Goal: Transaction & Acquisition: Book appointment/travel/reservation

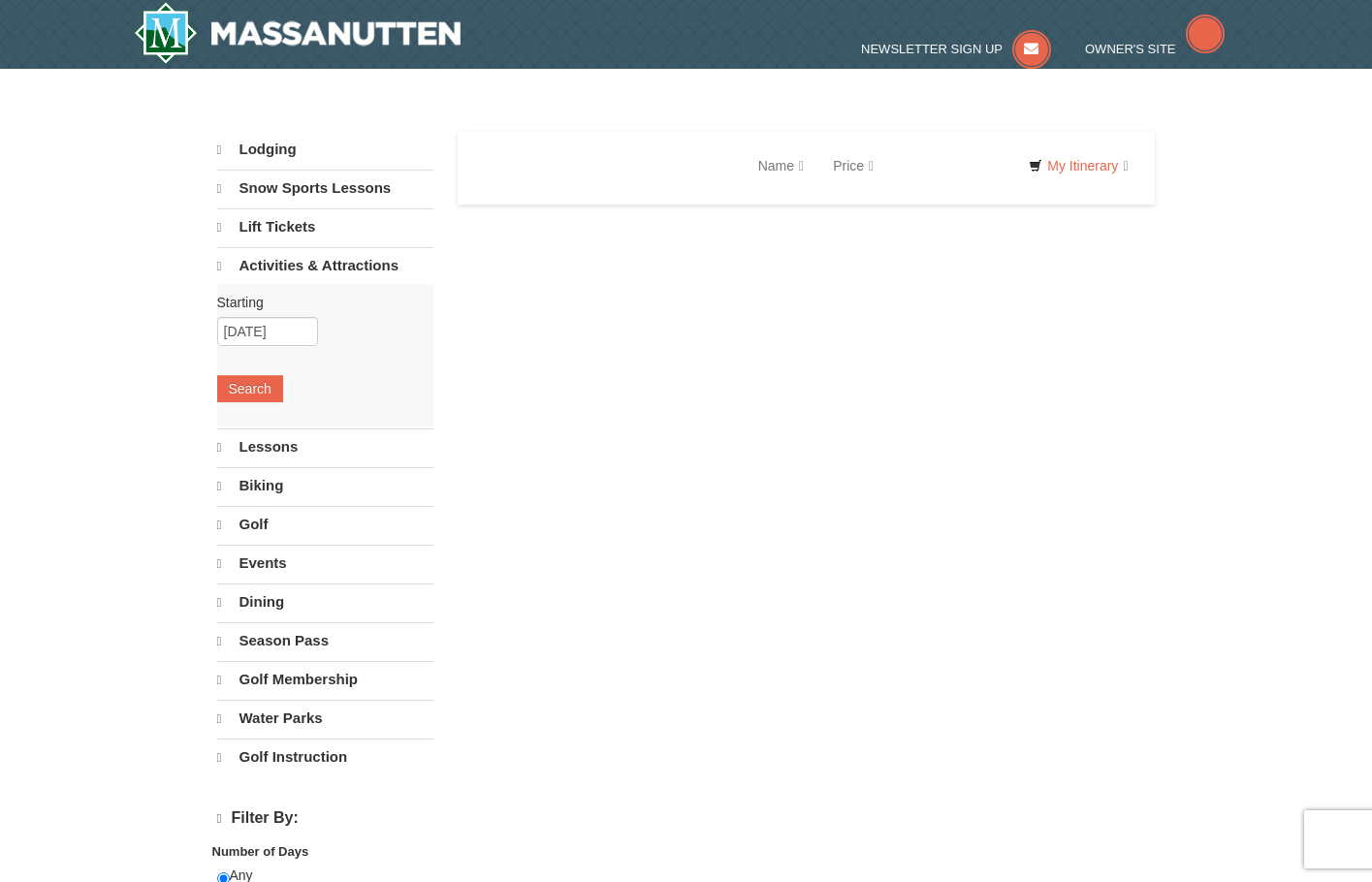
select select "10"
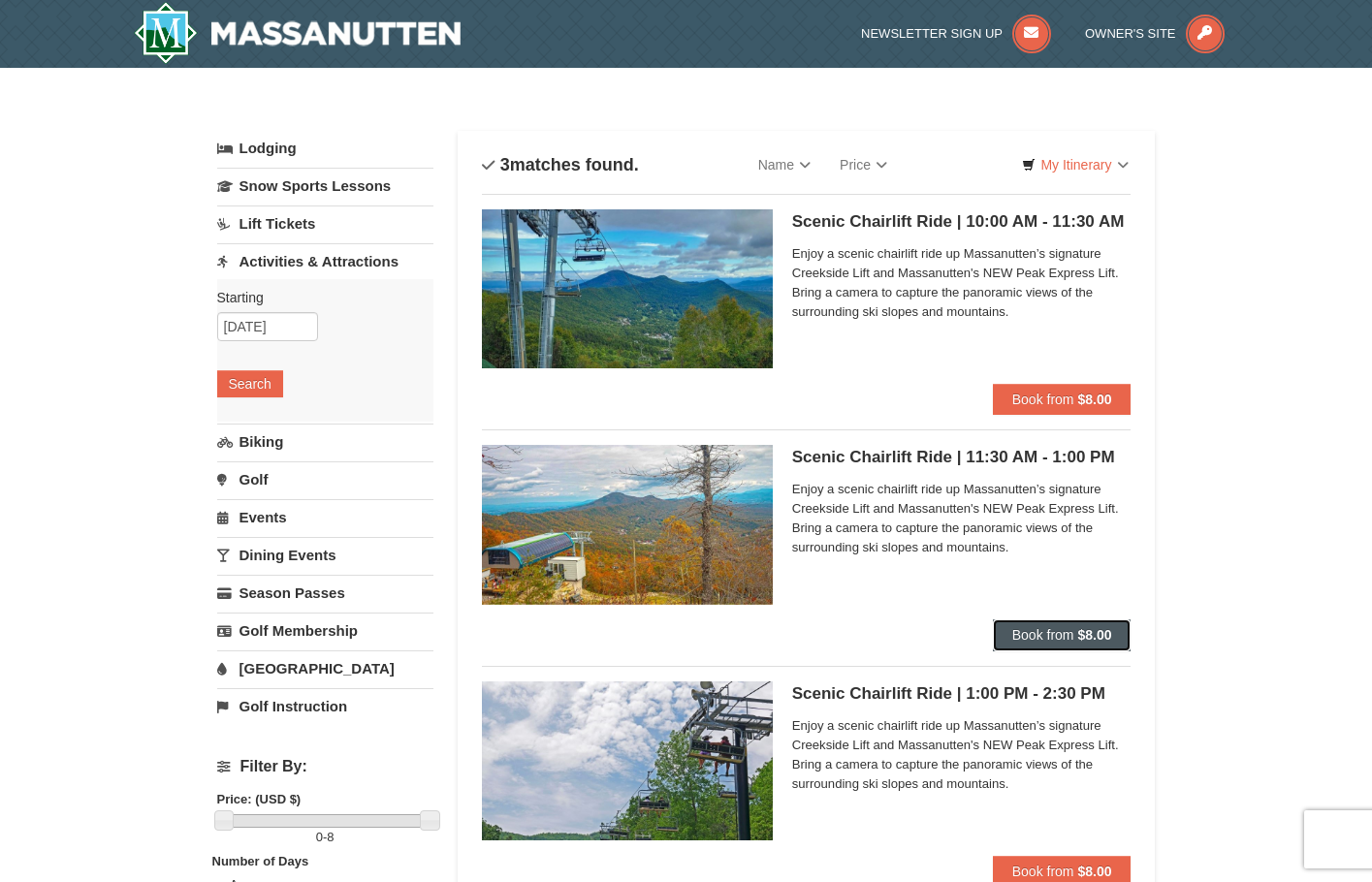
click at [1059, 630] on span "Book from" at bounding box center [1043, 634] width 62 height 16
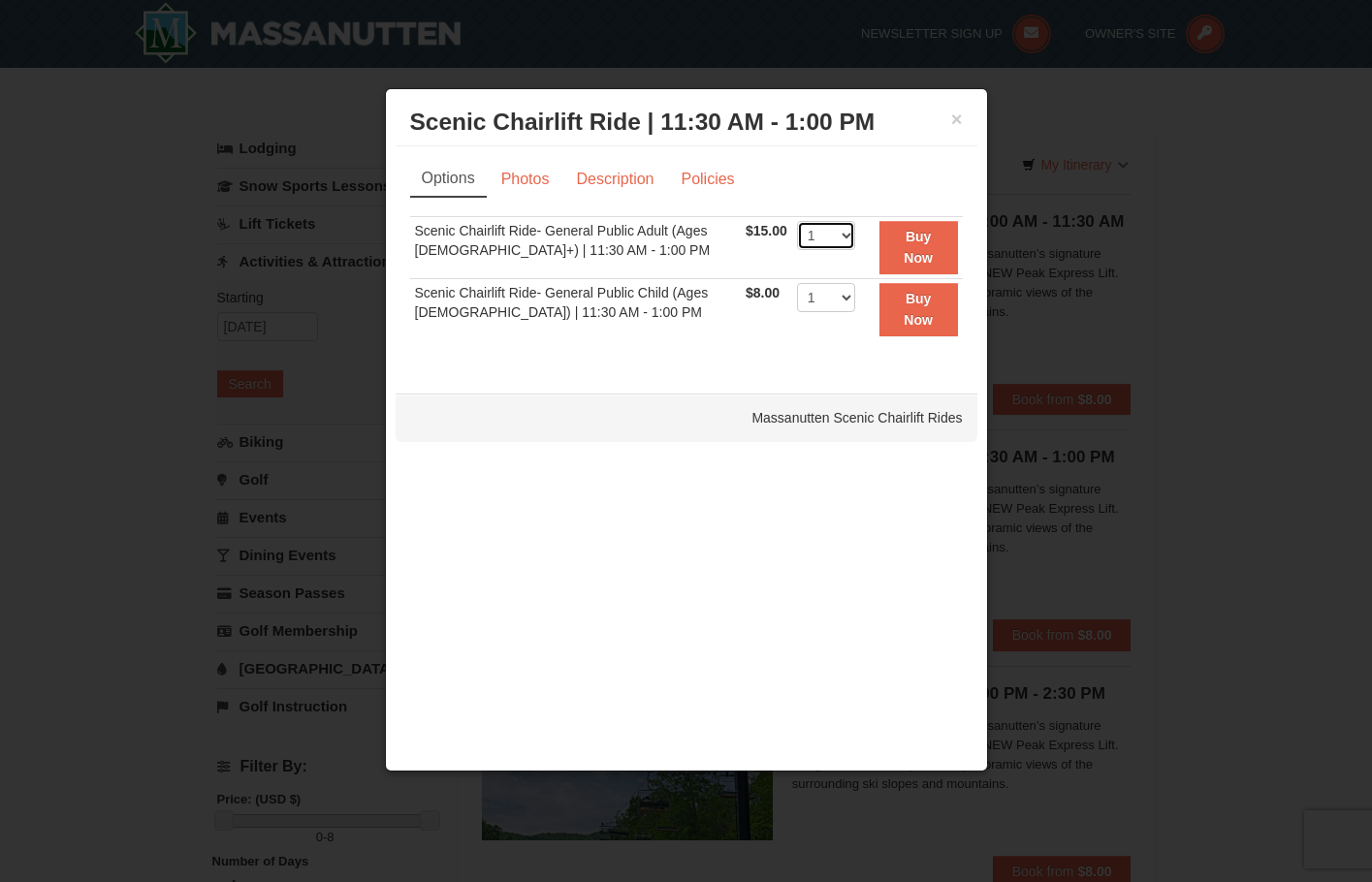
click at [838, 239] on select "1 2 3 4 5 6 7 8 9 10 11 12 13 14 15 16 17 18 19 20 21 22" at bounding box center [826, 235] width 58 height 29
click at [797, 221] on select "1 2 3 4 5 6 7 8 9 10 11 12 13 14 15 16 17 18 19 20 21 22" at bounding box center [826, 235] width 58 height 29
click at [836, 236] on select "1 2 3 4 5 6 7 8 9 10 11 12 13 14 15 16 17 18 19 20 21 22" at bounding box center [826, 235] width 58 height 29
click at [797, 221] on select "1 2 3 4 5 6 7 8 9 10 11 12 13 14 15 16 17 18 19 20 21 22" at bounding box center [826, 235] width 58 height 29
click at [733, 355] on div "Sorry, no matches found. Please remove some filters, or change your dates to fi…" at bounding box center [686, 287] width 552 height 143
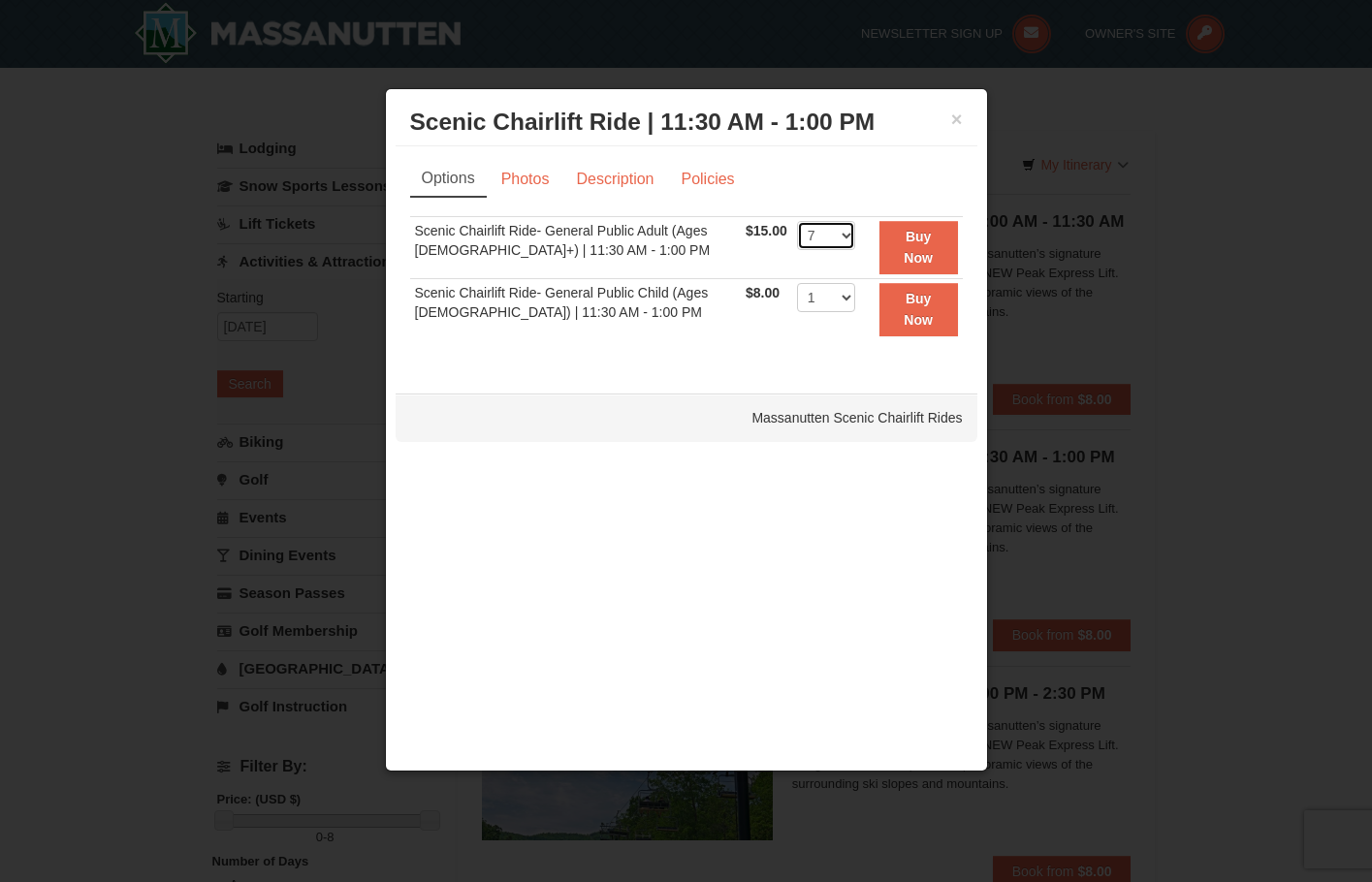
click at [840, 239] on select "1 2 3 4 5 6 7 8 9 10 11 12 13 14 15 16 17 18 19 20 21 22" at bounding box center [826, 235] width 58 height 29
select select "8"
click at [797, 221] on select "1 2 3 4 5 6 7 8 9 10 11 12 13 14 15 16 17 18 19 20 21 22" at bounding box center [826, 235] width 58 height 29
click at [744, 352] on div "Sorry, no matches found. Please remove some filters, or change your dates to fi…" at bounding box center [686, 287] width 552 height 143
click at [916, 263] on strong "Buy Now" at bounding box center [917, 247] width 29 height 37
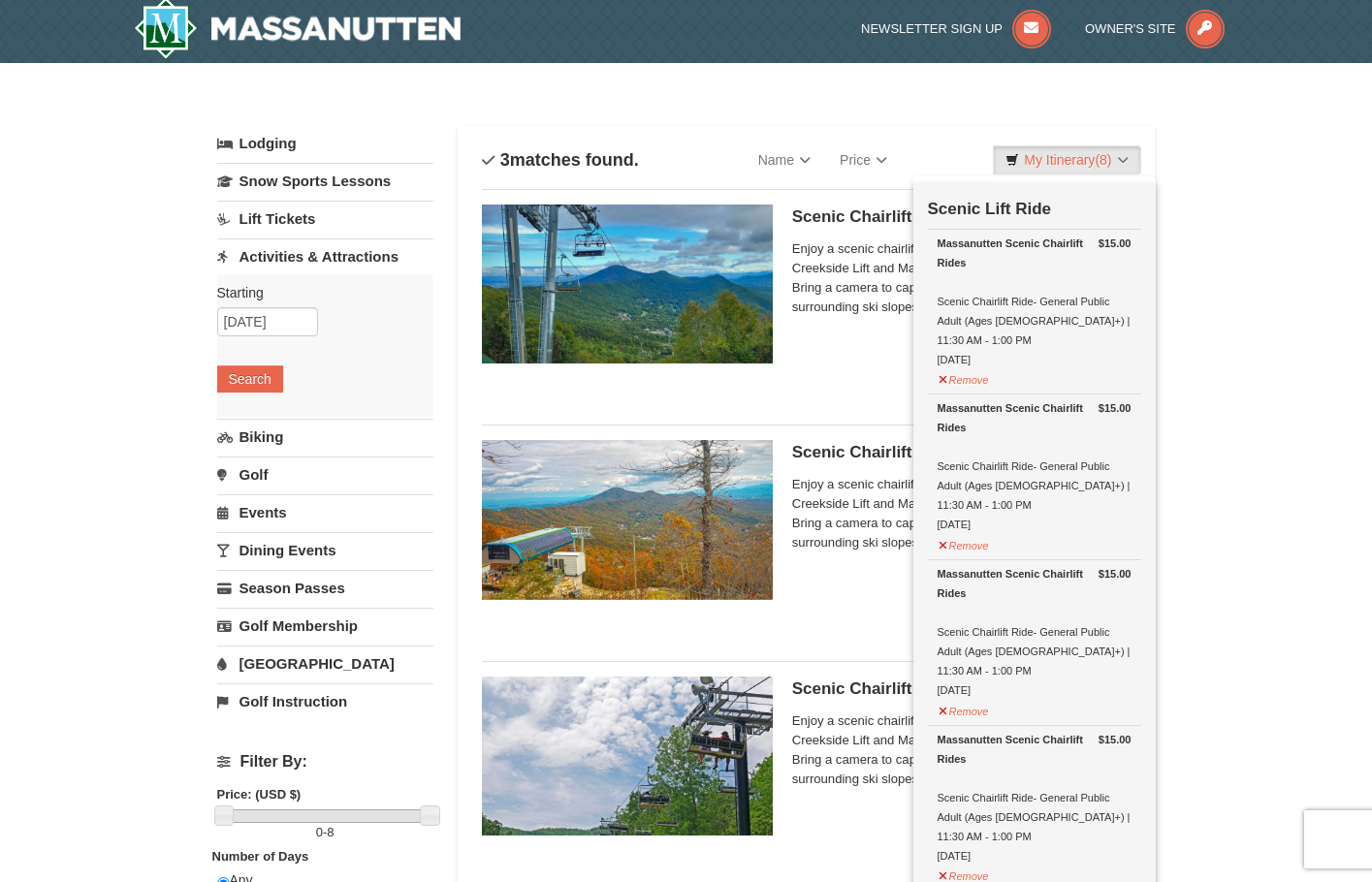
scroll to position [6, 0]
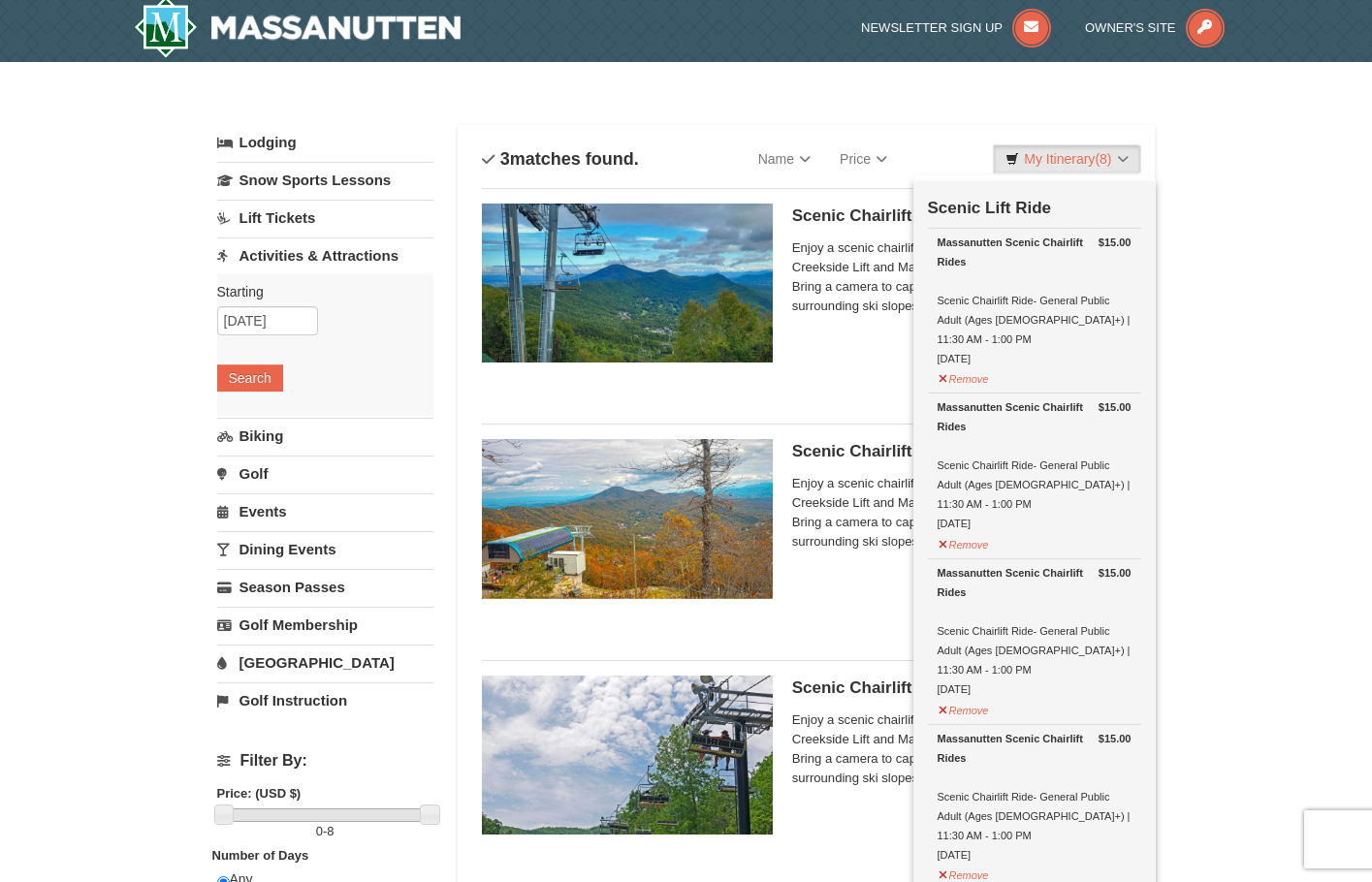
click at [839, 400] on li "Scenic Chairlift Ride | 10:00 AM - 11:30 AM Massanutten Scenic Chairlift Rides …" at bounding box center [806, 298] width 650 height 221
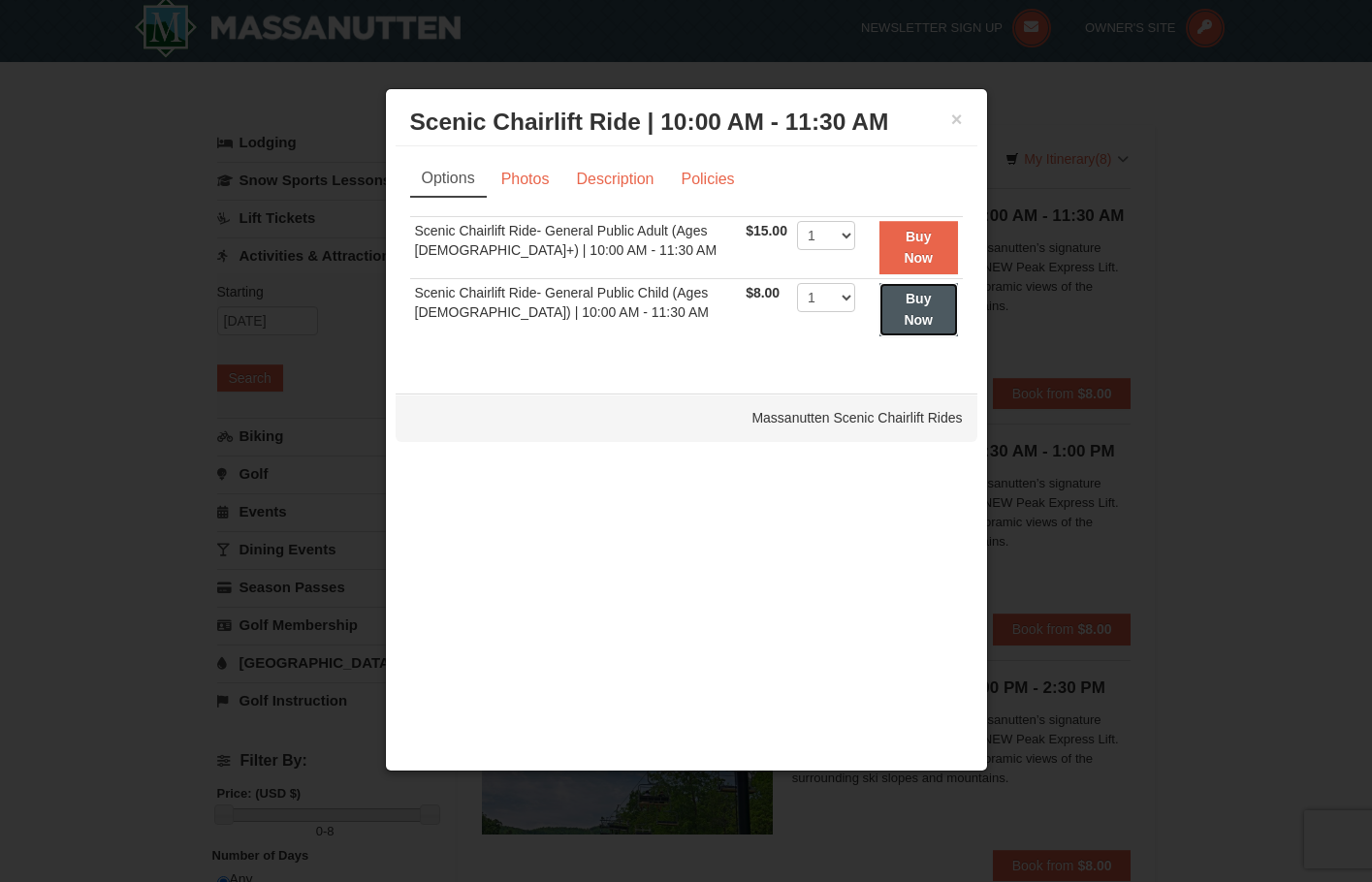
click at [922, 307] on button "Buy Now" at bounding box center [918, 309] width 79 height 54
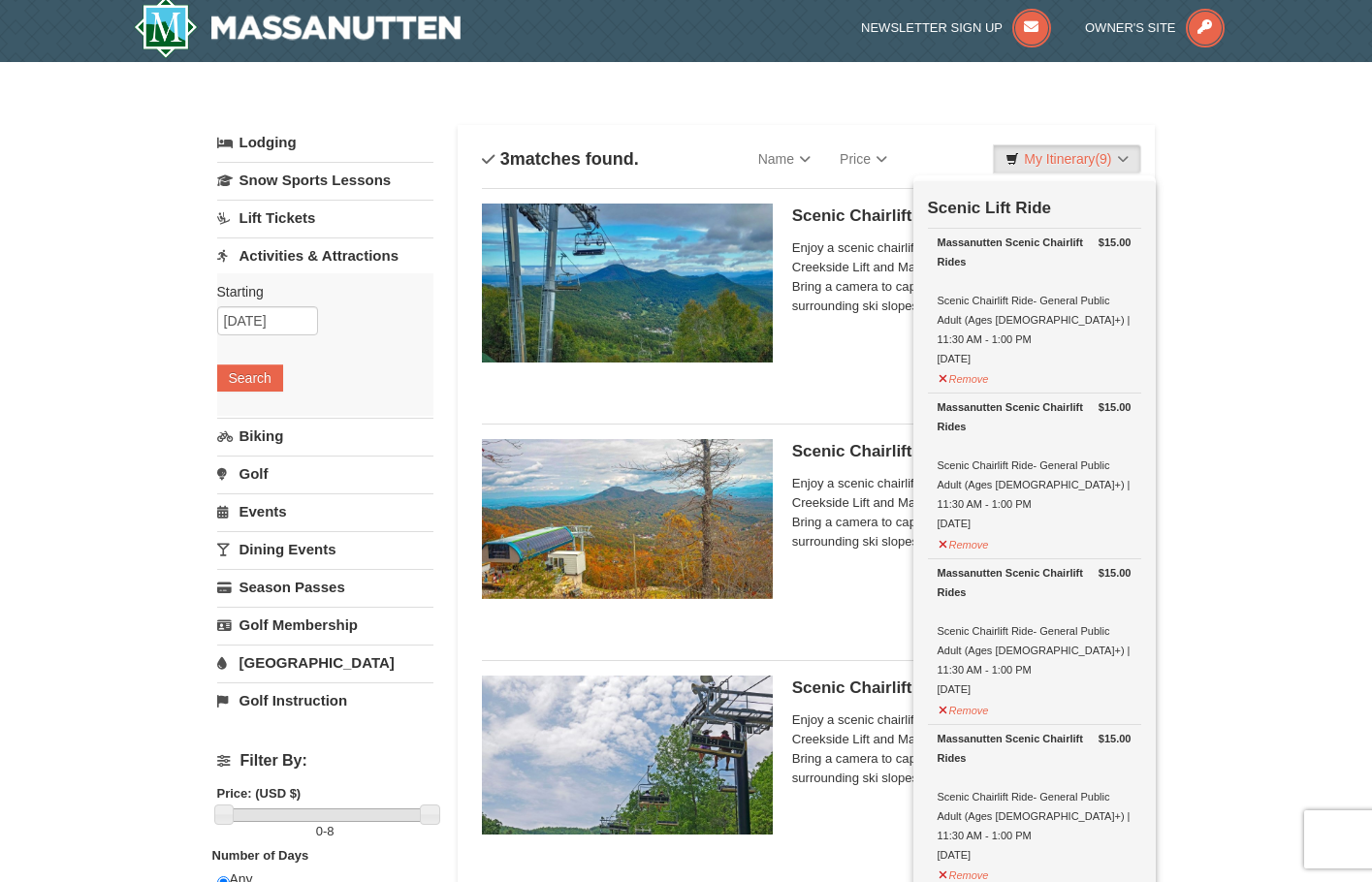
click at [1271, 203] on div "× Categories List Filter My Itinerary (9) Check Out Now Scenic Lift Ride $15.00…" at bounding box center [686, 760] width 1372 height 1396
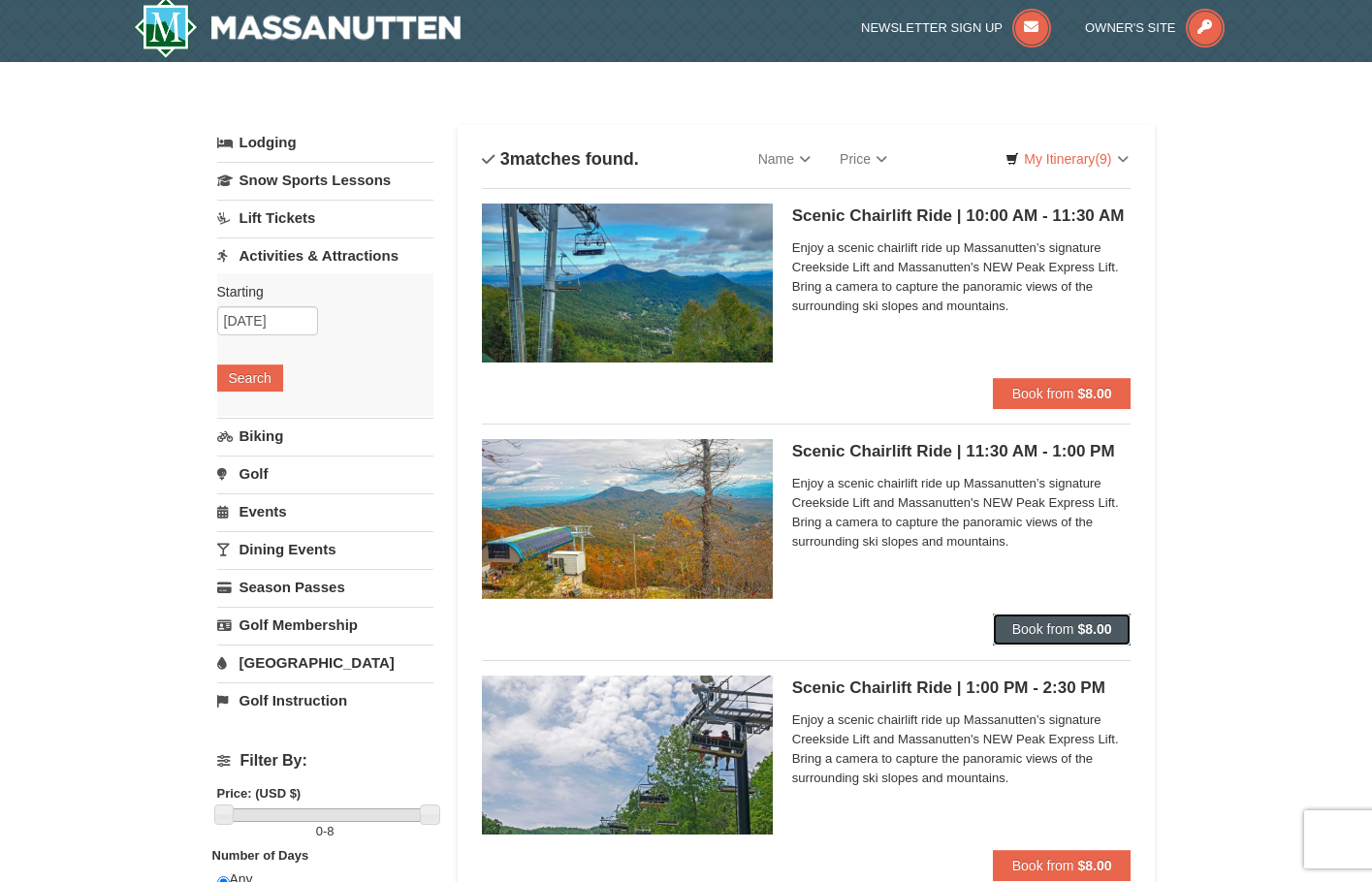
click at [1083, 640] on button "Book from $8.00" at bounding box center [1062, 628] width 138 height 31
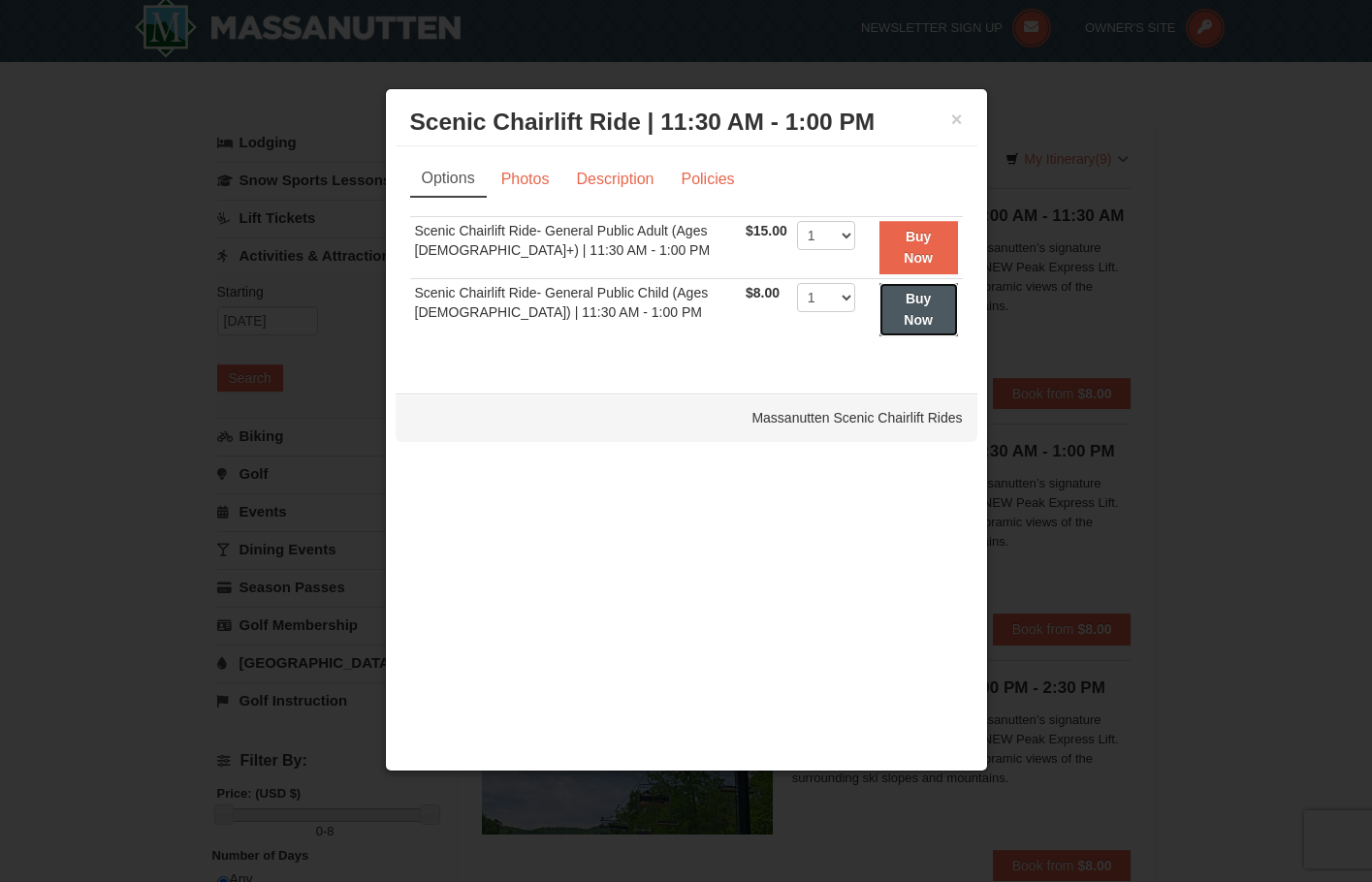
click at [917, 327] on strong "Buy Now" at bounding box center [917, 308] width 29 height 37
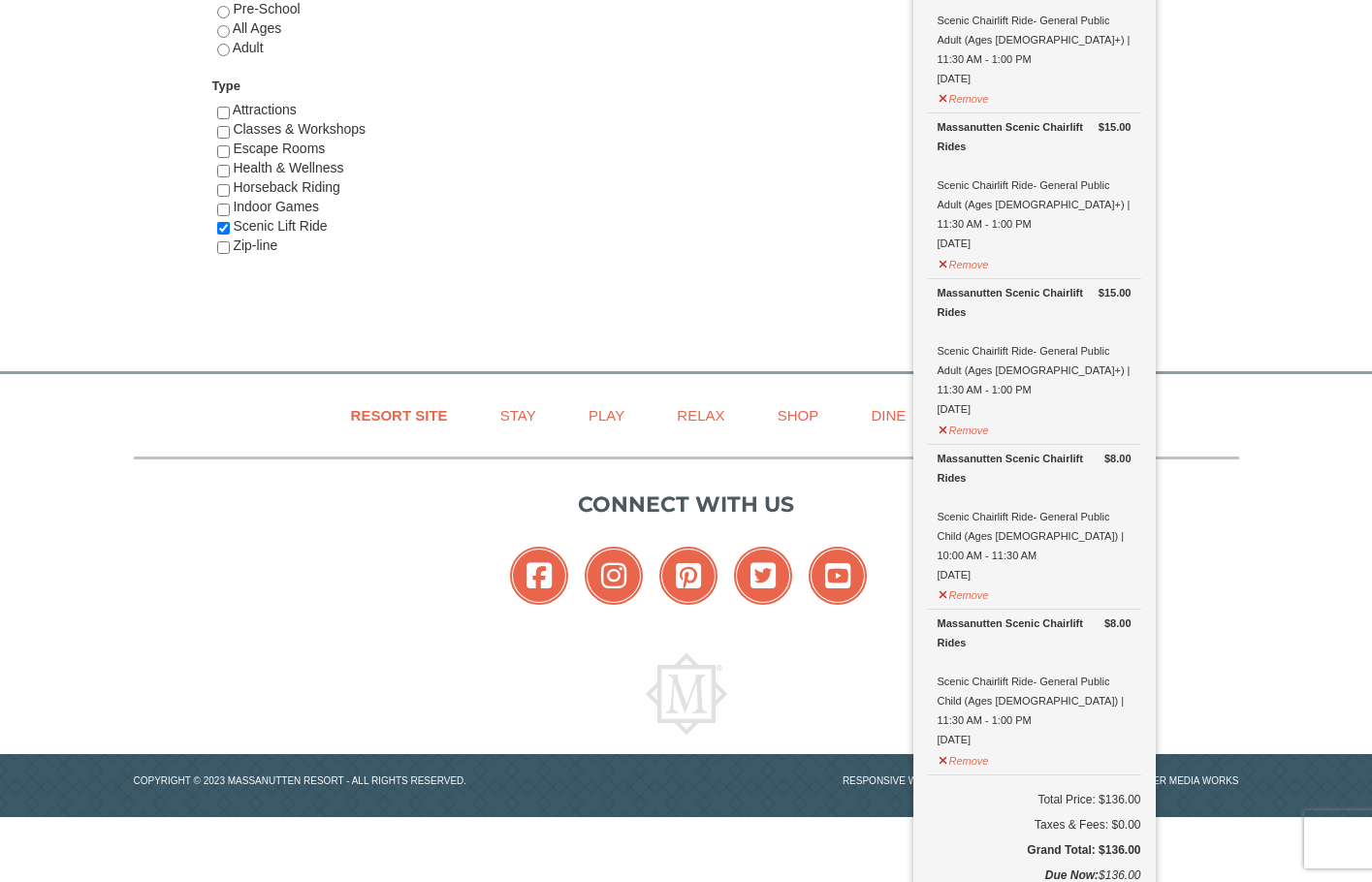
scroll to position [1134, 0]
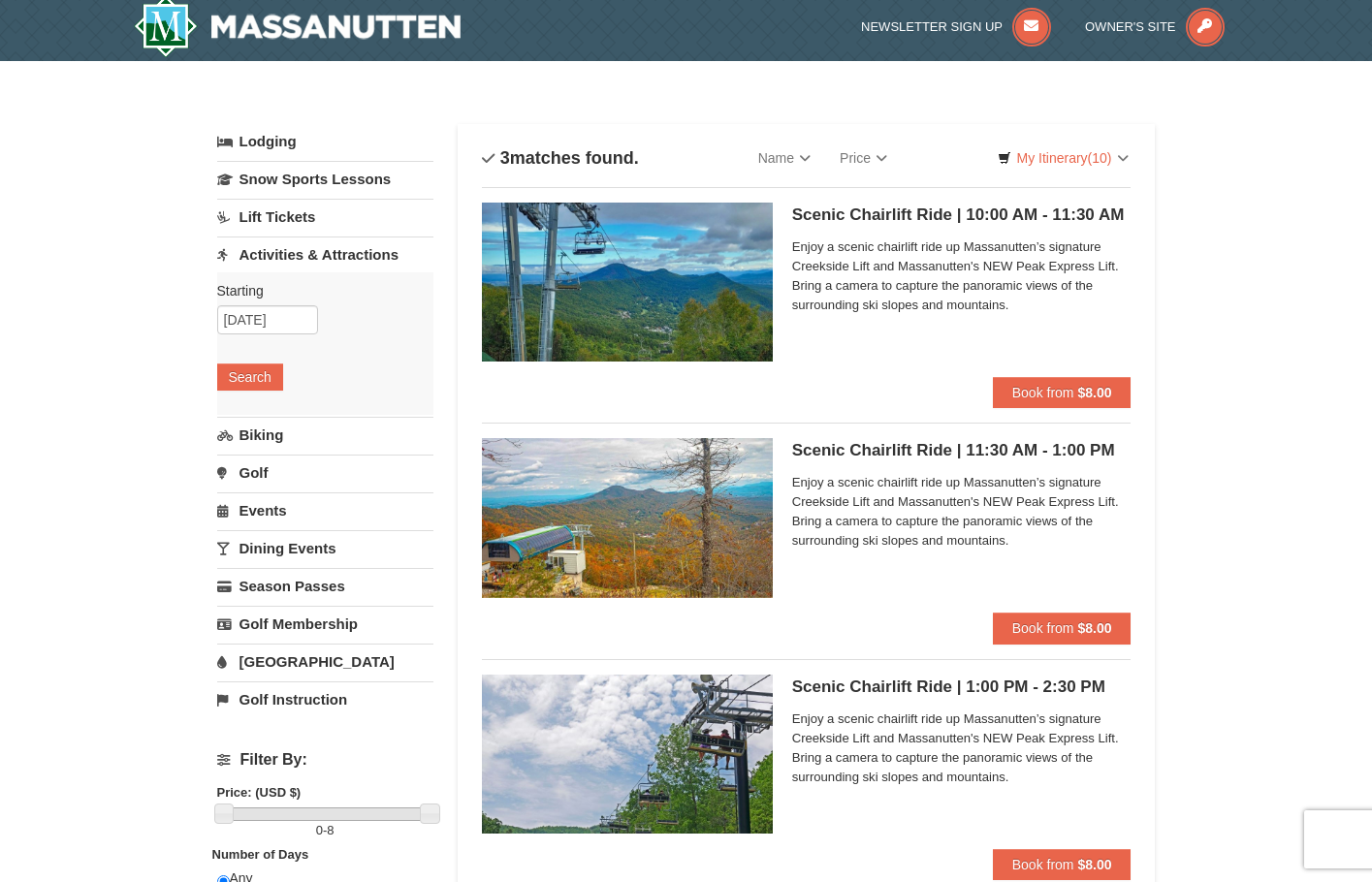
scroll to position [0, 0]
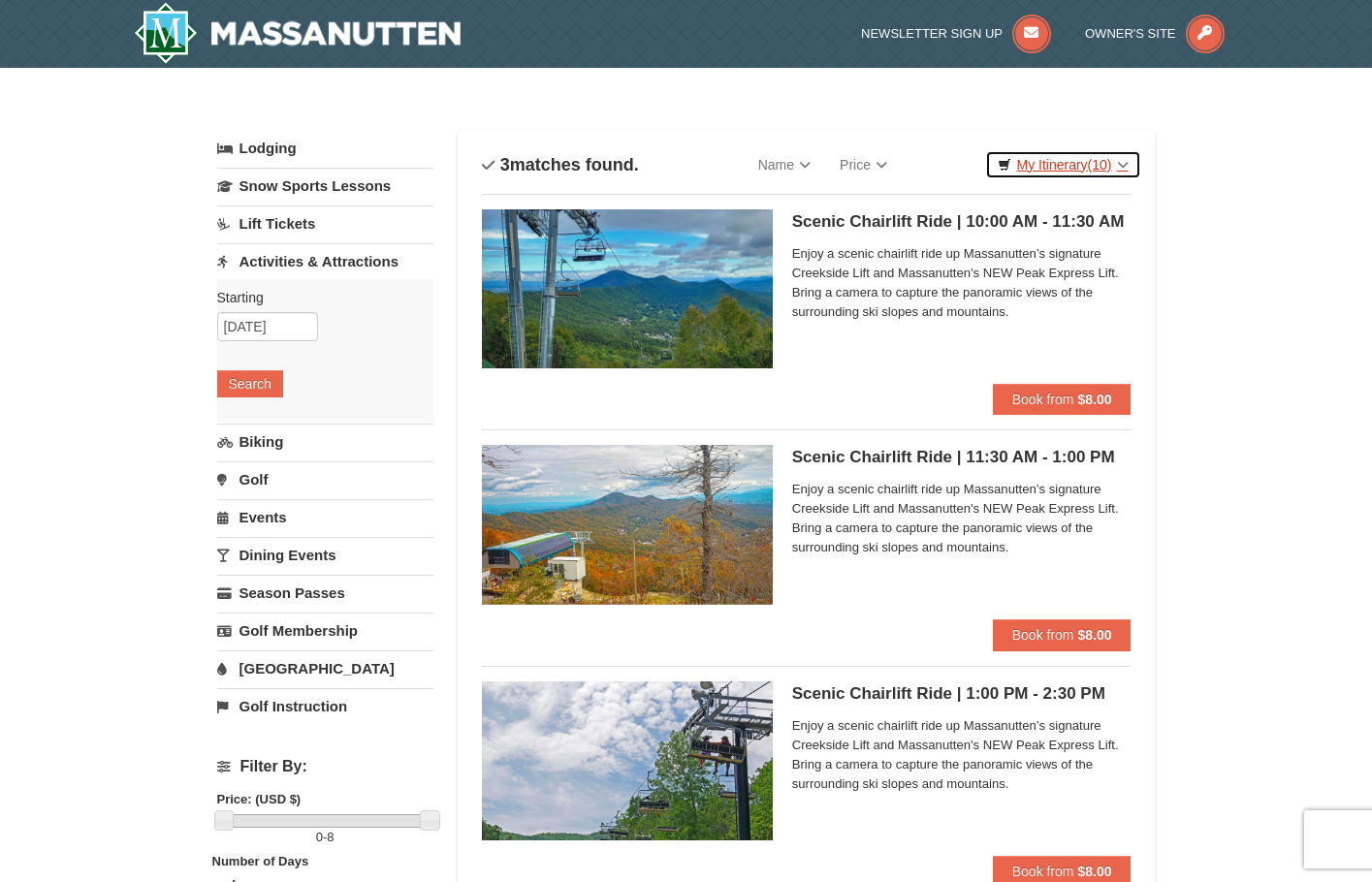
click at [1087, 161] on span "(10)" at bounding box center [1099, 165] width 24 height 16
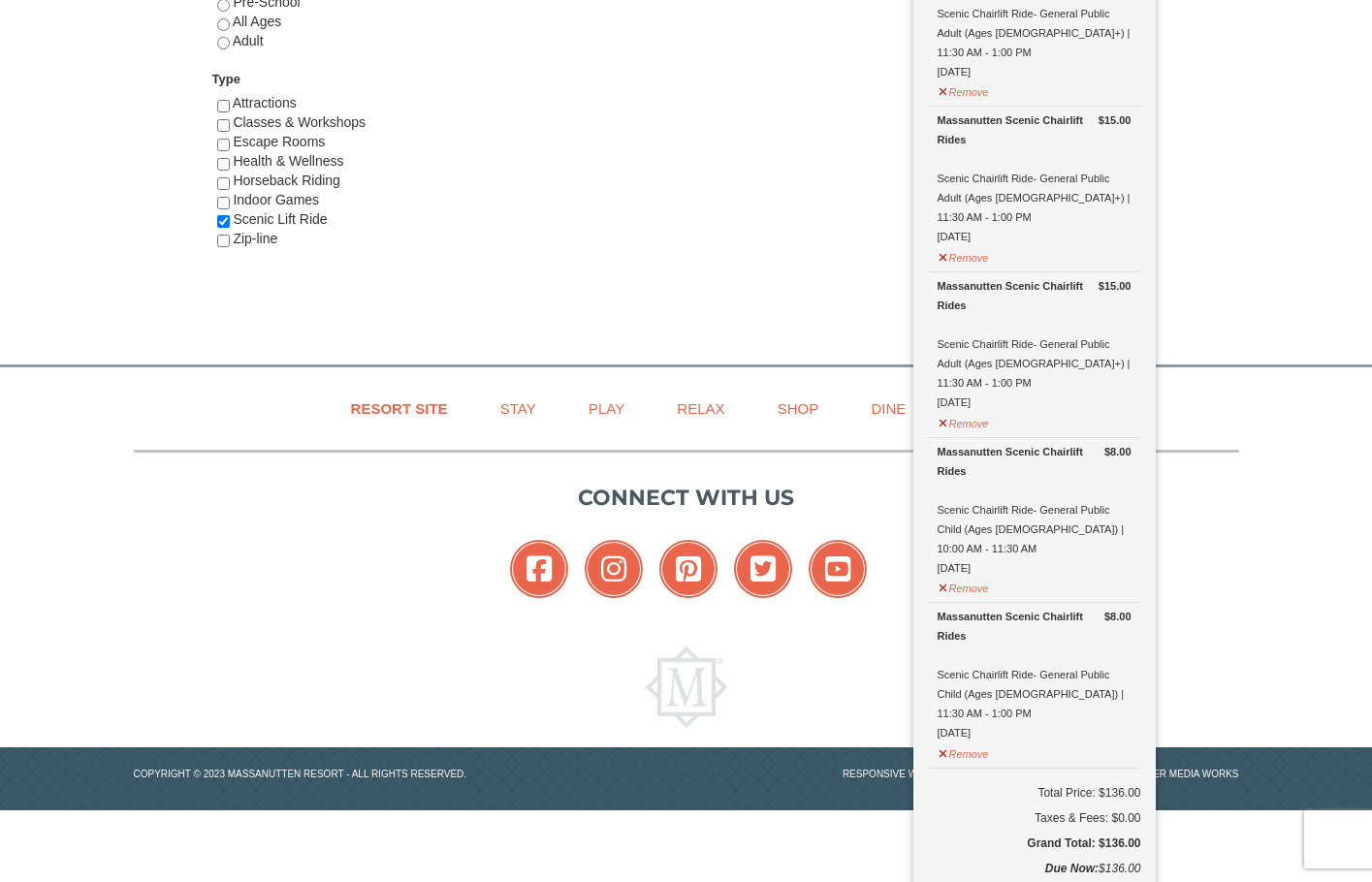
scroll to position [1134, 0]
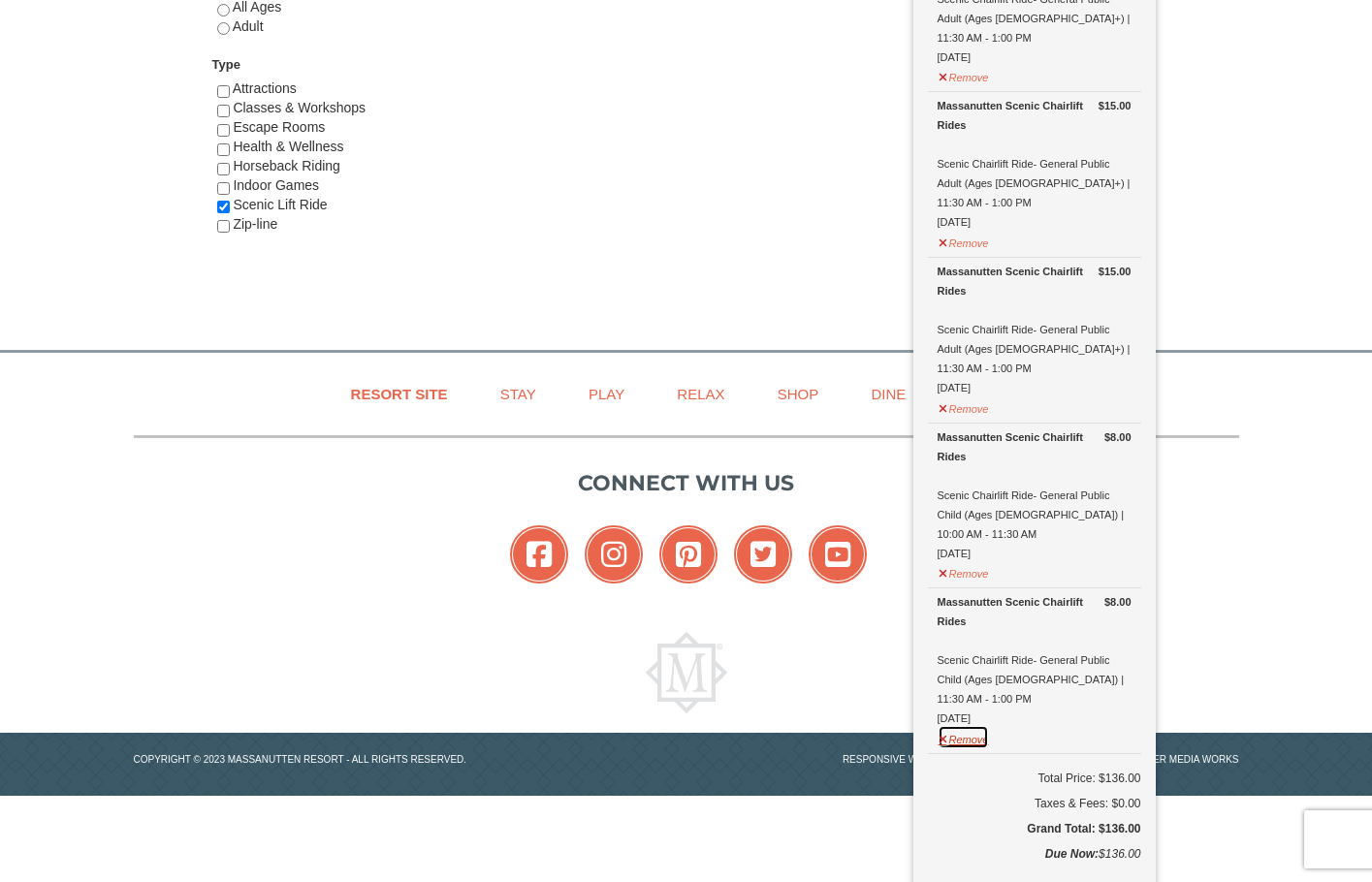
click at [966, 725] on button "Remove" at bounding box center [963, 737] width 53 height 24
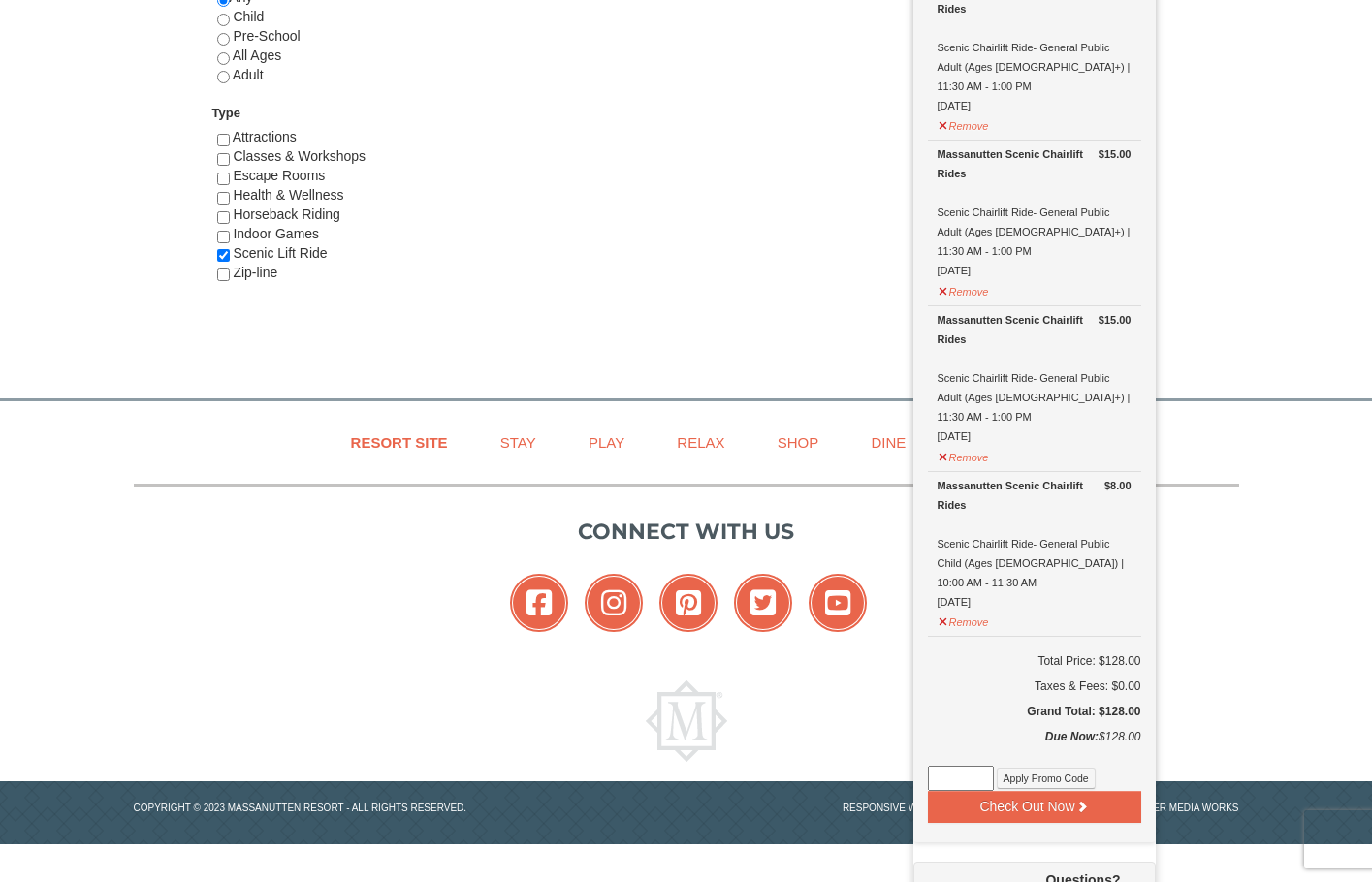
scroll to position [1067, 0]
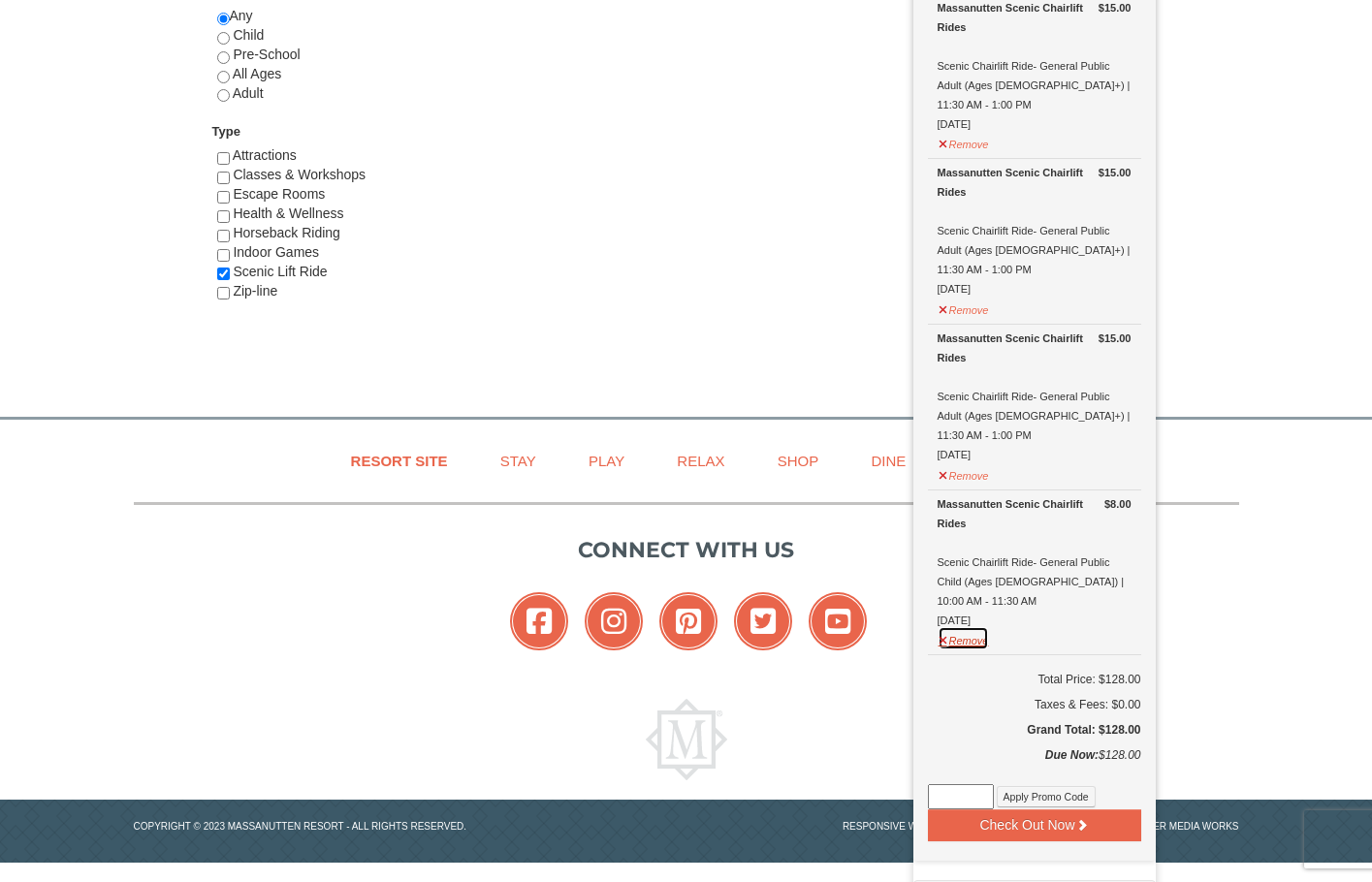
click at [968, 625] on button "Remove" at bounding box center [963, 637] width 53 height 24
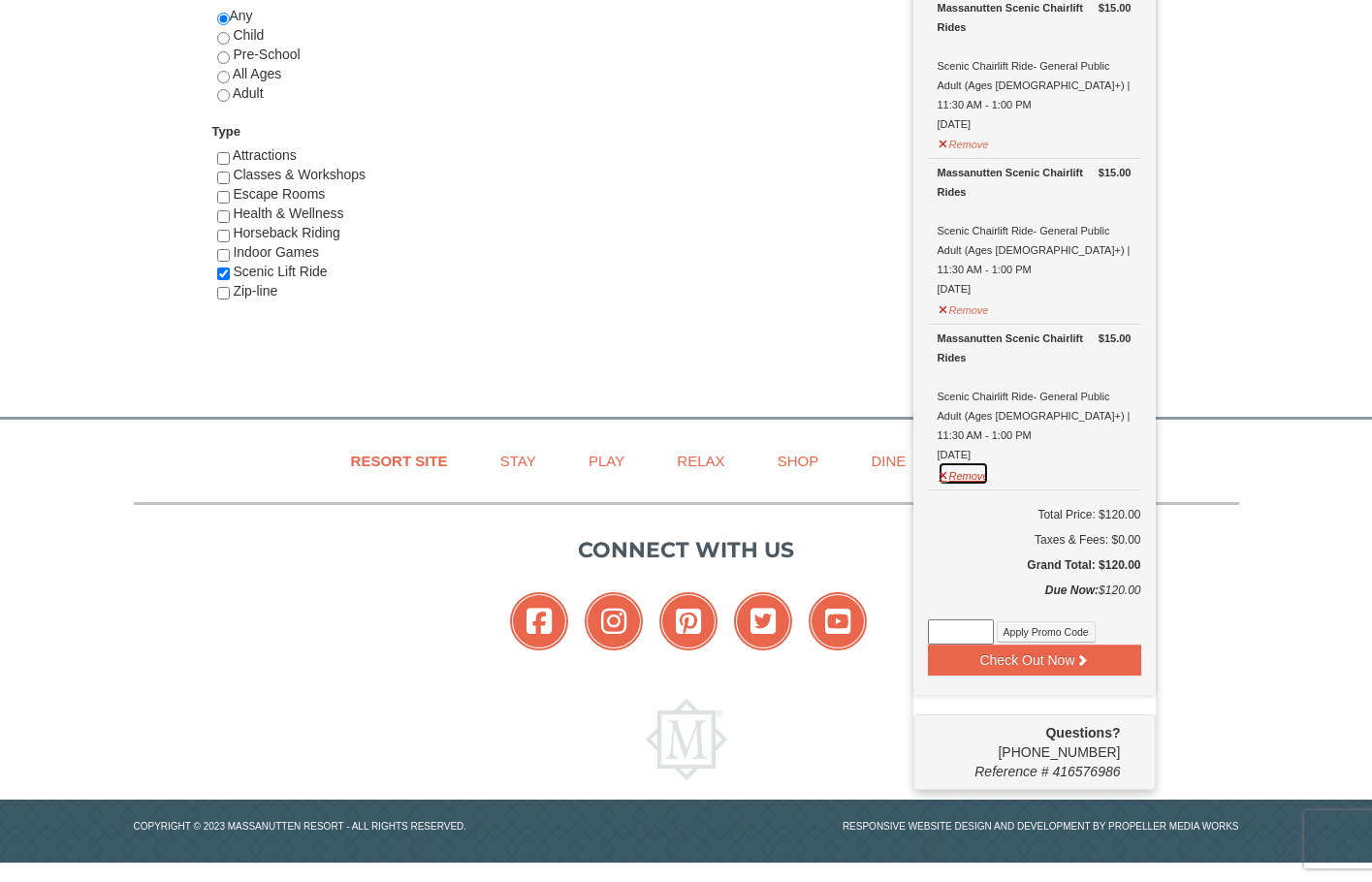
click at [960, 461] on button "Remove" at bounding box center [963, 473] width 53 height 24
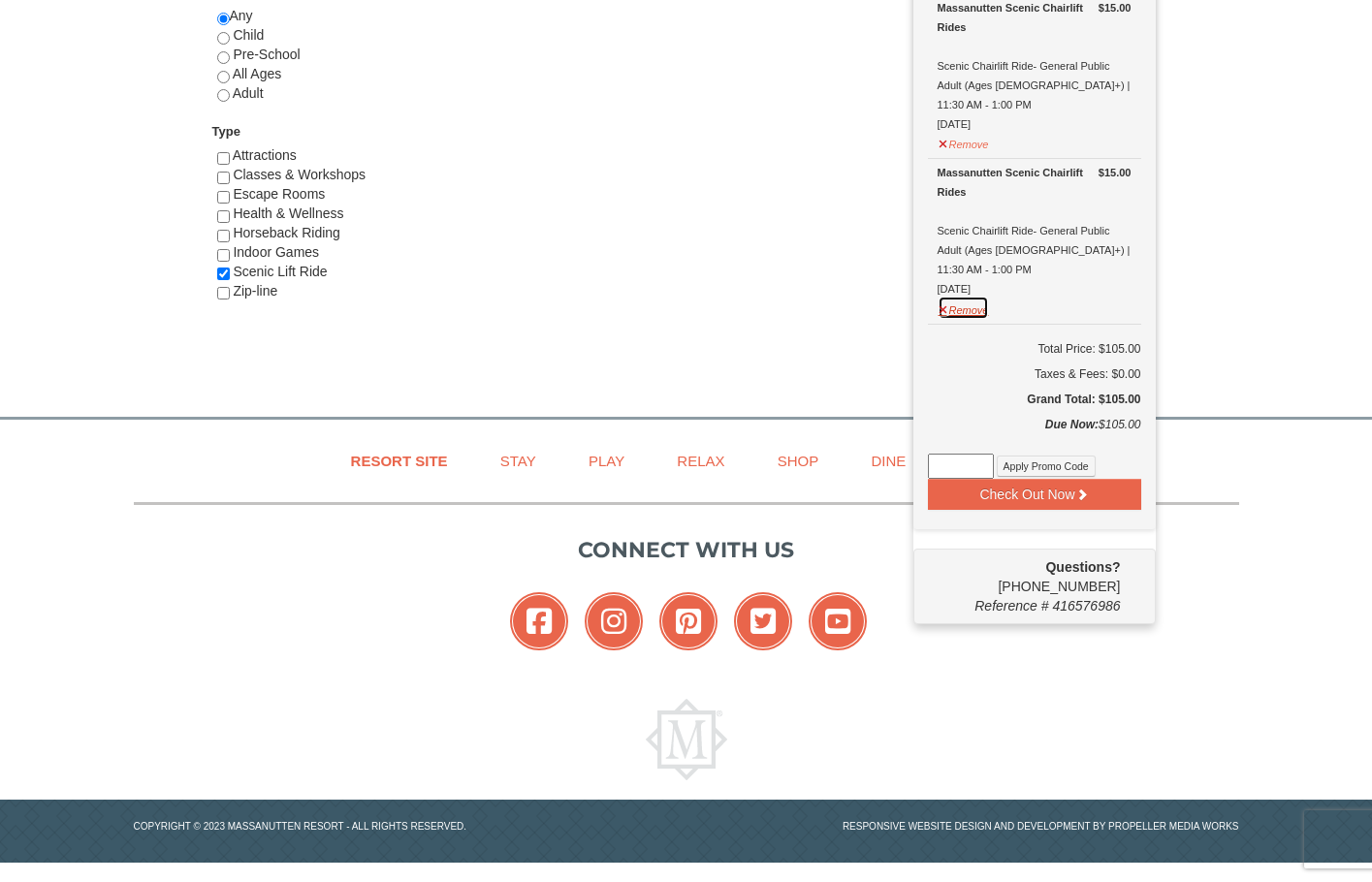
click at [958, 295] on button "Remove" at bounding box center [963, 307] width 53 height 24
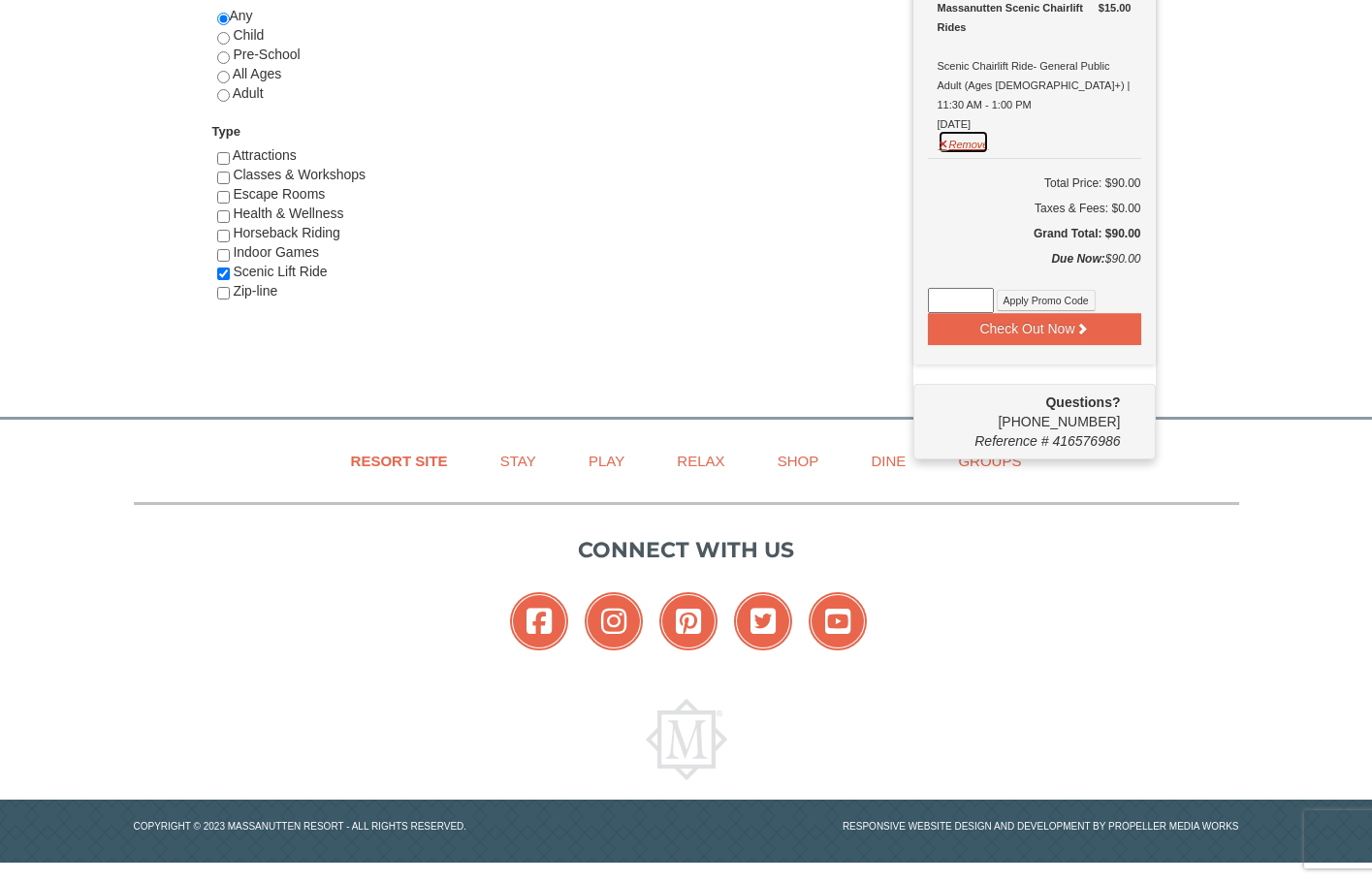
click at [957, 130] on button "Remove" at bounding box center [963, 142] width 53 height 24
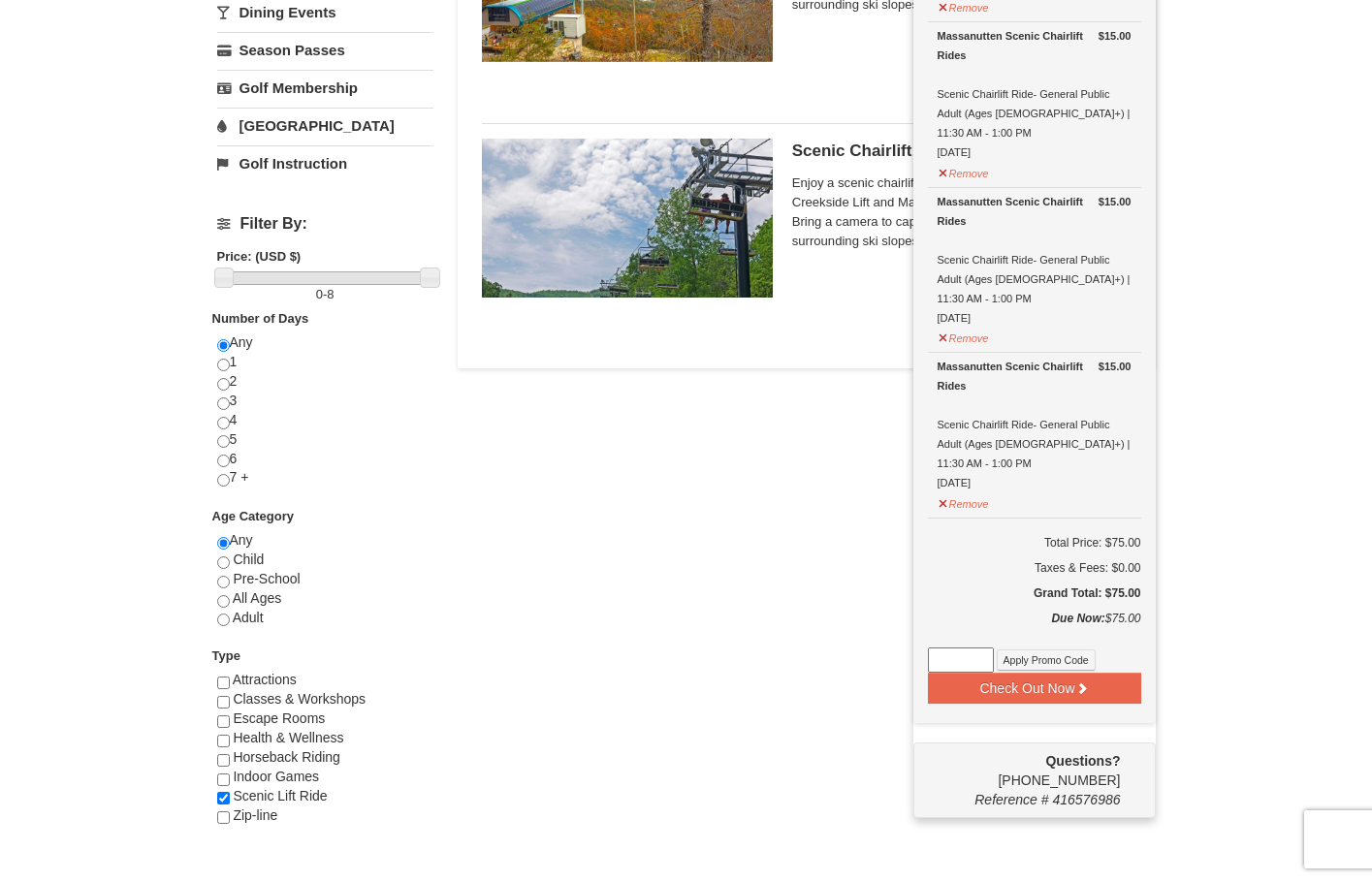
scroll to position [485, 0]
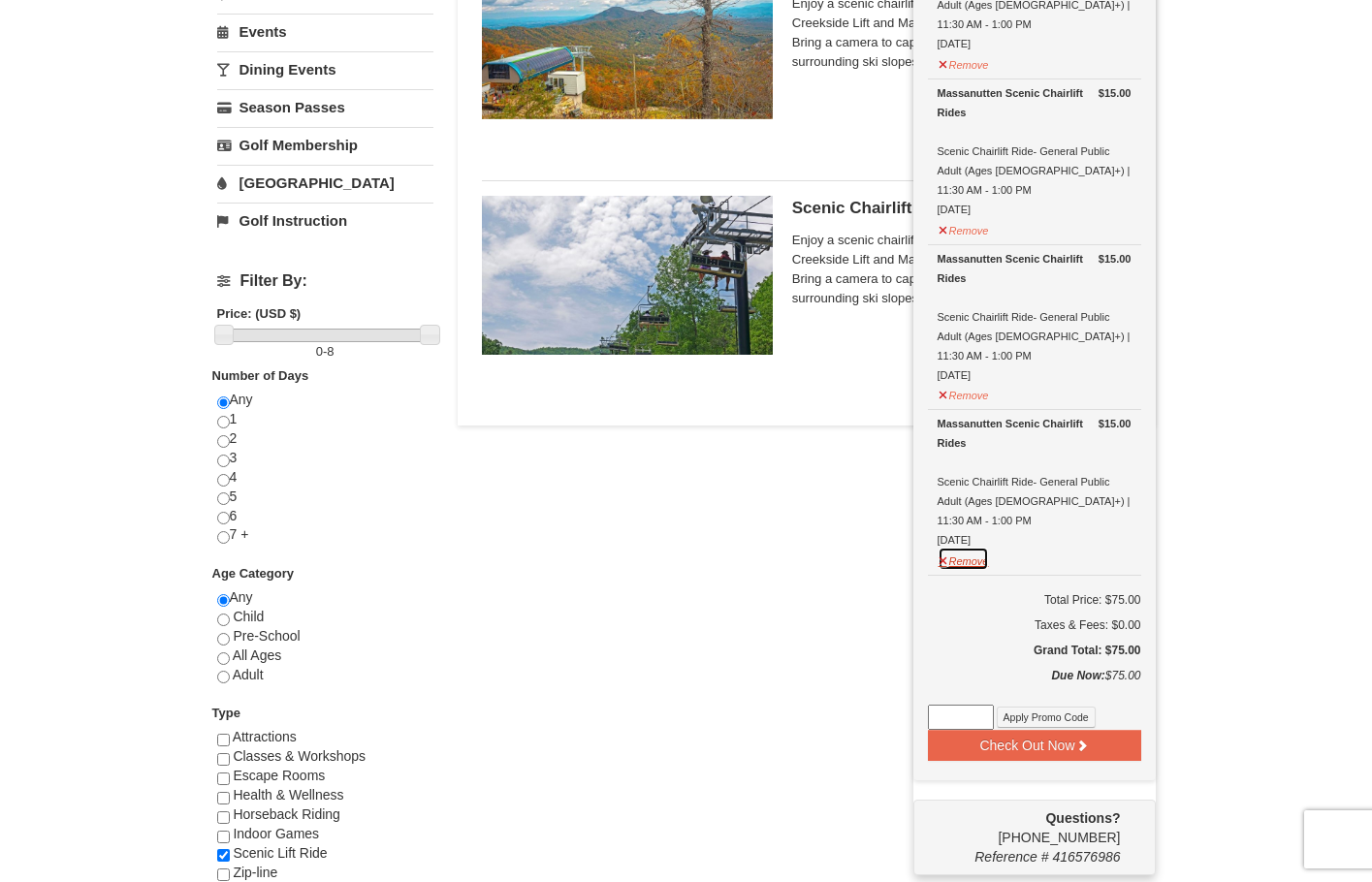
click at [970, 546] on button "Remove" at bounding box center [963, 558] width 53 height 24
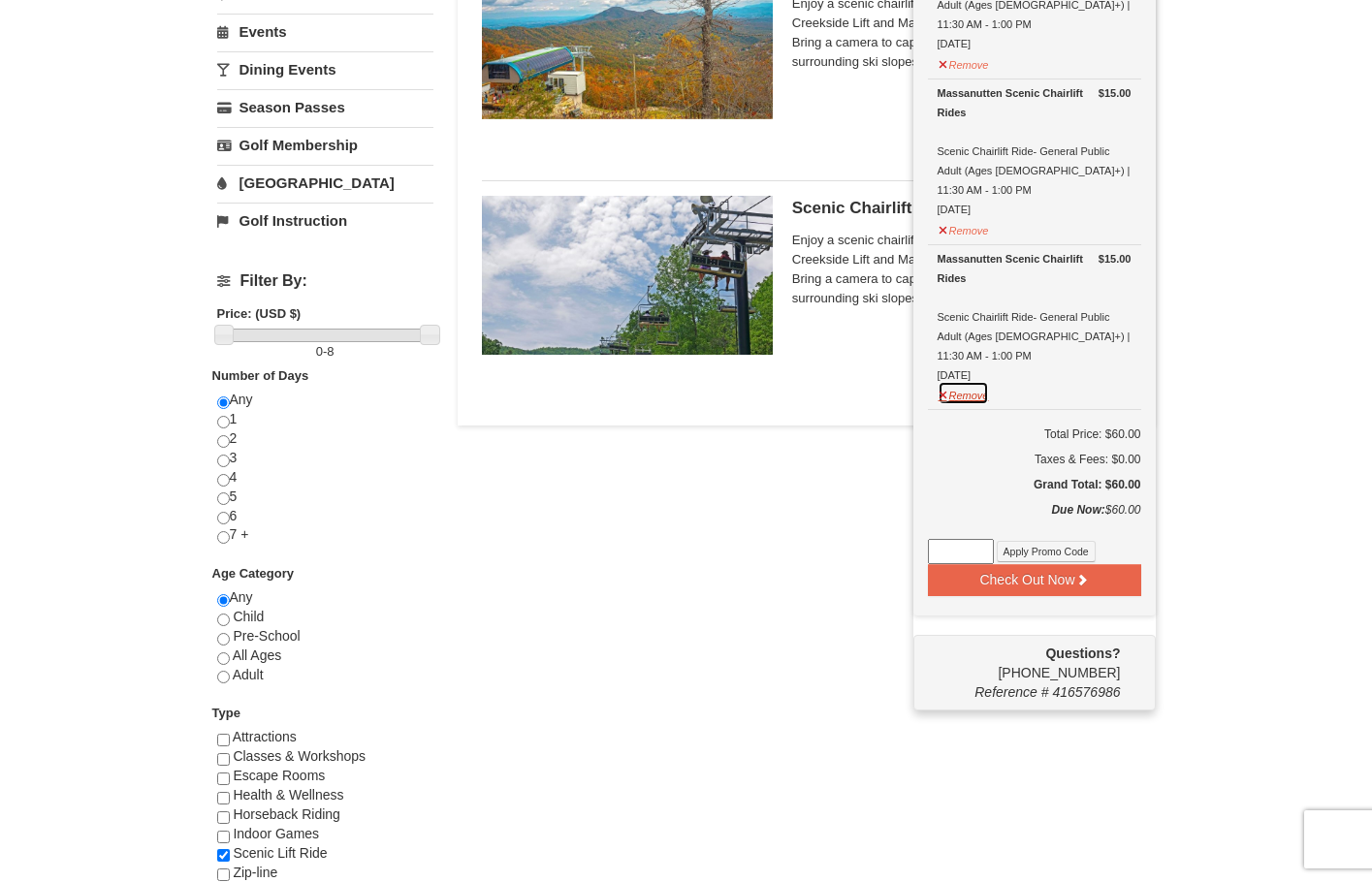
click at [967, 381] on button "Remove" at bounding box center [963, 393] width 53 height 24
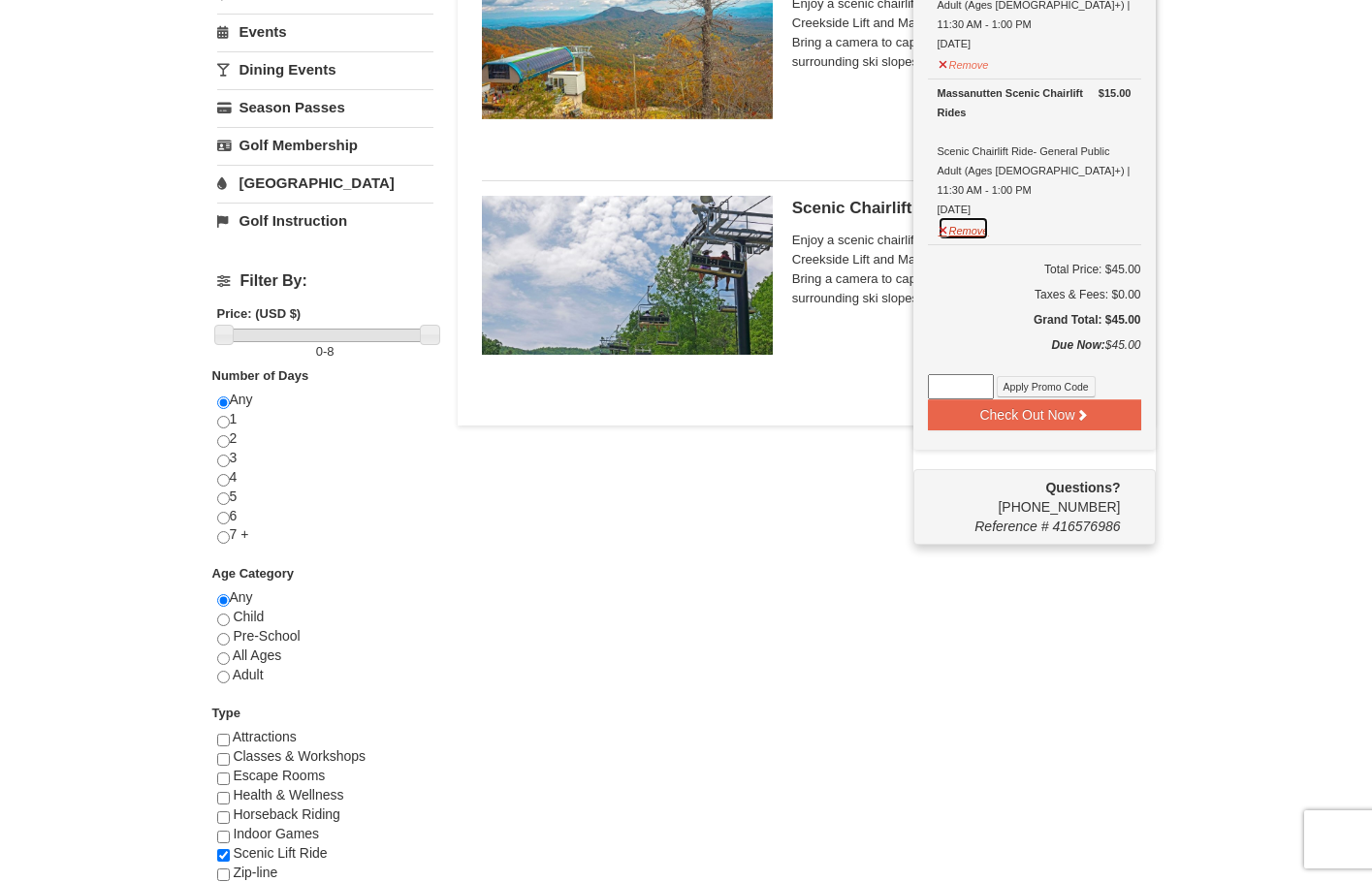
click at [953, 216] on button "Remove" at bounding box center [963, 228] width 53 height 24
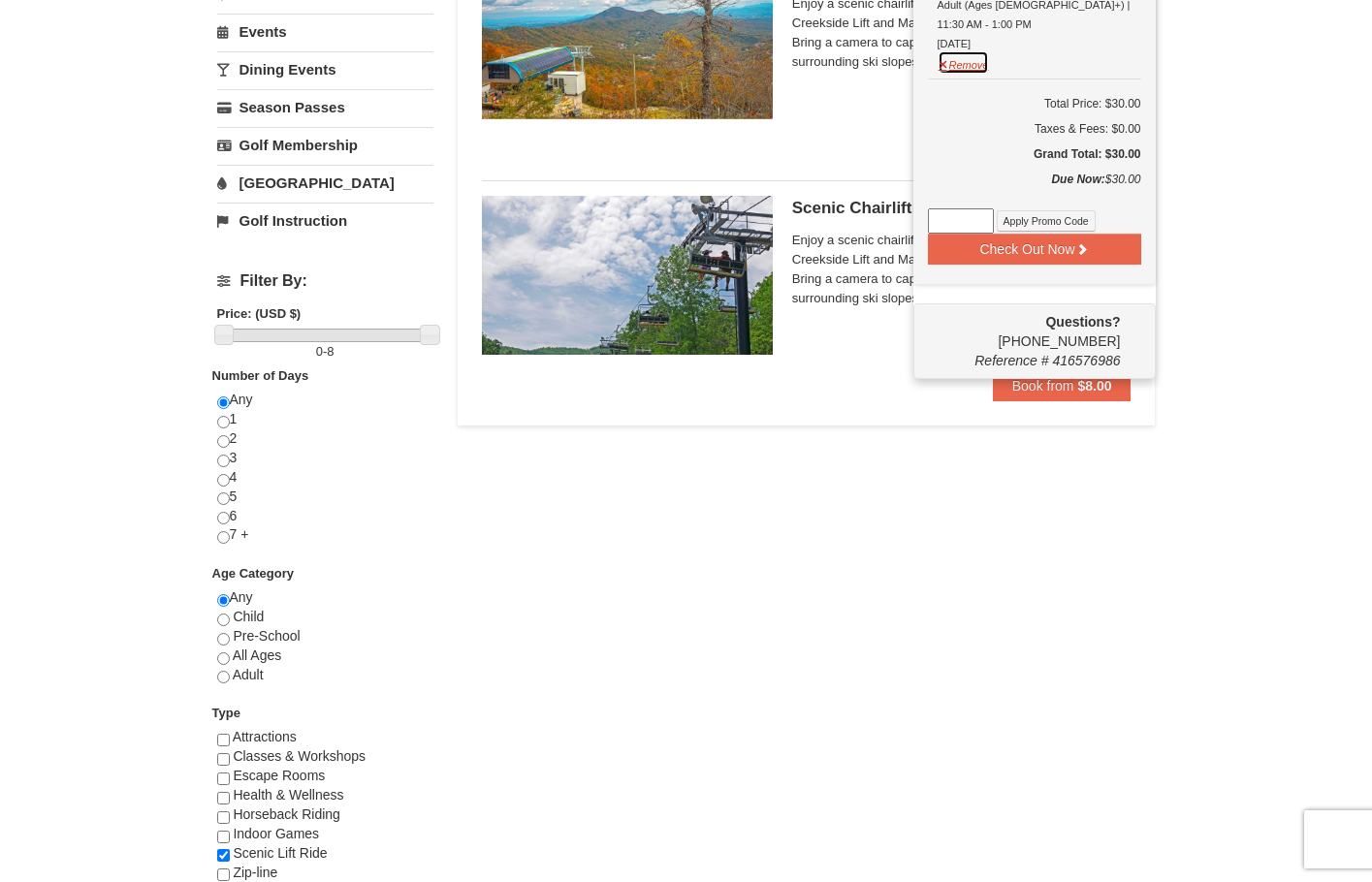
click at [958, 51] on button "Remove" at bounding box center [963, 63] width 53 height 24
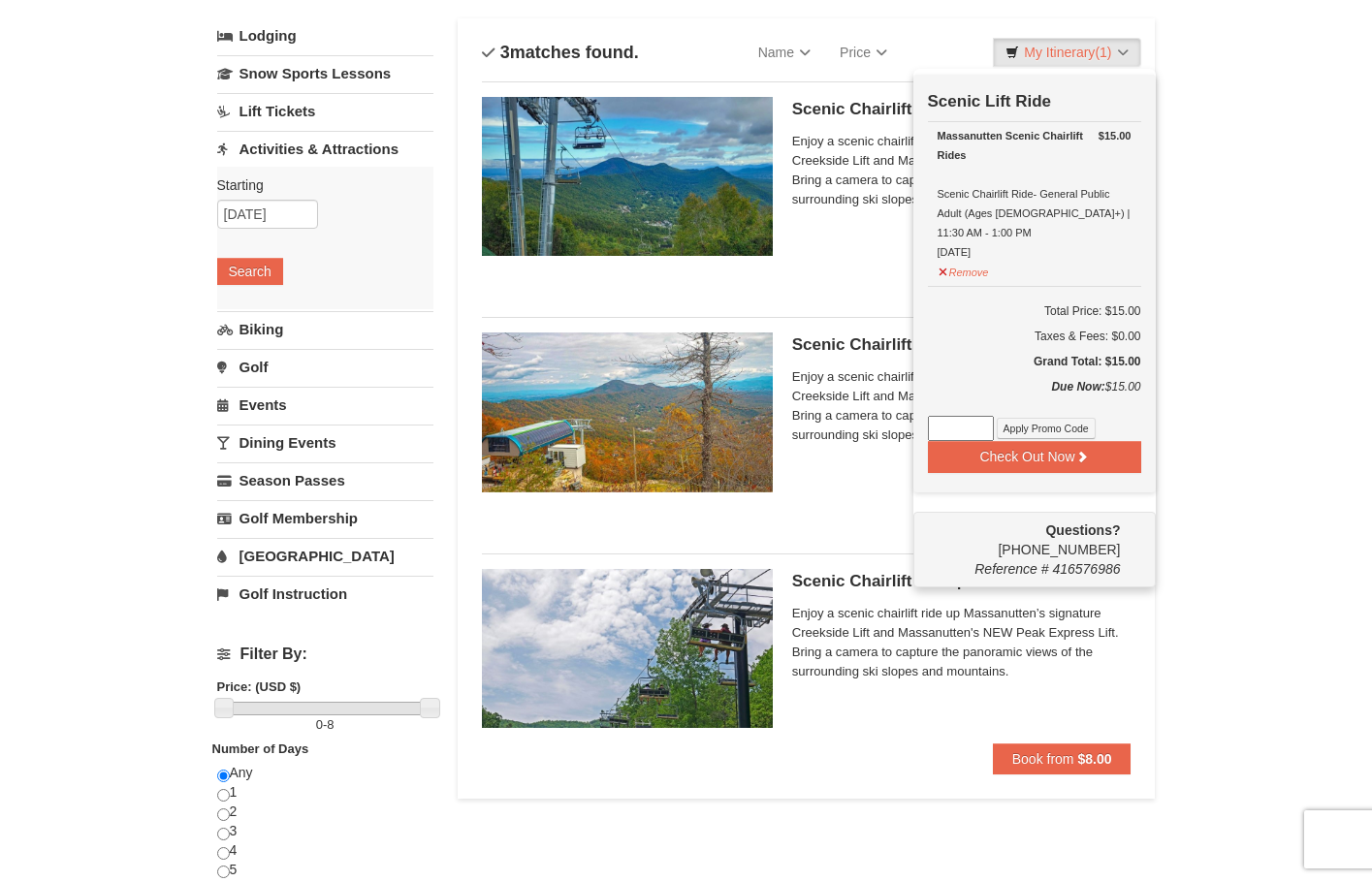
scroll to position [97, 0]
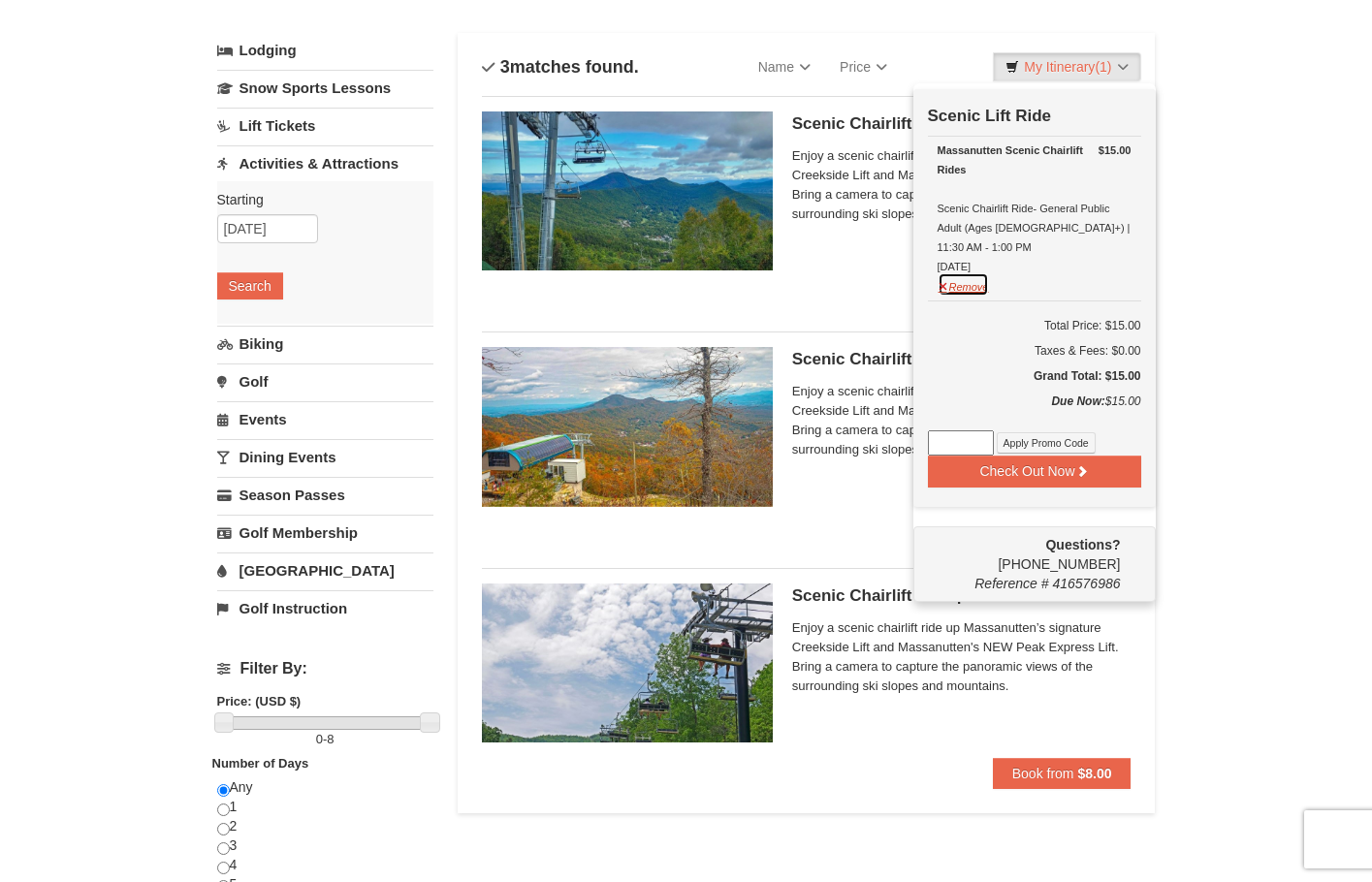
click at [981, 272] on button "Remove" at bounding box center [963, 284] width 53 height 24
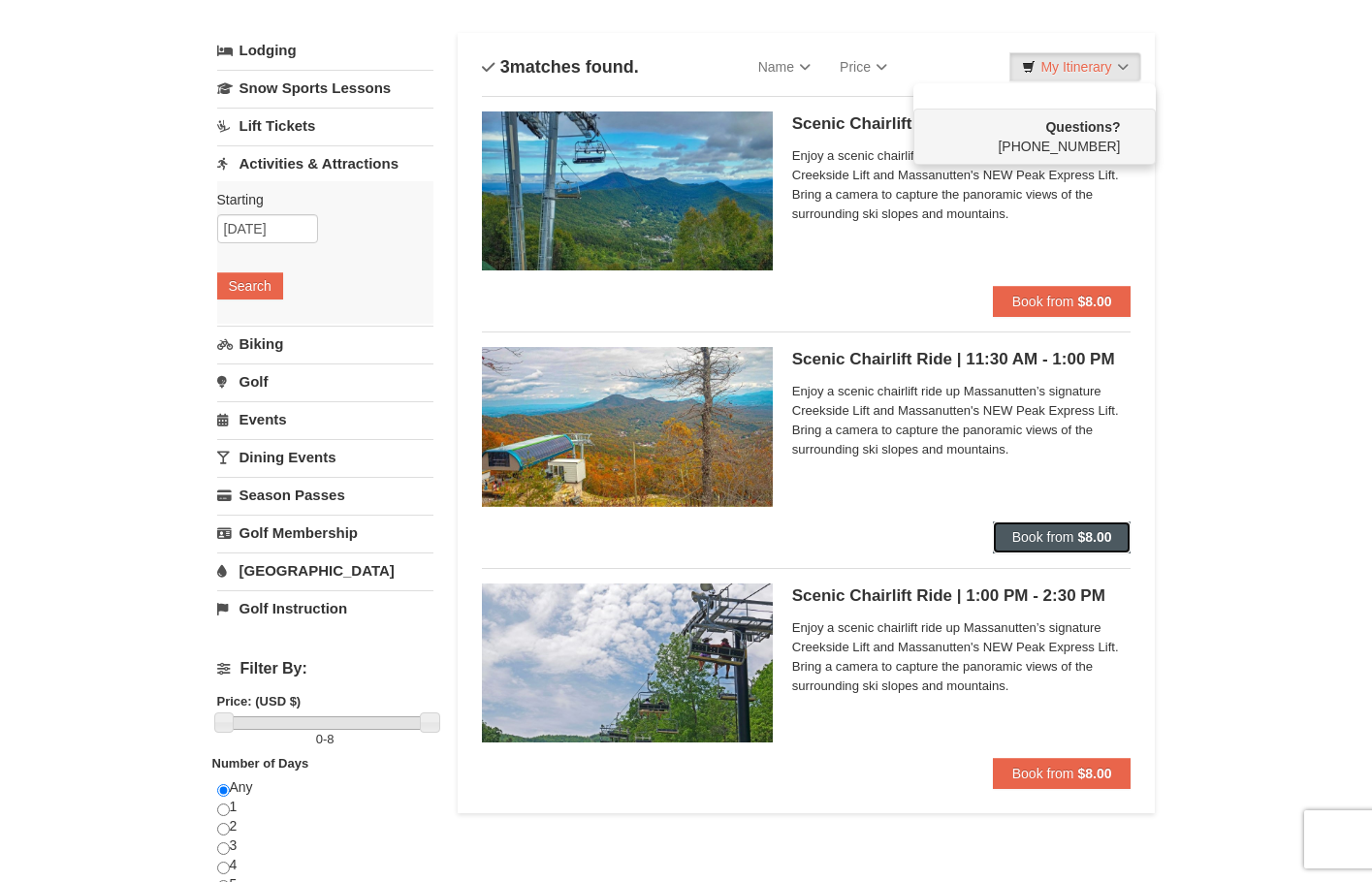
click at [1074, 536] on button "Book from $8.00" at bounding box center [1062, 536] width 138 height 31
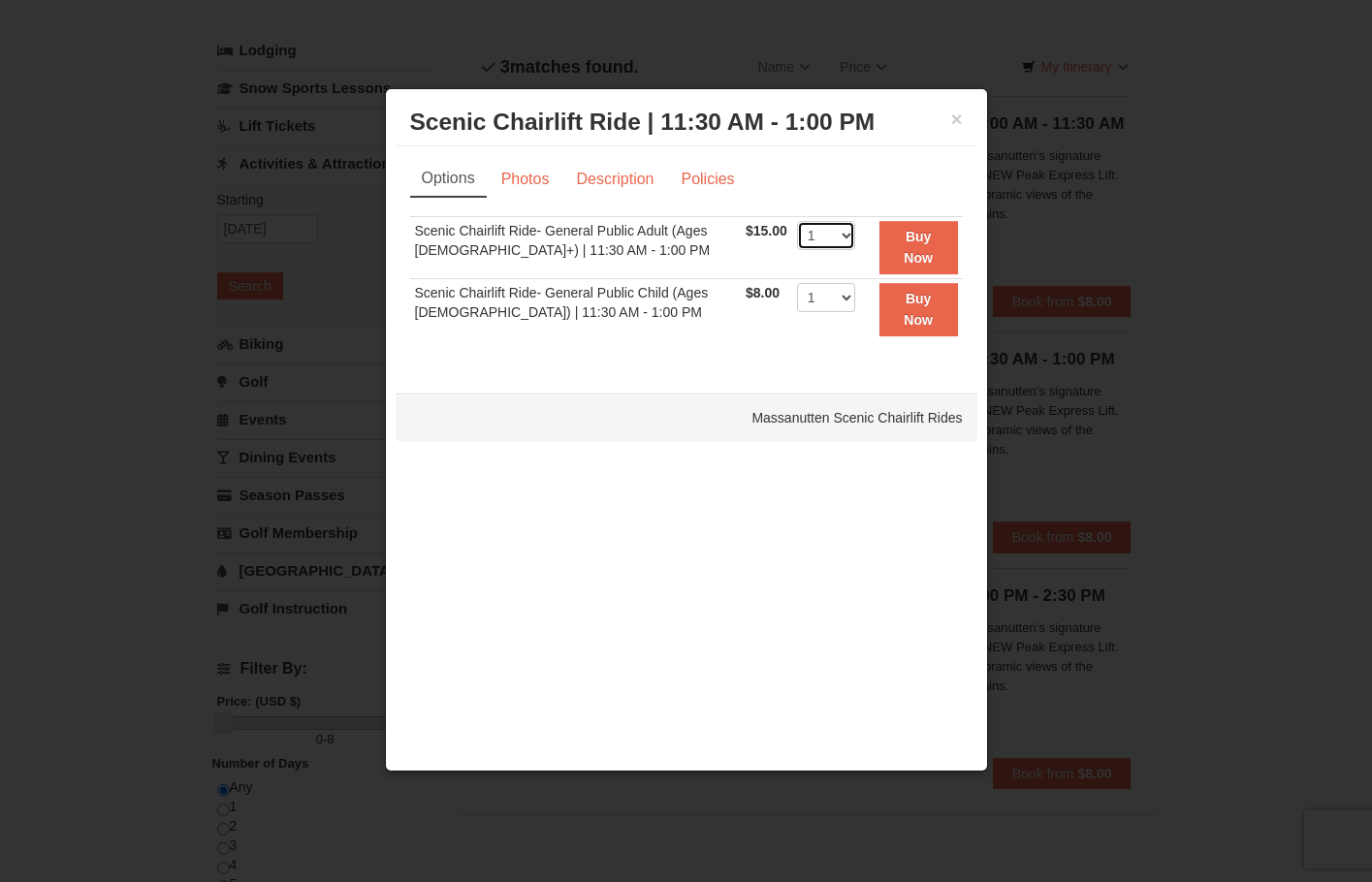
click at [836, 237] on select "1 2 3 4 5 6 7 8 9 10 11 12 13 14 15 16 17 18 19 20 21 22" at bounding box center [826, 235] width 58 height 29
click at [839, 238] on select "1 2 3 4 5 6 7 8 9 10 11 12 13 14 15 16 17 18 19 20 21 22" at bounding box center [826, 235] width 58 height 29
select select "7"
click at [797, 221] on select "1 2 3 4 5 6 7 8 9 10 11 12 13 14 15 16 17 18 19 20 21 22" at bounding box center [826, 235] width 58 height 29
click at [921, 240] on strong "Buy Now" at bounding box center [917, 247] width 29 height 37
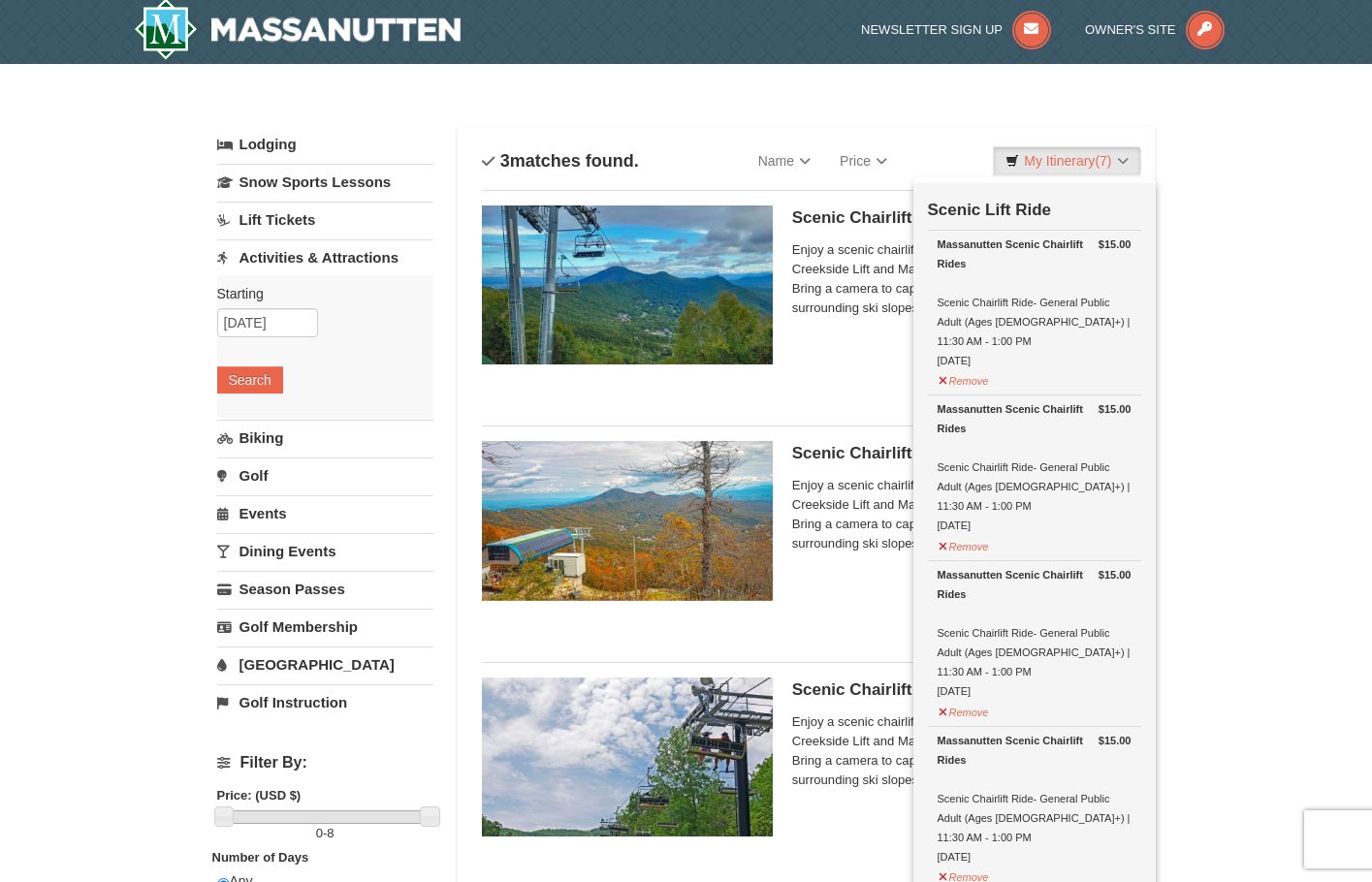
scroll to position [6, 0]
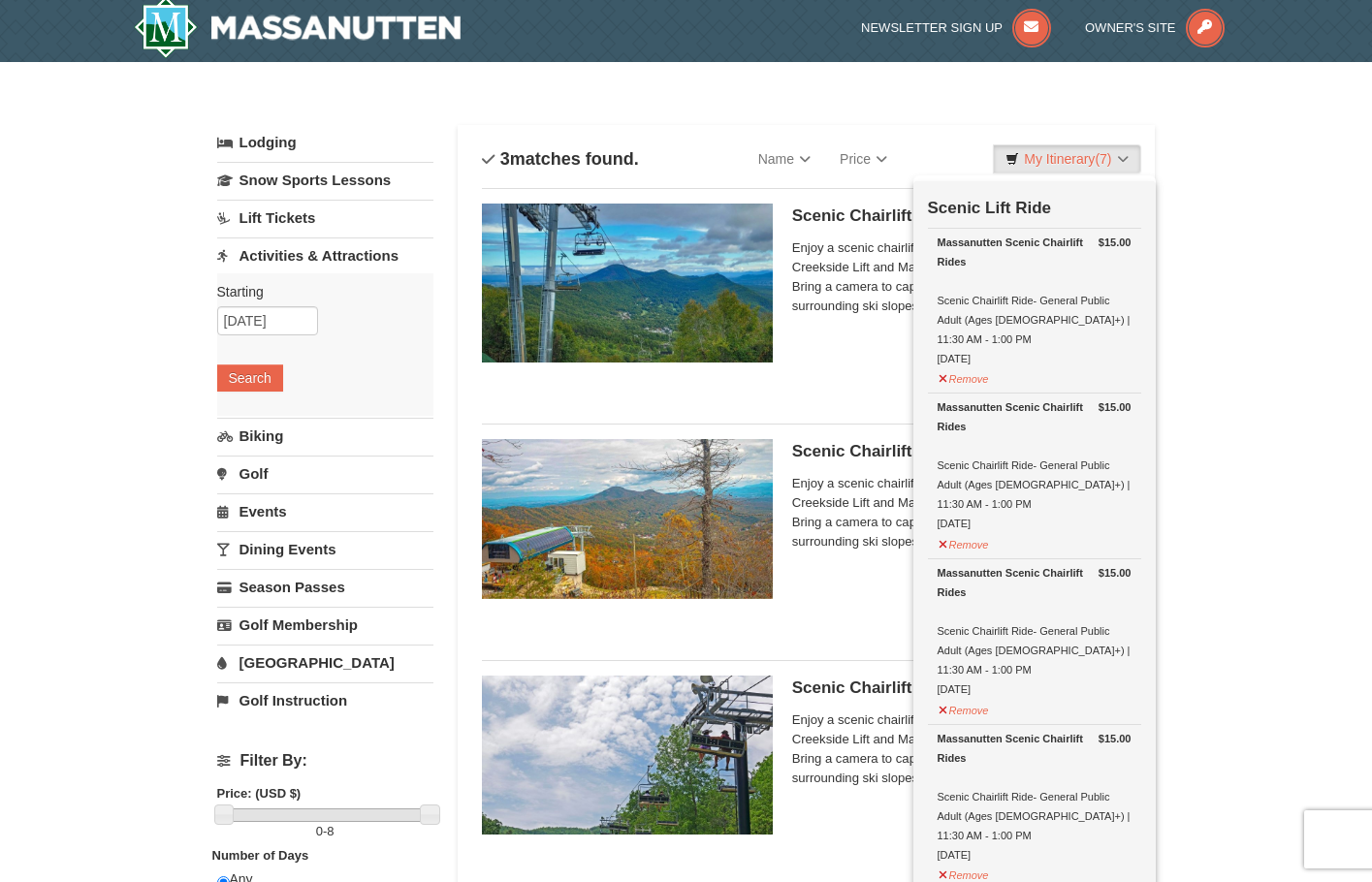
click at [887, 622] on div "Scenic Chairlift Ride | 11:30 AM - 1:00 PM Massanutten Scenic Chairlift Rides E…" at bounding box center [806, 526] width 650 height 205
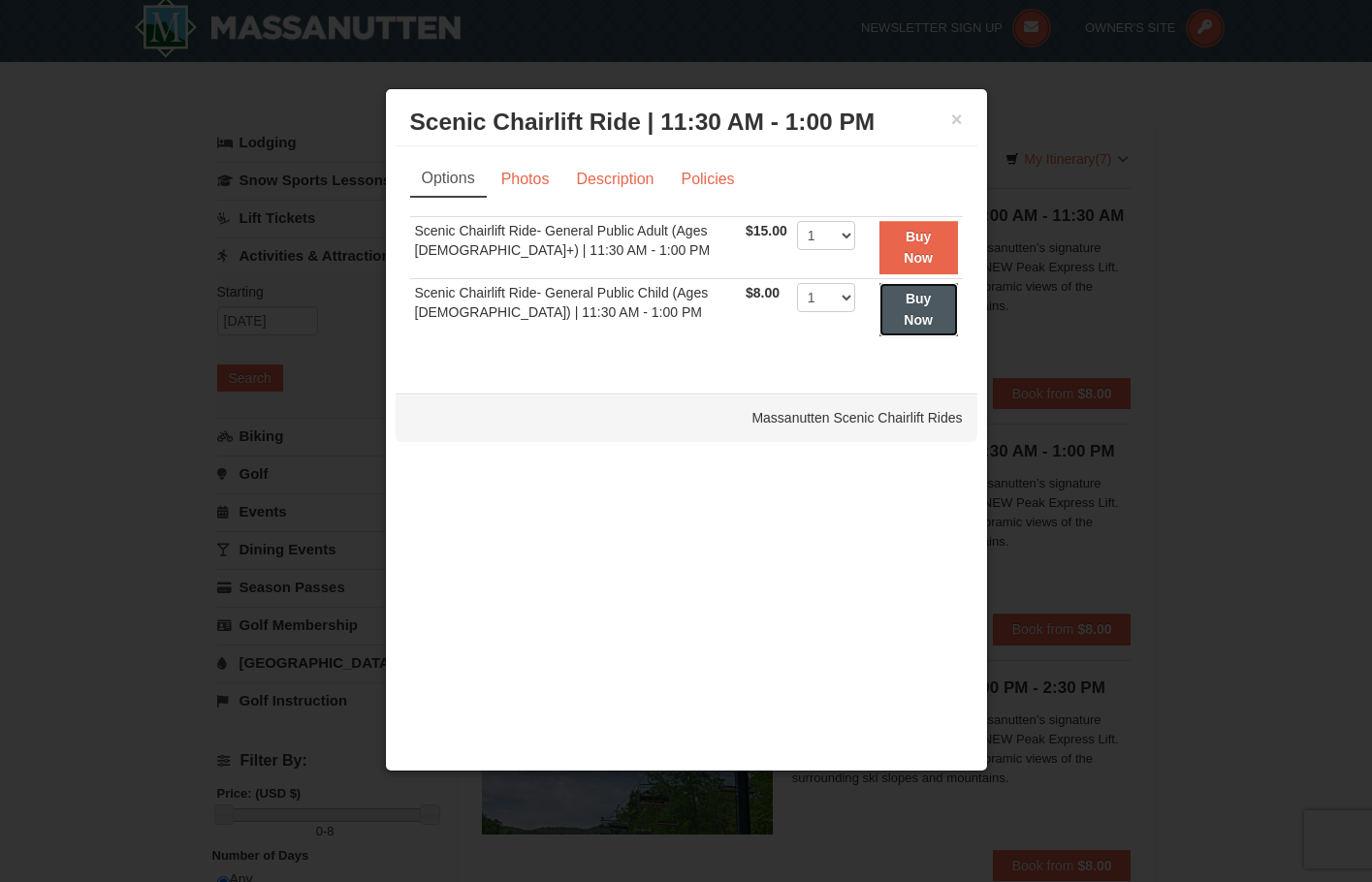
click at [918, 321] on strong "Buy Now" at bounding box center [917, 308] width 29 height 37
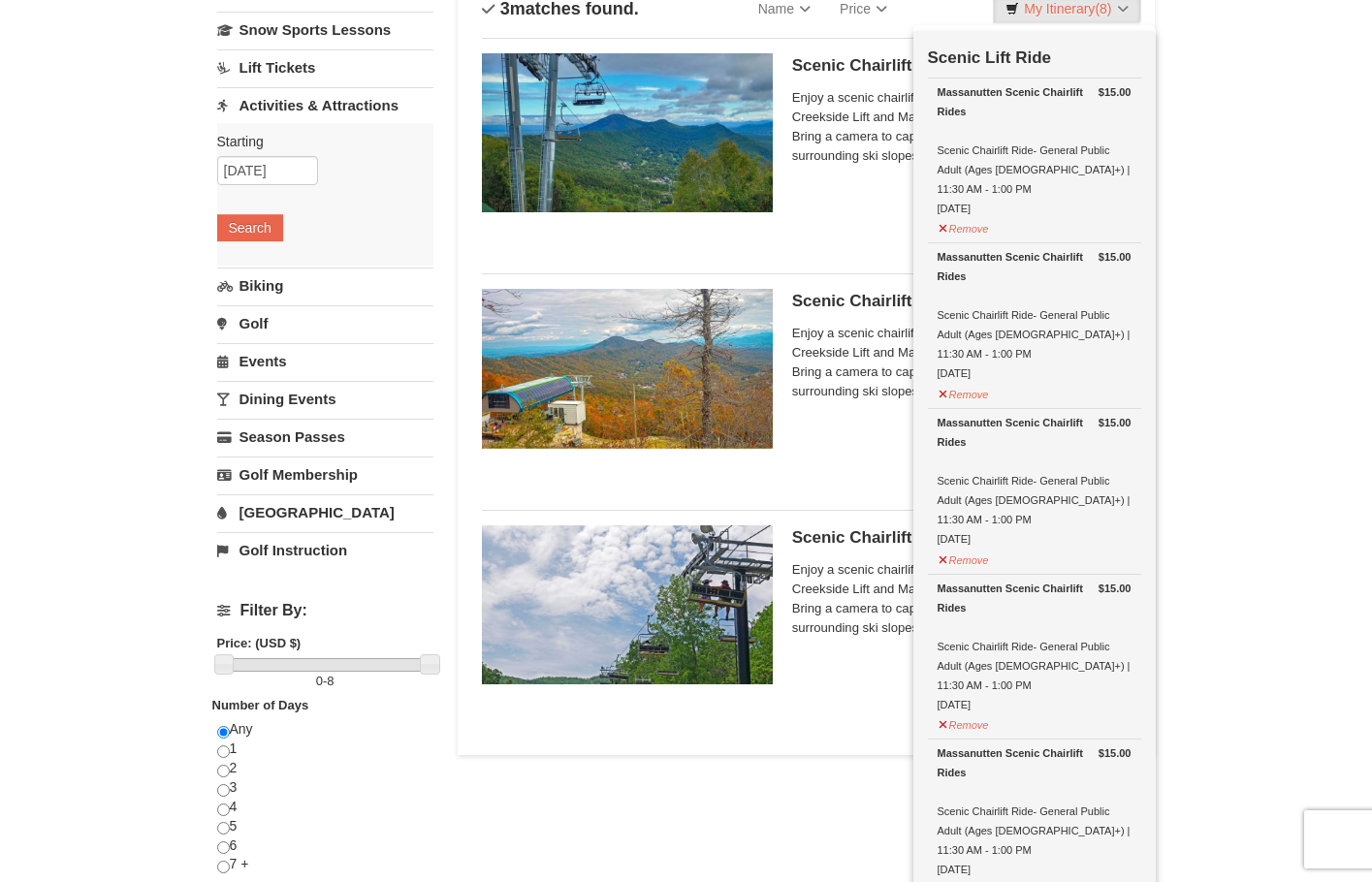
scroll to position [0, 0]
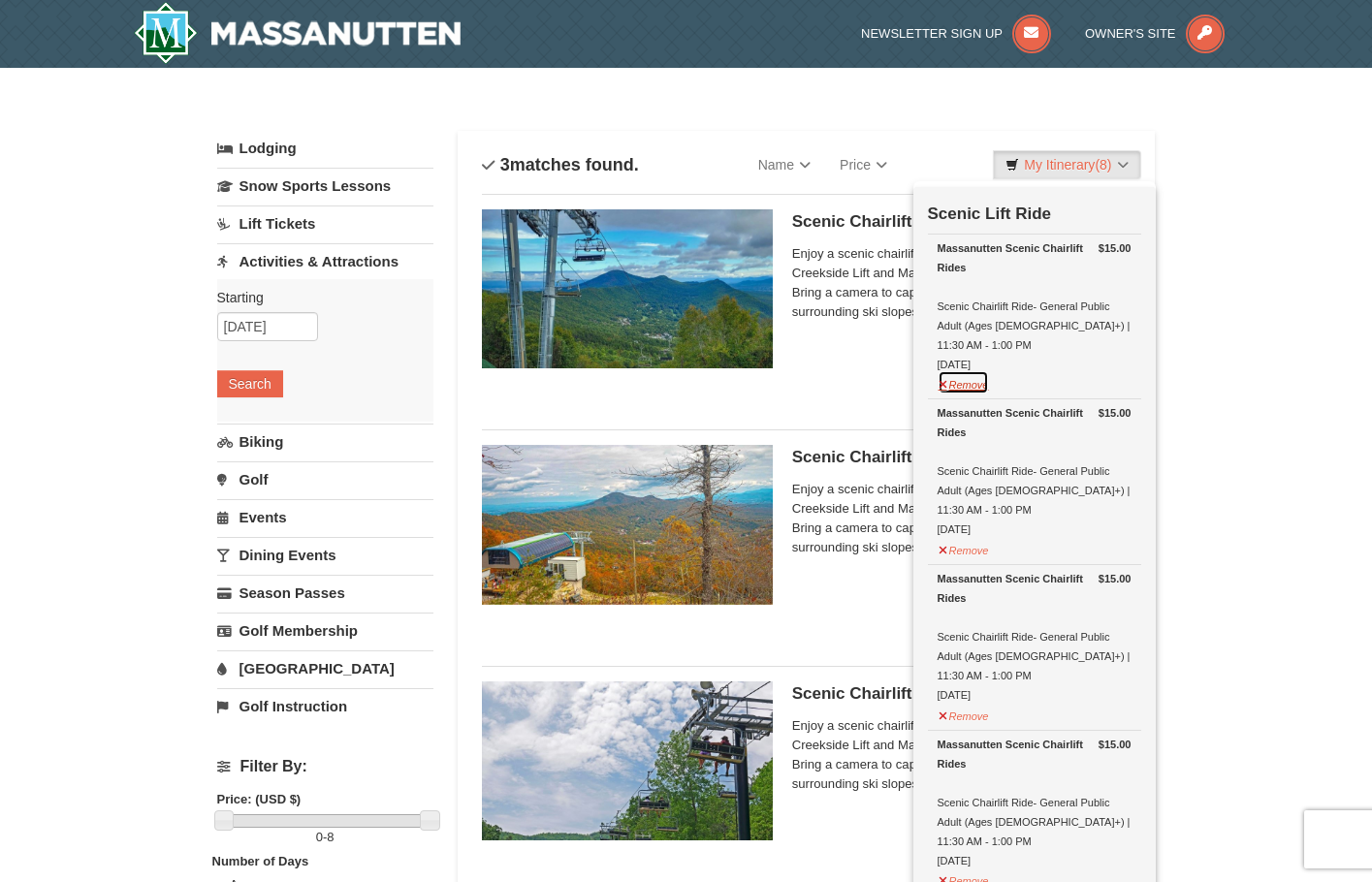
click at [960, 374] on button "Remove" at bounding box center [963, 382] width 53 height 24
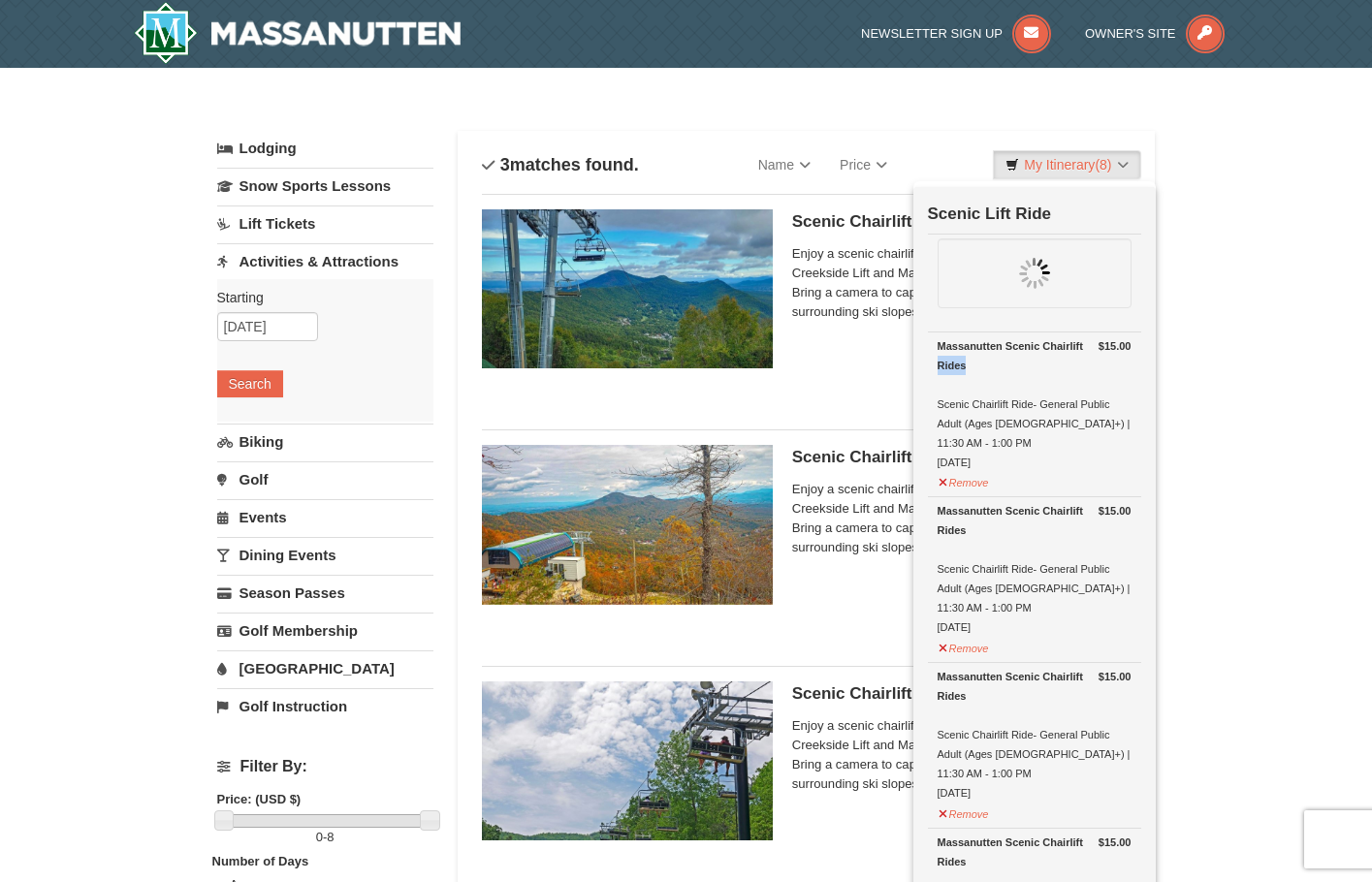
click at [960, 374] on div "Massanutten Scenic Chairlift Rides" at bounding box center [1034, 355] width 194 height 39
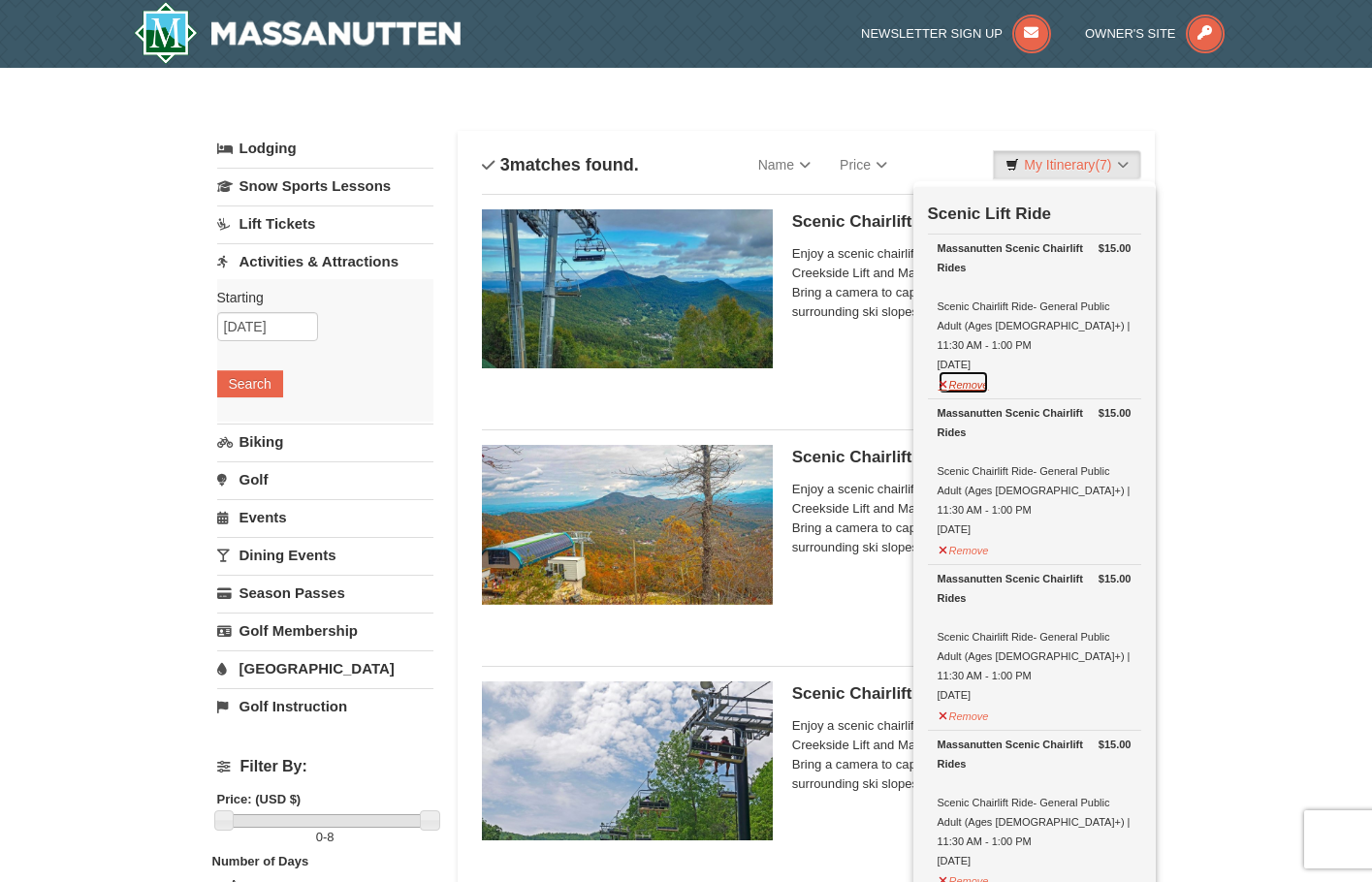
click at [960, 374] on button "Remove" at bounding box center [963, 382] width 53 height 24
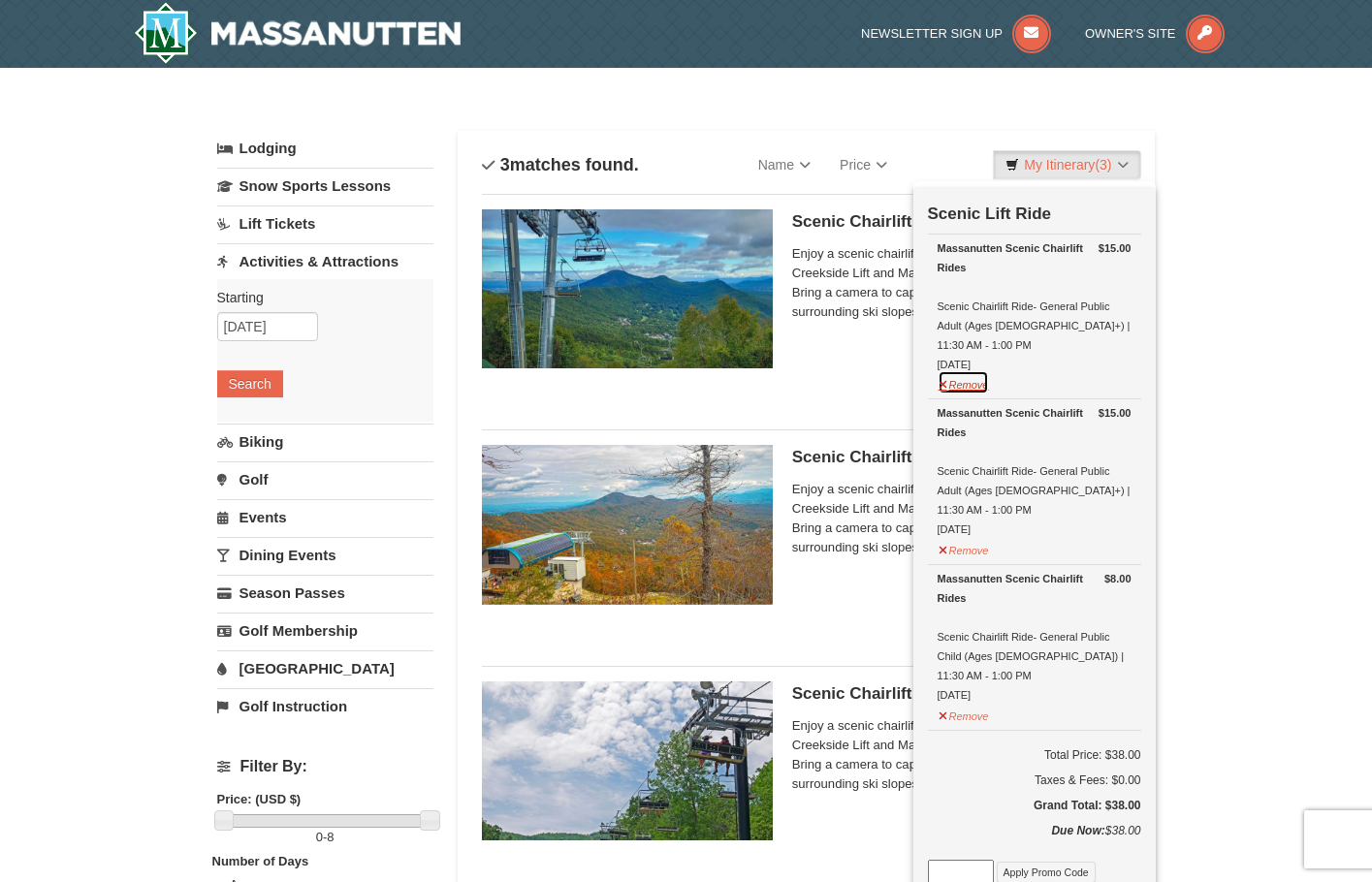
click at [960, 374] on button "Remove" at bounding box center [963, 382] width 53 height 24
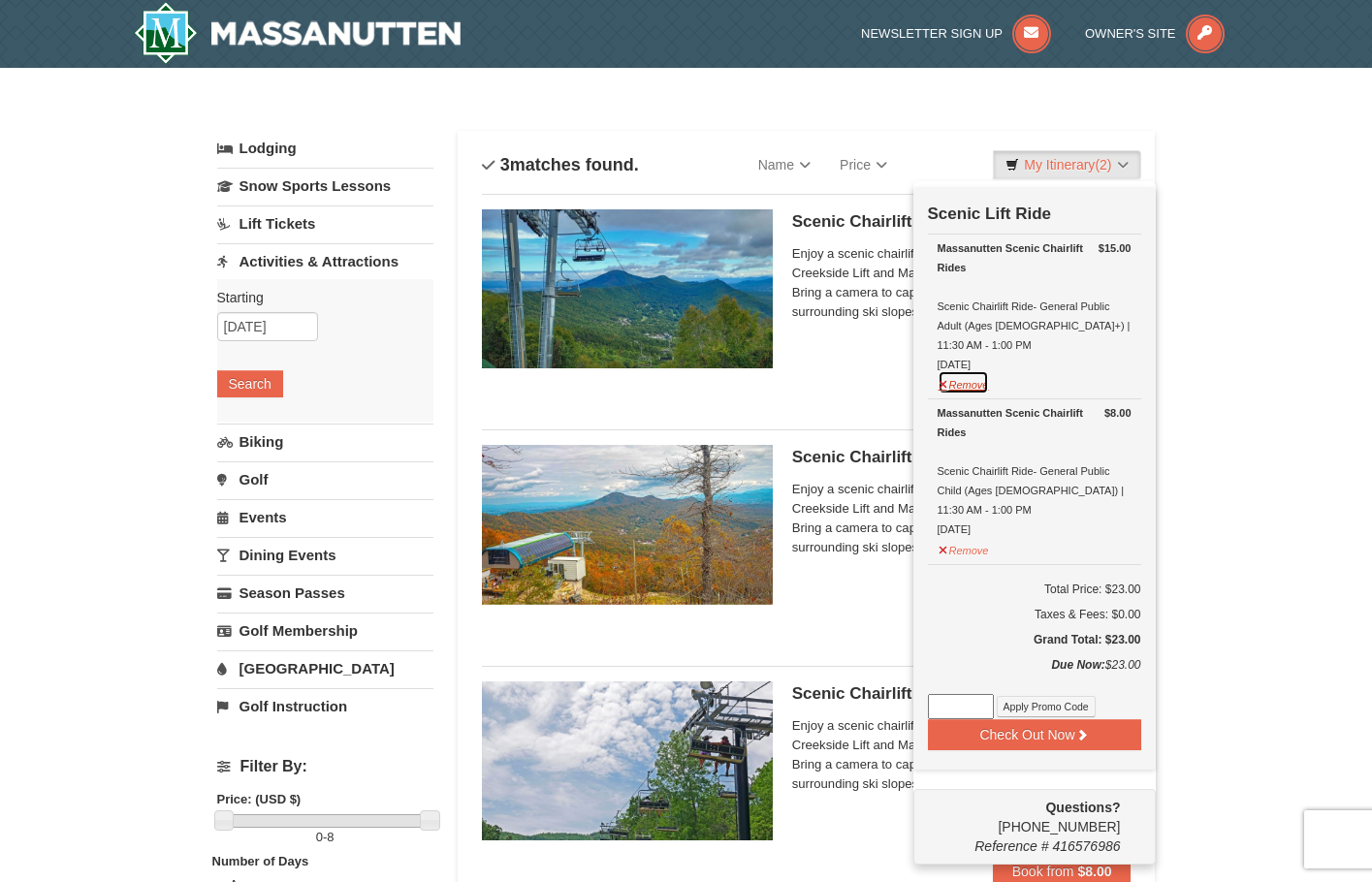
click at [960, 374] on button "Remove" at bounding box center [963, 382] width 53 height 24
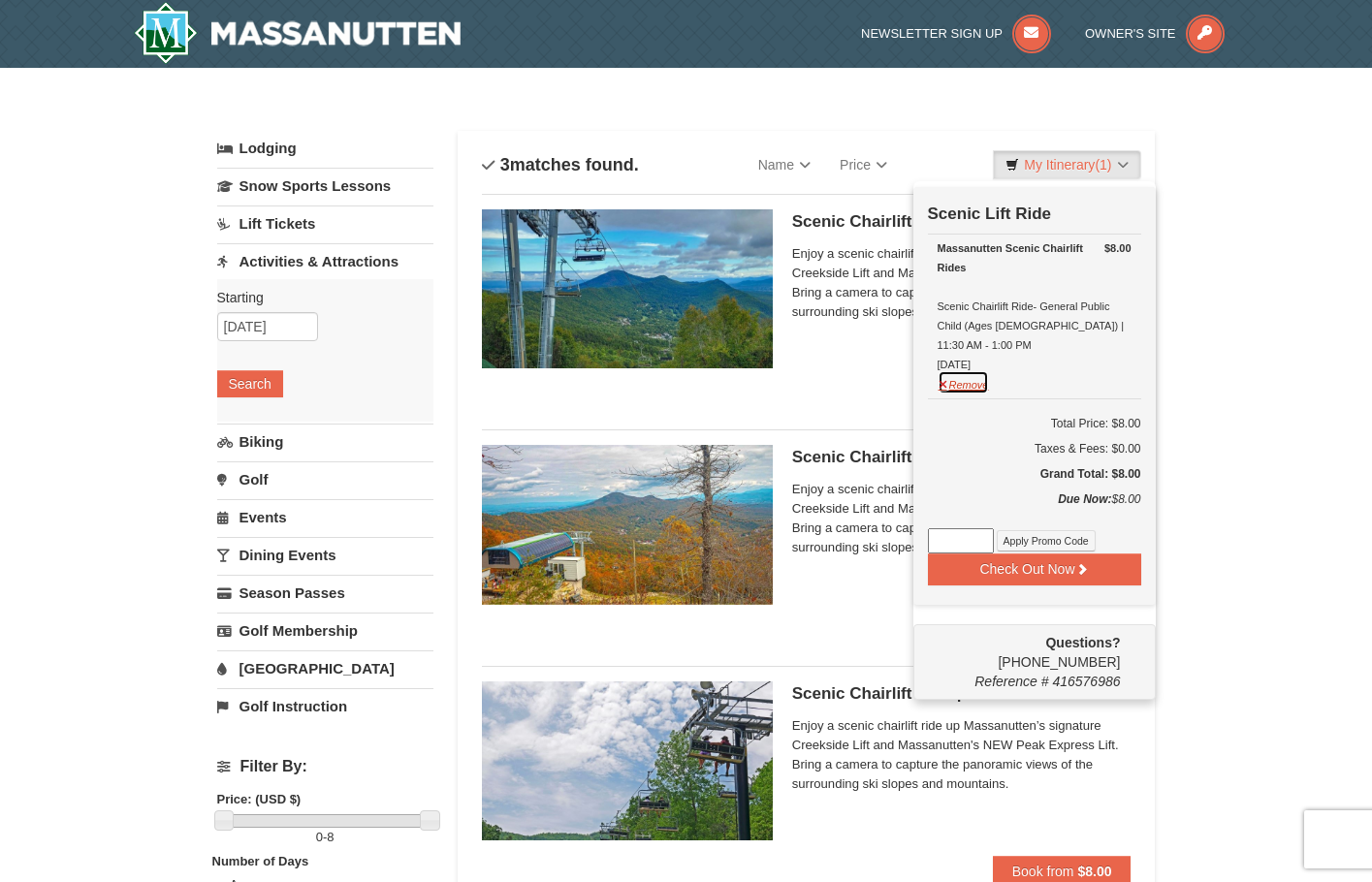
click at [964, 370] on button "Remove" at bounding box center [963, 382] width 53 height 24
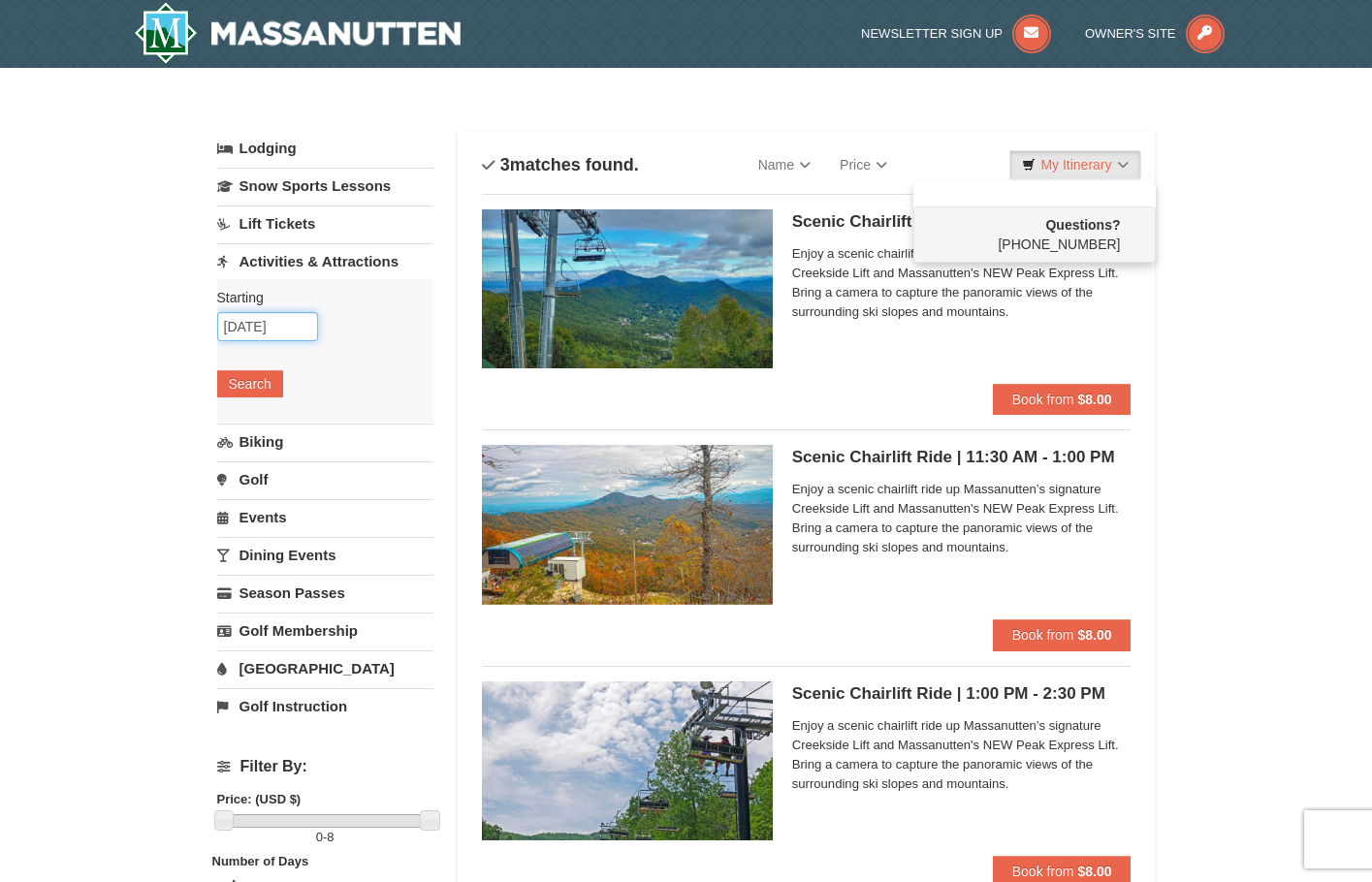
click at [254, 327] on input "11/01/2025" at bounding box center [267, 326] width 100 height 29
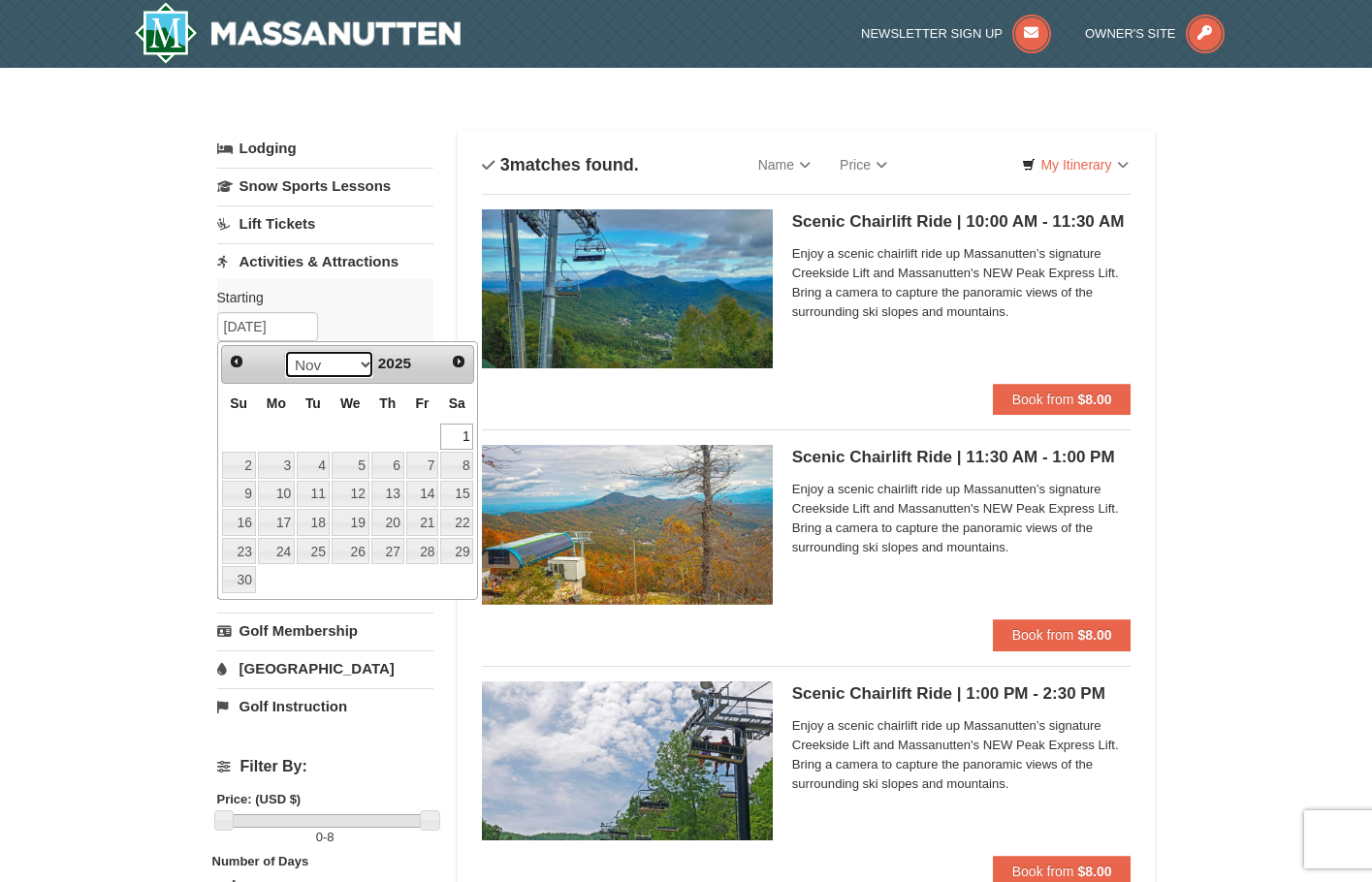
click at [362, 368] on select "Oct Nov Dec" at bounding box center [328, 364] width 91 height 29
click at [465, 526] on link "25" at bounding box center [456, 521] width 33 height 27
type input "10/25/2025"
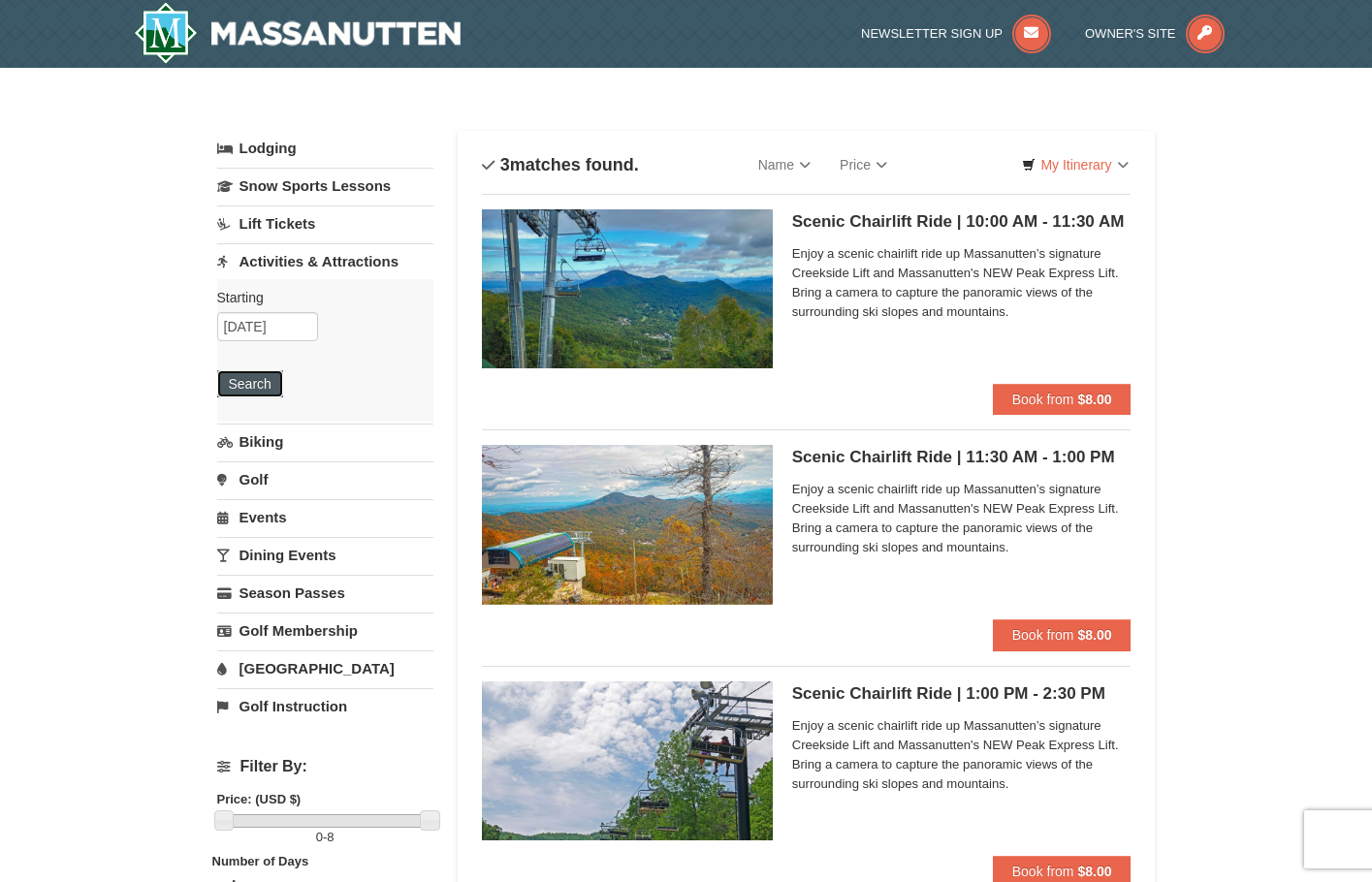
click at [243, 387] on button "Search" at bounding box center [250, 383] width 66 height 27
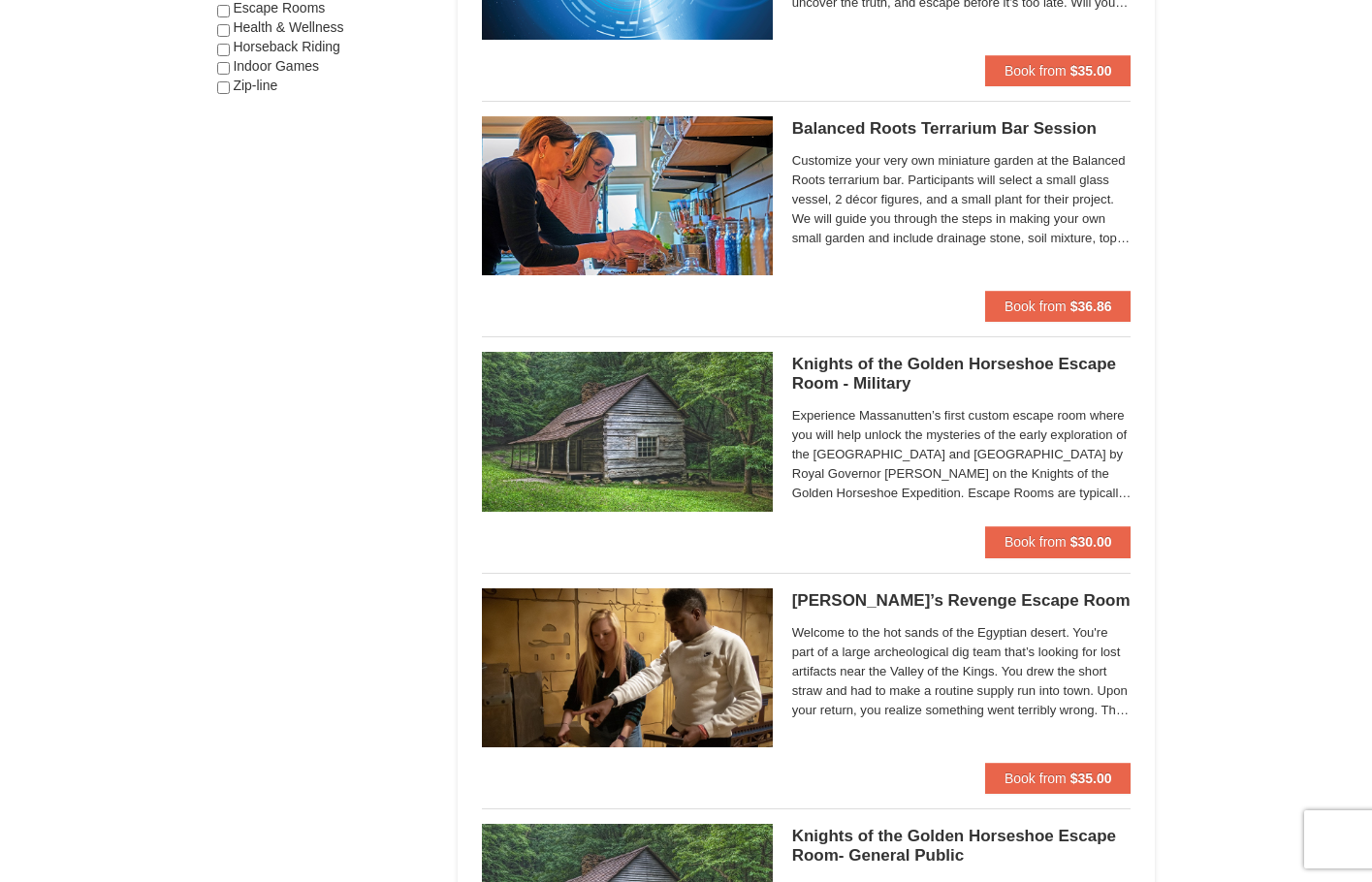
scroll to position [1550, 0]
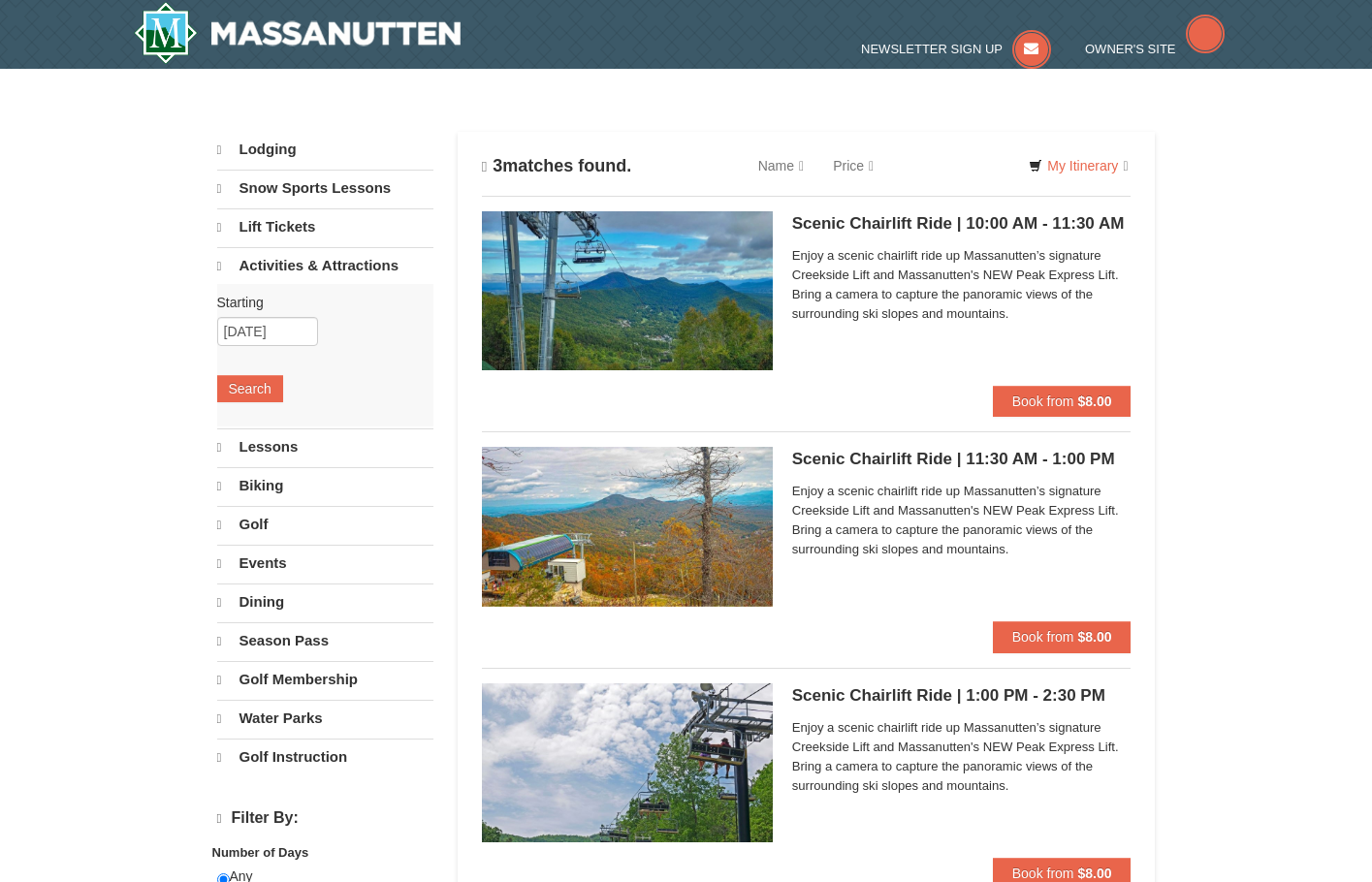
select select "10"
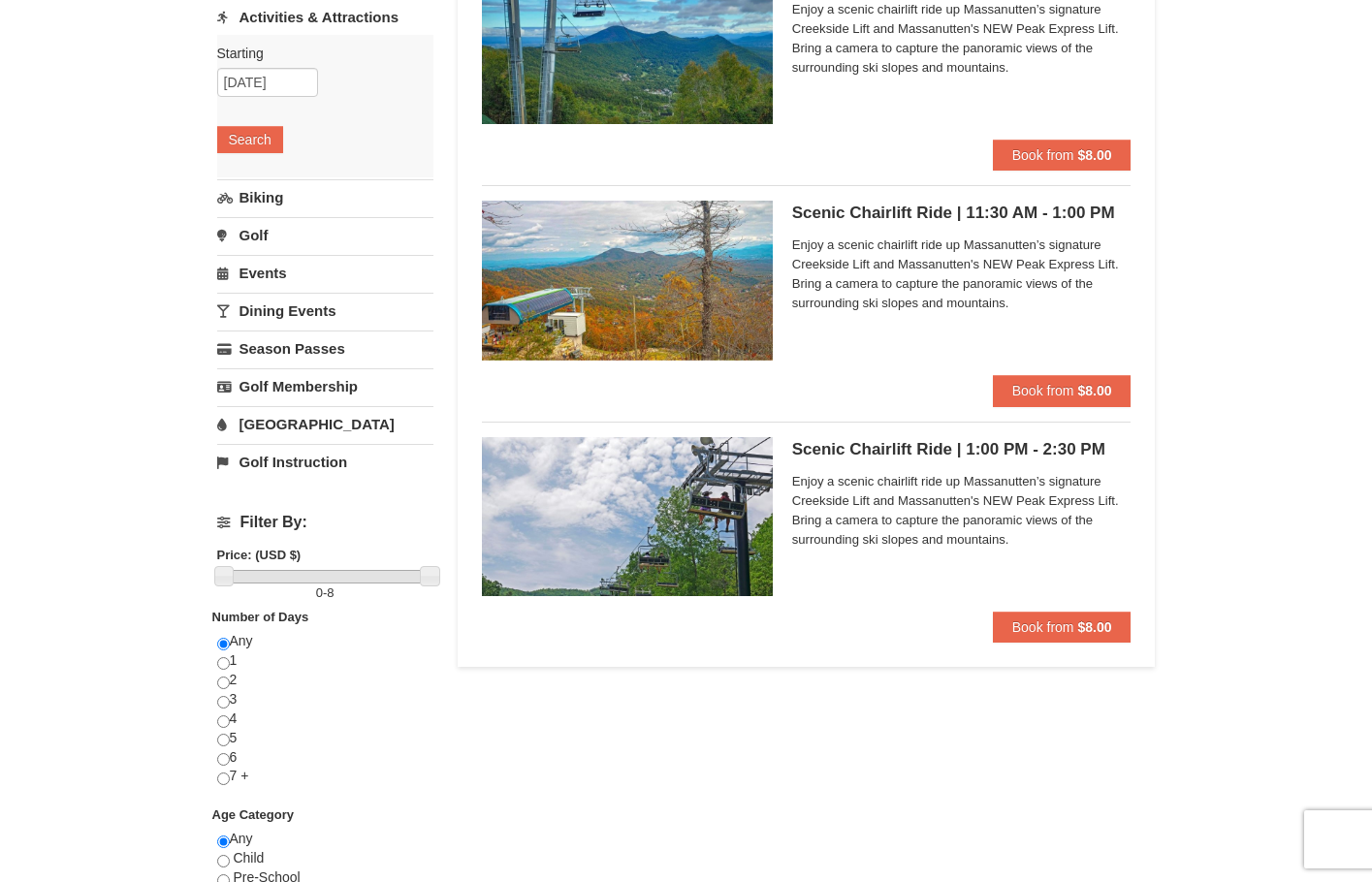
scroll to position [290, 0]
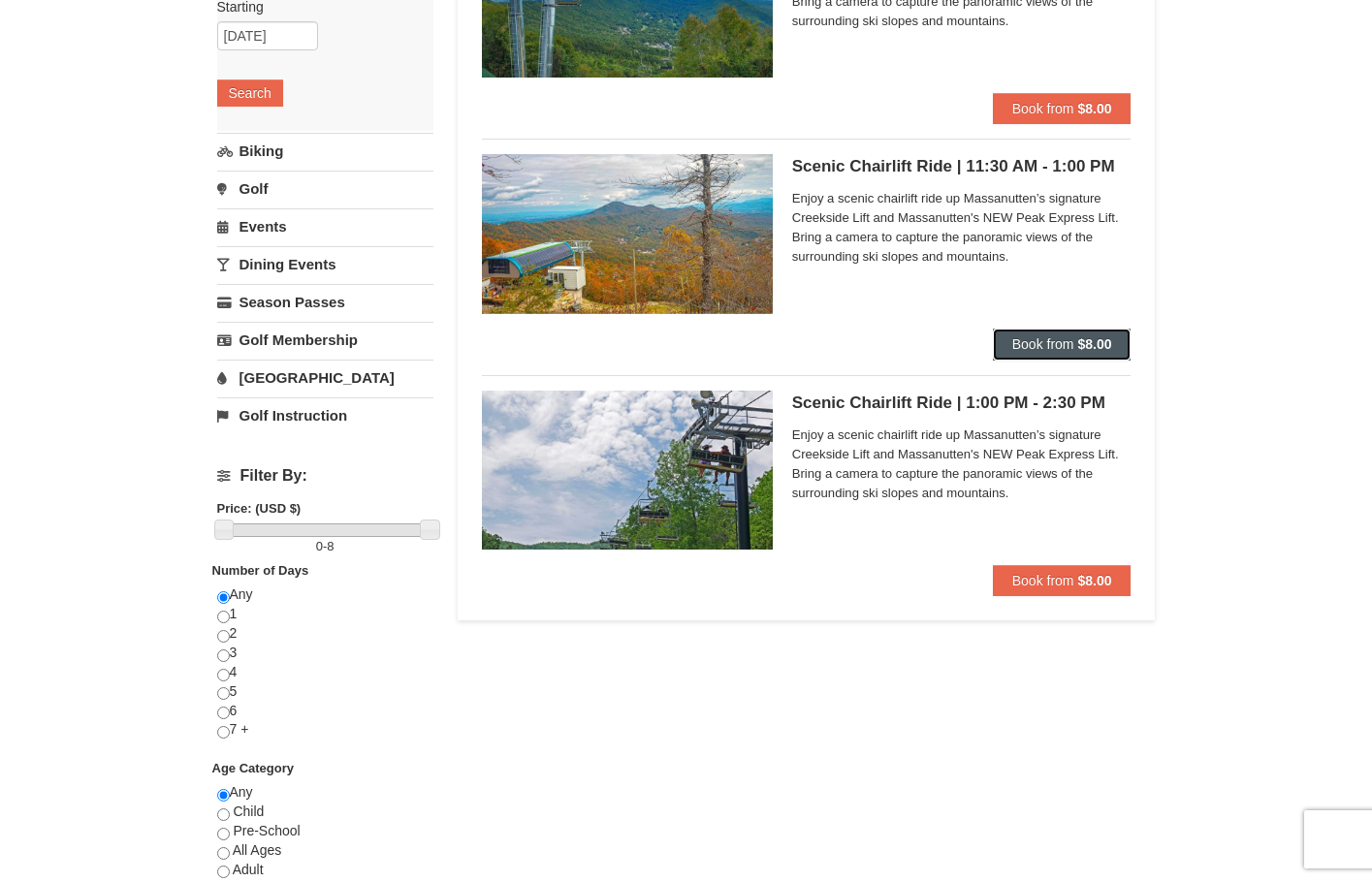
click at [1031, 347] on span "Book from" at bounding box center [1043, 344] width 62 height 16
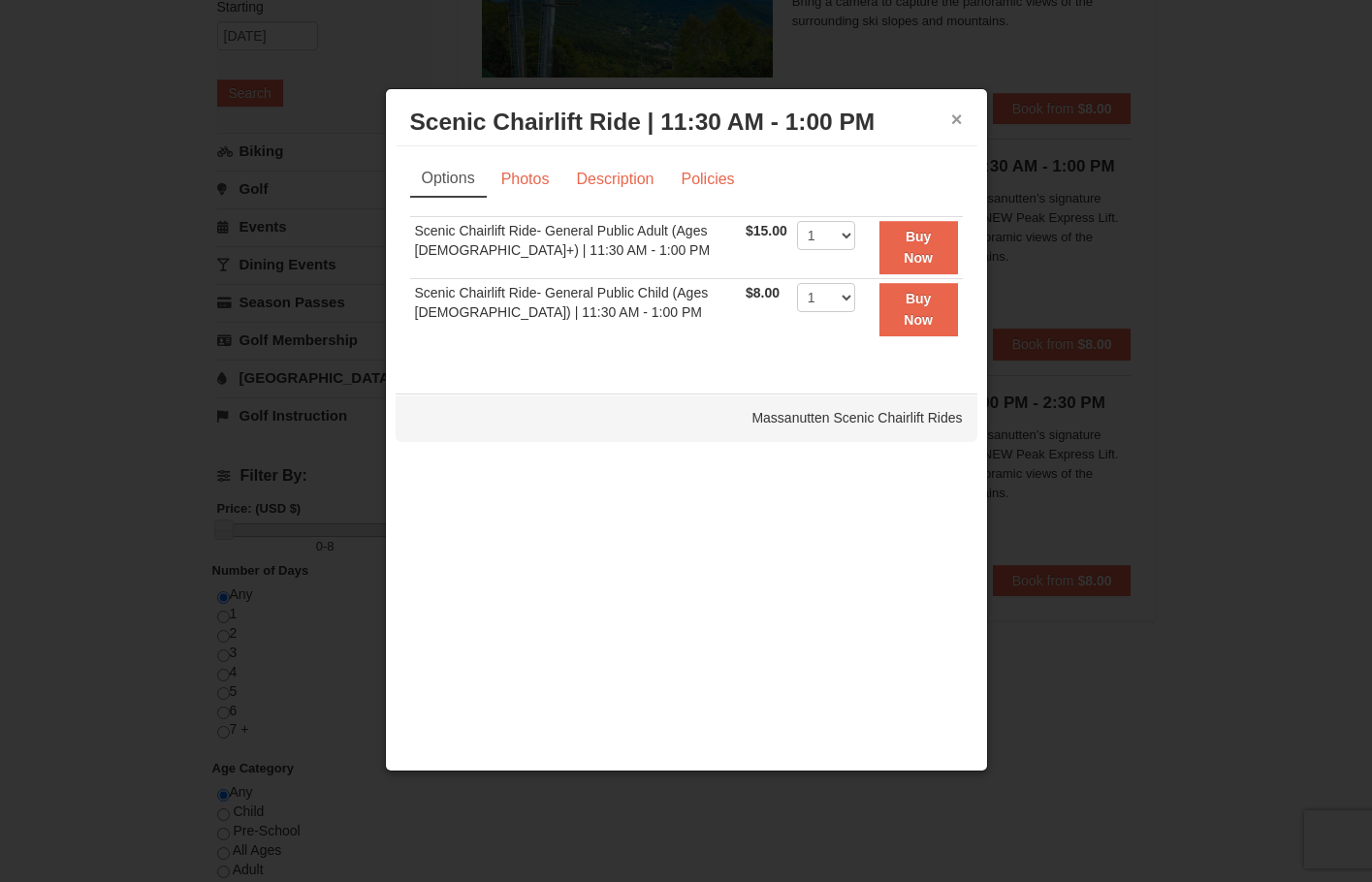
click at [961, 120] on button "×" at bounding box center [957, 118] width 12 height 19
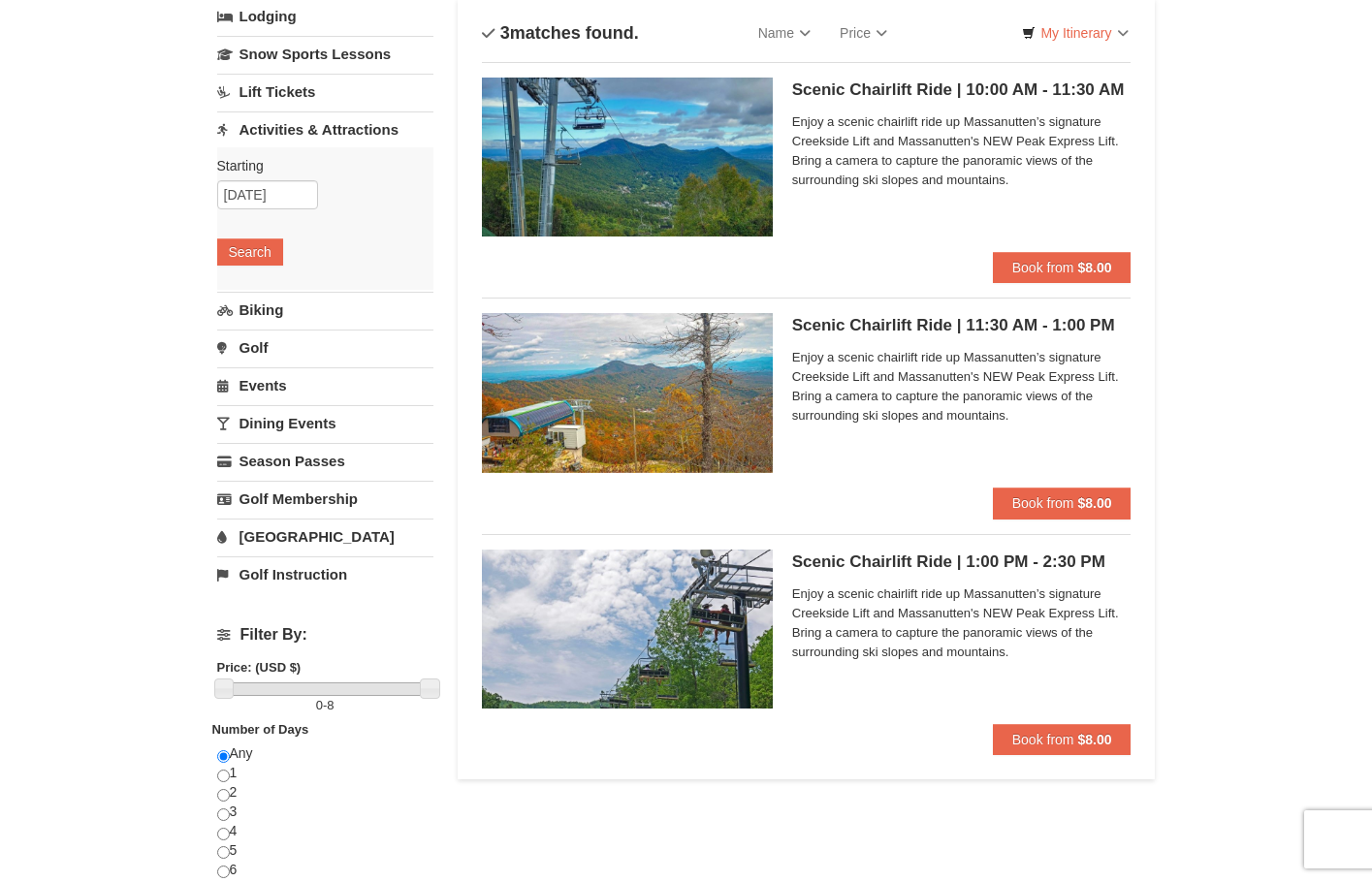
scroll to position [0, 0]
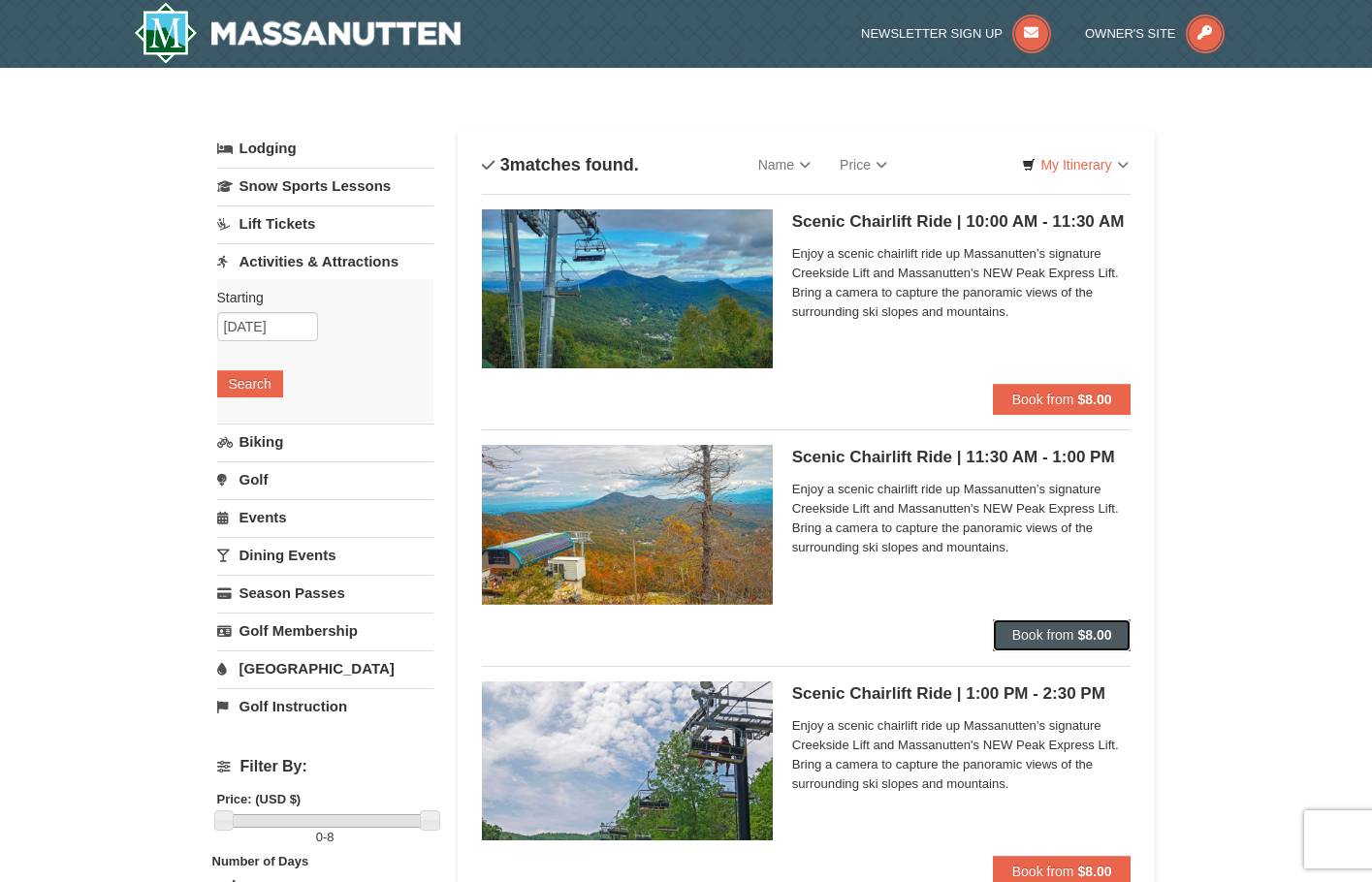
click at [1056, 638] on span "Book from" at bounding box center [1043, 634] width 62 height 16
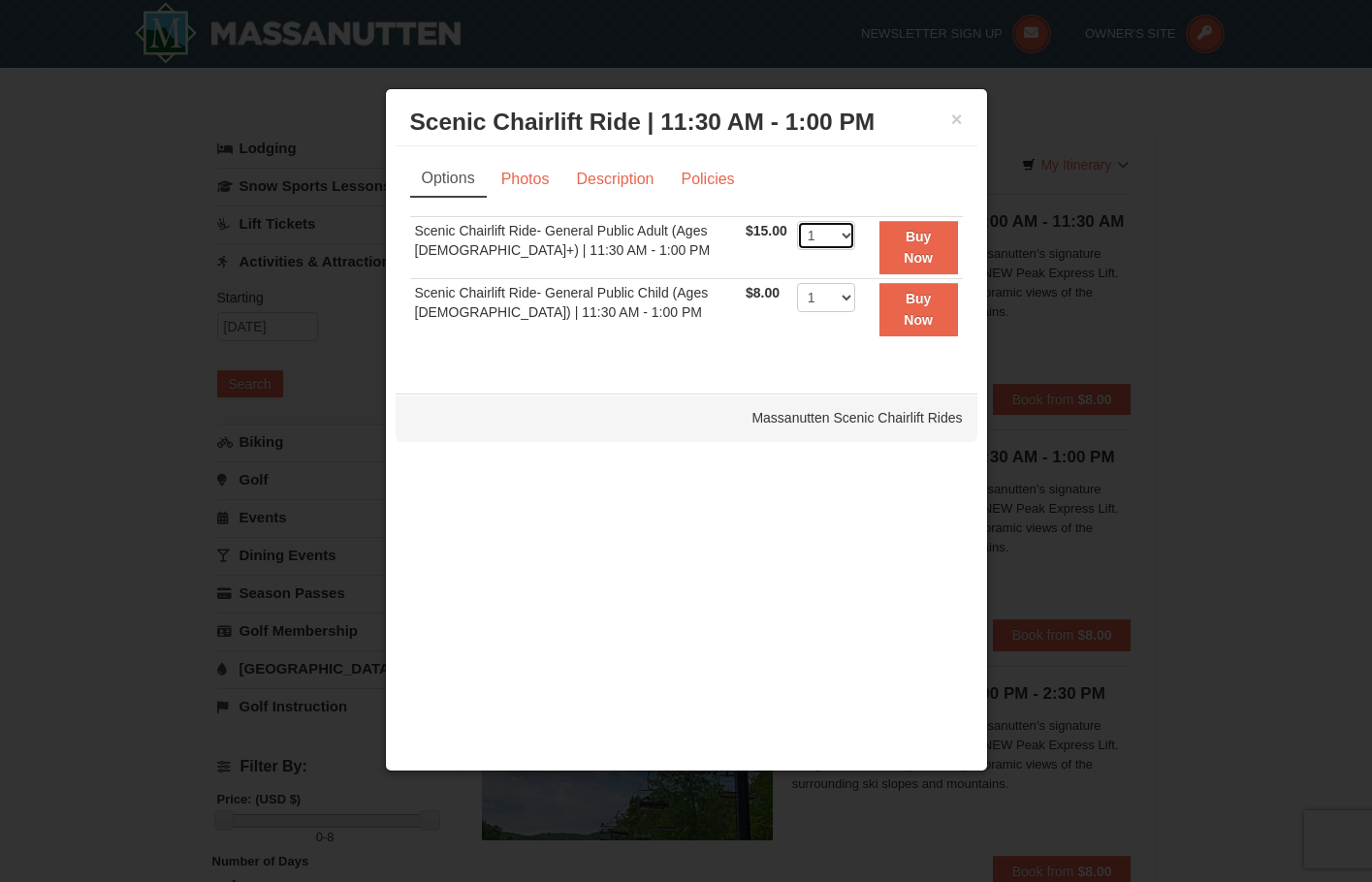
click at [835, 230] on select "1 2 3 4 5 6 7 8 9 10 11 12 13 14 15 16 17 18 19 20 21 22" at bounding box center [826, 235] width 58 height 29
select select "7"
click at [797, 221] on select "1 2 3 4 5 6 7 8 9 10 11 12 13 14 15 16 17 18 19 20 21 22" at bounding box center [826, 235] width 58 height 29
click at [918, 241] on strong "Buy Now" at bounding box center [917, 247] width 29 height 37
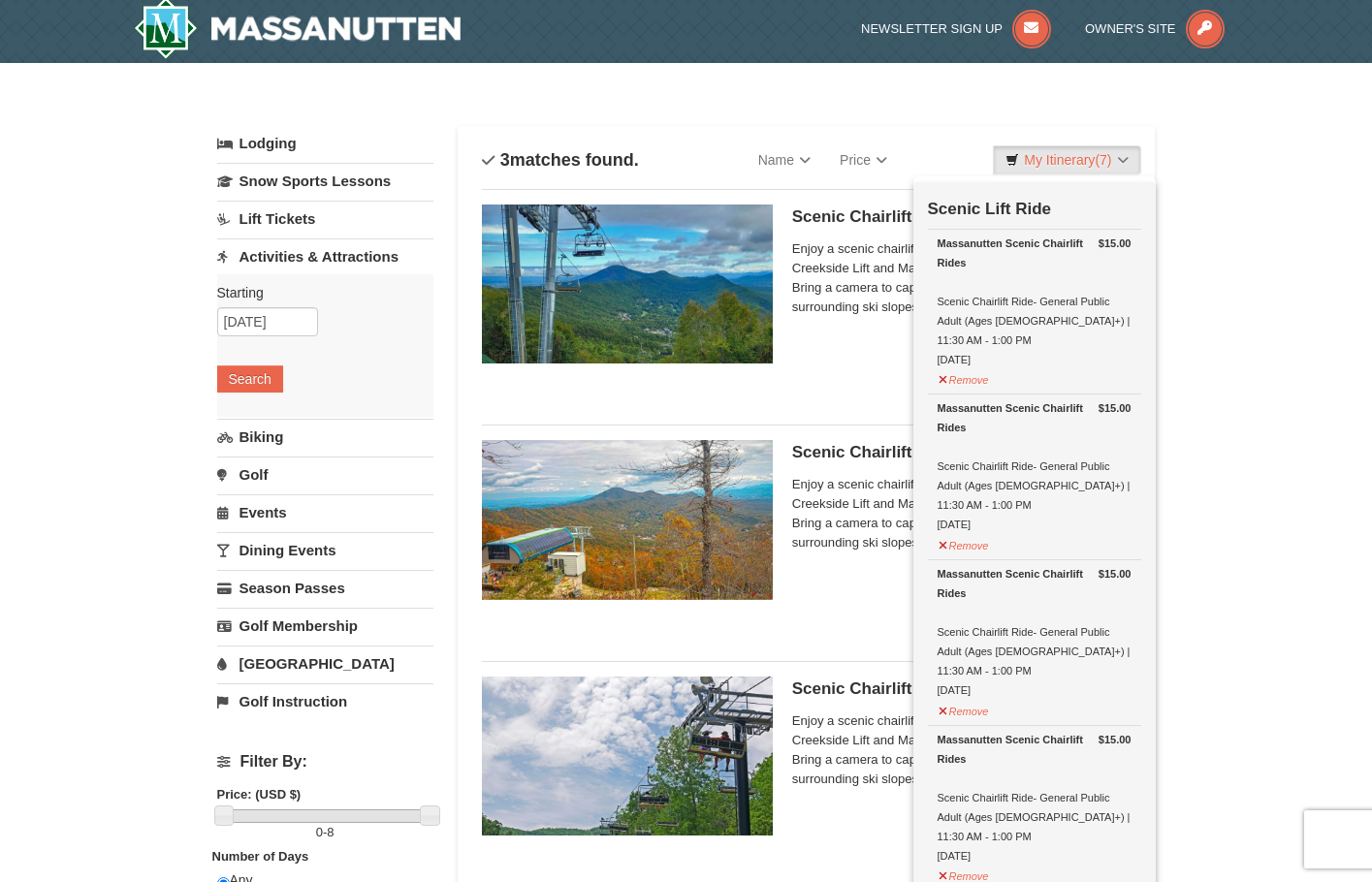
scroll to position [6, 0]
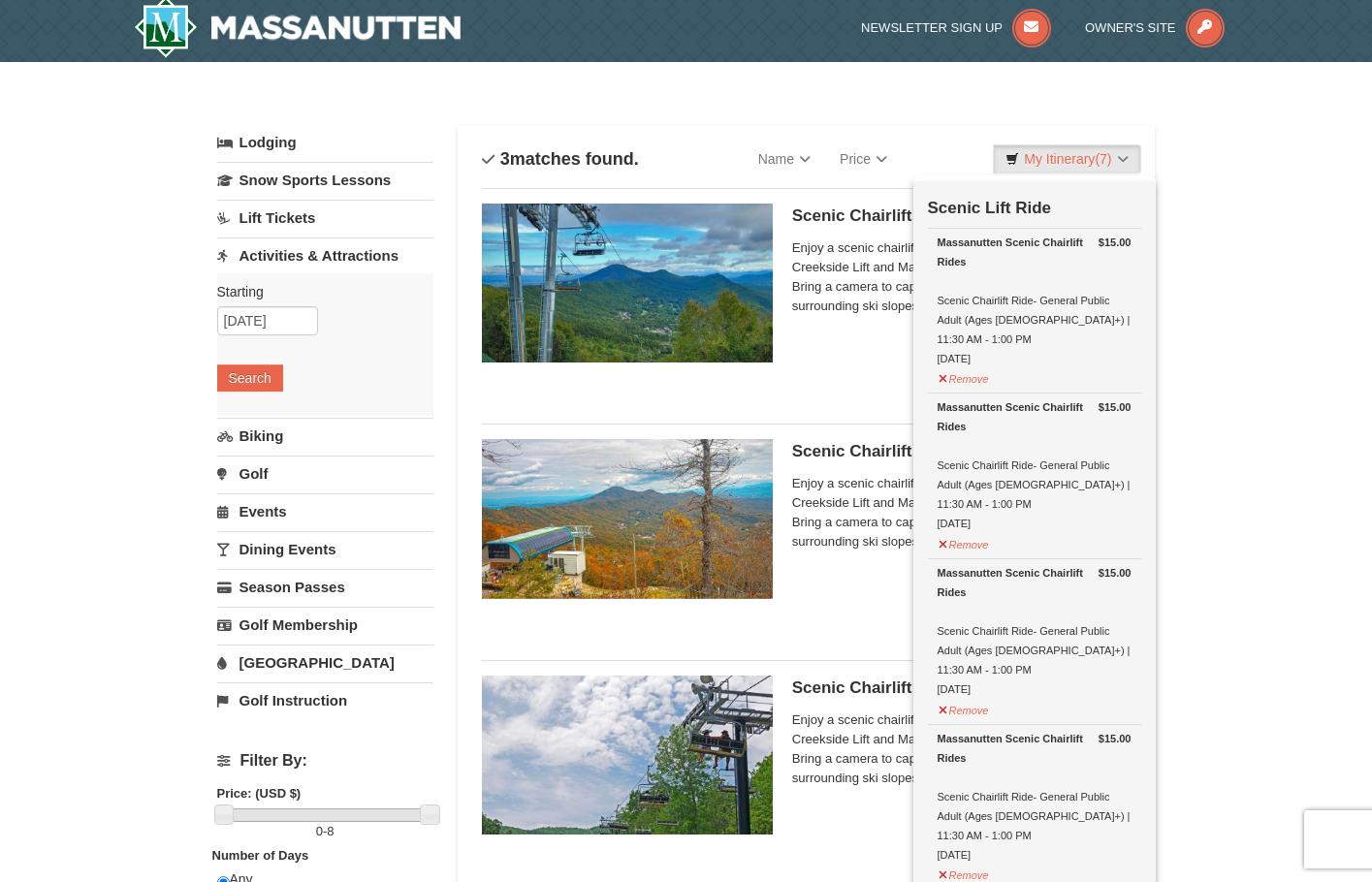
click at [750, 609] on div at bounding box center [627, 525] width 291 height 174
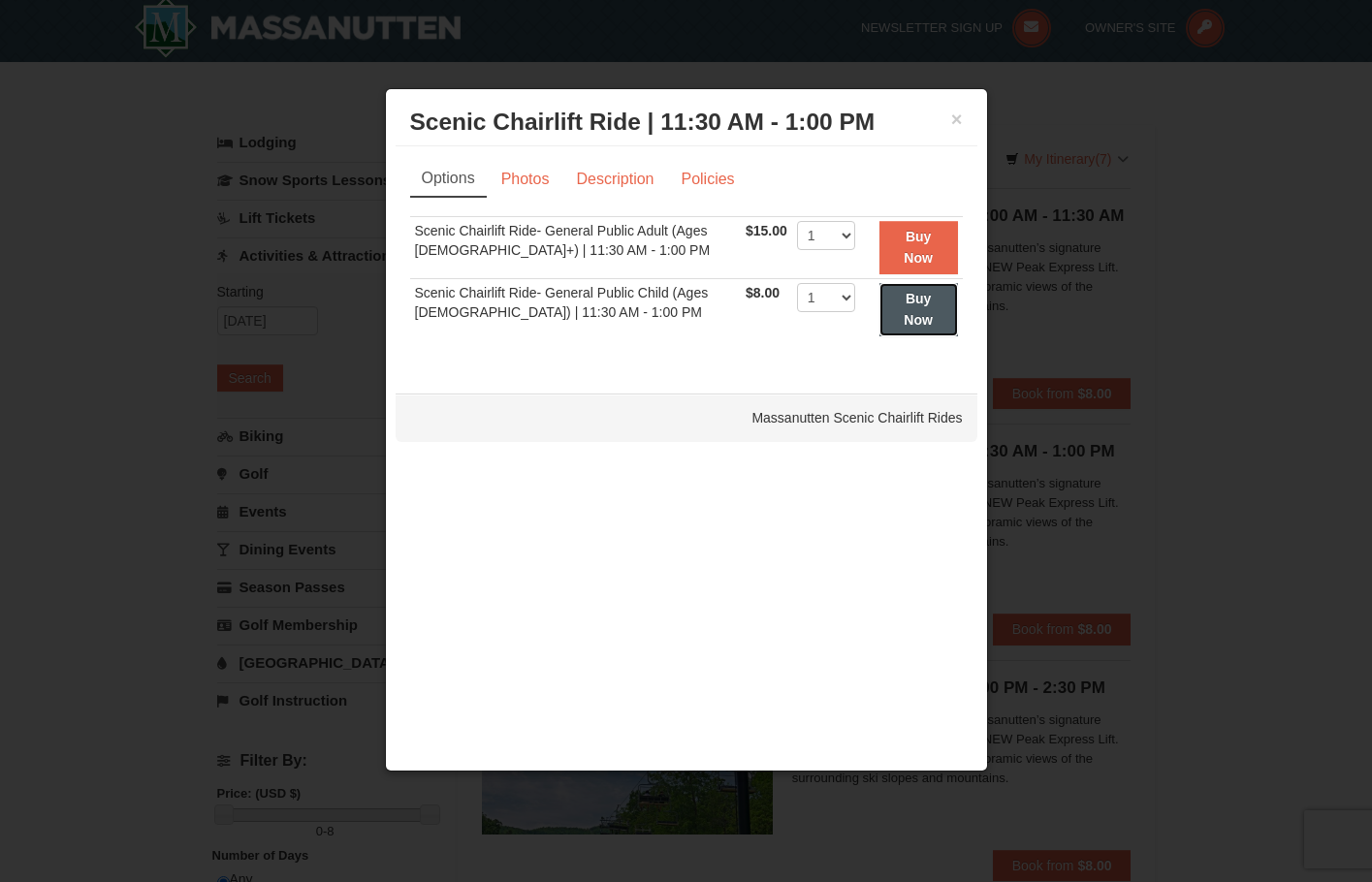
click at [903, 298] on strong "Buy Now" at bounding box center [917, 308] width 29 height 37
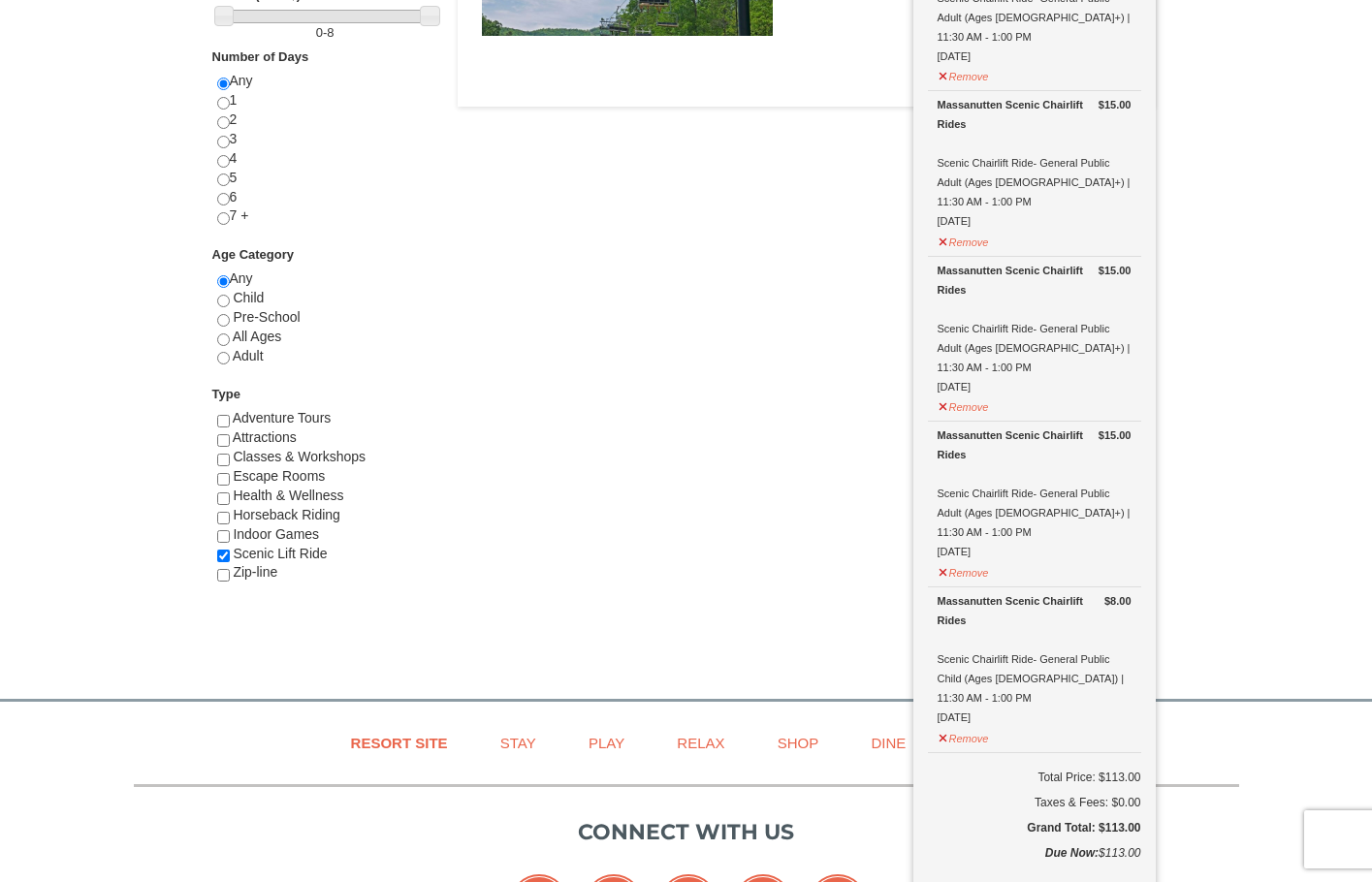
scroll to position [1086, 0]
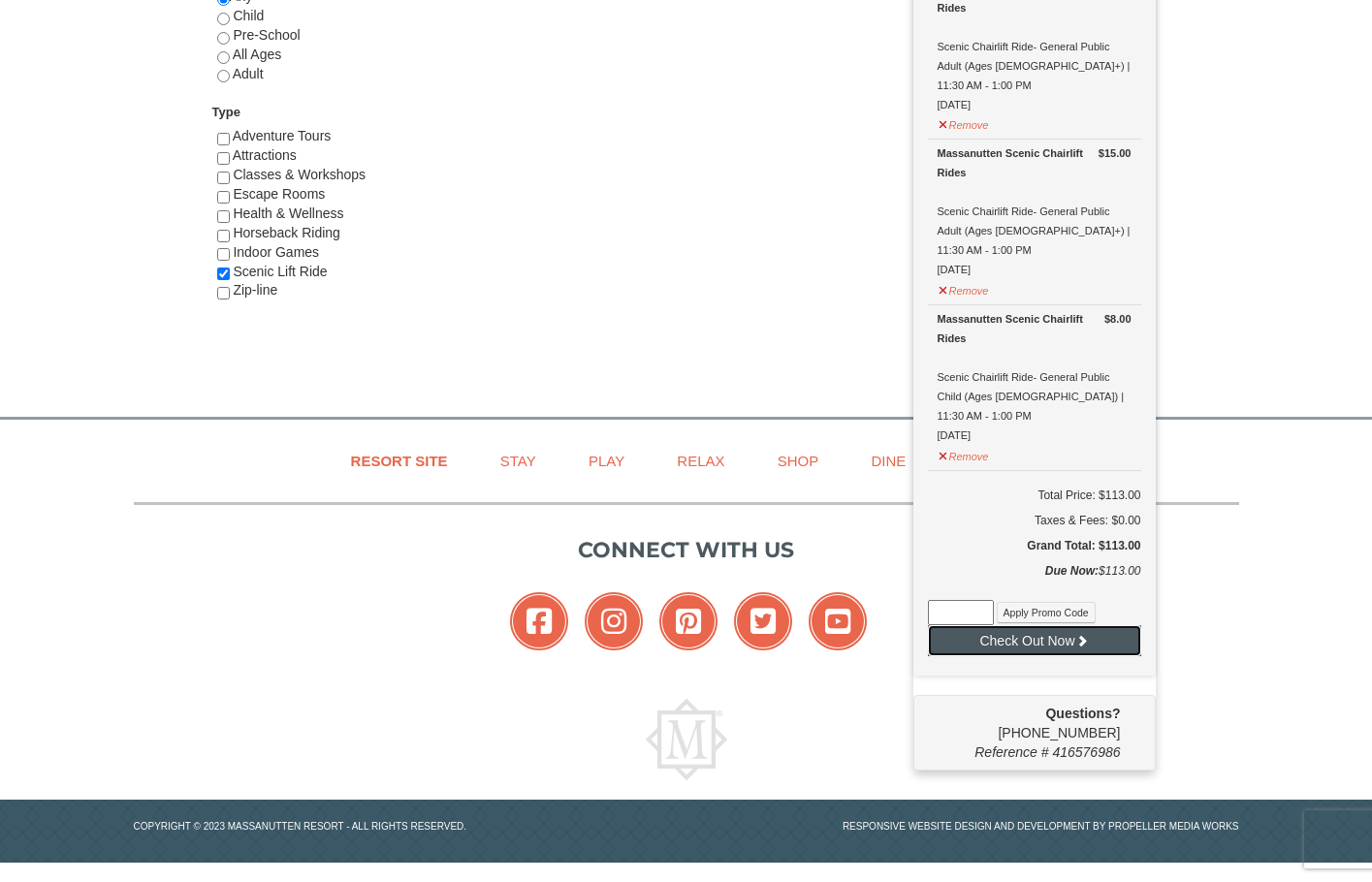
click at [1015, 624] on button "Check Out Now" at bounding box center [1034, 639] width 213 height 31
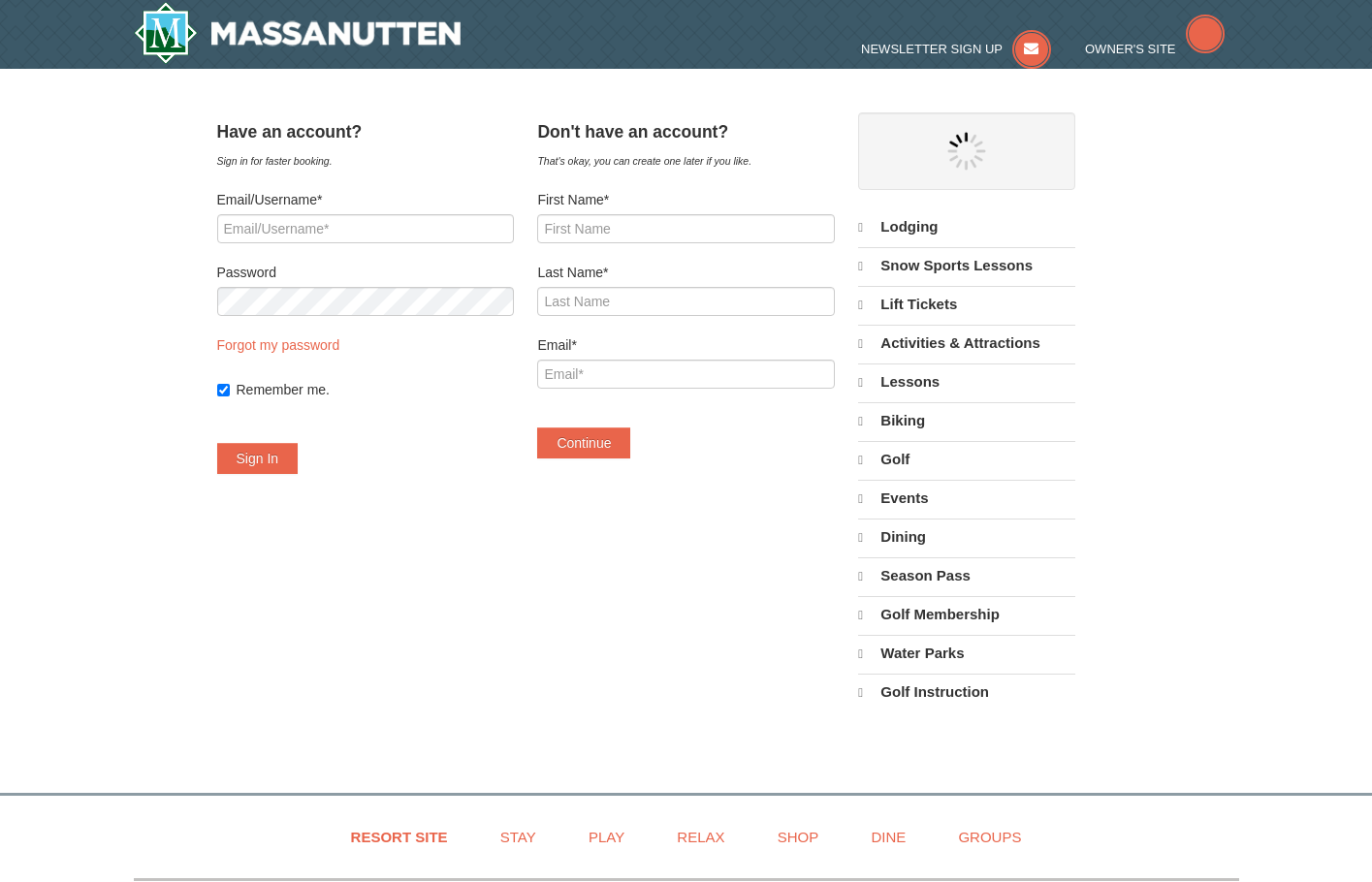
select select "10"
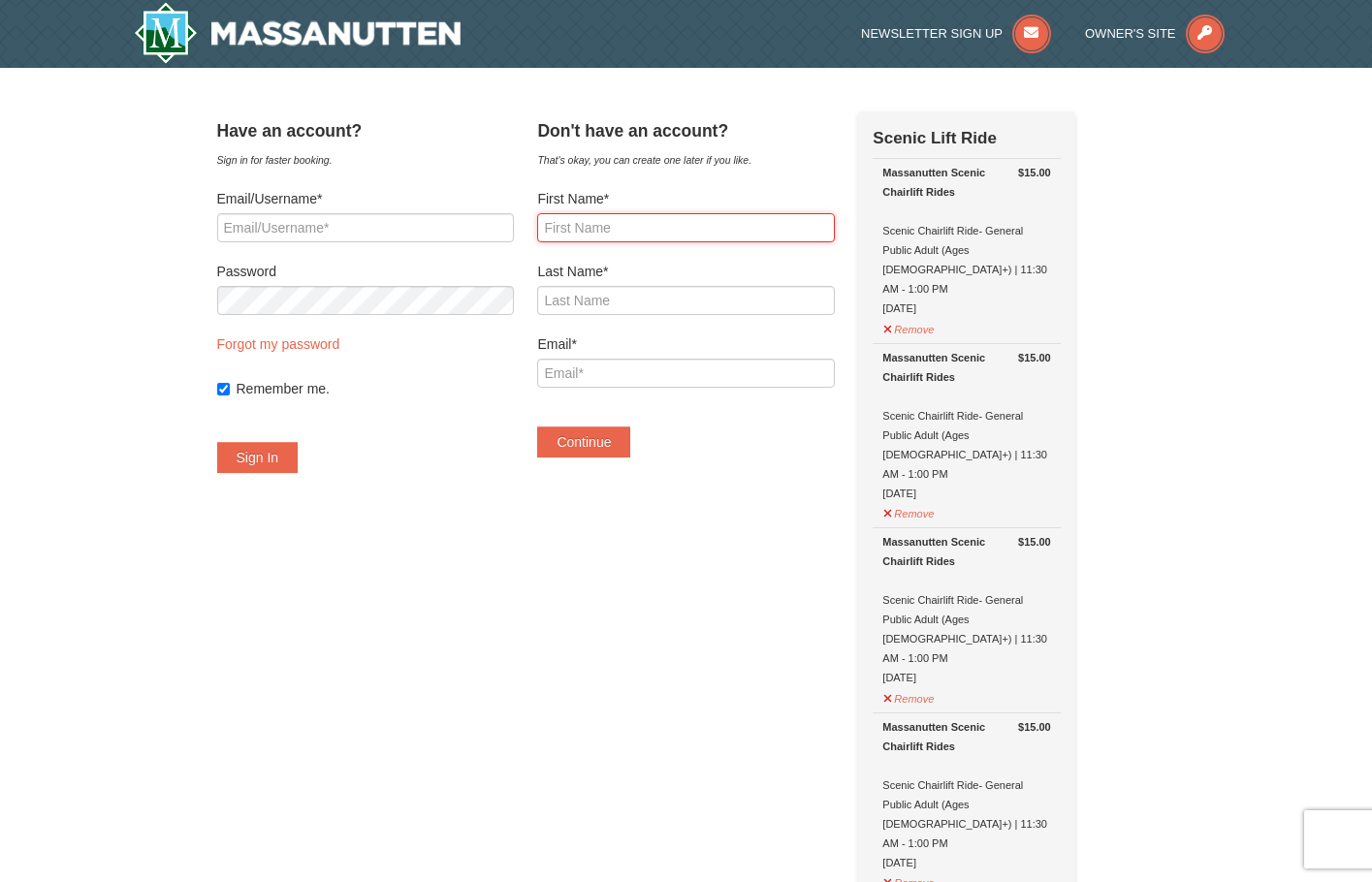
click at [680, 230] on input "First Name*" at bounding box center [686, 227] width 296 height 29
type input "sonia"
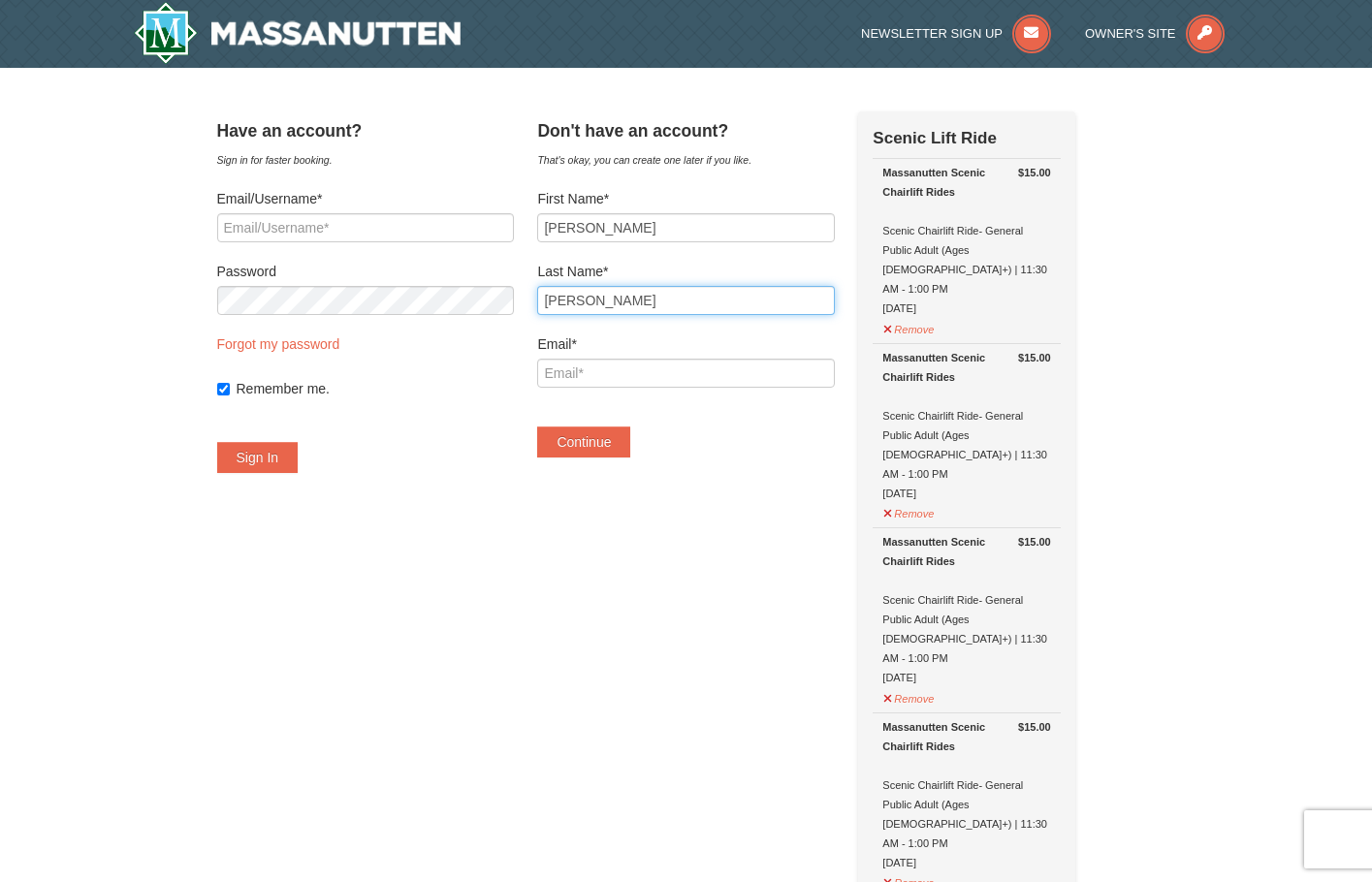
type input "siguenza"
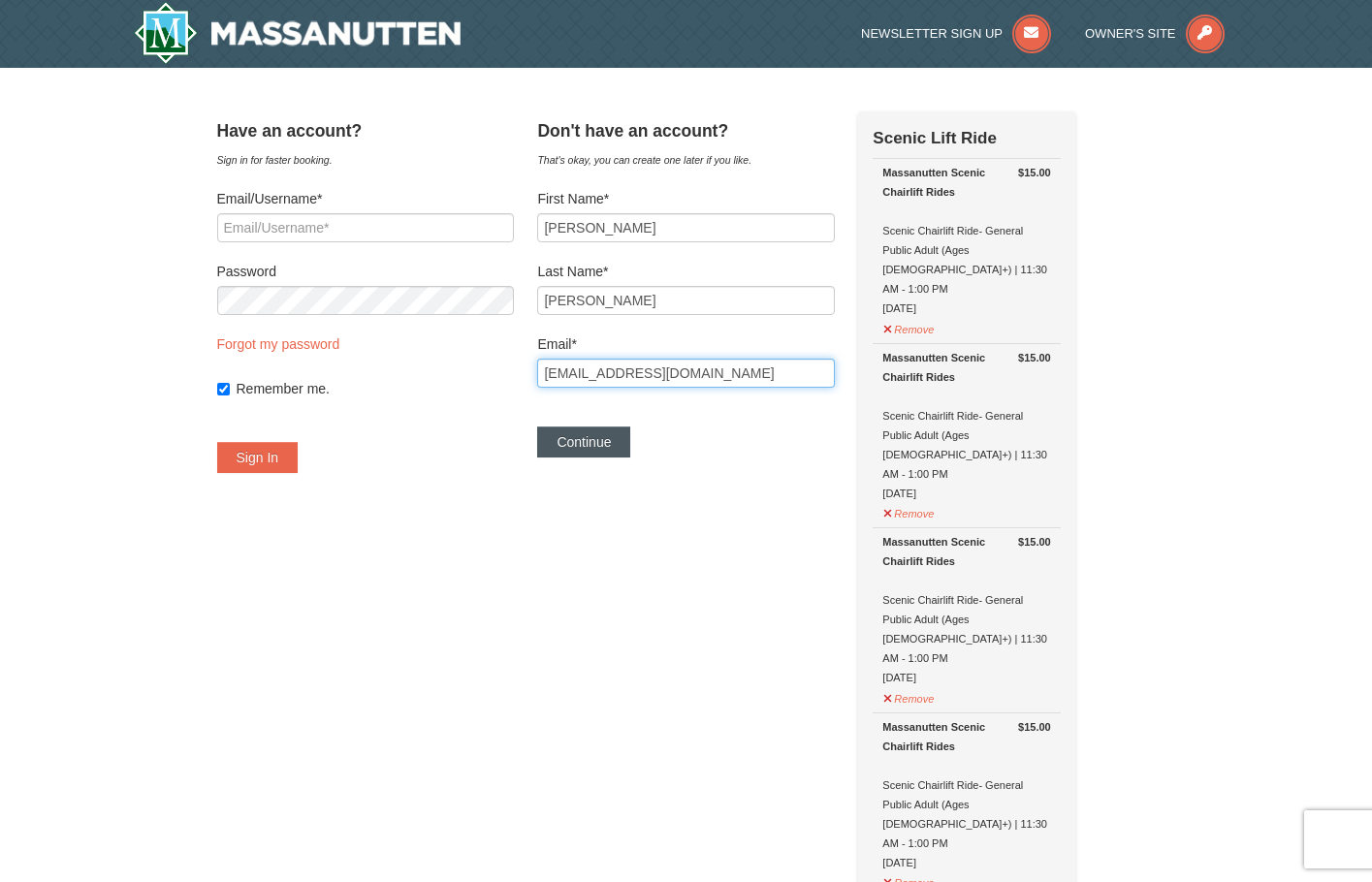
type input "[EMAIL_ADDRESS][DOMAIN_NAME]"
click at [617, 444] on button "Continue" at bounding box center [584, 441] width 94 height 31
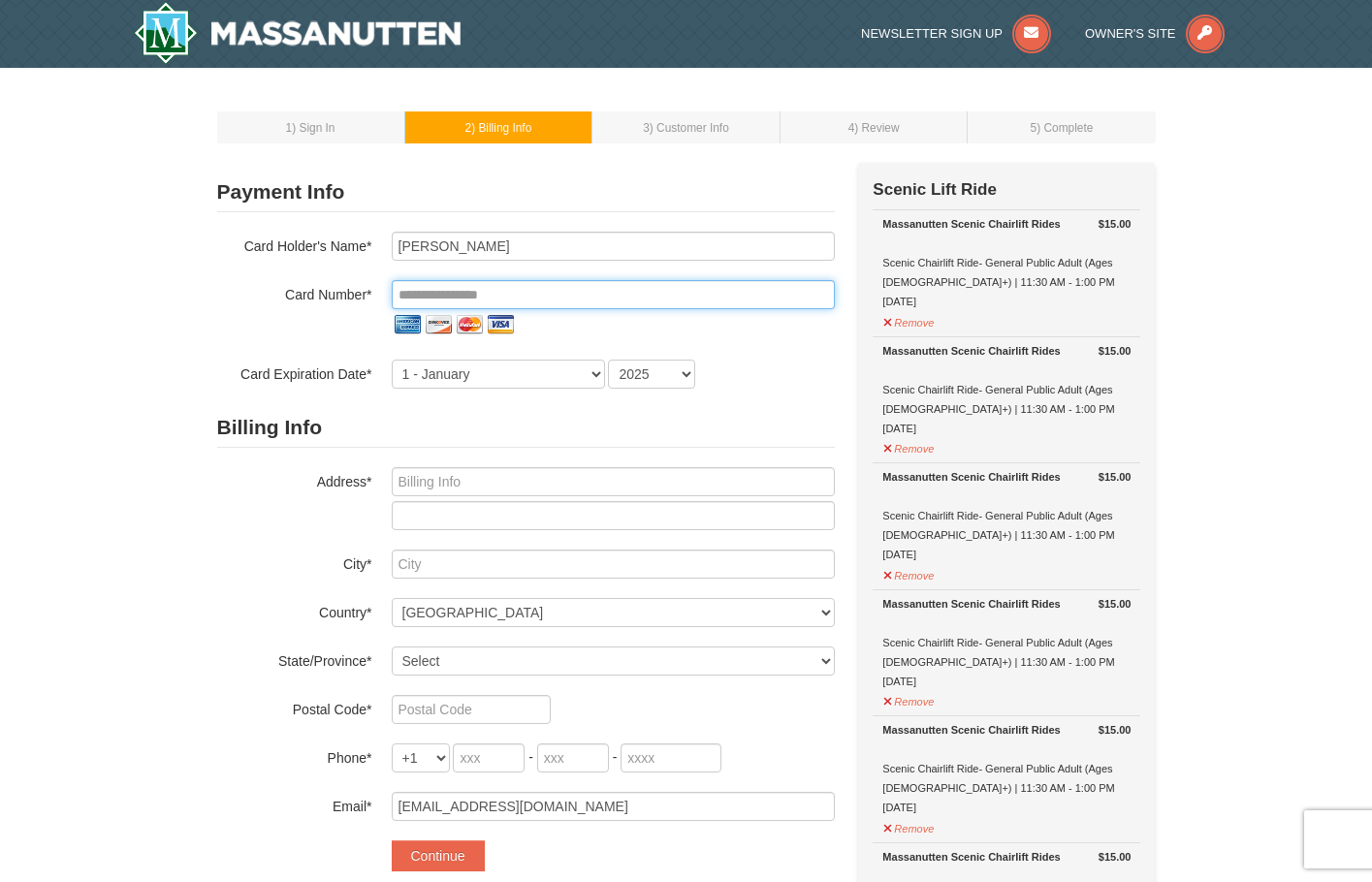
click at [440, 295] on input "tel" at bounding box center [613, 294] width 443 height 29
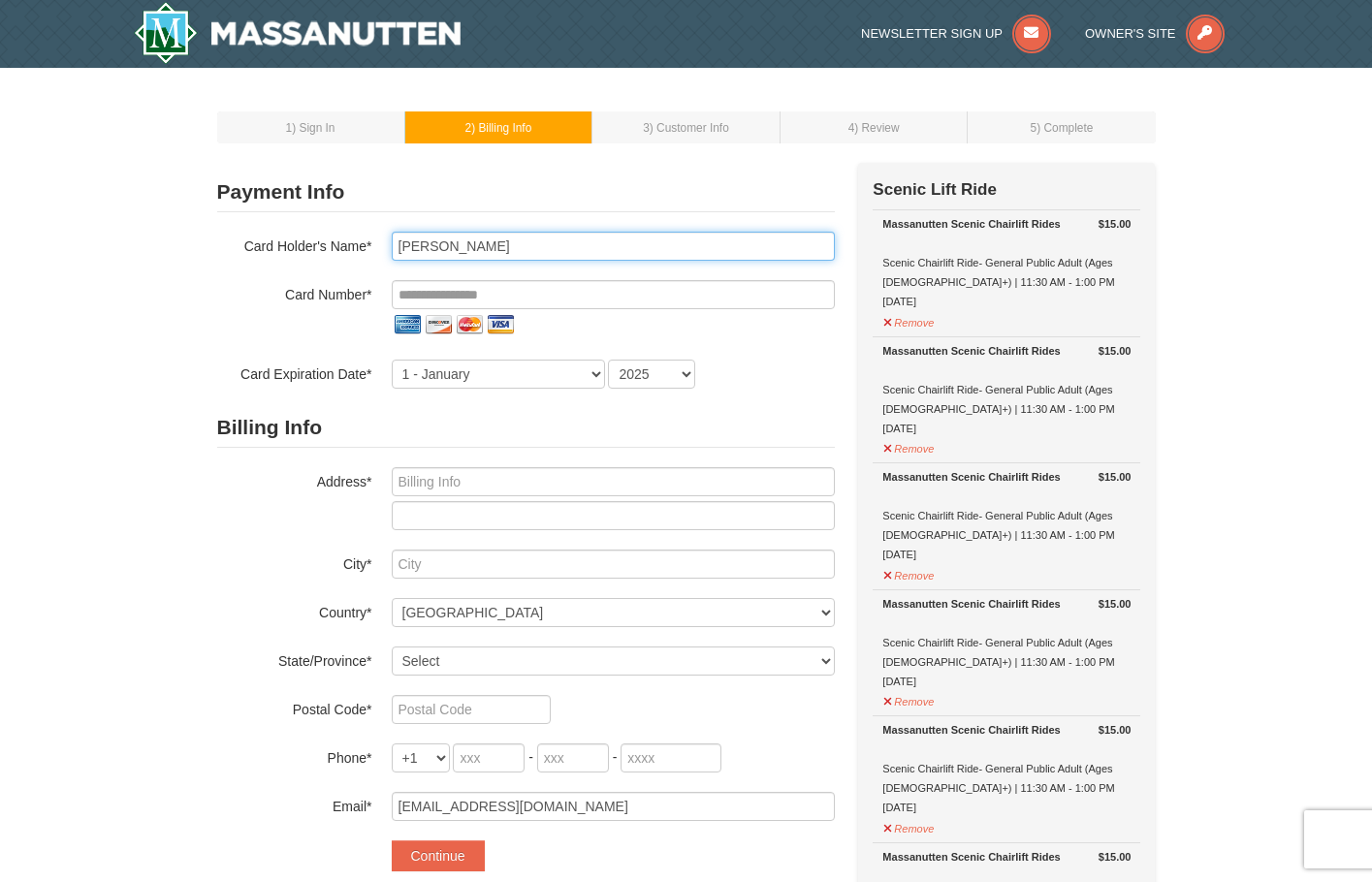
type input "[PERSON_NAME]"
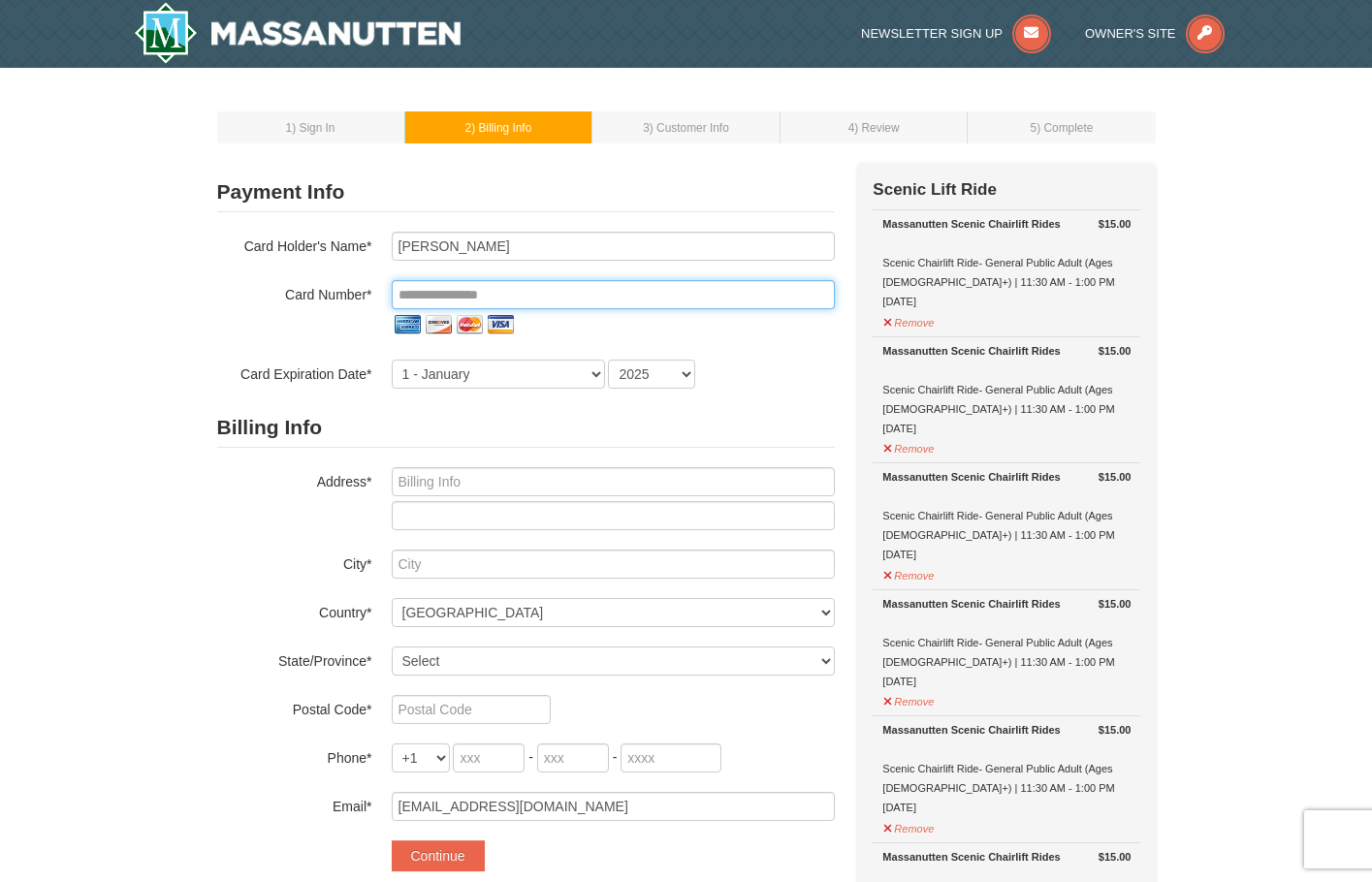
type input "**********"
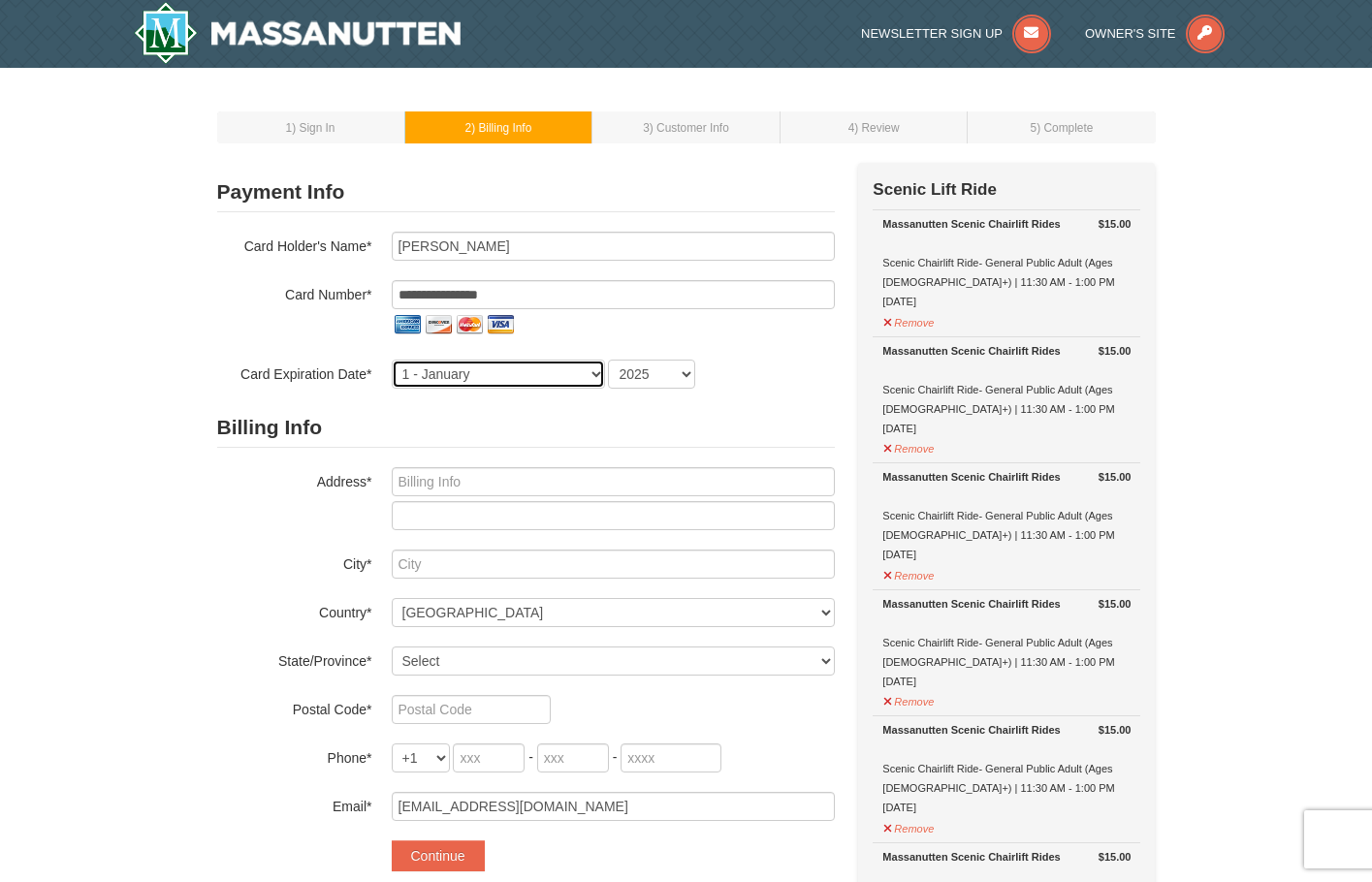
select select "2"
select select "2028"
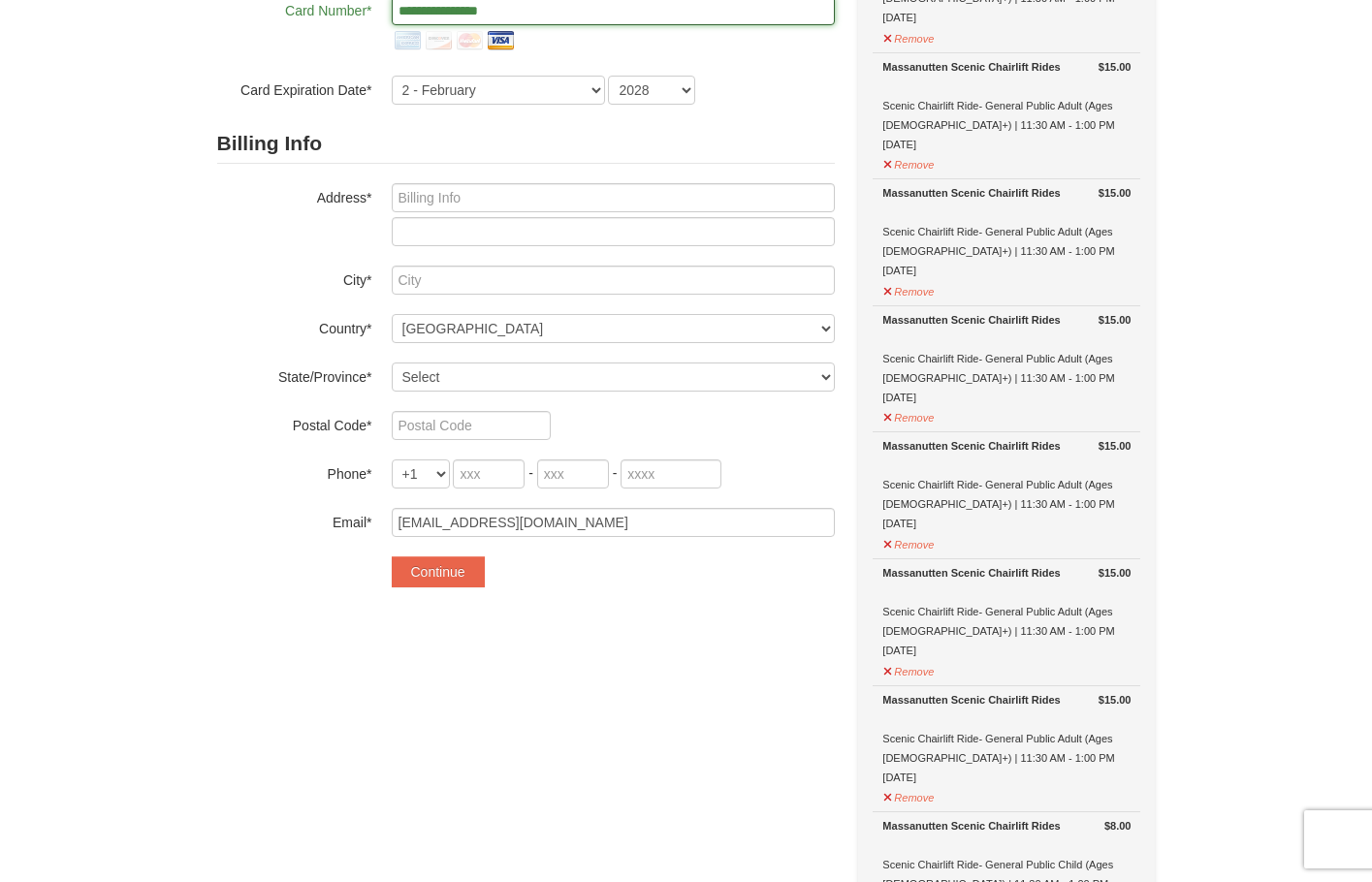
scroll to position [290, 0]
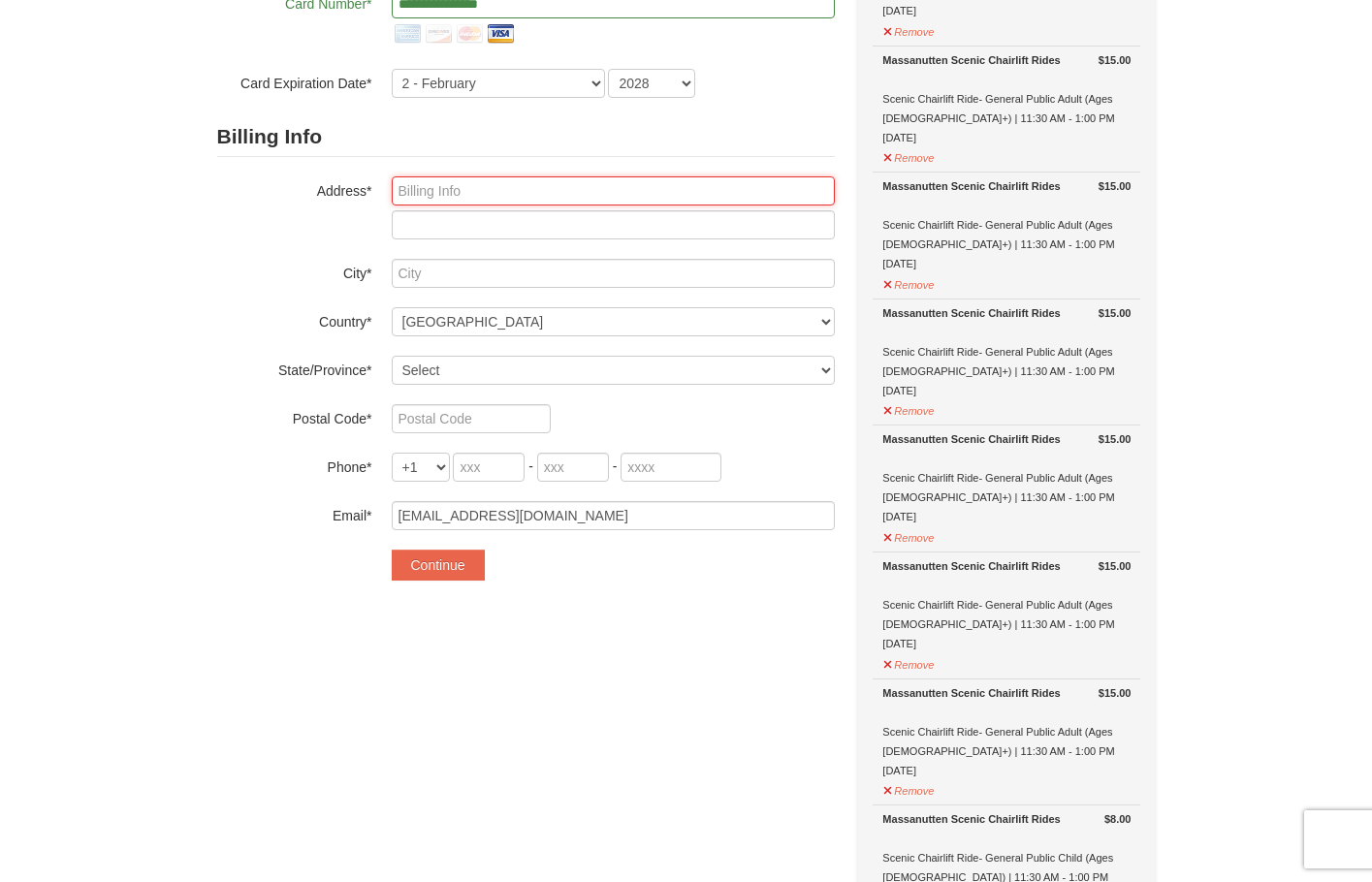
click at [438, 191] on input "text" at bounding box center [613, 190] width 443 height 29
type input "20218 maple leaf ct"
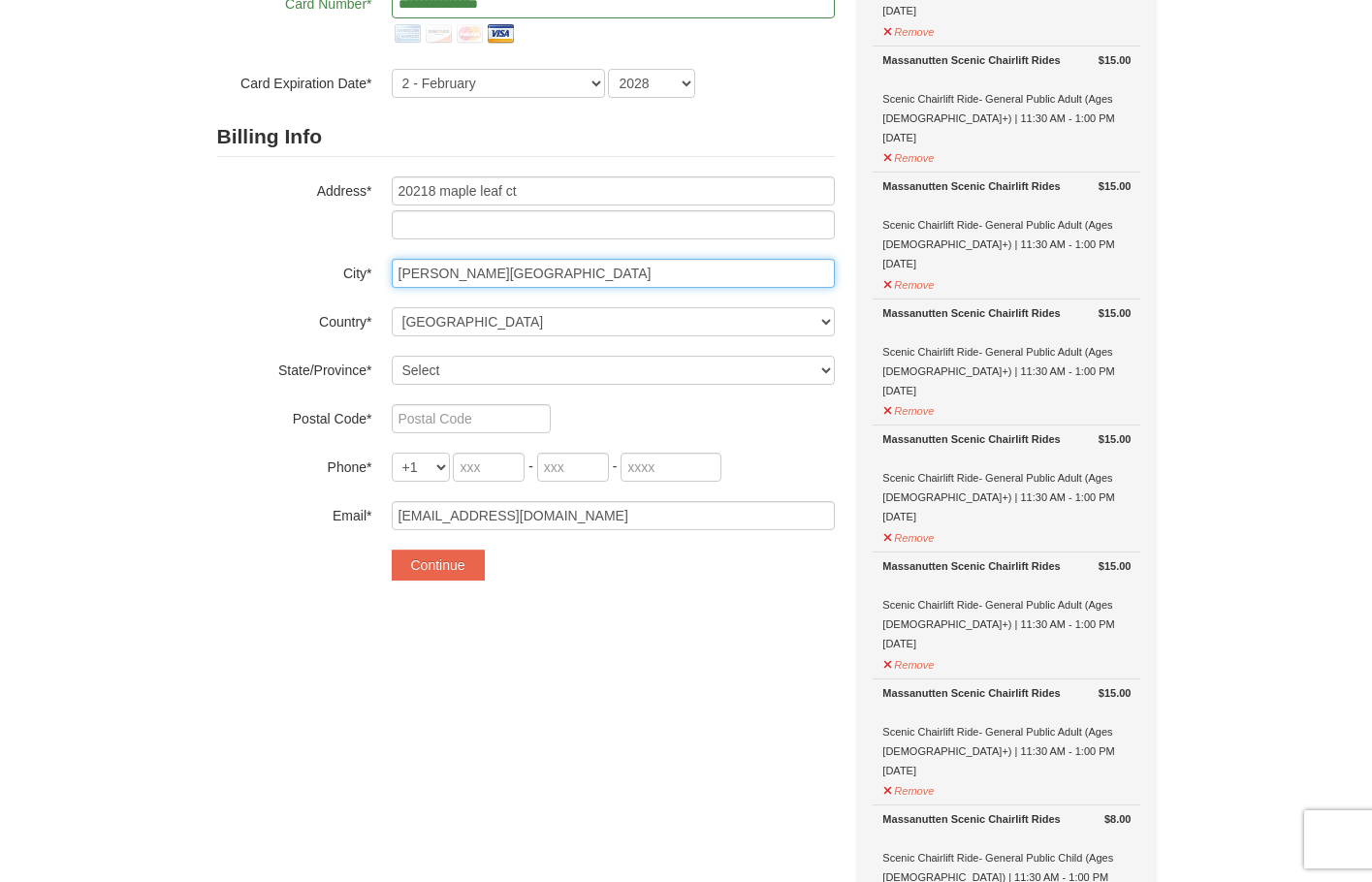
type input "[PERSON_NAME][GEOGRAPHIC_DATA]"
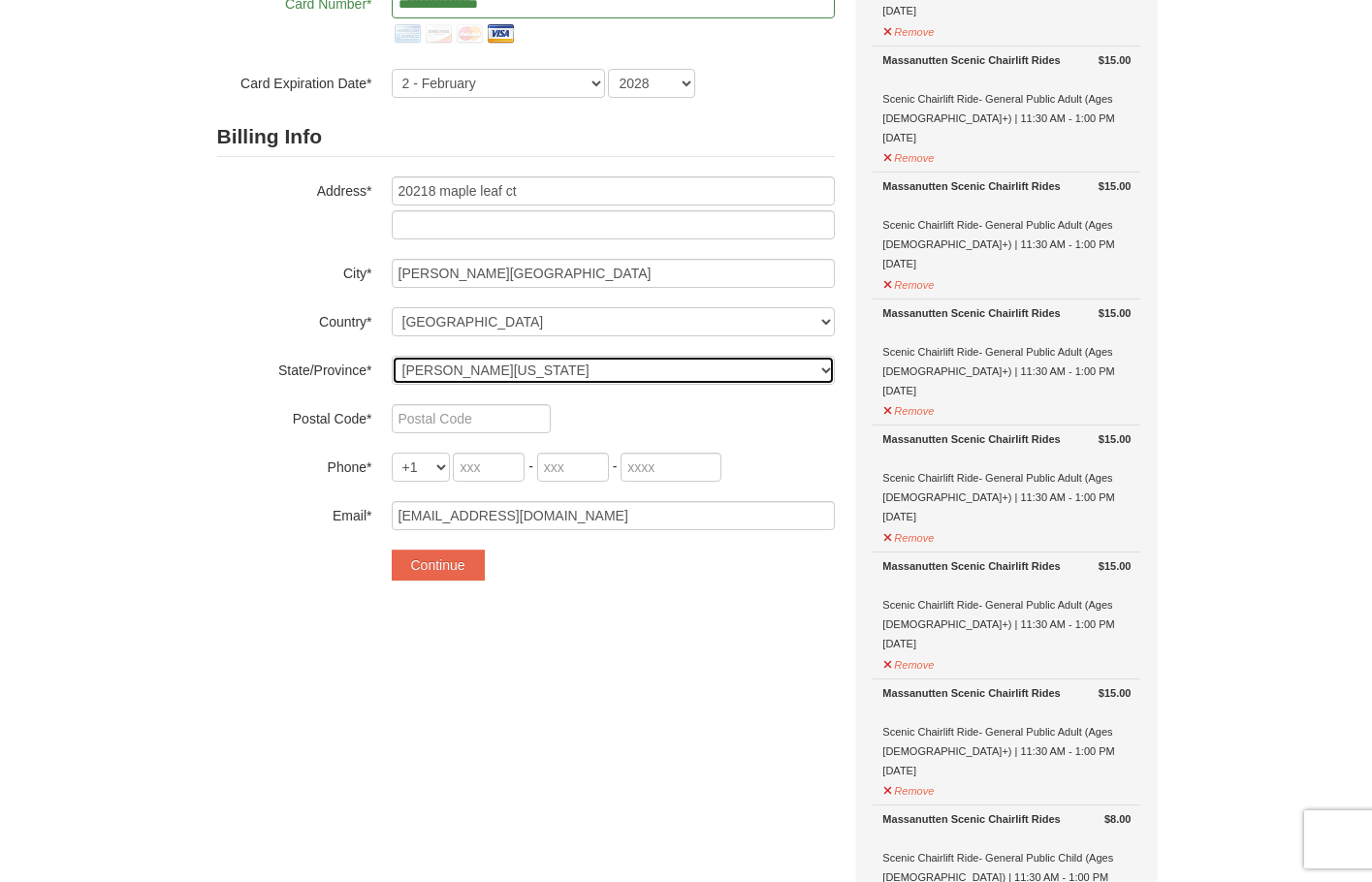
click at [825, 373] on select "Select Alabama Alaska American Samoa Arizona Arkansas California Colorado Conne…" at bounding box center [613, 370] width 443 height 29
select select "MD"
click at [392, 356] on select "Select Alabama Alaska American Samoa Arizona Arkansas California Colorado Conne…" at bounding box center [613, 370] width 443 height 29
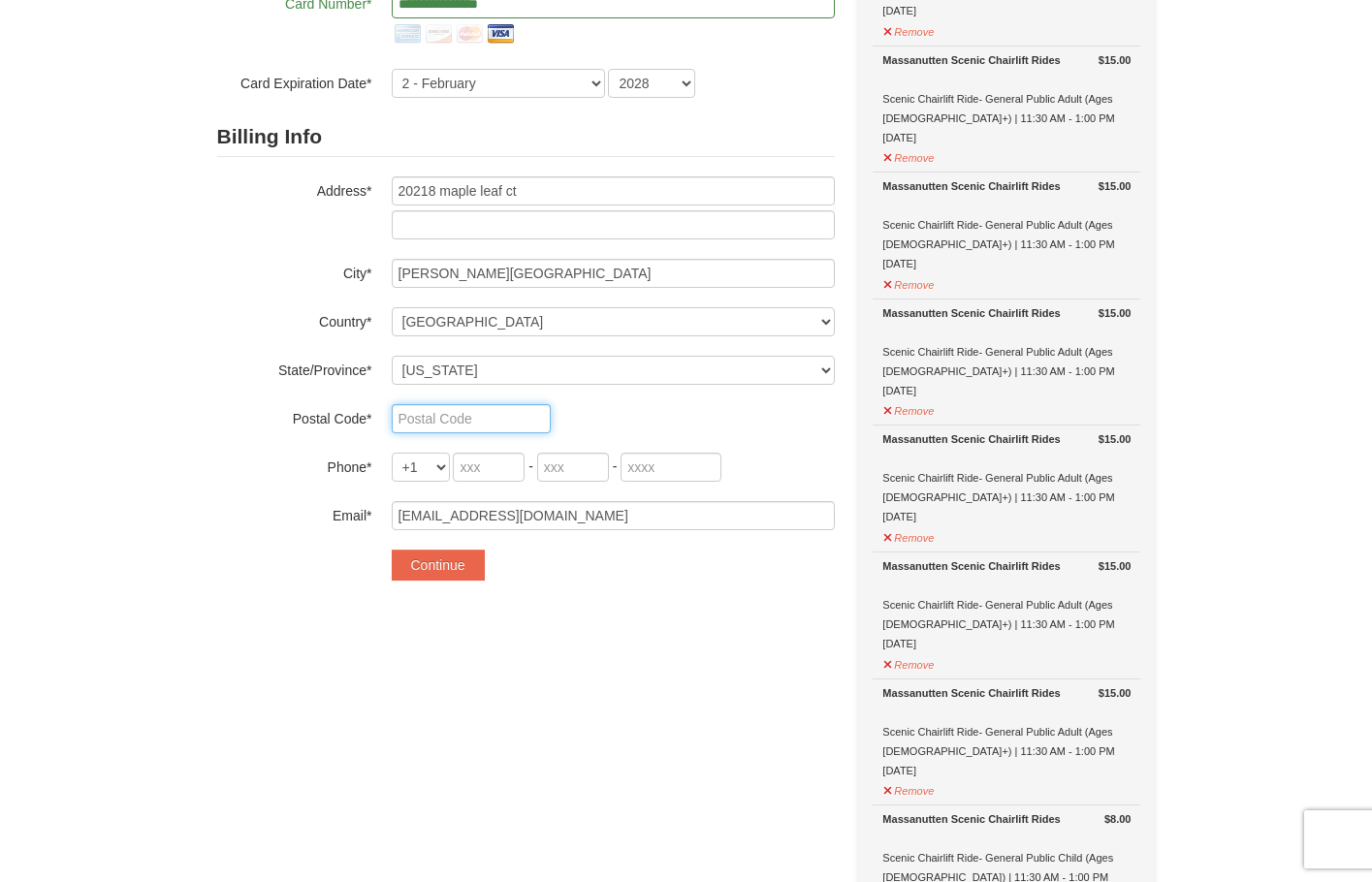
click at [470, 424] on input "text" at bounding box center [472, 418] width 159 height 29
type input "20886"
type input "240"
type input "370"
type input "2387"
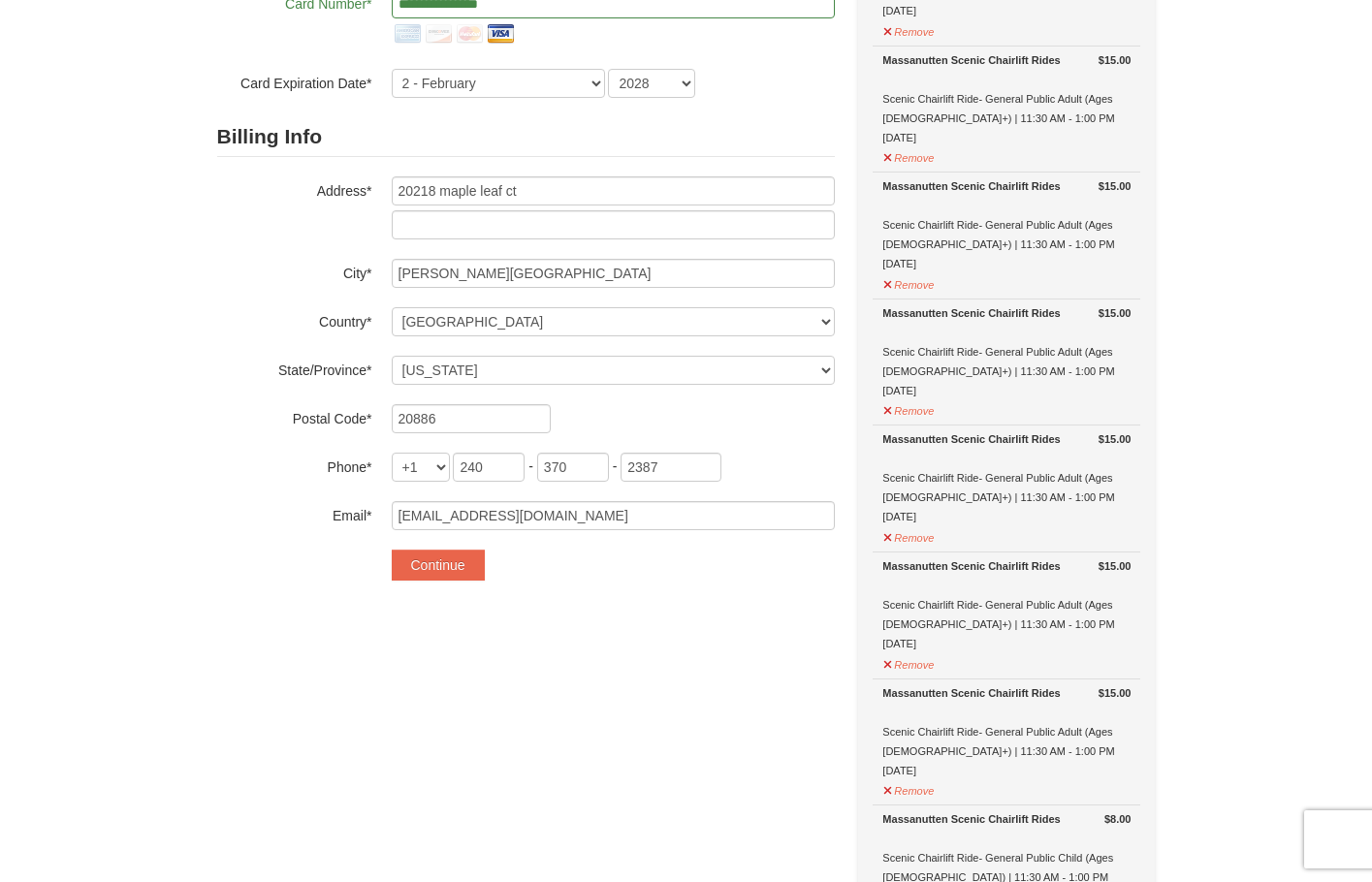
click at [592, 578] on div "Continue" at bounding box center [613, 564] width 443 height 31
click at [448, 572] on button "Continue" at bounding box center [439, 564] width 94 height 31
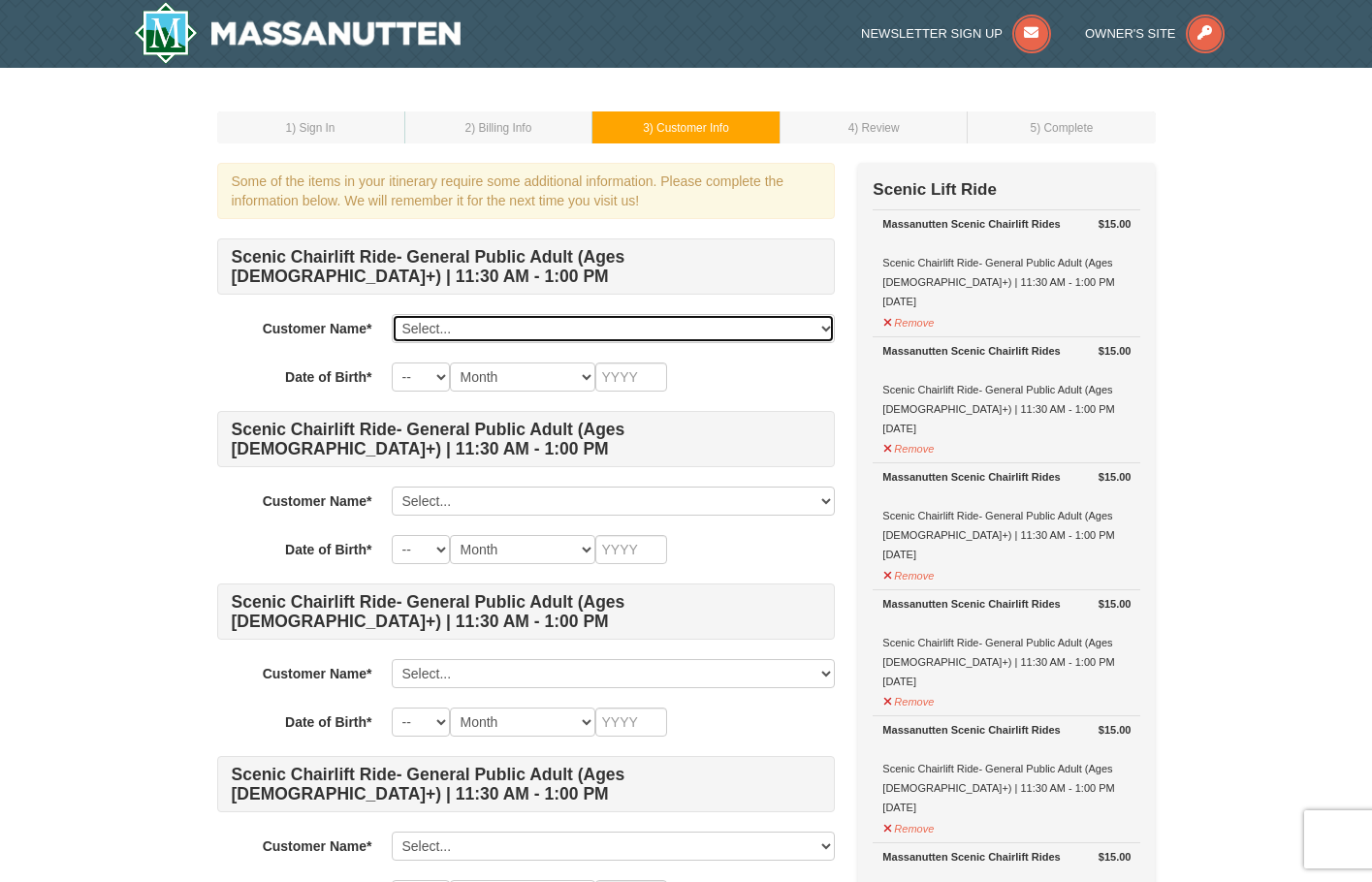
click at [766, 319] on select "Select... sonia siguenza Add New..." at bounding box center [613, 328] width 443 height 29
select select "28358913"
click at [392, 314] on select "Select... sonia siguenza Add New..." at bounding box center [613, 328] width 443 height 29
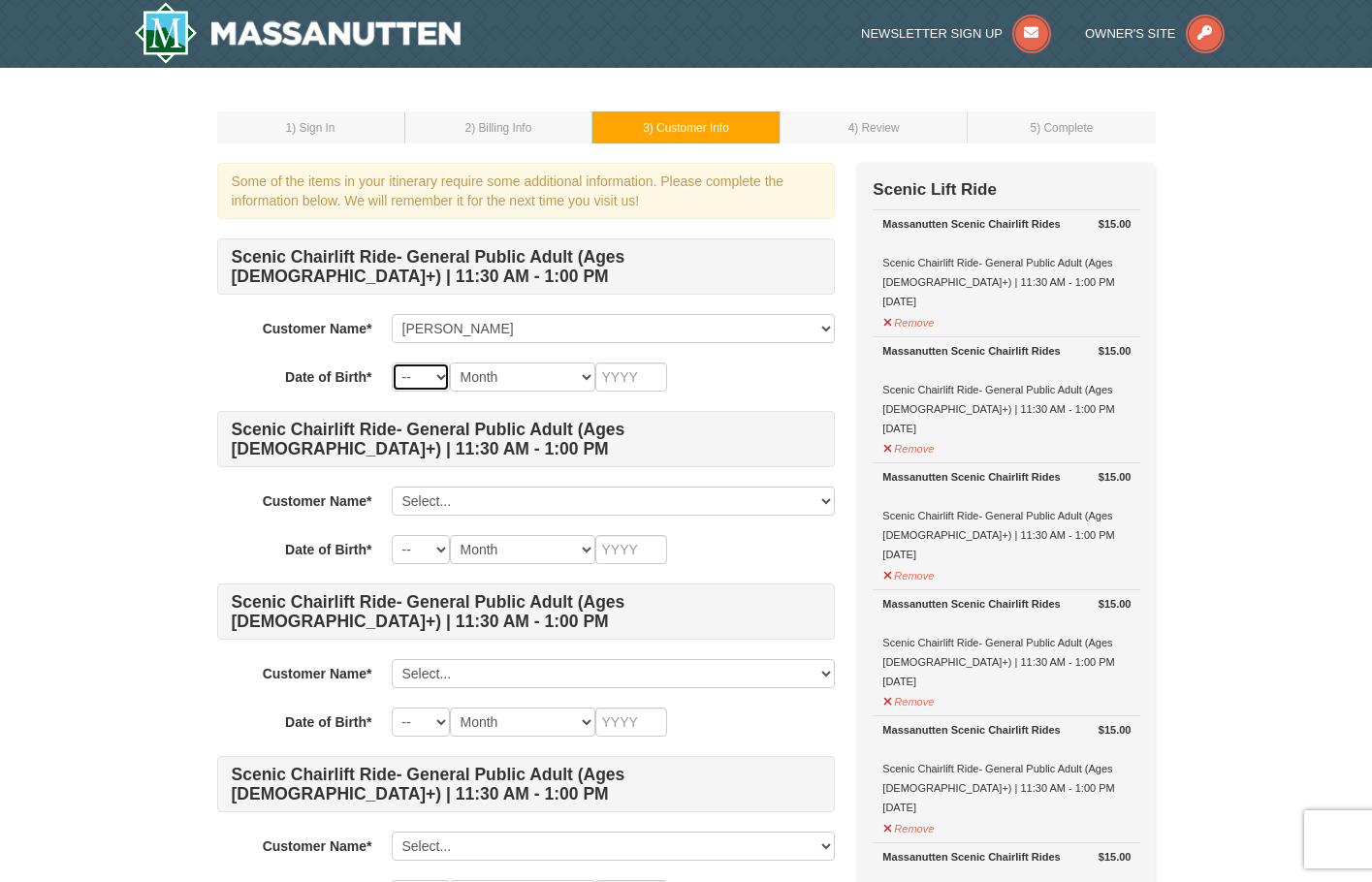
click at [424, 383] on select "-- 01 02 03 04 05 06 07 08 09 10 11 12 13 14 15 16 17 18 19 20 21 22 23 24 25 2…" at bounding box center [421, 376] width 58 height 29
select select "05"
click at [392, 362] on select "-- 01 02 03 04 05 06 07 08 09 10 11 12 13 14 15 16 17 18 19 20 21 22 23 24 25 2…" at bounding box center [421, 376] width 58 height 29
click at [525, 384] on select "Month January February March April May June July August September October Novem…" at bounding box center [522, 376] width 145 height 29
select select "05"
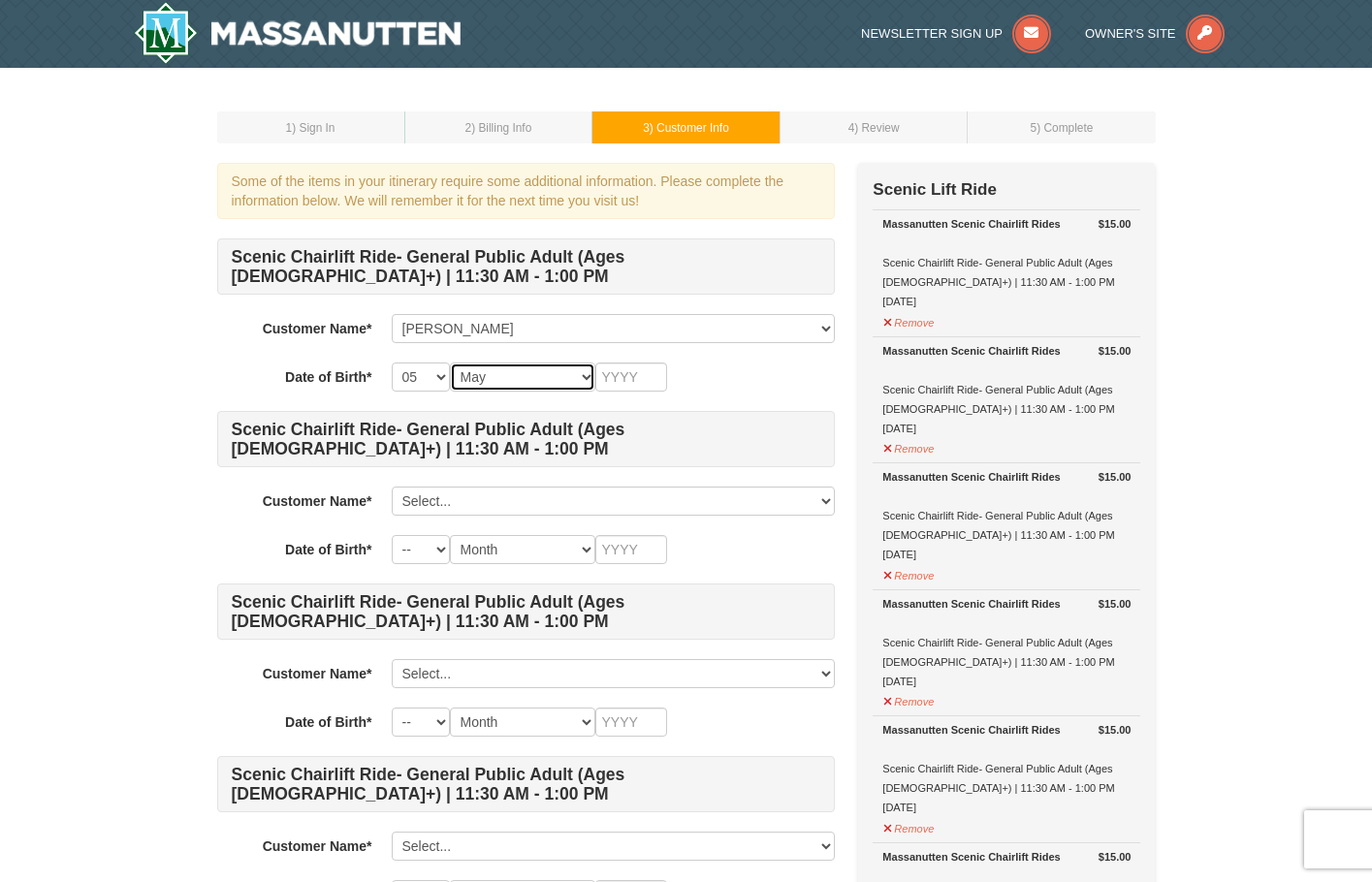
click at [450, 362] on select "Month January February March April May June July August September October Novem…" at bounding box center [522, 376] width 145 height 29
click at [415, 374] on select "-- 01 02 03 04 05 06 07 08 09 10 11 12 13 14 15 16 17 18 19 20 21 22 23 24 25 2…" at bounding box center [421, 376] width 58 height 29
select select "28"
click at [392, 362] on select "-- 01 02 03 04 05 06 07 08 09 10 11 12 13 14 15 16 17 18 19 20 21 22 23 24 25 2…" at bounding box center [421, 376] width 58 height 29
click at [645, 379] on input "text" at bounding box center [631, 376] width 72 height 29
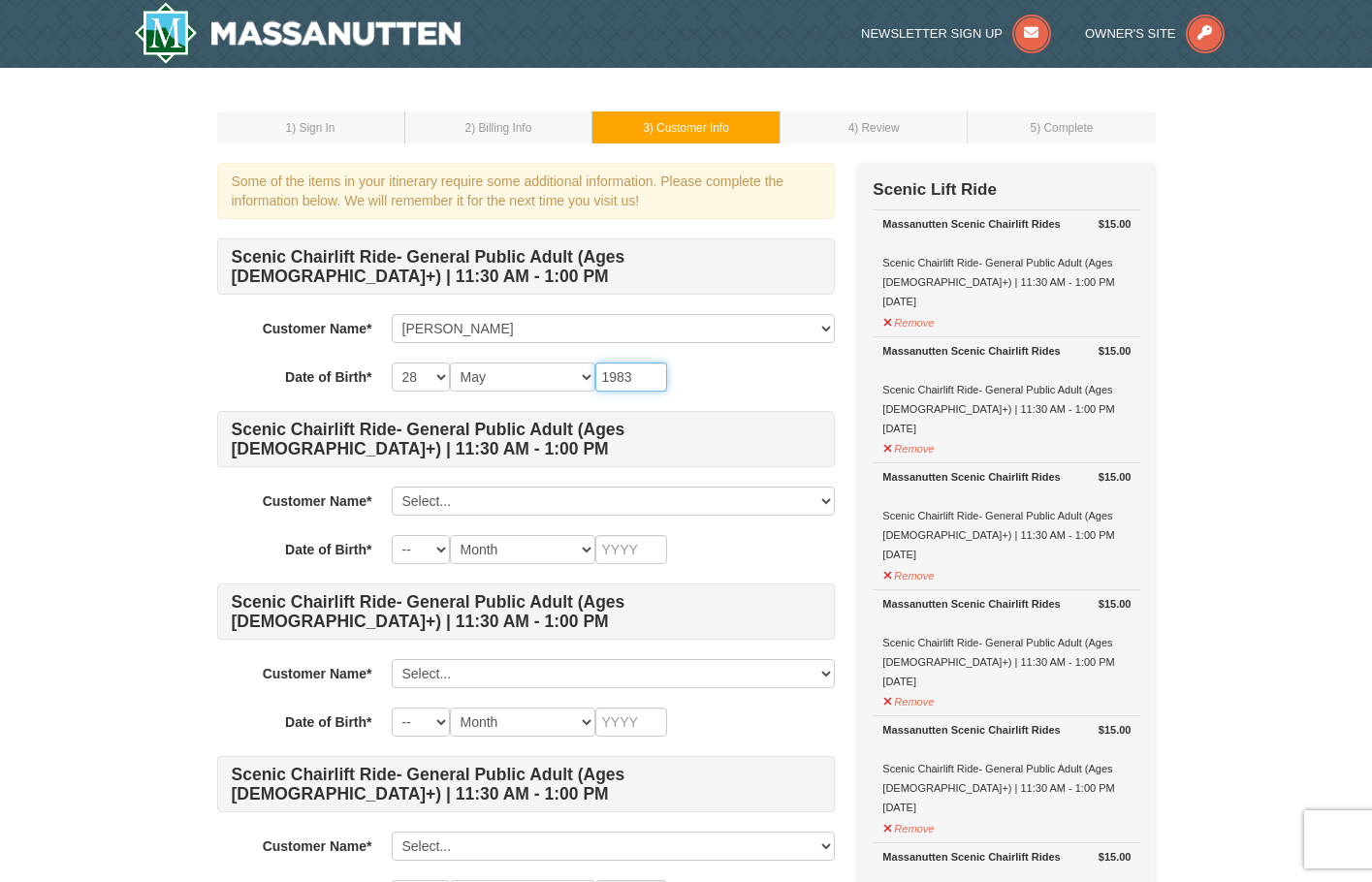
type input "1983"
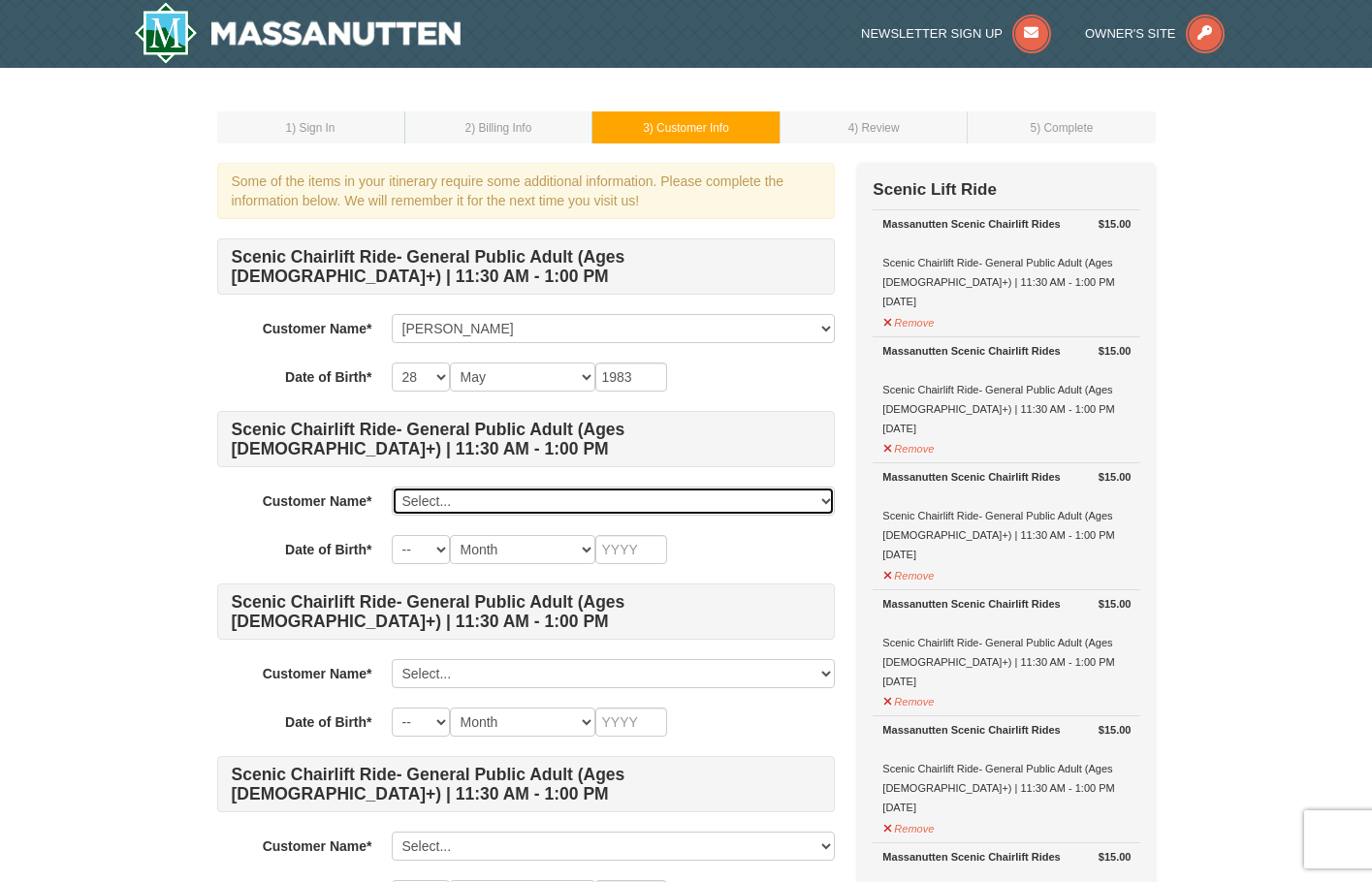
click at [436, 503] on select "Select... sonia siguenza Add New..." at bounding box center [613, 500] width 443 height 29
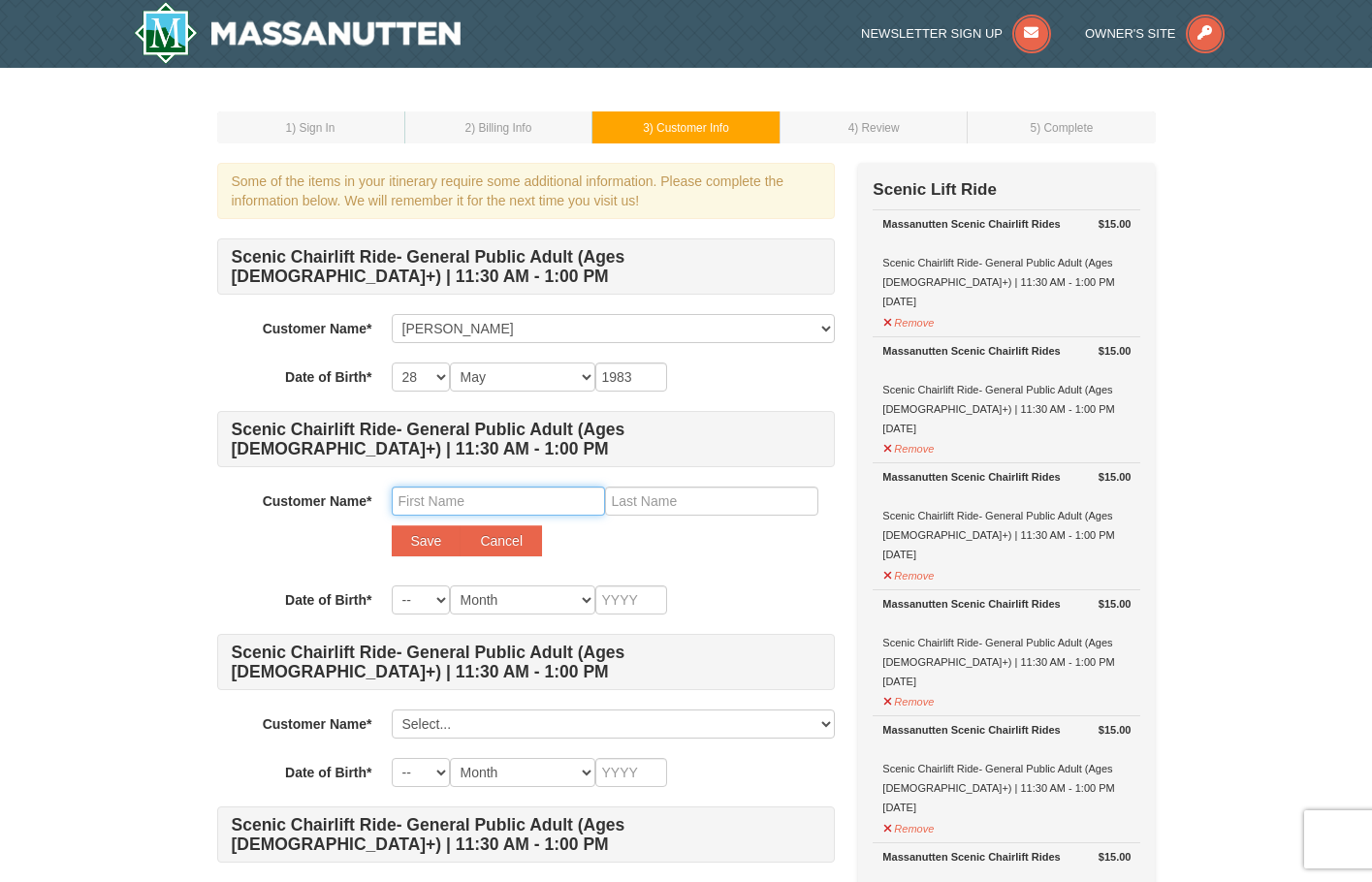
click at [441, 505] on input "text" at bounding box center [498, 500] width 213 height 29
type input "cristobal"
type input "rodriguez"
click at [425, 545] on button "Save" at bounding box center [427, 540] width 70 height 31
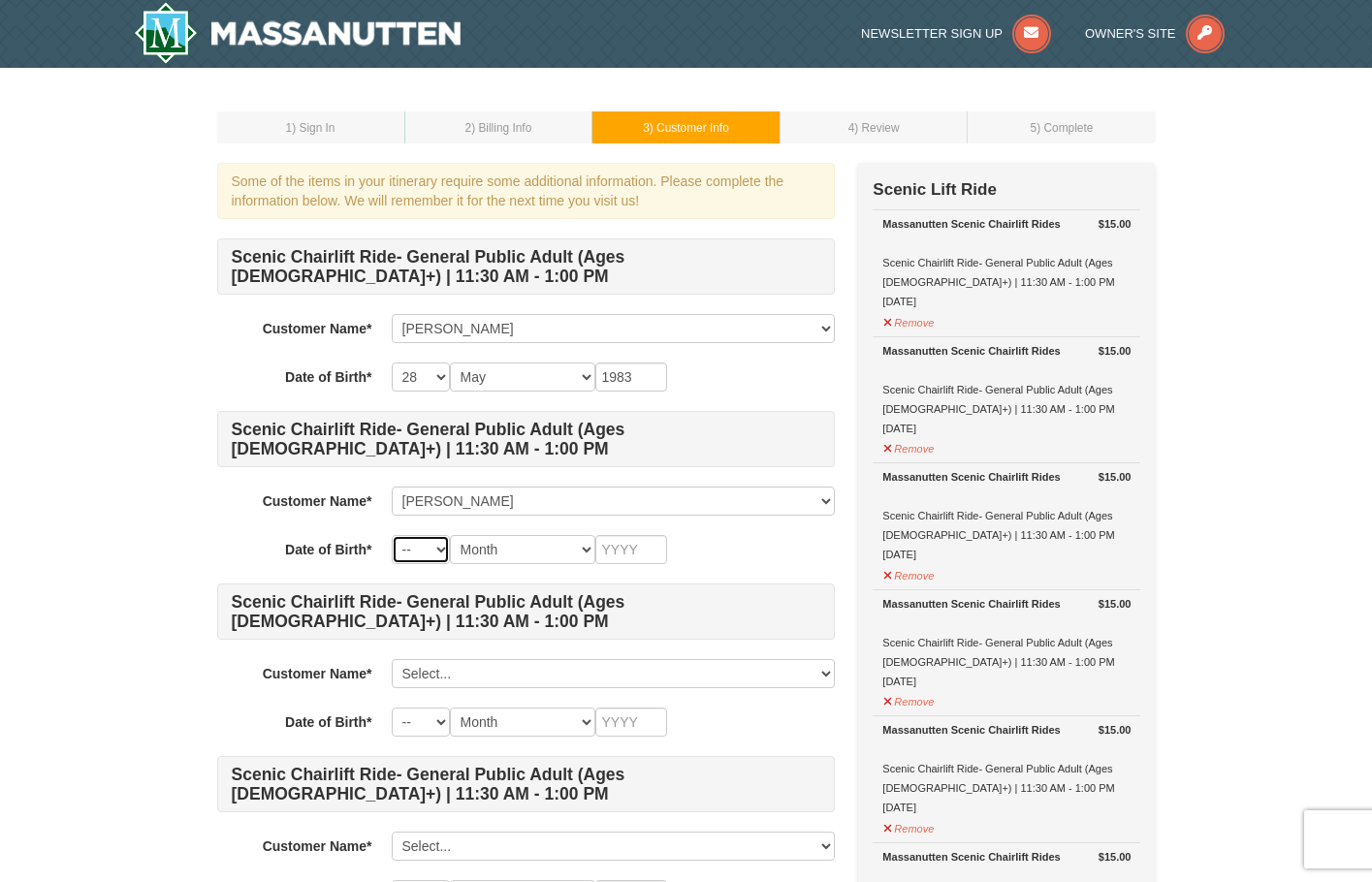
click at [425, 554] on select "-- 01 02 03 04 05 06 07 08 09 10 11 12 13 14 15 16 17 18 19 20 21 22 23 24 25 2…" at bounding box center [421, 549] width 58 height 29
select select "16"
click at [392, 535] on select "-- 01 02 03 04 05 06 07 08 09 10 11 12 13 14 15 16 17 18 19 20 21 22 23 24 25 2…" at bounding box center [421, 549] width 58 height 29
click at [512, 555] on select "Month January February March April May June July August September October Novem…" at bounding box center [522, 549] width 145 height 29
select select "07"
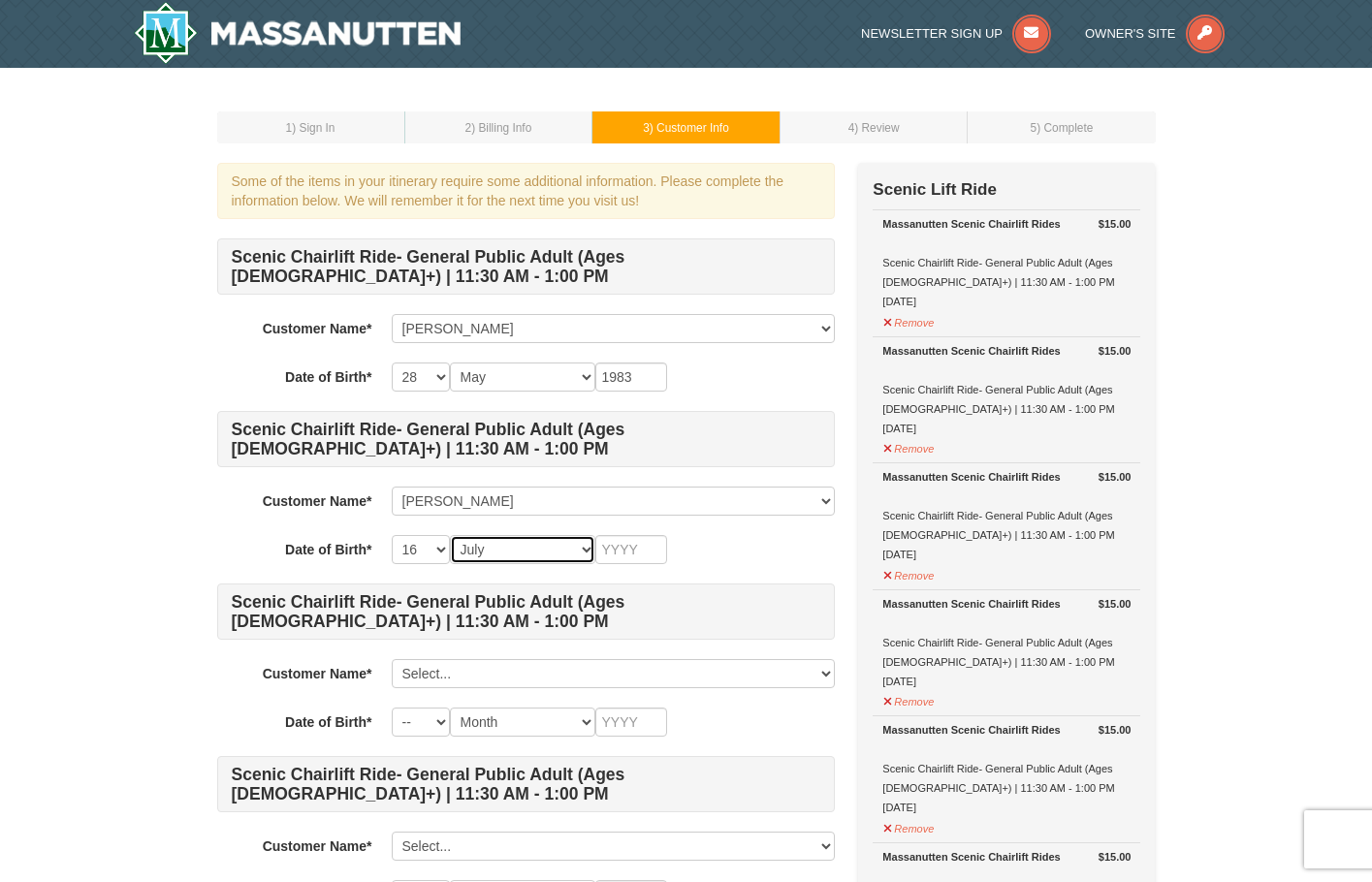
click at [450, 535] on select "Month January February March April May June July August September October Novem…" at bounding box center [522, 549] width 145 height 29
click at [641, 547] on input "text" at bounding box center [631, 549] width 72 height 29
type input "1985"
click at [750, 548] on div "-- 01 02 03 04 05 06 07 08 09 10 11 12 13 14 15 16 17 18 19 20 21 22 23 24 25 2…" at bounding box center [613, 549] width 443 height 29
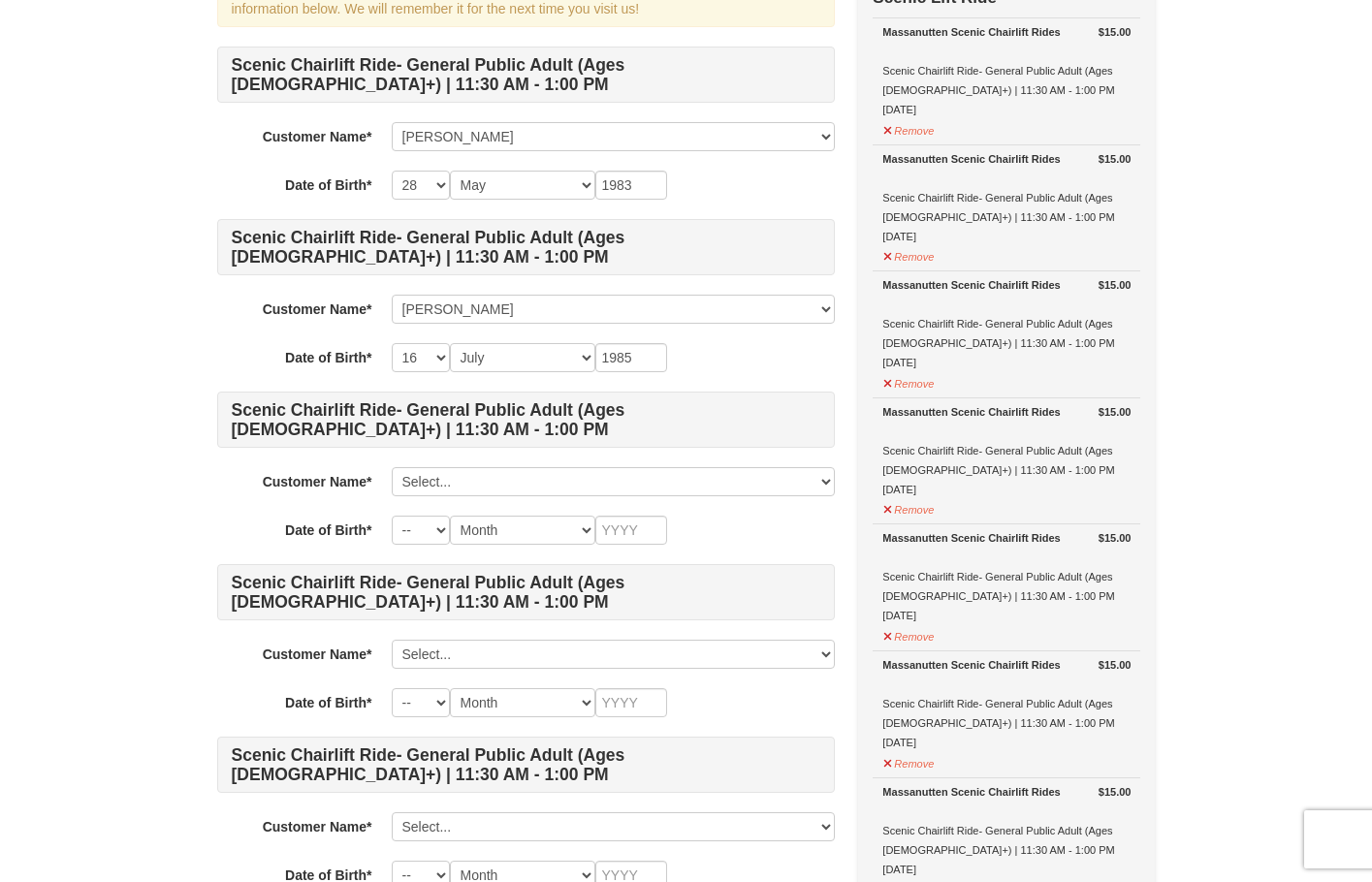
scroll to position [194, 0]
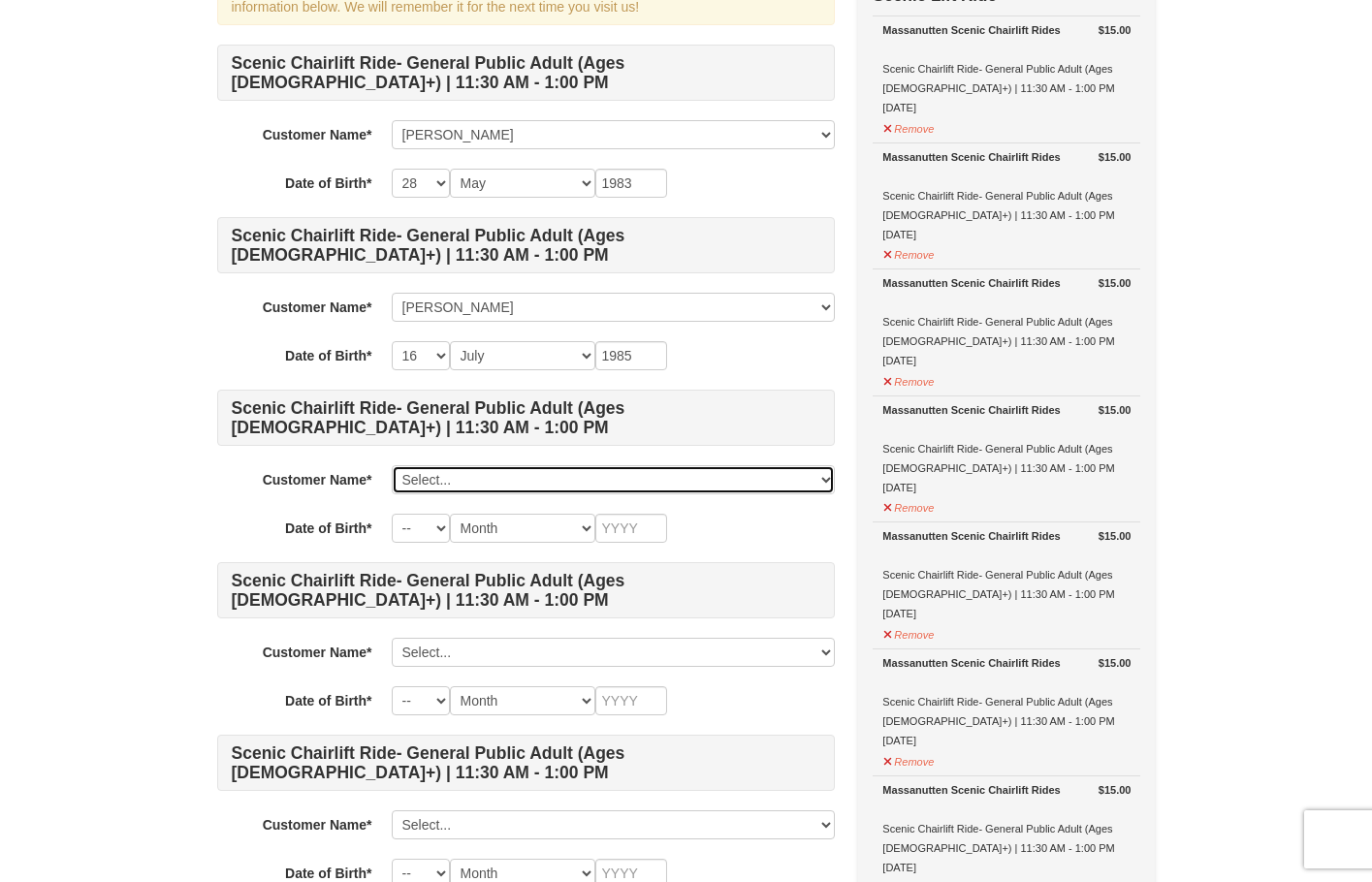
click at [436, 484] on select "Select... sonia siguenza cristobal rodriguez Add New..." at bounding box center [613, 479] width 443 height 29
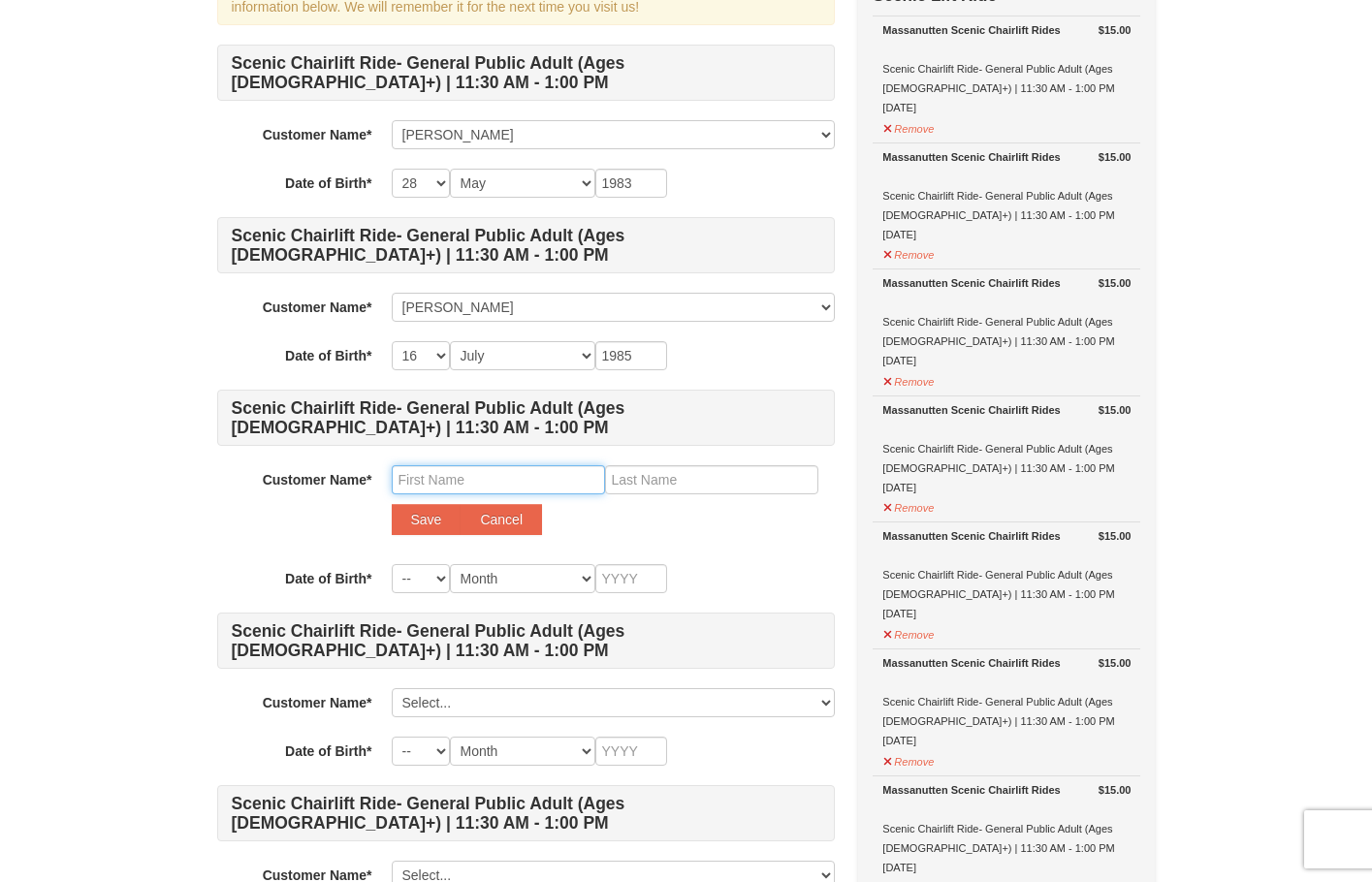
click at [472, 479] on input "text" at bounding box center [498, 479] width 213 height 29
type input "andrew"
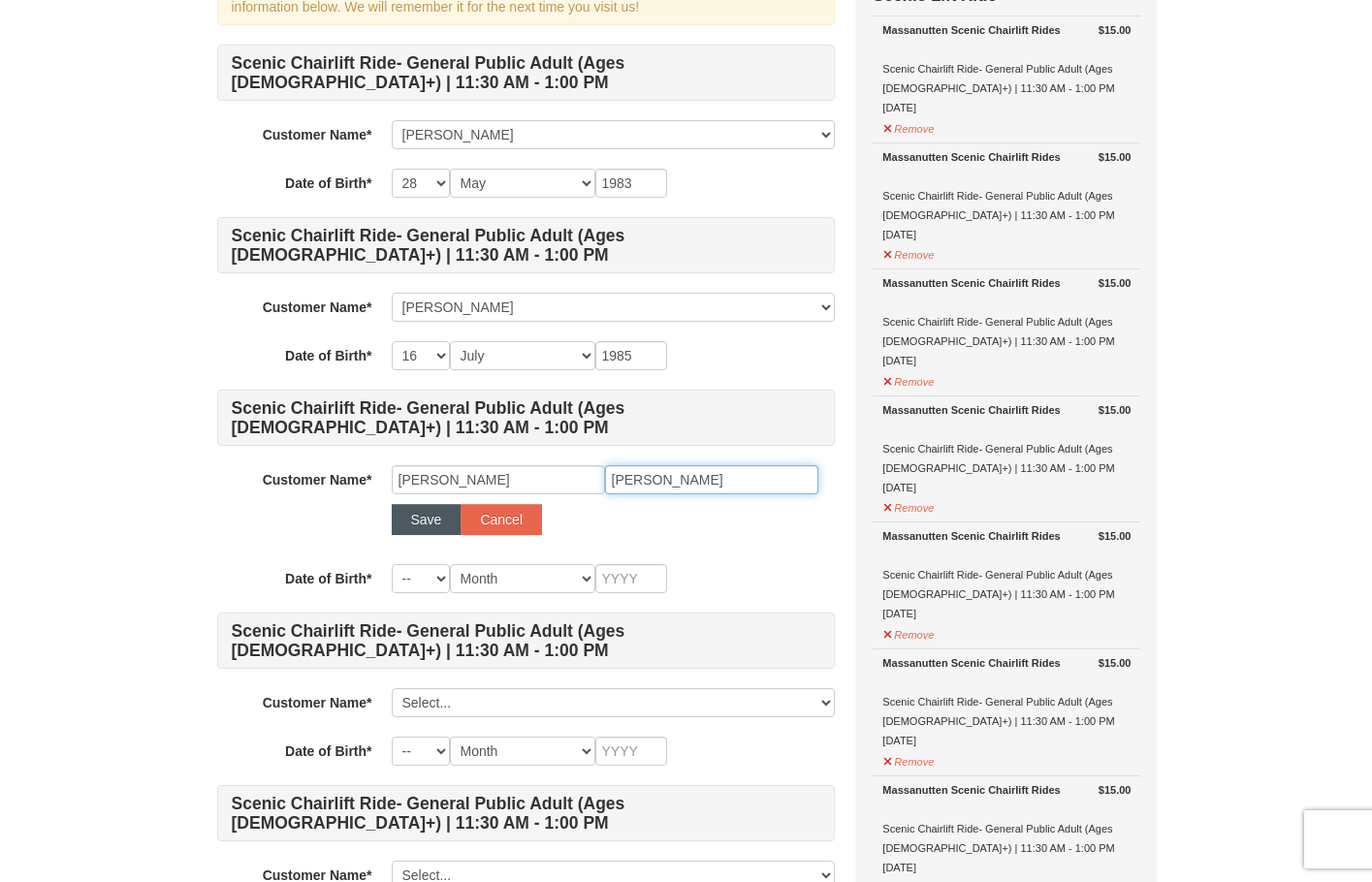
type input "rodriguez"
click at [415, 528] on button "Save" at bounding box center [427, 519] width 70 height 31
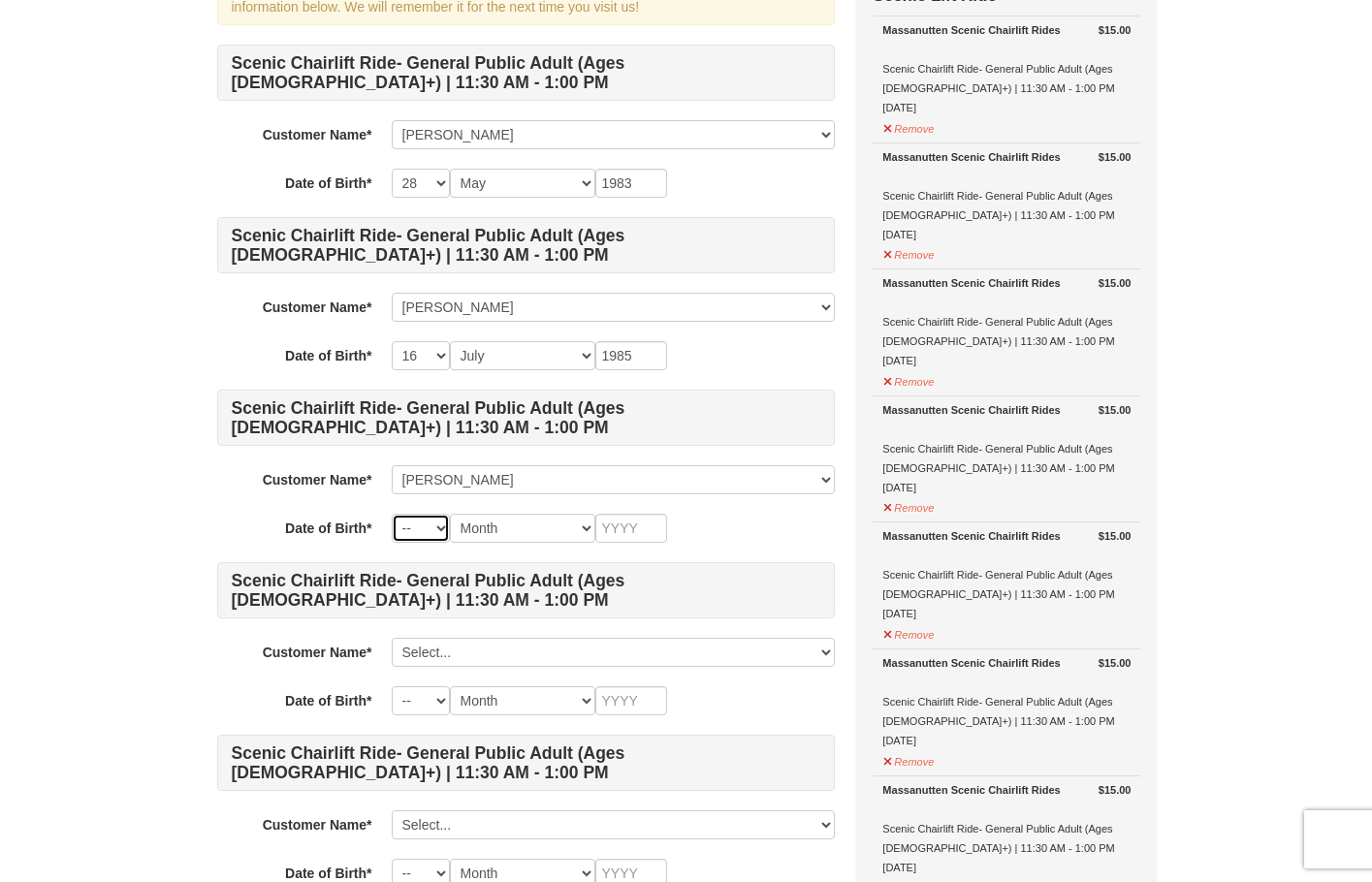
click at [438, 532] on select "-- 01 02 03 04 05 06 07 08 09 10 11 12 13 14 15 16 17 18 19 20 21 22 23 24 25 2…" at bounding box center [421, 527] width 58 height 29
select select "16"
click at [392, 513] on select "-- 01 02 03 04 05 06 07 08 09 10 11 12 13 14 15 16 17 18 19 20 21 22 23 24 25 2…" at bounding box center [421, 527] width 58 height 29
click at [497, 530] on select "Month January February March April May June July August September October Novem…" at bounding box center [522, 527] width 145 height 29
select select "06"
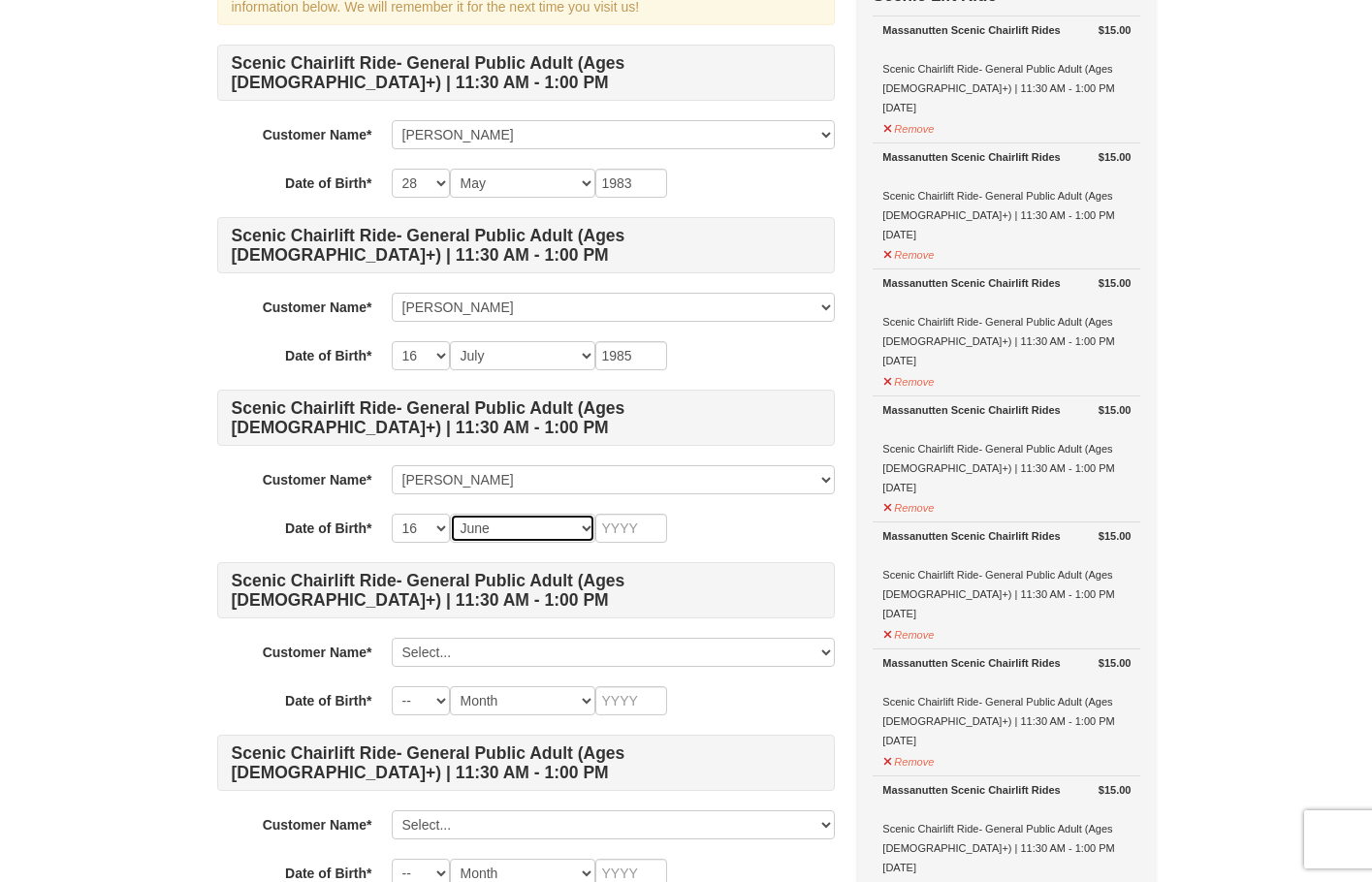
click at [450, 513] on select "Month January February March April May June July August September October Novem…" at bounding box center [522, 527] width 145 height 29
click at [642, 533] on input "text" at bounding box center [631, 527] width 72 height 29
type input "2009"
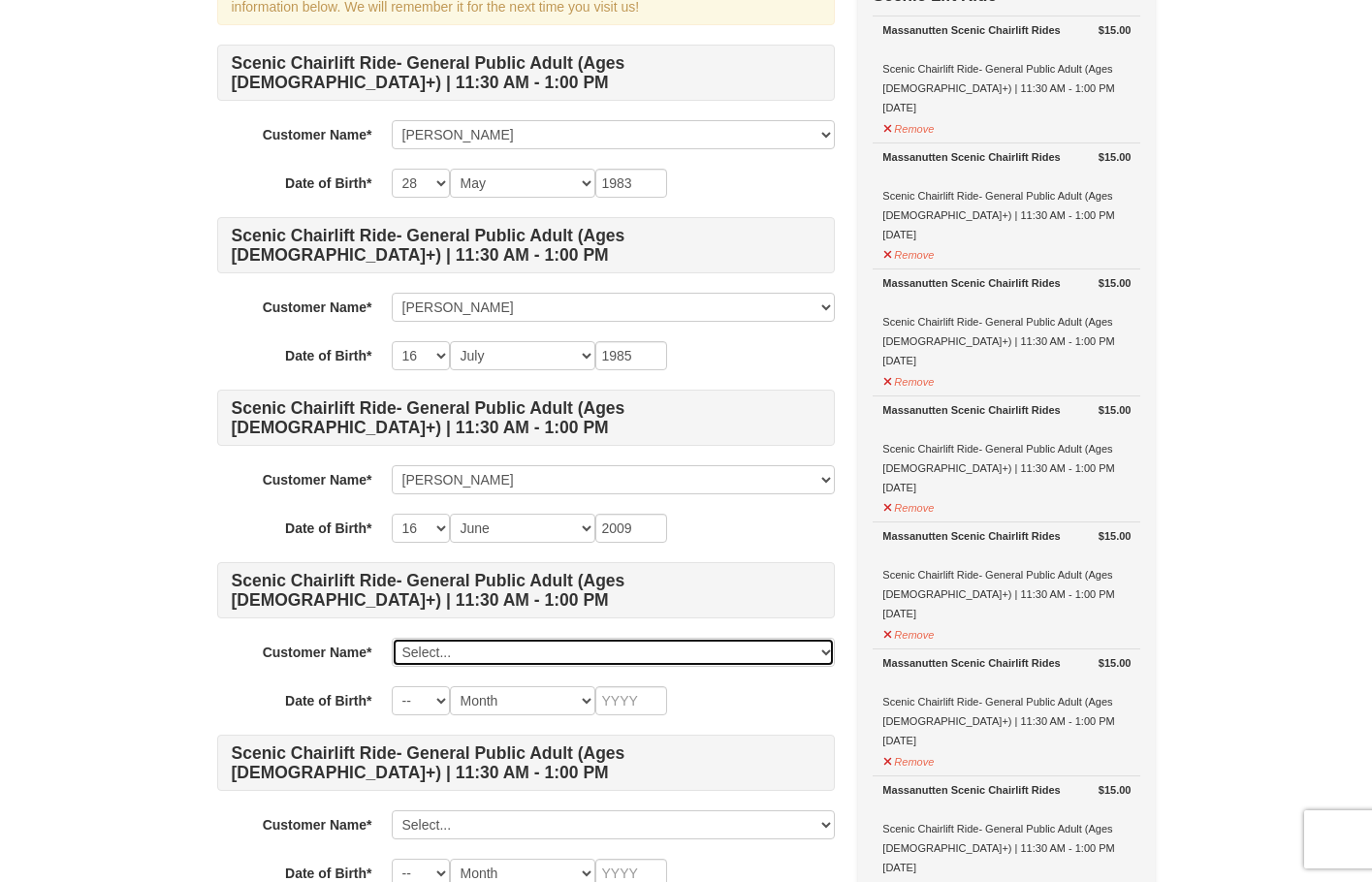
click at [427, 652] on select "Select... sonia siguenza cristobal rodriguez andrew rodriguez Add New..." at bounding box center [613, 651] width 443 height 29
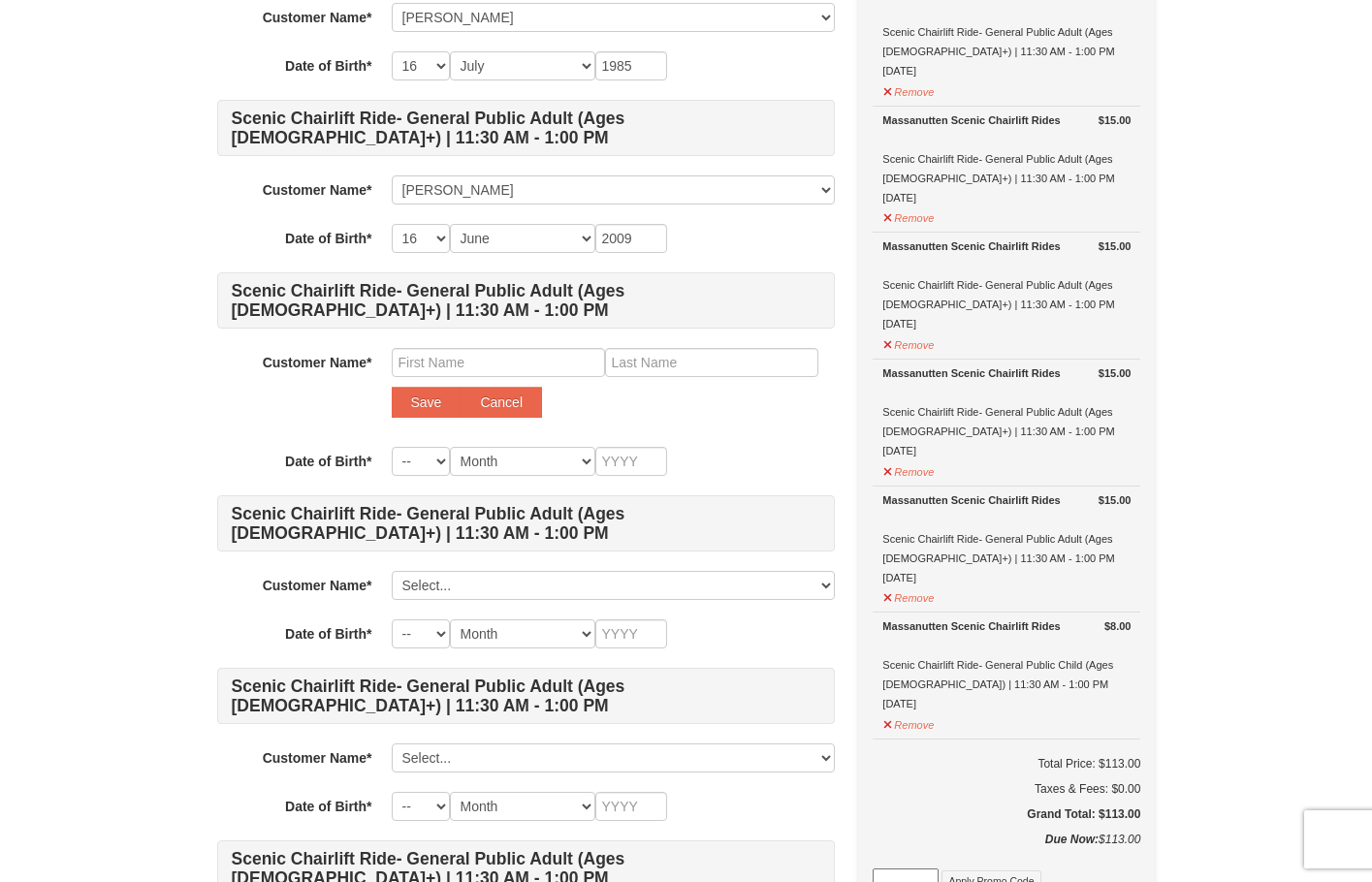
scroll to position [484, 0]
click at [428, 360] on input "text" at bounding box center [498, 361] width 213 height 29
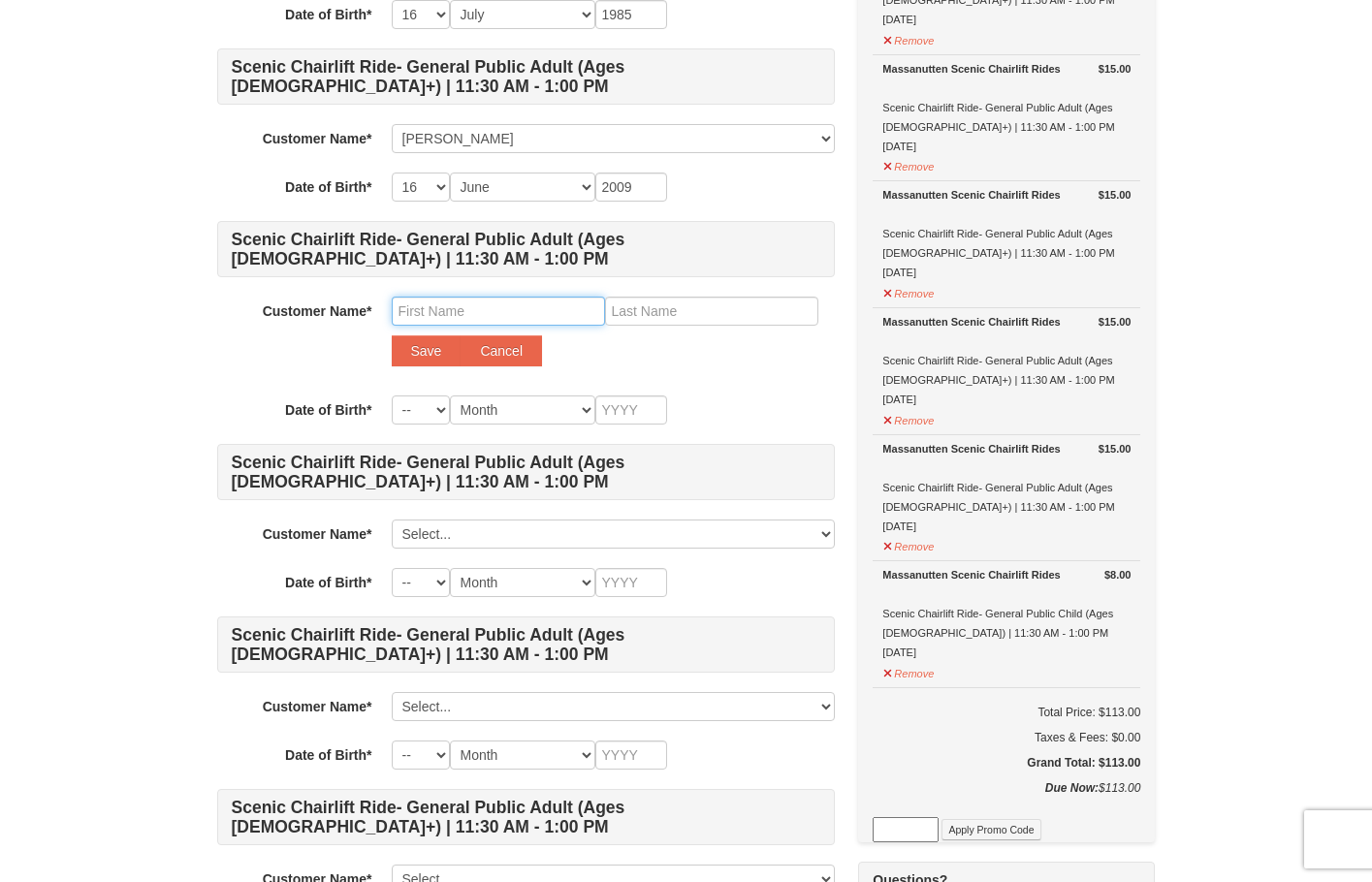
scroll to position [582, 0]
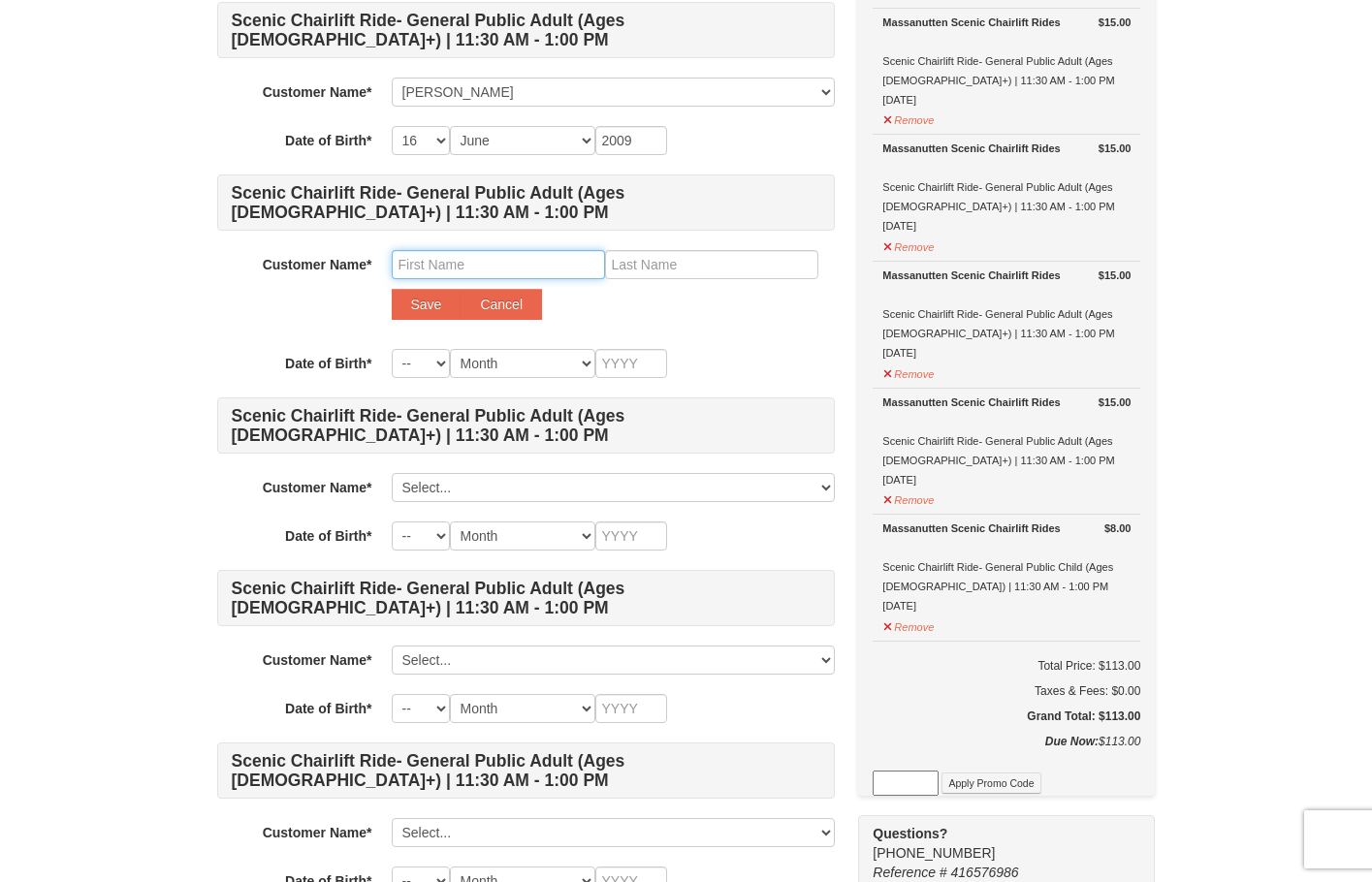
click at [472, 267] on input "text" at bounding box center [498, 264] width 213 height 29
type input "veronica"
type input "escobar"
click at [439, 315] on button "Save" at bounding box center [427, 303] width 70 height 31
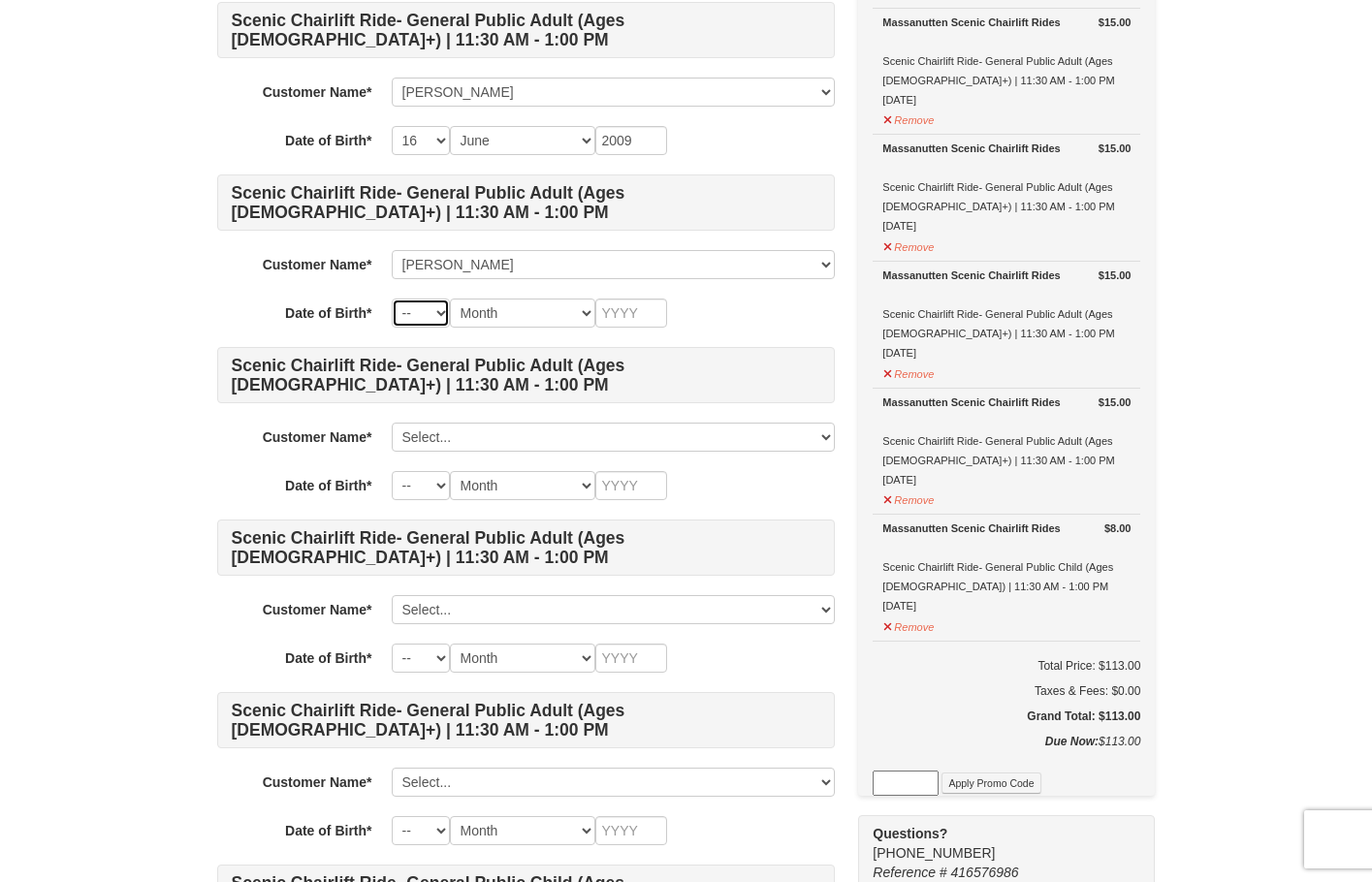
click at [430, 313] on select "-- 01 02 03 04 05 06 07 08 09 10 11 12 13 14 15 16 17 18 19 20 21 22 23 24 25 2…" at bounding box center [421, 312] width 58 height 29
select select "04"
click at [392, 298] on select "-- 01 02 03 04 05 06 07 08 09 10 11 12 13 14 15 16 17 18 19 20 21 22 23 24 25 2…" at bounding box center [421, 312] width 58 height 29
click at [522, 308] on select "Month January February March April May June July August September October Novem…" at bounding box center [522, 312] width 145 height 29
select select "04"
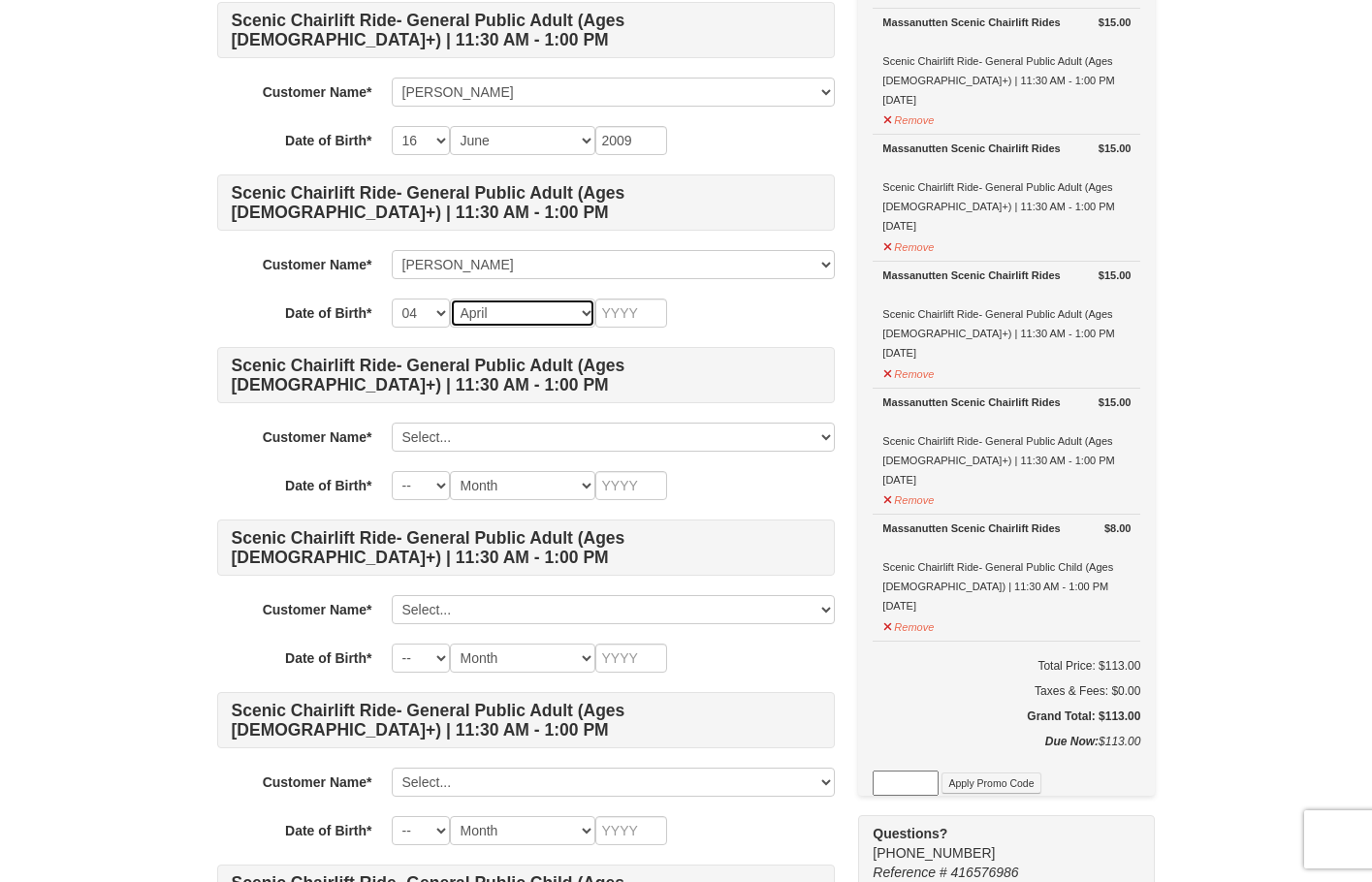
click at [450, 298] on select "Month January February March April May June July August September October Novem…" at bounding box center [522, 312] width 145 height 29
click at [427, 313] on select "-- 01 02 03 04 05 06 07 08 09 10 11 12 13 14 15 16 17 18 19 20 21 22 23 24 25 2…" at bounding box center [421, 312] width 58 height 29
select select "21"
click at [392, 298] on select "-- 01 02 03 04 05 06 07 08 09 10 11 12 13 14 15 16 17 18 19 20 21 22 23 24 25 2…" at bounding box center [421, 312] width 58 height 29
click at [624, 312] on input "text" at bounding box center [631, 312] width 72 height 29
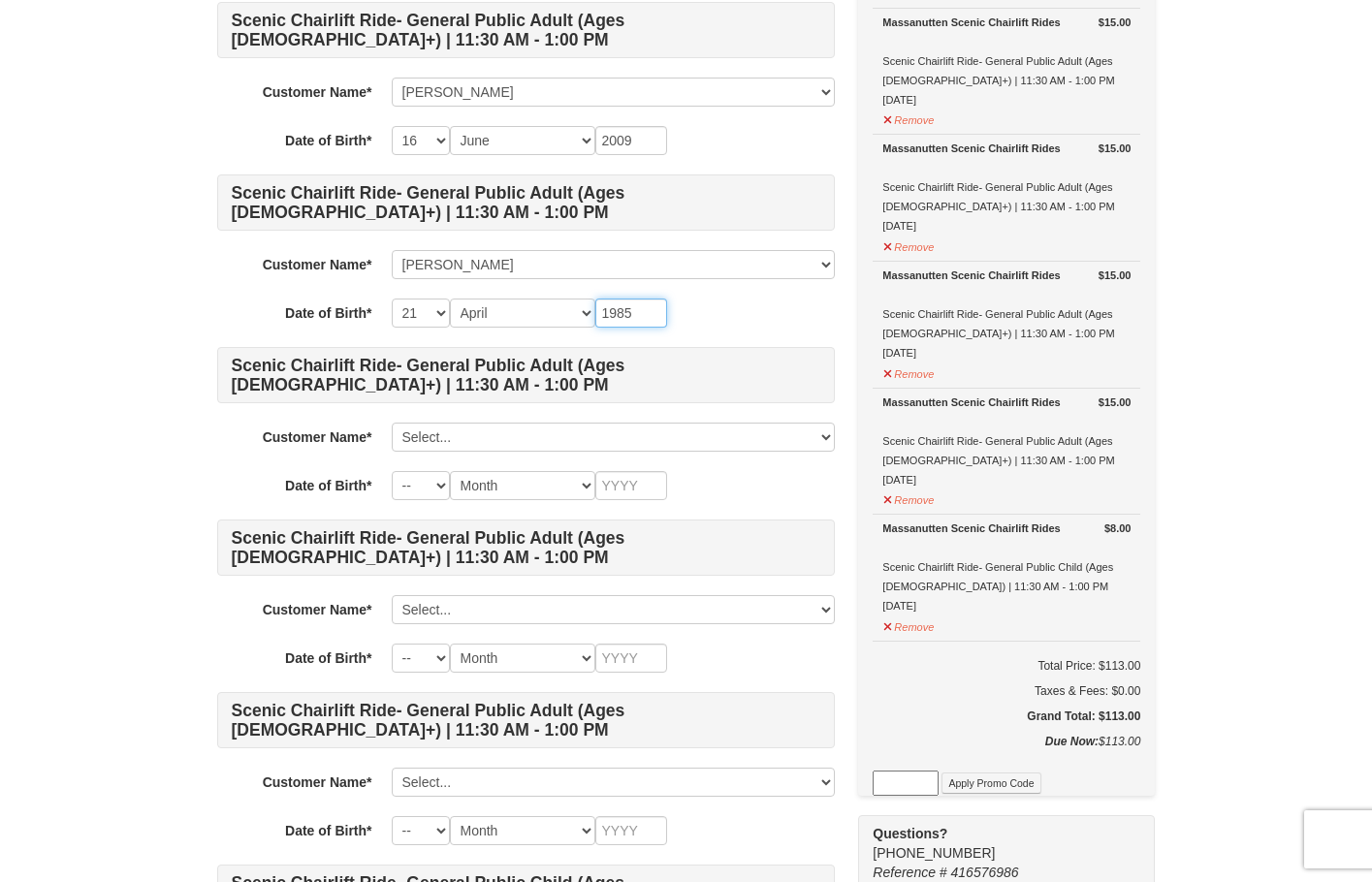
type input "1985"
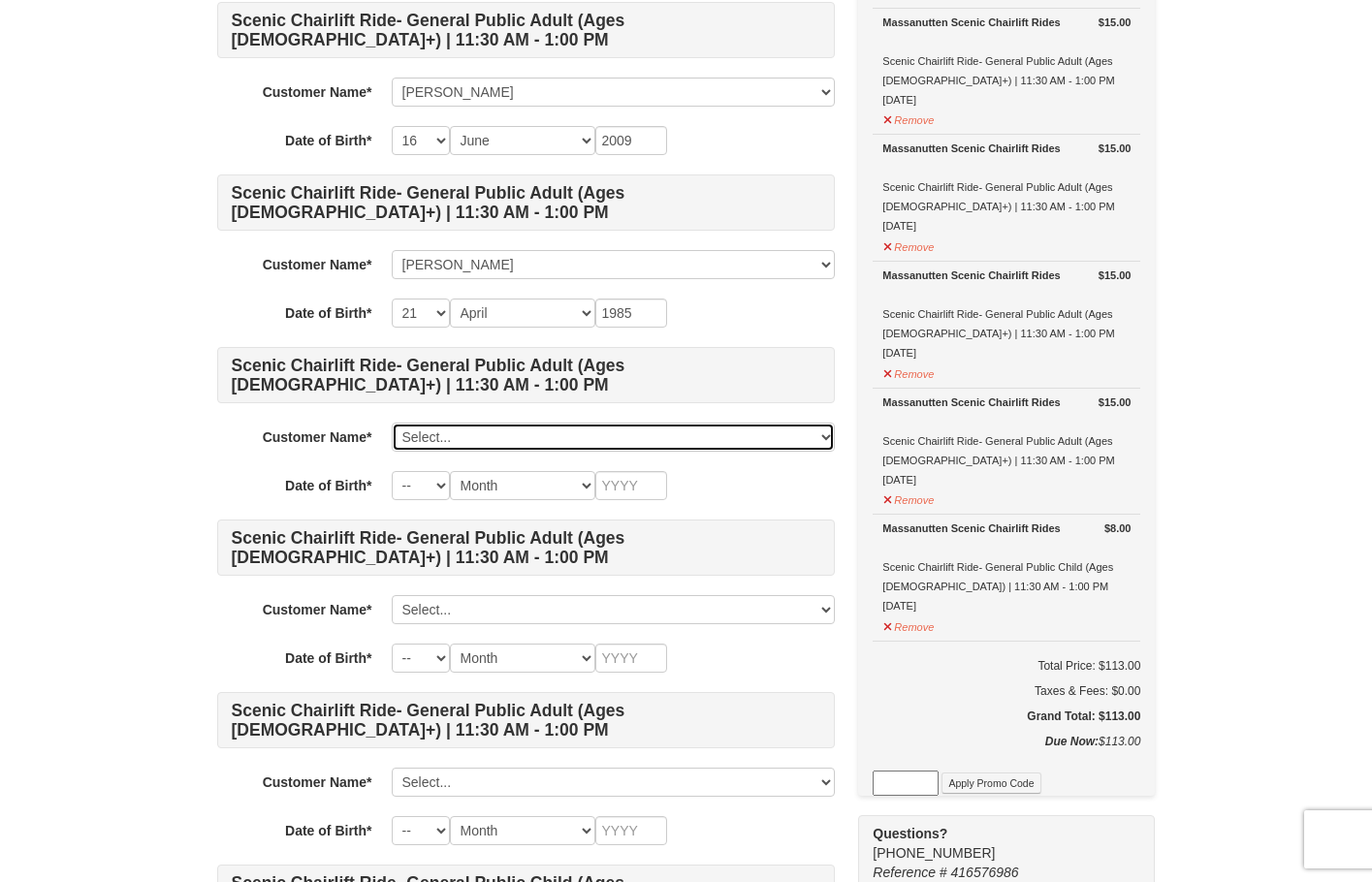
click at [444, 440] on select "Select... sonia siguenza cristobal rodriguez andrew rodriguez veronica escobar …" at bounding box center [613, 437] width 443 height 29
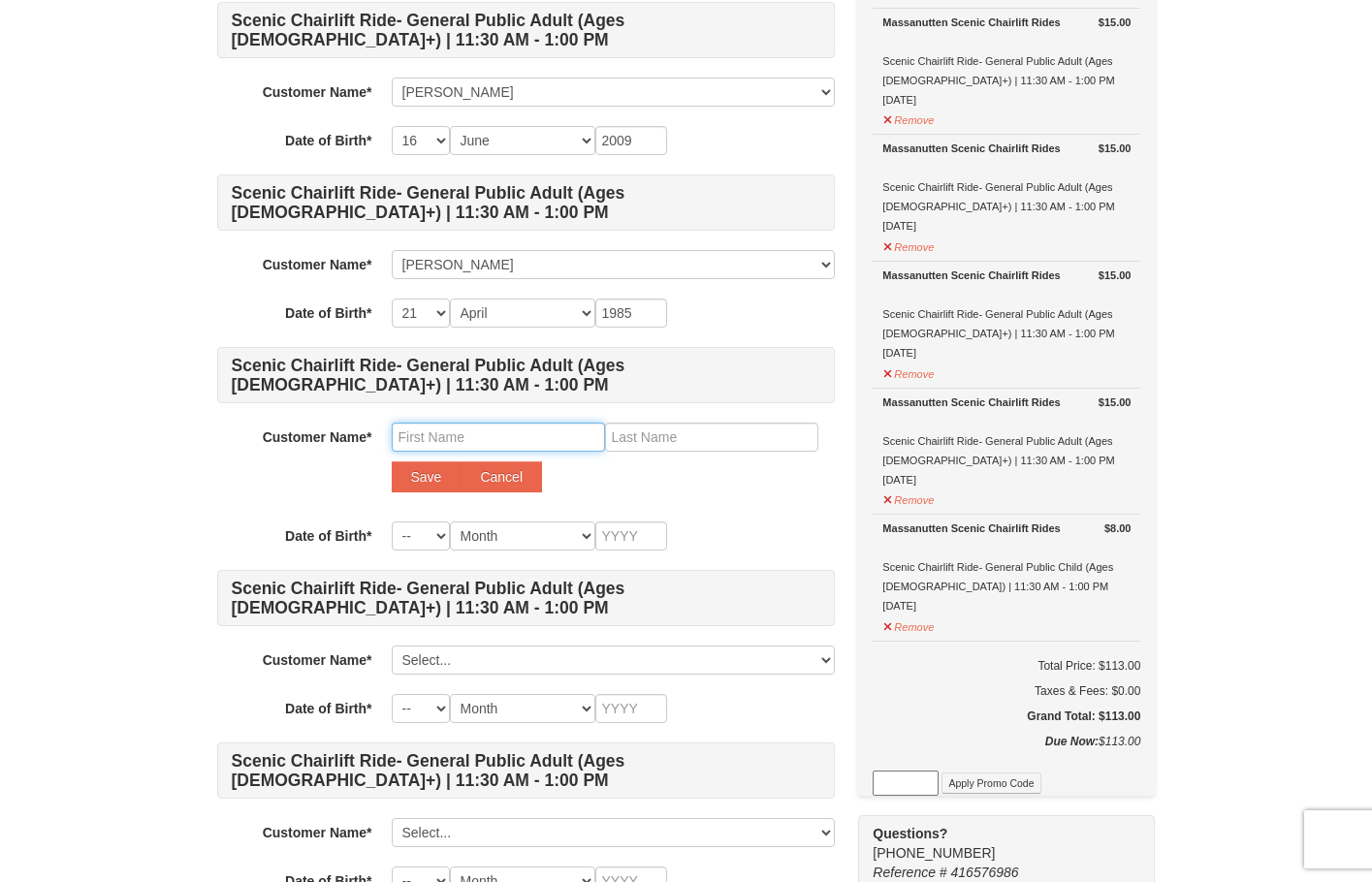
click at [424, 438] on input "text" at bounding box center [498, 437] width 213 height 29
type input "oscar"
click at [635, 435] on input "text" at bounding box center [711, 437] width 213 height 29
click at [704, 441] on input "text" at bounding box center [711, 437] width 213 height 29
type input "jerez"
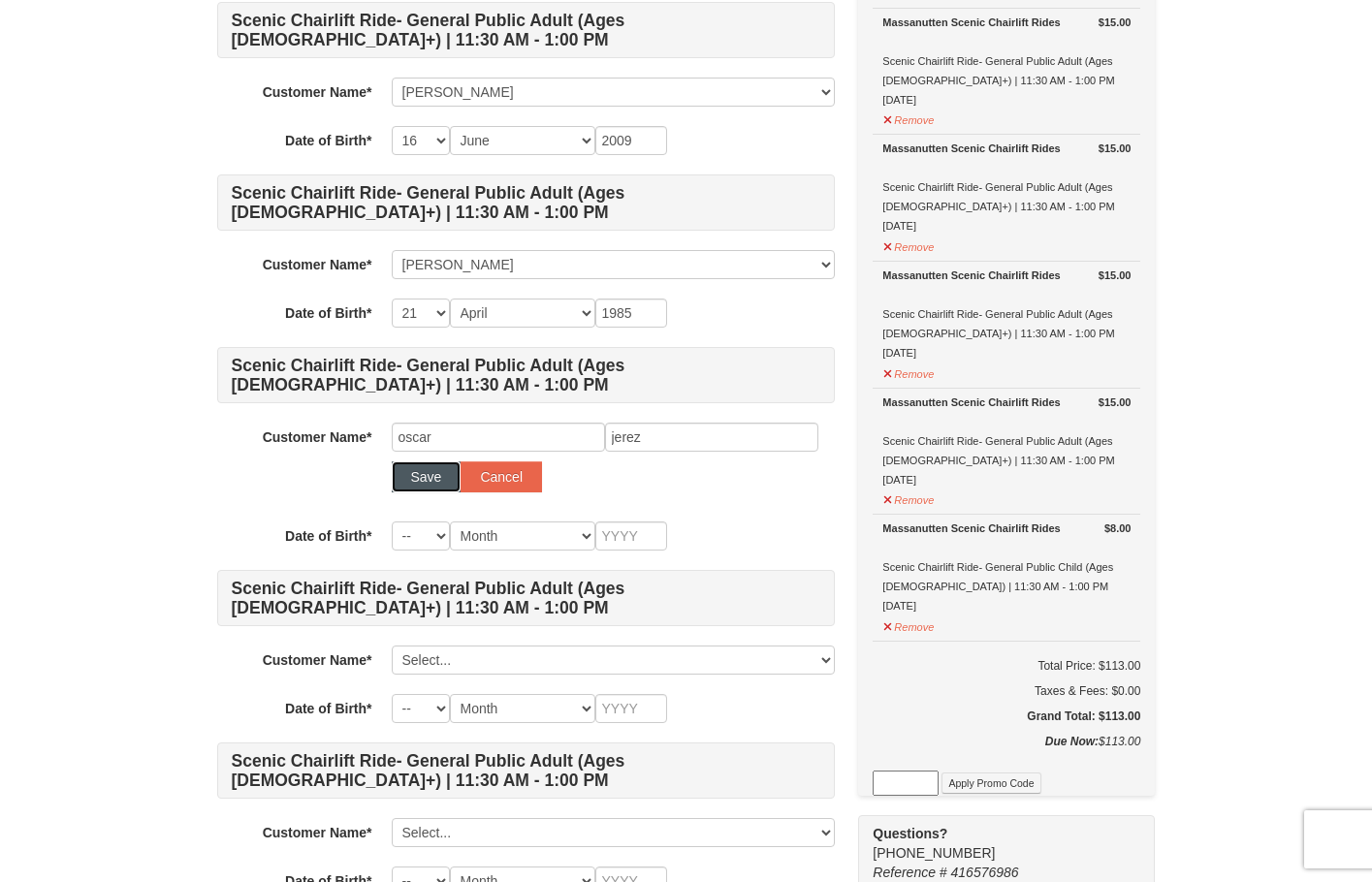
click at [432, 482] on button "Save" at bounding box center [427, 476] width 70 height 31
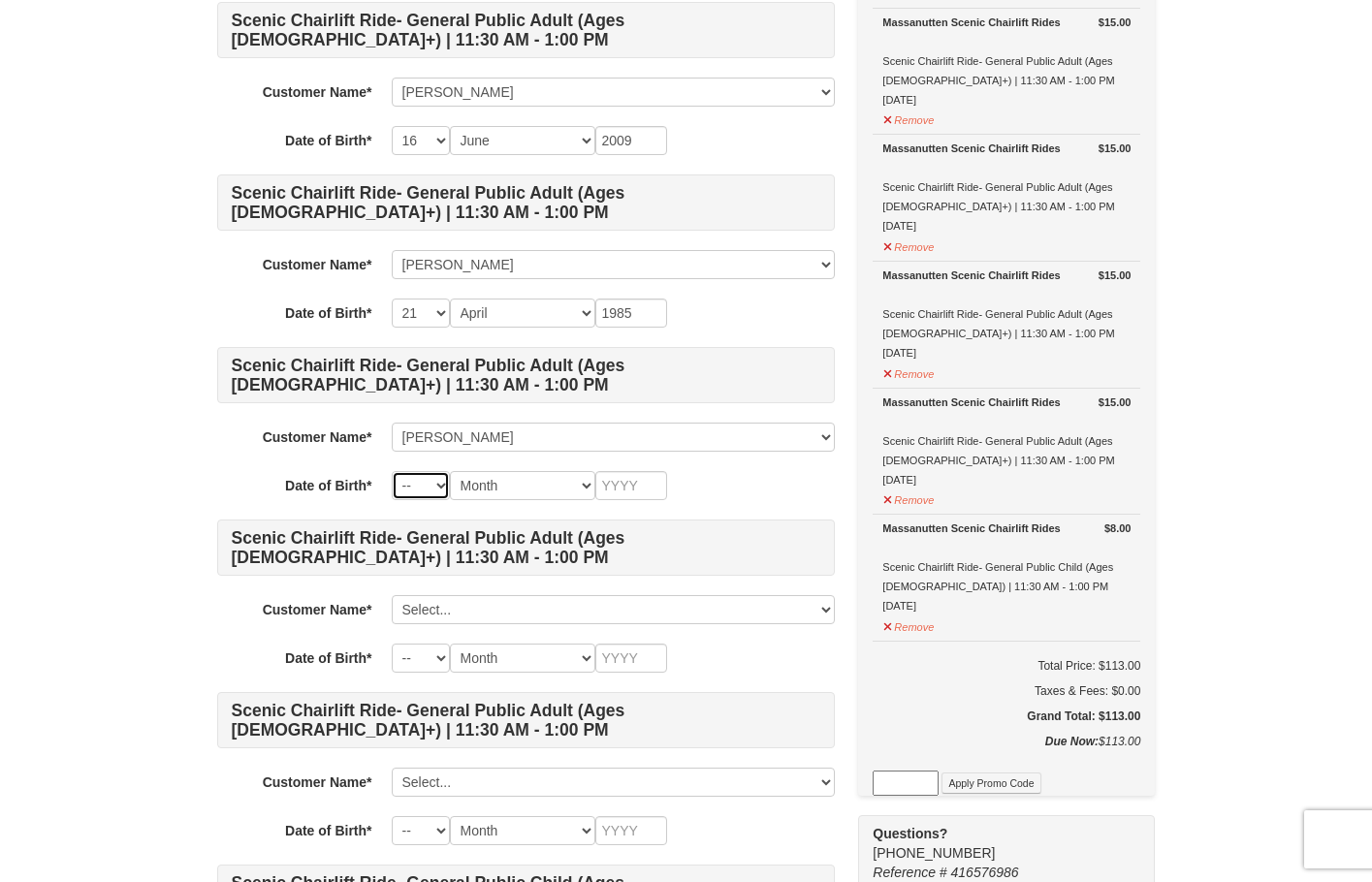
click at [419, 483] on select "-- 01 02 03 04 05 06 07 08 09 10 11 12 13 14 15 16 17 18 19 20 21 22 23 24 25 2…" at bounding box center [421, 484] width 58 height 29
select select "11"
click at [392, 470] on select "-- 01 02 03 04 05 06 07 08 09 10 11 12 13 14 15 16 17 18 19 20 21 22 23 24 25 2…" at bounding box center [421, 484] width 58 height 29
click at [532, 487] on select "Month January February March April May June July August September October Novem…" at bounding box center [522, 484] width 145 height 29
select select "02"
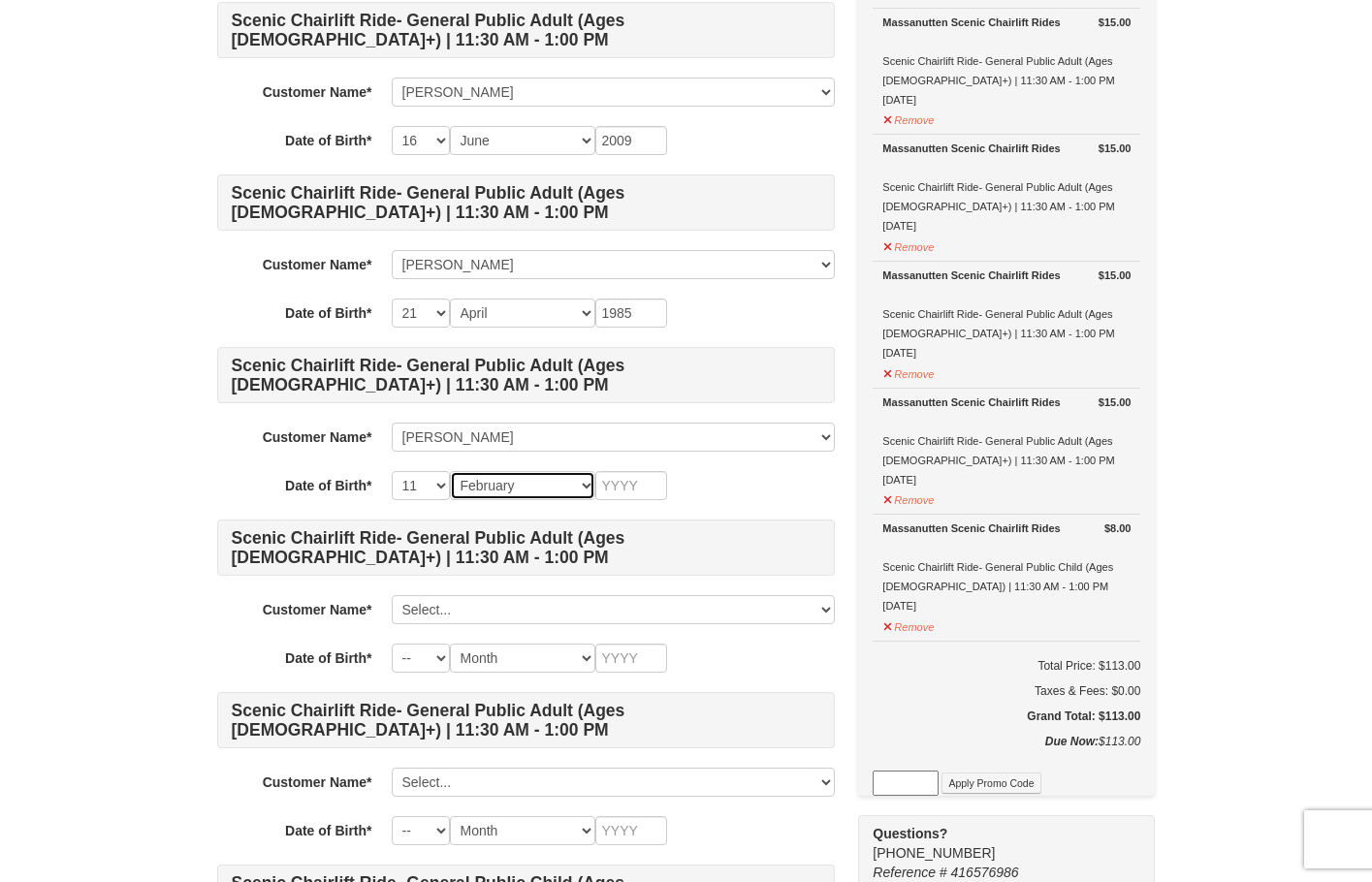
click at [450, 470] on select "Month January February March April May June July August September October Novem…" at bounding box center [522, 484] width 145 height 29
click at [608, 488] on input "text" at bounding box center [631, 484] width 72 height 29
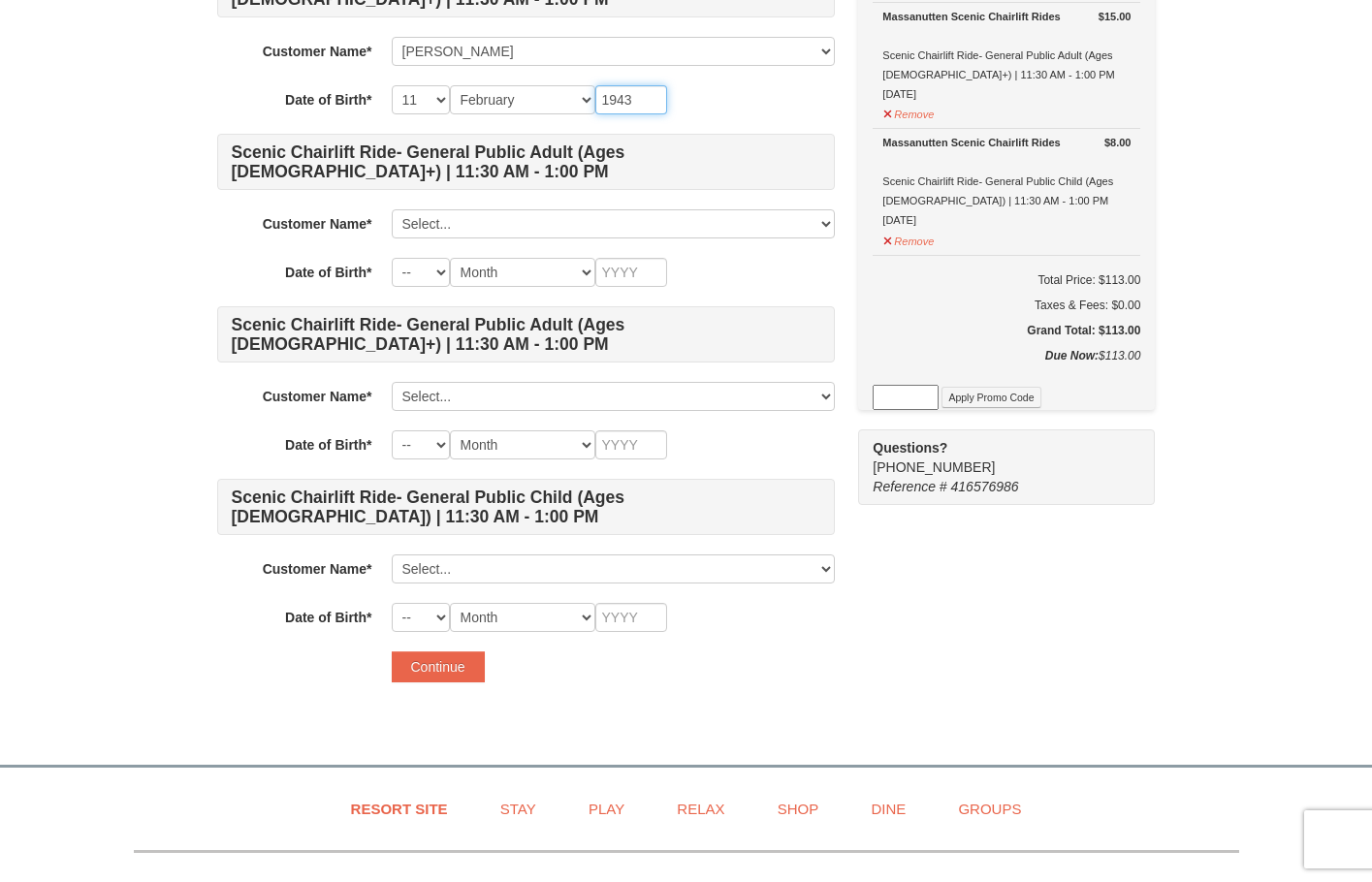
scroll to position [969, 0]
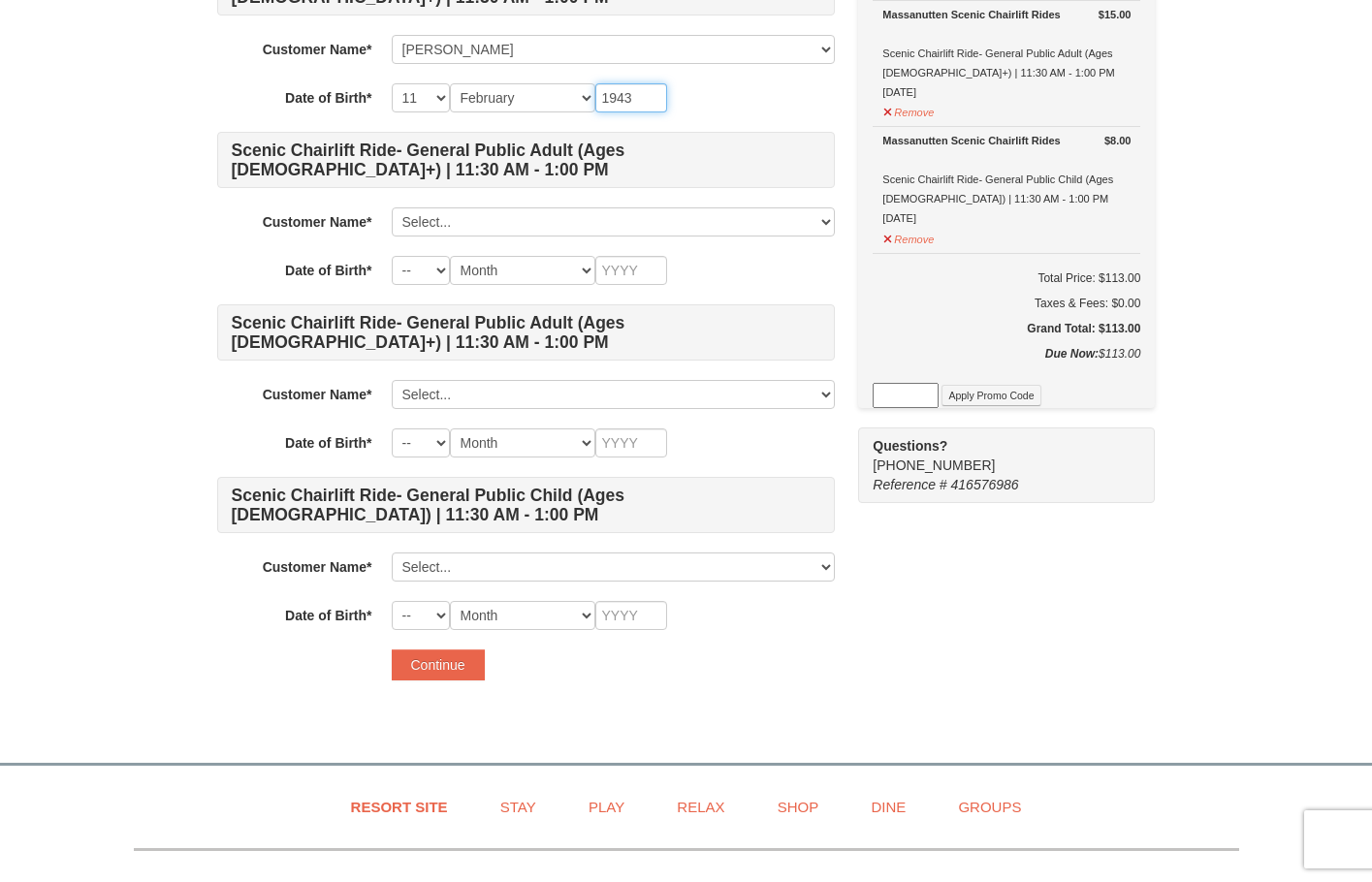
type input "1943"
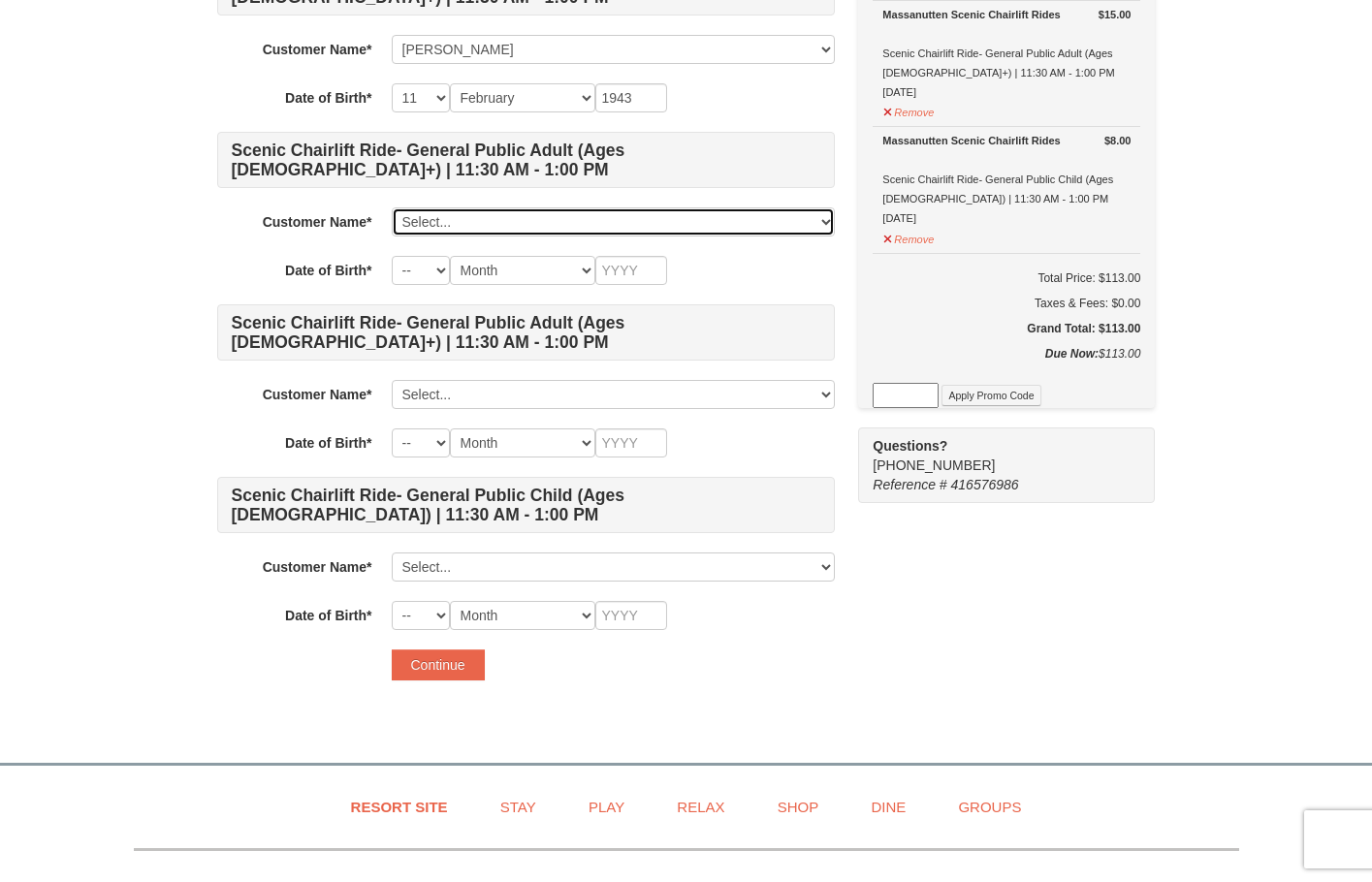
click at [432, 220] on select "Select... sonia siguenza cristobal rodriguez andrew rodriguez veronica escobar …" at bounding box center [613, 221] width 443 height 29
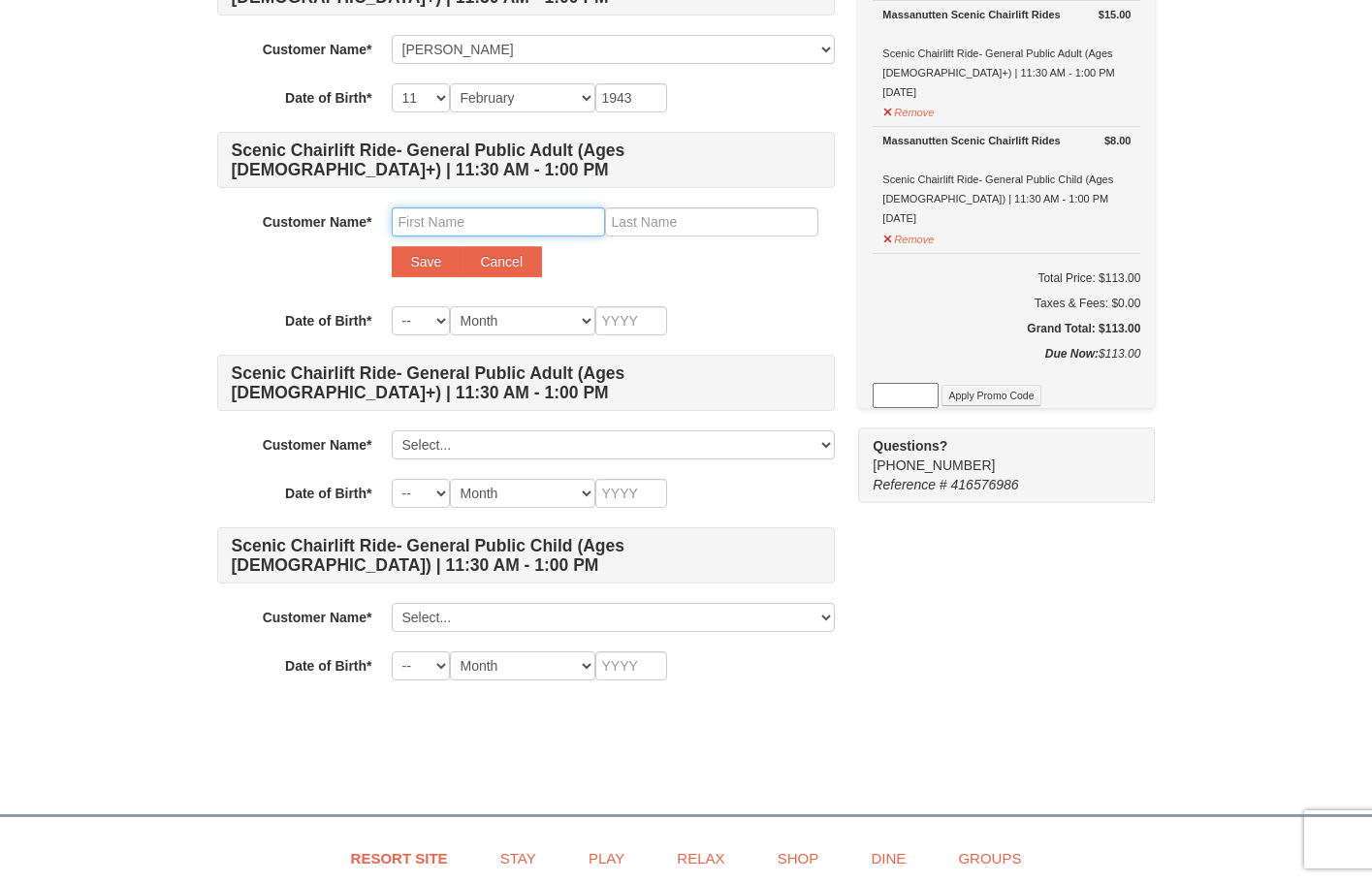
paste input "KX93075"
click at [426, 265] on button "Save" at bounding box center [427, 261] width 70 height 31
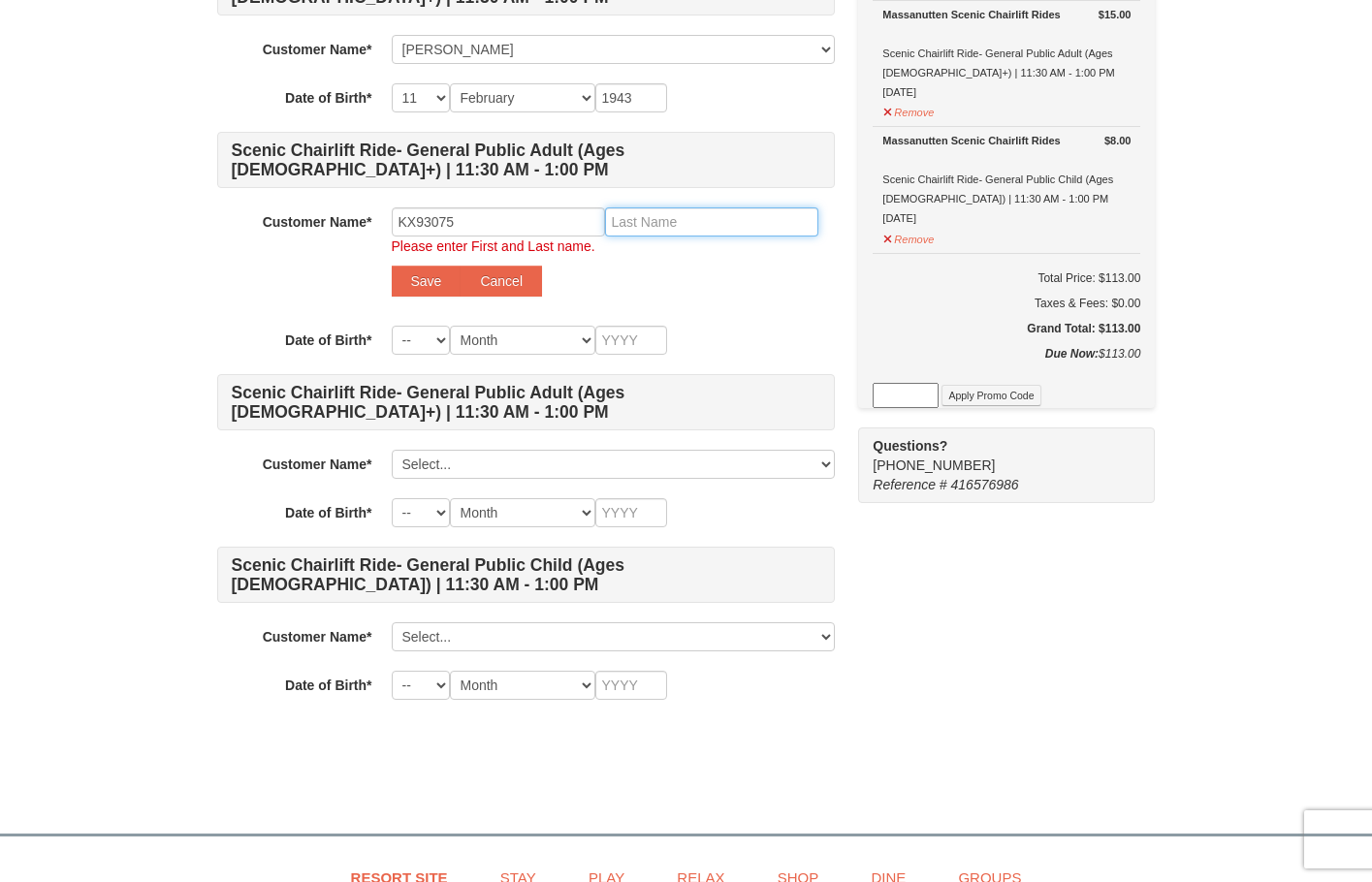
click at [672, 225] on input "text" at bounding box center [711, 221] width 213 height 29
click at [441, 215] on input "KX93075" at bounding box center [498, 221] width 213 height 29
click at [440, 220] on input "KX93075" at bounding box center [498, 221] width 213 height 29
drag, startPoint x: 483, startPoint y: 223, endPoint x: 241, endPoint y: 217, distance: 242.1
click at [241, 216] on div "Customer Name* Select... sonia siguenza cristobal rodriguez andrew rodriguez ve…" at bounding box center [525, 256] width 618 height 98
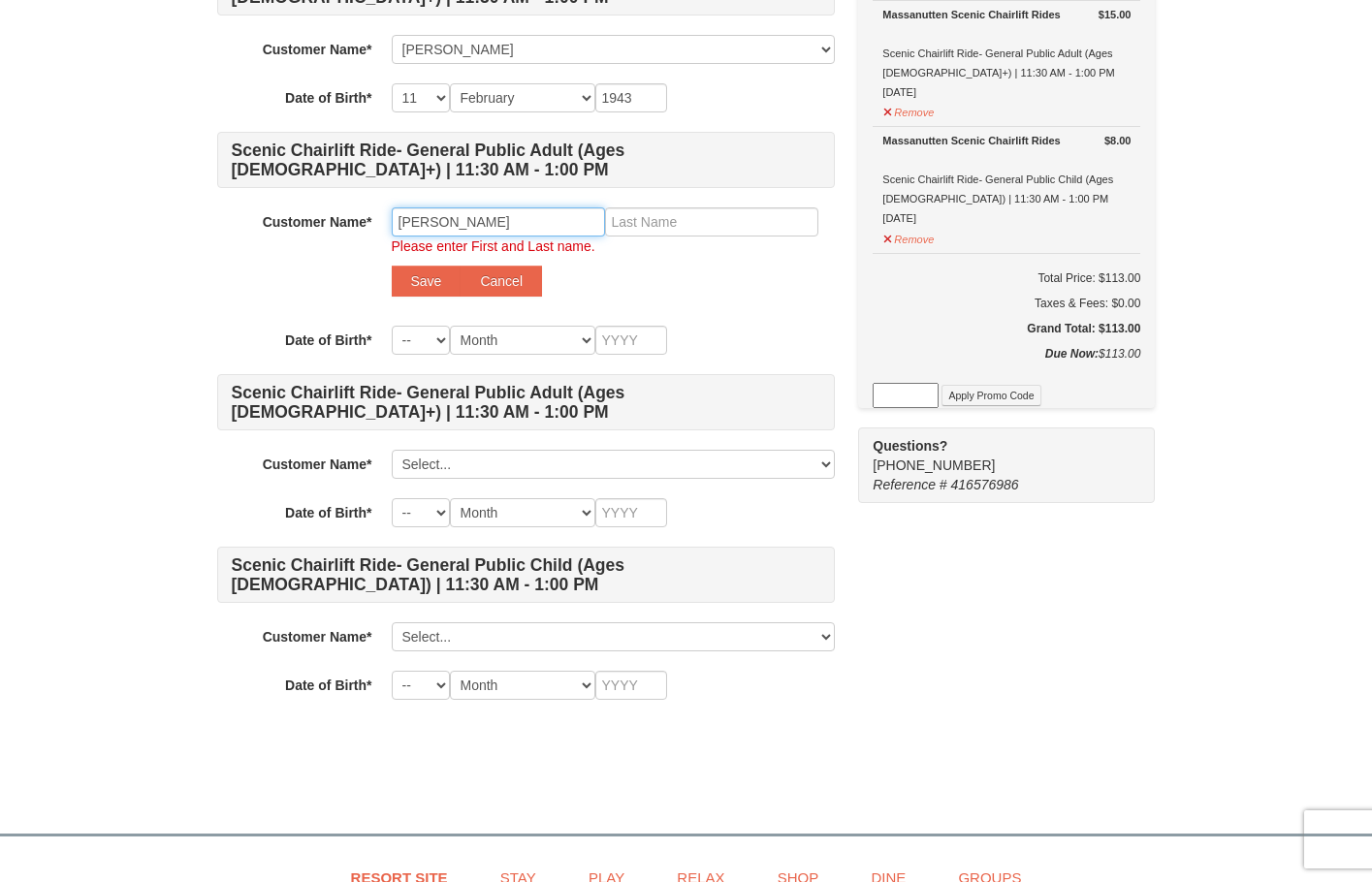
type input "rahman"
type input "t"
click at [432, 279] on button "Save" at bounding box center [427, 280] width 70 height 31
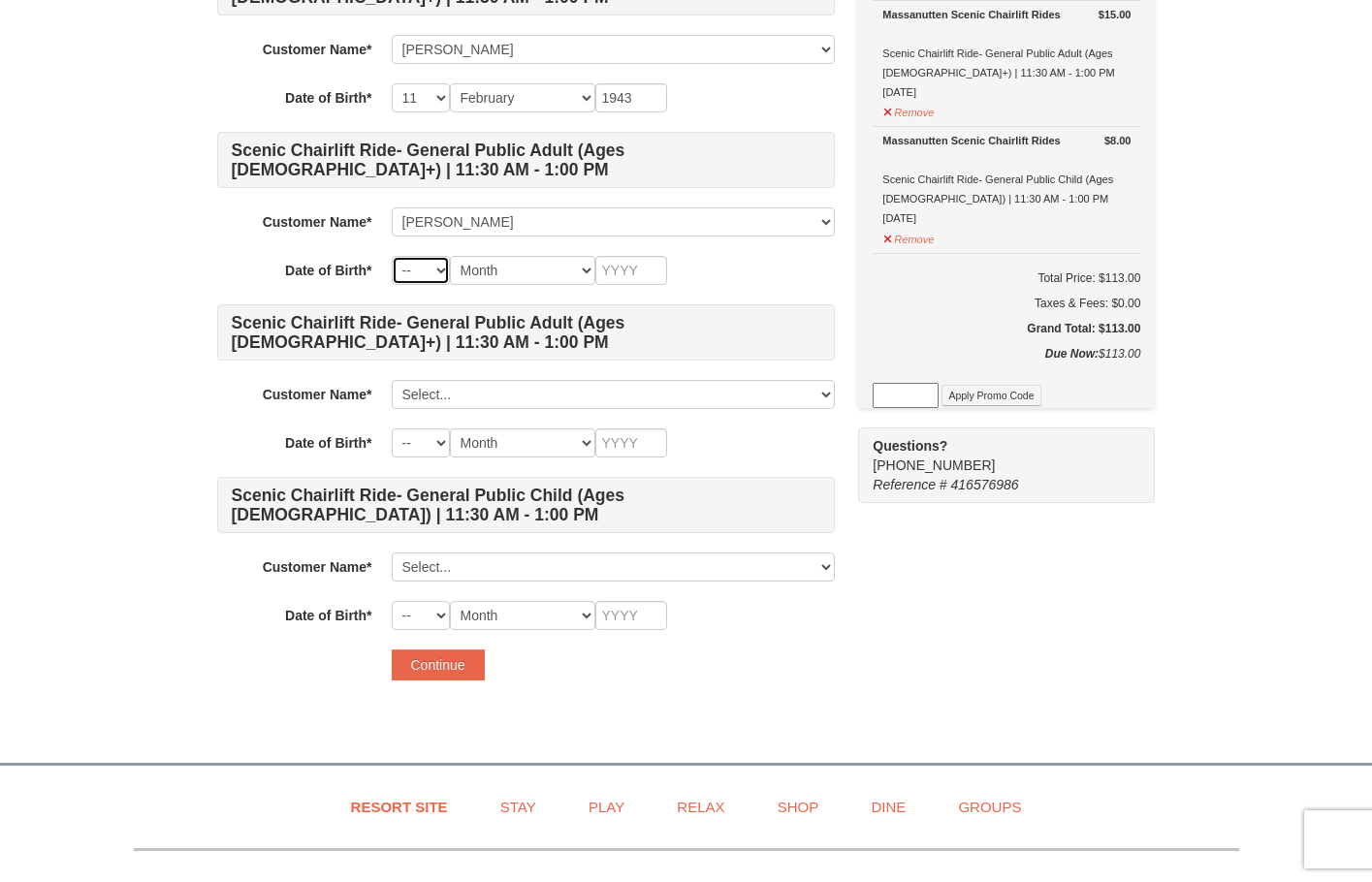
click at [422, 273] on select "-- 01 02 03 04 05 06 07 08 09 10 11 12 13 14 15 16 17 18 19 20 21 22 23 24 25 2…" at bounding box center [421, 269] width 58 height 29
click at [433, 268] on select "-- 01 02 03 04 05 06 07 08 09 10 11 12 13 14 15 16 17 18 19 20 21 22 23 24 25 2…" at bounding box center [421, 269] width 58 height 29
select select "08"
click at [392, 256] on select "-- 01 02 03 04 05 06 07 08 09 10 11 12 13 14 15 16 17 18 19 20 21 22 23 24 25 2…" at bounding box center [421, 269] width 58 height 29
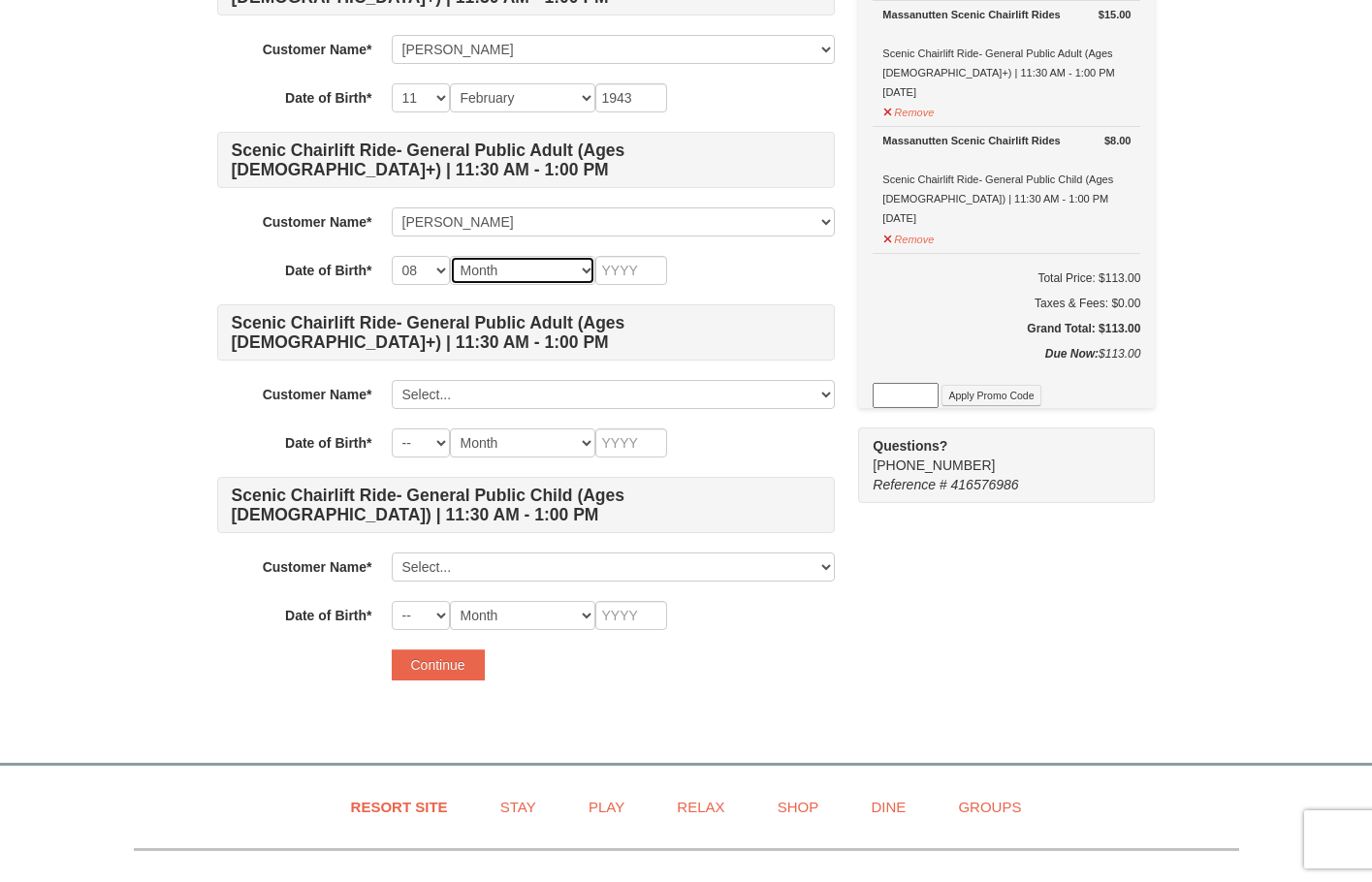
click at [501, 264] on select "Month January February March April May June July August September October Novem…" at bounding box center [522, 269] width 145 height 29
select select "08"
click at [450, 256] on select "Month January February March April May June July August September October Novem…" at bounding box center [522, 269] width 145 height 29
click at [422, 268] on select "-- 01 02 03 04 05 06 07 08 09 10 11 12 13 14 15 16 17 18 19 20 21 22 23 24 25 2…" at bounding box center [421, 269] width 58 height 29
select select "30"
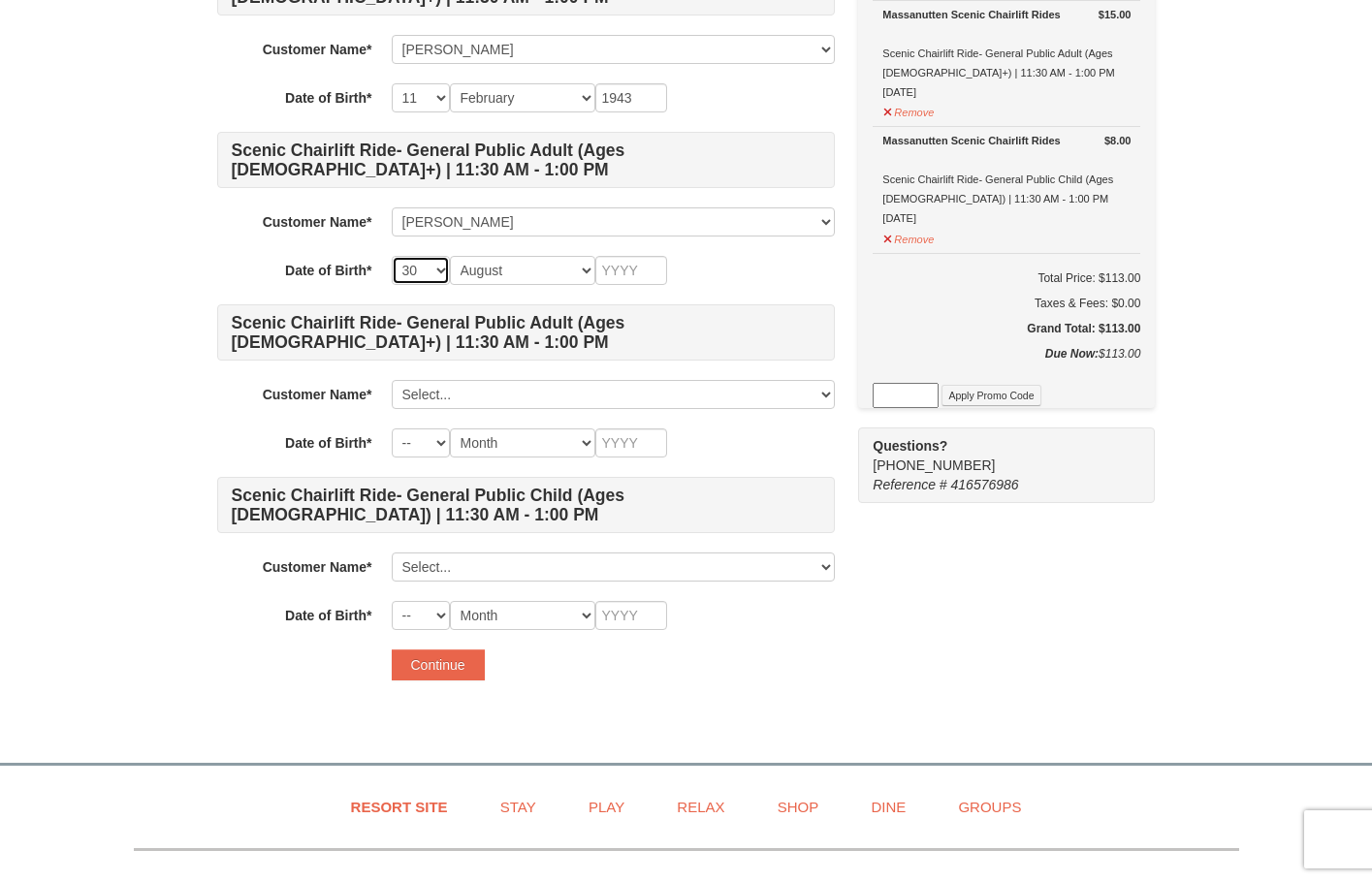
click at [392, 256] on select "-- 01 02 03 04 05 06 07 08 09 10 11 12 13 14 15 16 17 18 19 20 21 22 23 24 25 2…" at bounding box center [421, 269] width 58 height 29
click at [636, 270] on input "text" at bounding box center [631, 269] width 72 height 29
type input "2009"
click at [754, 272] on div "-- 01 02 03 04 05 06 07 08 09 10 11 12 13 14 15 16 17 18 19 20 21 22 23 24 25 2…" at bounding box center [613, 269] width 443 height 29
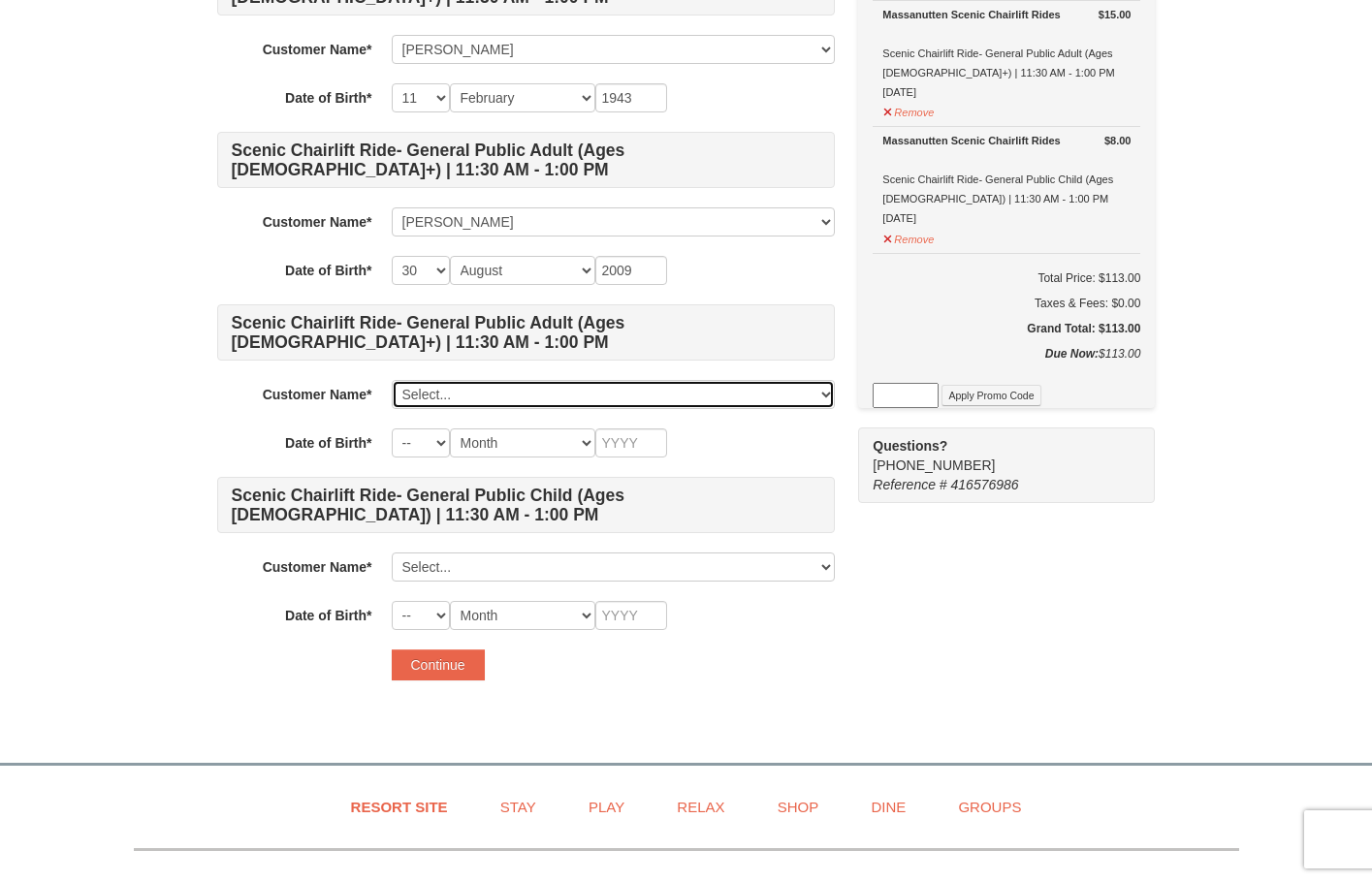
click at [442, 397] on select "Select... sonia siguenza cristobal rodriguez andrew rodriguez veronica escobar …" at bounding box center [613, 394] width 443 height 29
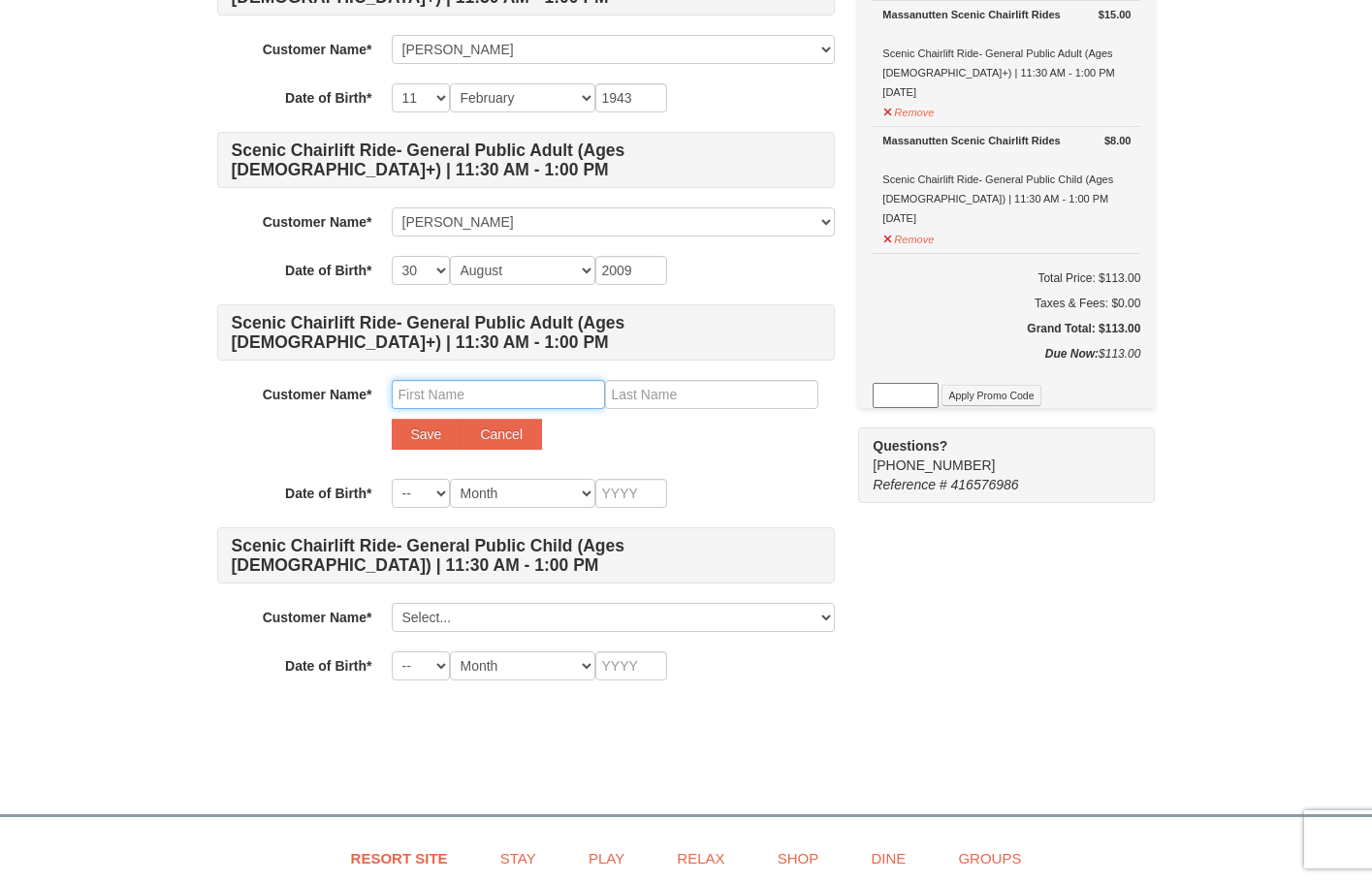
click at [444, 389] on input "text" at bounding box center [498, 394] width 213 height 29
type input "Arion"
type input "t"
click at [432, 442] on button "Save" at bounding box center [427, 434] width 70 height 31
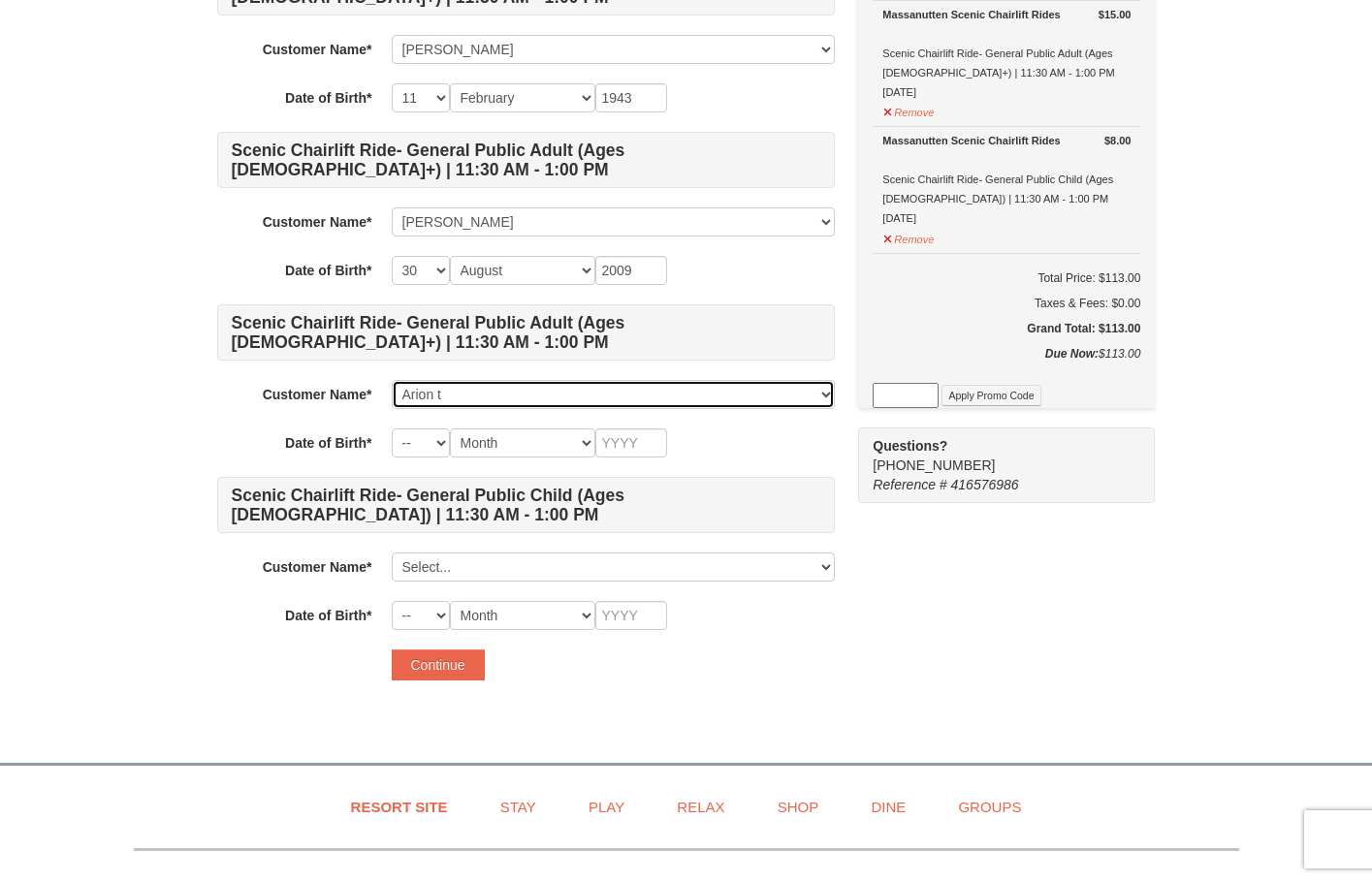
click at [469, 397] on select "Select... sonia siguenza cristobal rodriguez andrew rodriguez veronica escobar …" at bounding box center [613, 394] width 443 height 29
click at [392, 380] on select "Select... sonia siguenza cristobal rodriguez andrew rodriguez veronica escobar …" at bounding box center [613, 394] width 443 height 29
click at [426, 396] on select "Select... sonia siguenza cristobal rodriguez andrew rodriguez veronica escobar …" at bounding box center [613, 394] width 443 height 29
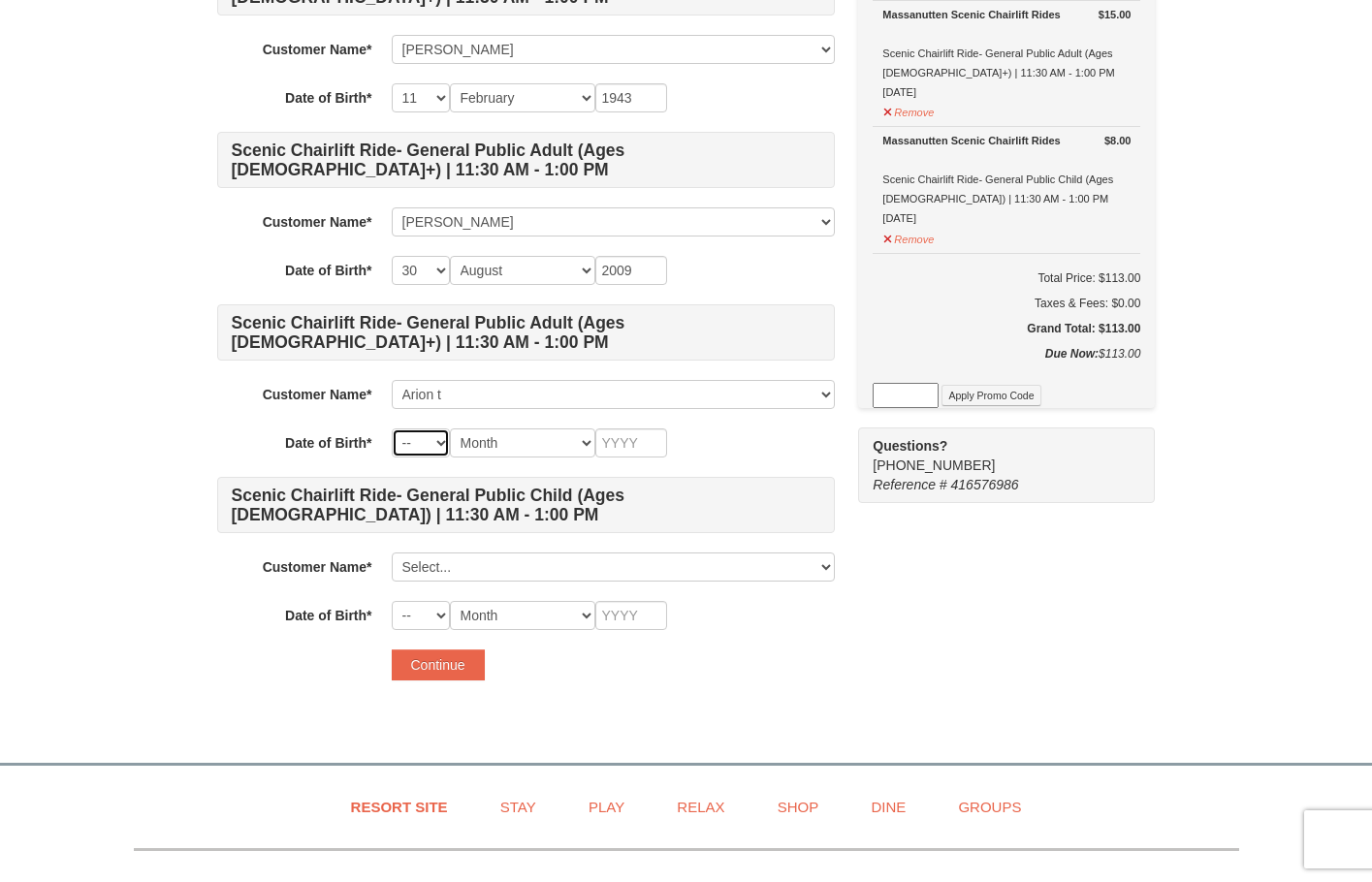
click at [425, 446] on select "-- 01 02 03 04 05 06 07 08 09 10 11 12 13 14 15 16 17 18 19 20 21 22 23 24 25 2…" at bounding box center [421, 442] width 58 height 29
select select "28"
click at [392, 429] on select "-- 01 02 03 04 05 06 07 08 09 10 11 12 13 14 15 16 17 18 19 20 21 22 23 24 25 2…" at bounding box center [421, 442] width 58 height 29
click at [519, 441] on select "Month January February March April May June July August September October Novem…" at bounding box center [522, 442] width 145 height 29
select select "06"
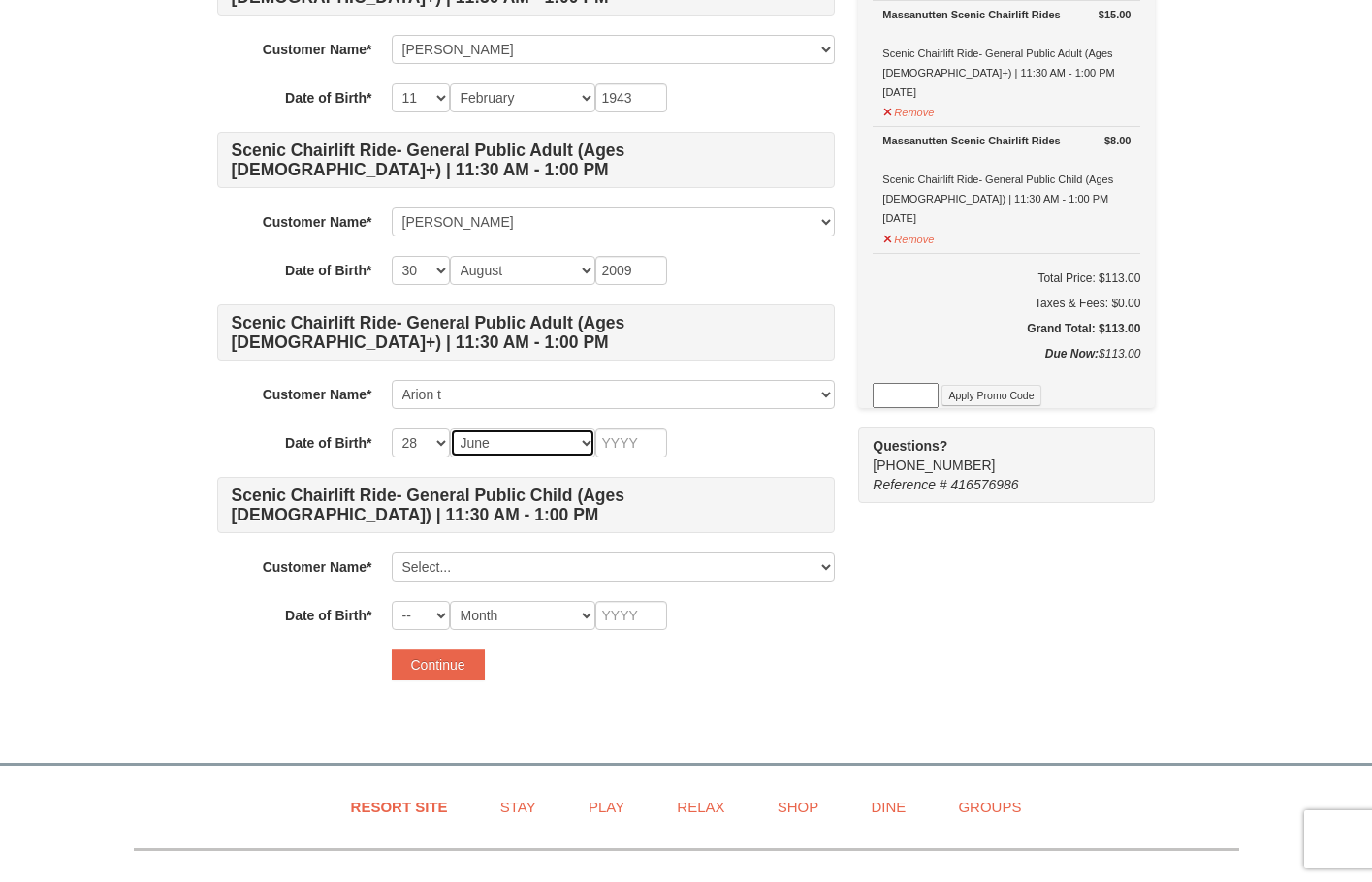
click at [450, 429] on select "Month January February March April May June July August September October Novem…" at bounding box center [522, 442] width 145 height 29
click at [628, 443] on input "text" at bounding box center [631, 442] width 72 height 29
type input "2009"
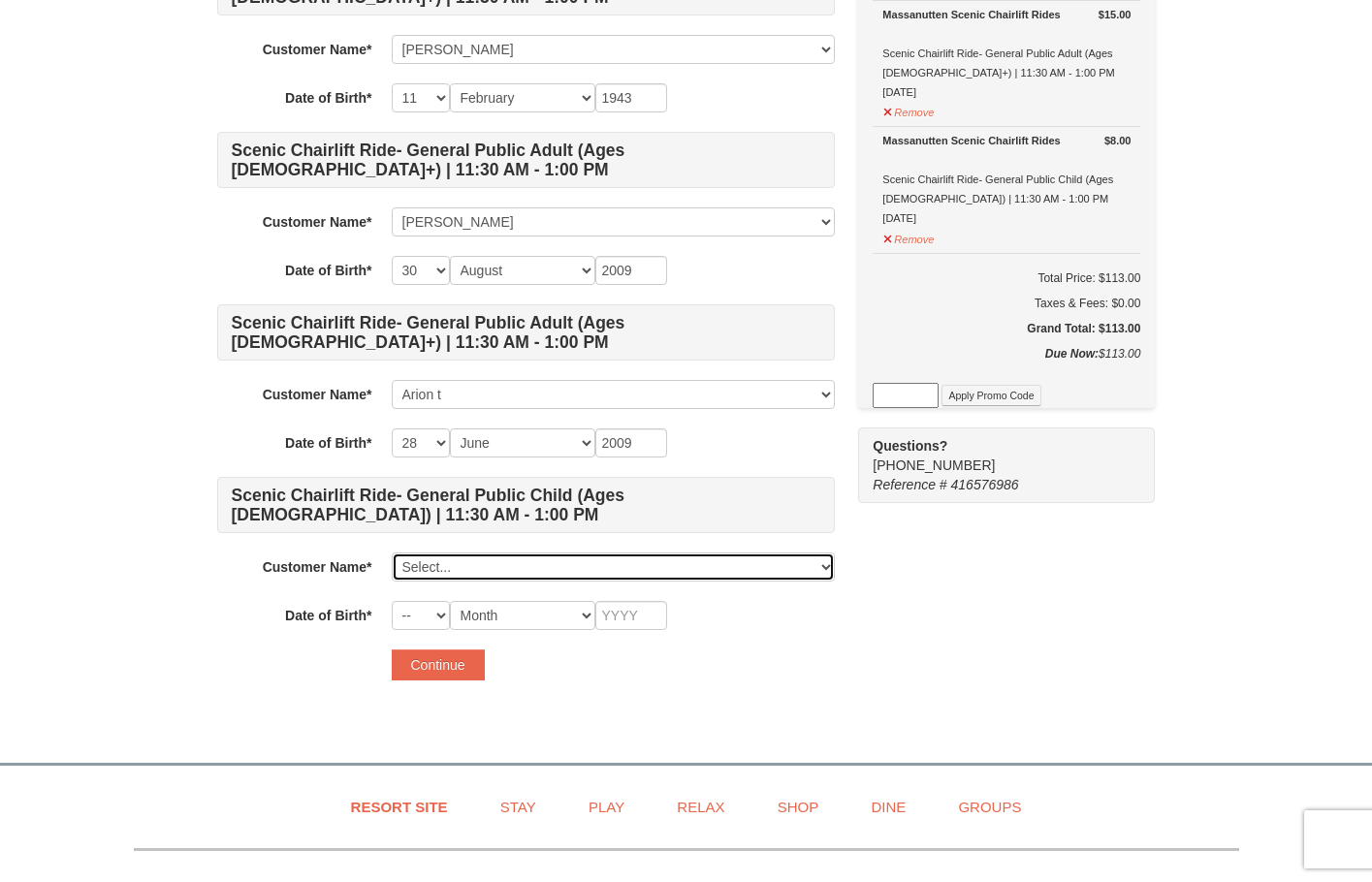
click at [437, 561] on select "Select... sonia siguenza cristobal rodriguez andrew rodriguez veronica escobar …" at bounding box center [613, 566] width 443 height 29
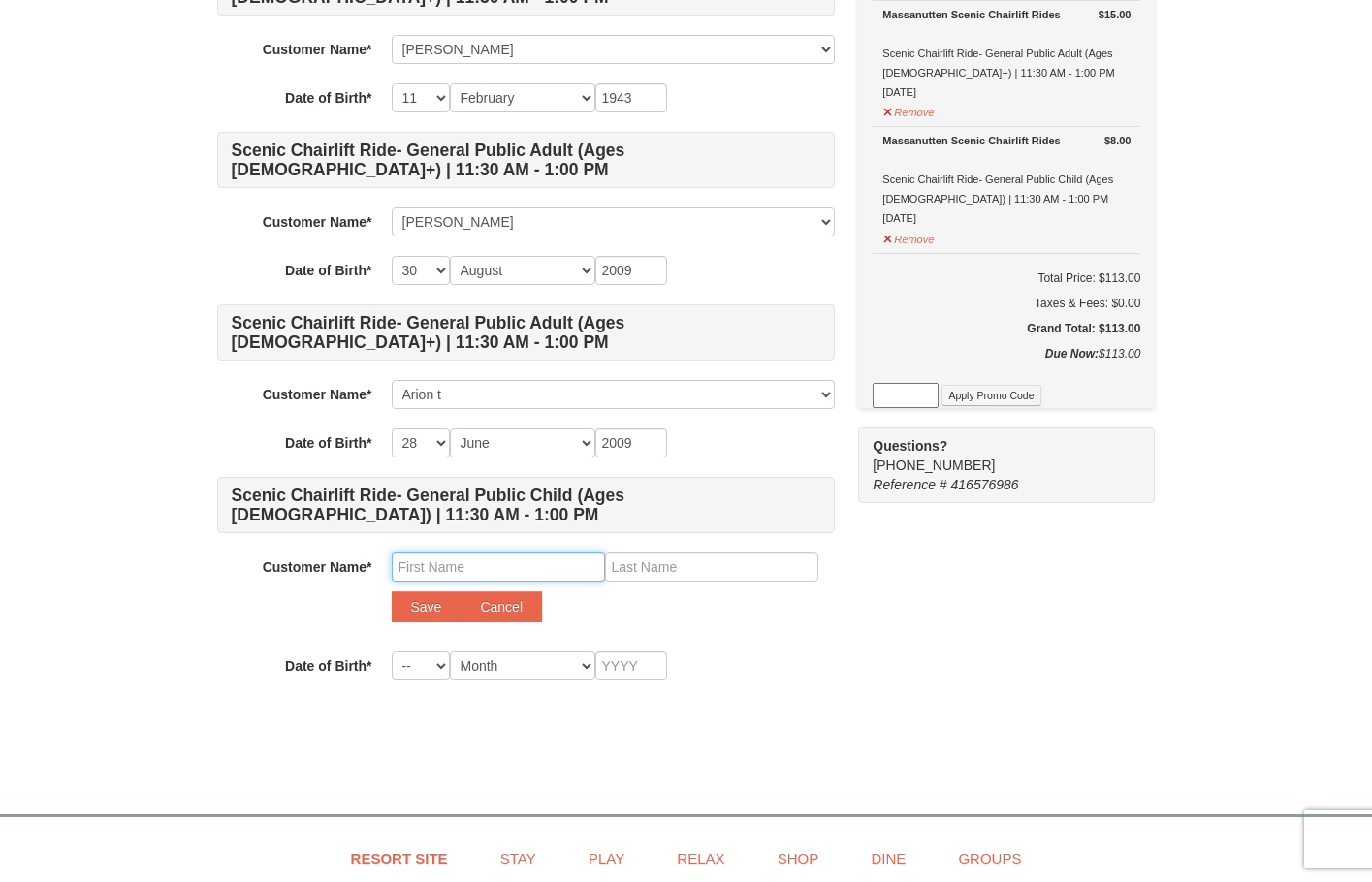
click at [435, 565] on input "text" at bounding box center [498, 566] width 213 height 29
type input "Thiago"
type input "rodriguez"
click at [440, 609] on button "Save" at bounding box center [427, 606] width 70 height 31
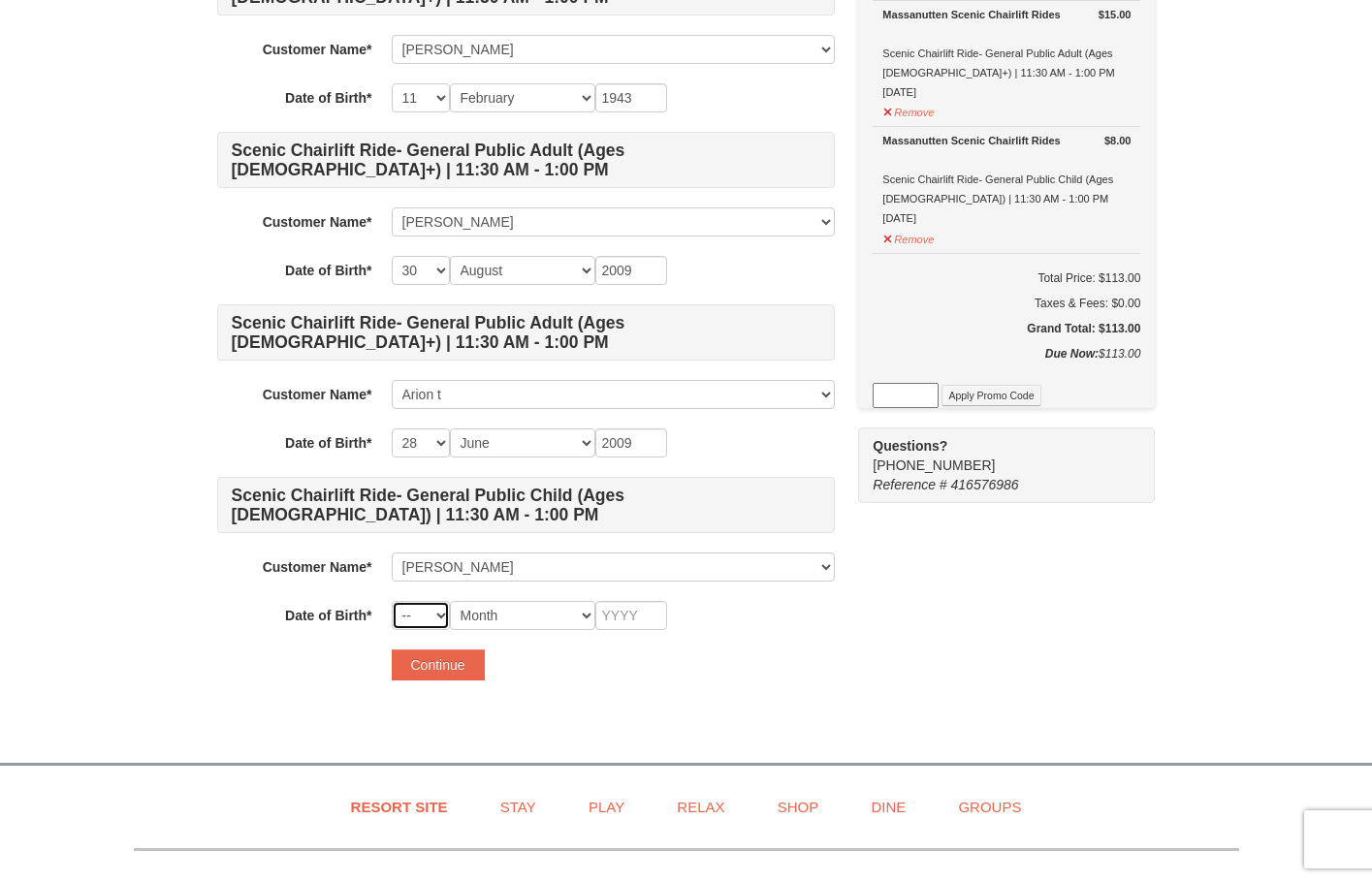
click at [425, 620] on select "-- 01 02 03 04 05 06 07 08 09 10 11 12 13 14 15 16 17 18 19 20 21 22 23 24 25 2…" at bounding box center [421, 615] width 58 height 29
click at [392, 601] on select "-- 01 02 03 04 05 06 07 08 09 10 11 12 13 14 15 16 17 18 19 20 21 22 23 24 25 2…" at bounding box center [421, 615] width 58 height 29
click at [432, 615] on select "-- 01 02 03 04 05 06 07 08 09 10 11 12 13 14 15 16 17 18 19 20 21 22 23 24 25 2…" at bounding box center [421, 615] width 58 height 29
select select "20"
click at [392, 601] on select "-- 01 02 03 04 05 06 07 08 09 10 11 12 13 14 15 16 17 18 19 20 21 22 23 24 25 2…" at bounding box center [421, 615] width 58 height 29
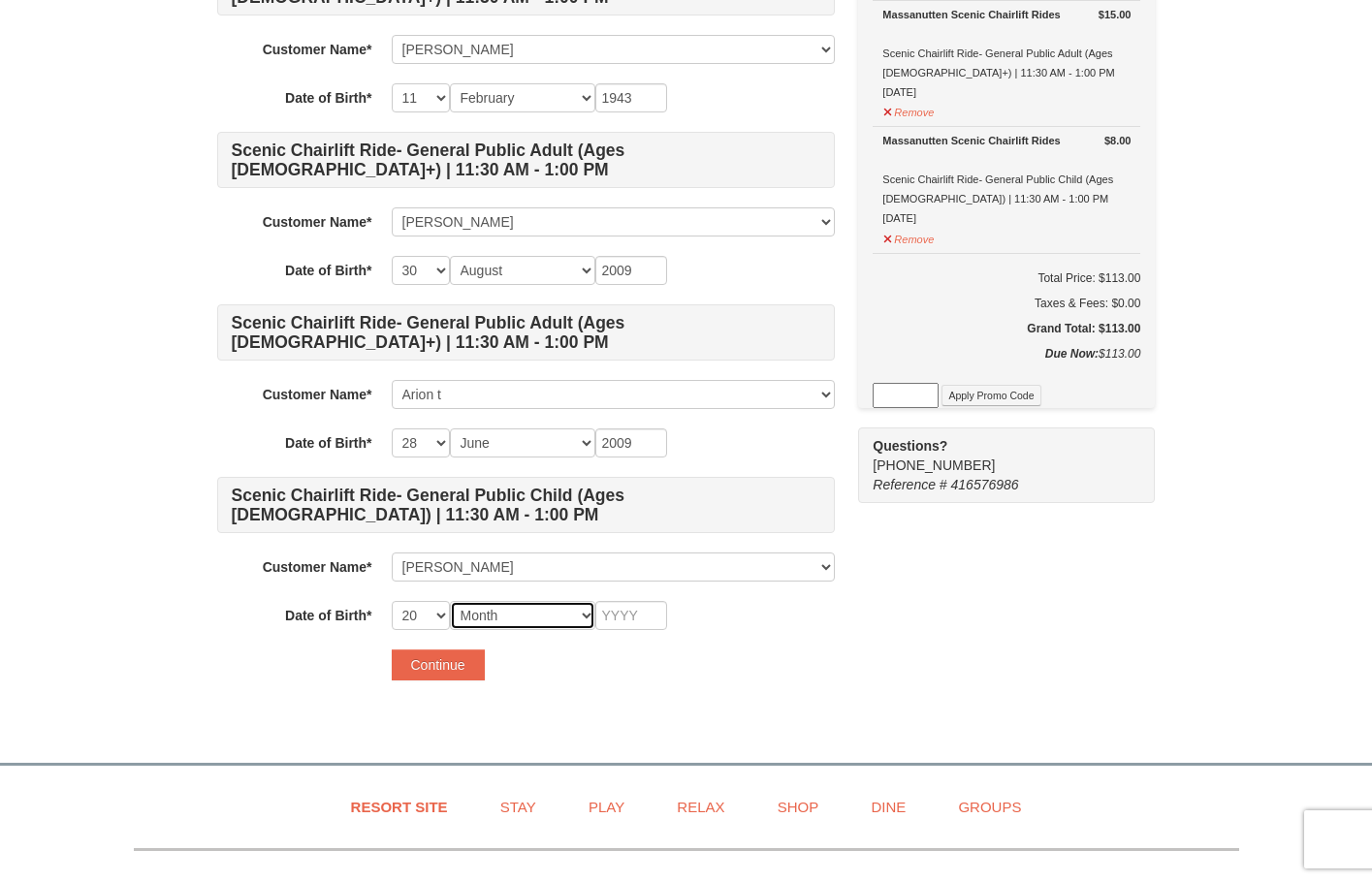
click at [508, 615] on select "Month January February March April May June July August September October Novem…" at bounding box center [522, 615] width 145 height 29
select select "01"
click at [450, 601] on select "Month January February March April May June July August September October Novem…" at bounding box center [522, 615] width 145 height 29
click at [636, 614] on input "text" at bounding box center [631, 615] width 72 height 29
type input "2015"
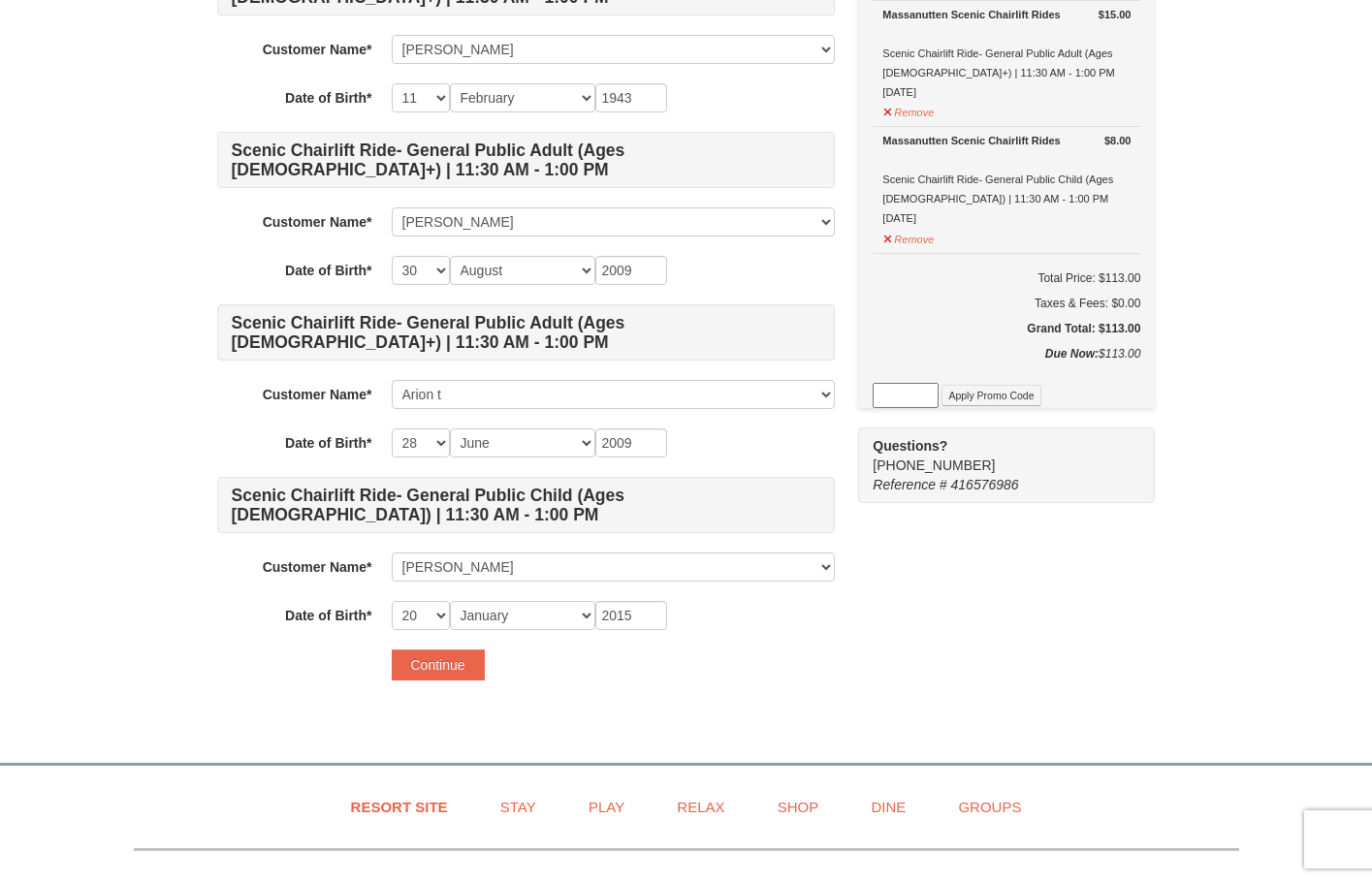
click at [425, 672] on button "Continue" at bounding box center [439, 664] width 94 height 31
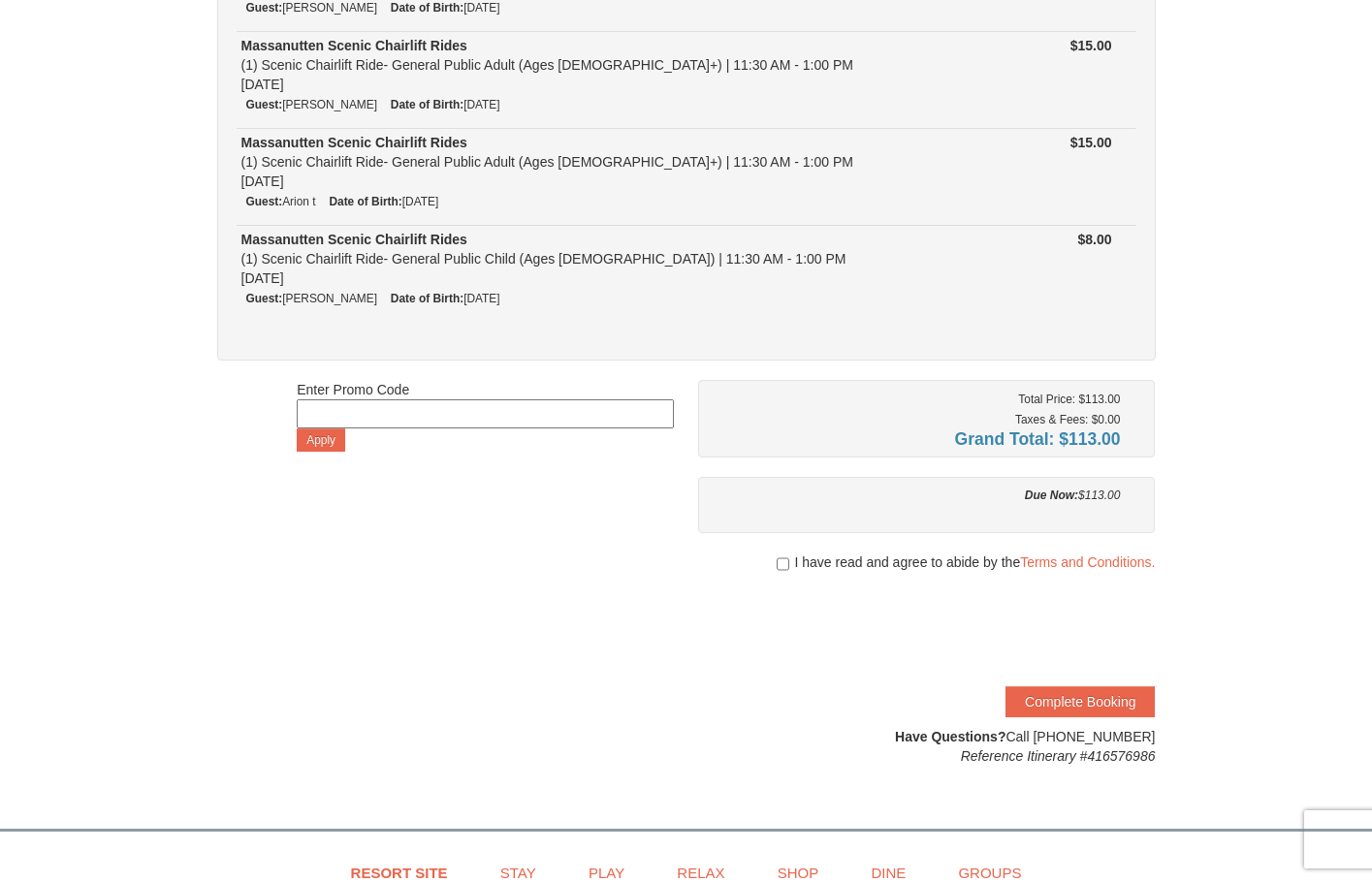
scroll to position [872, 0]
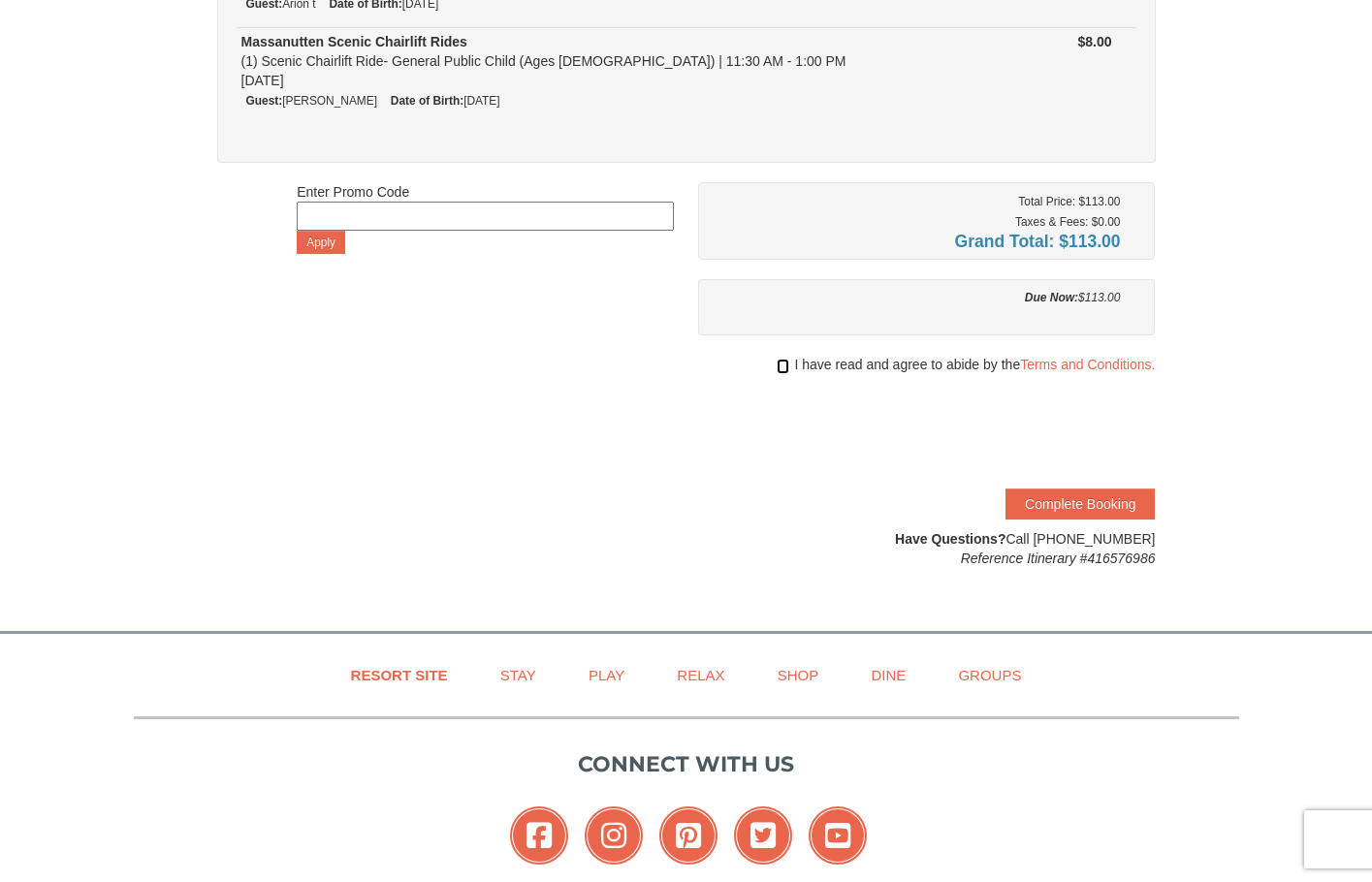
click at [782, 371] on input "checkbox" at bounding box center [782, 366] width 13 height 16
checkbox input "true"
click at [1099, 506] on button "Complete Booking" at bounding box center [1079, 503] width 149 height 31
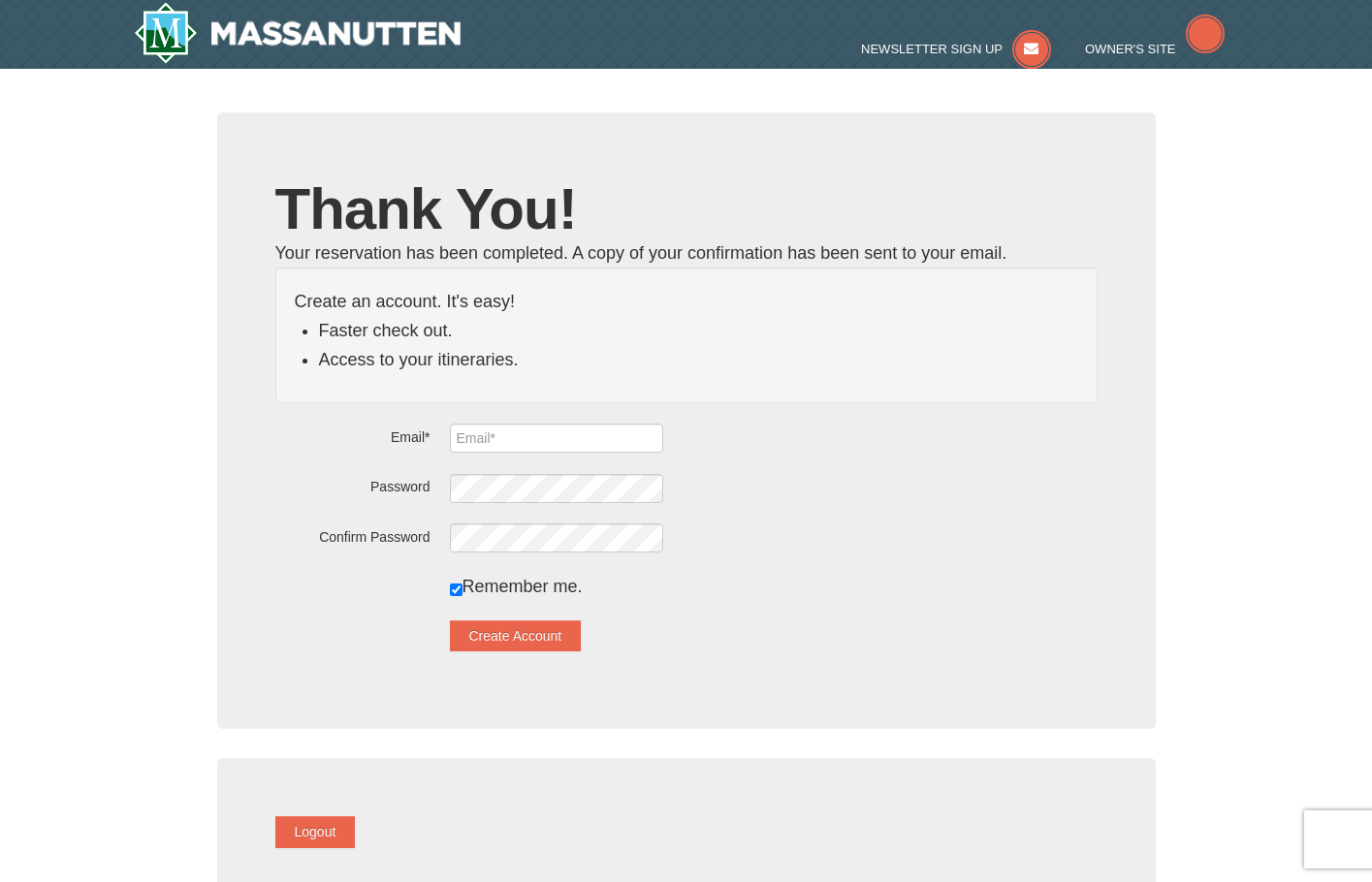
type input "[EMAIL_ADDRESS][DOMAIN_NAME]"
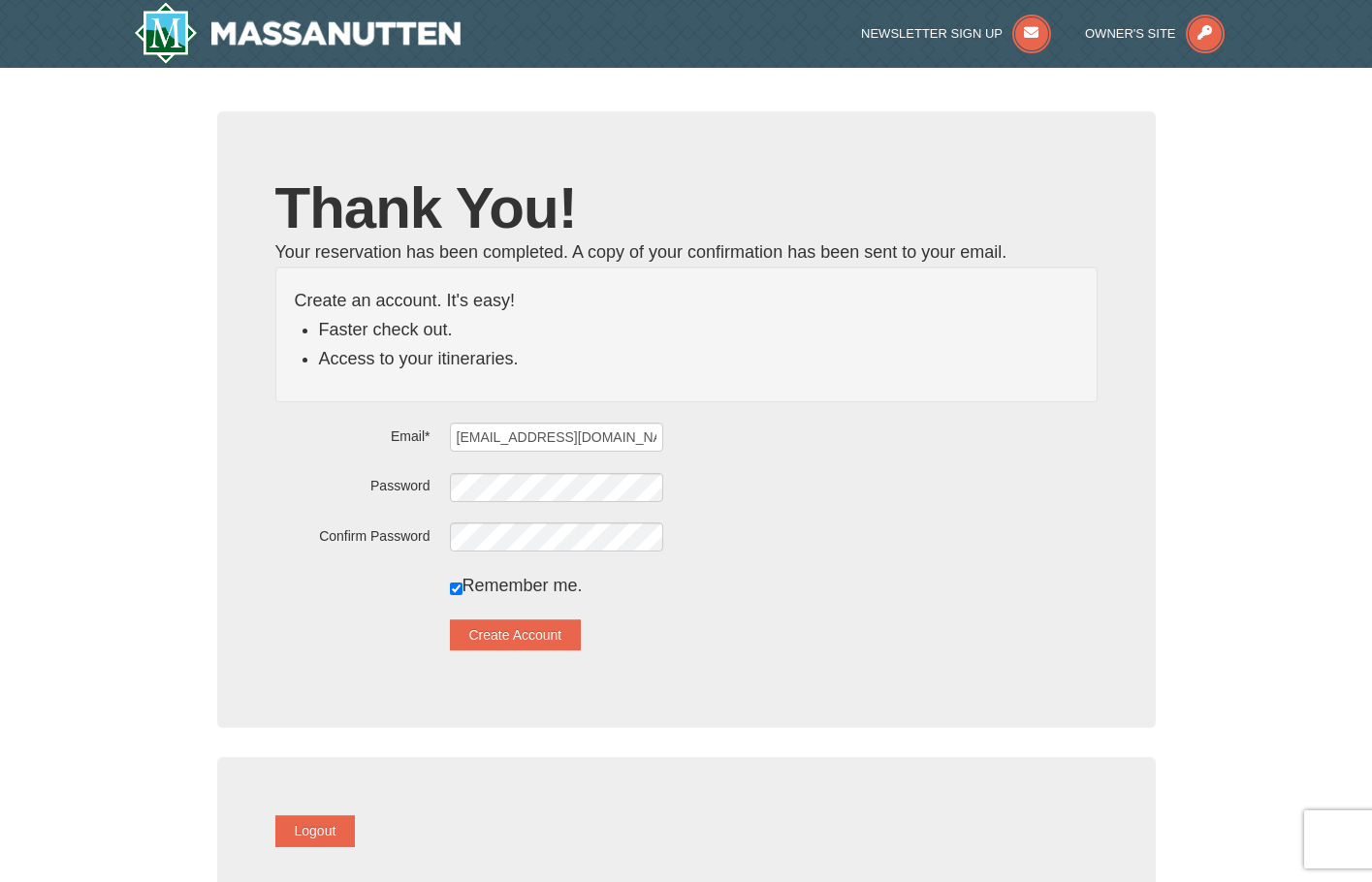
click at [878, 458] on form "Email* [EMAIL_ADDRESS][DOMAIN_NAME] Password Confirm Password Remember me. Crea…" at bounding box center [686, 536] width 822 height 229
click at [530, 628] on button "Create Account" at bounding box center [515, 634] width 131 height 31
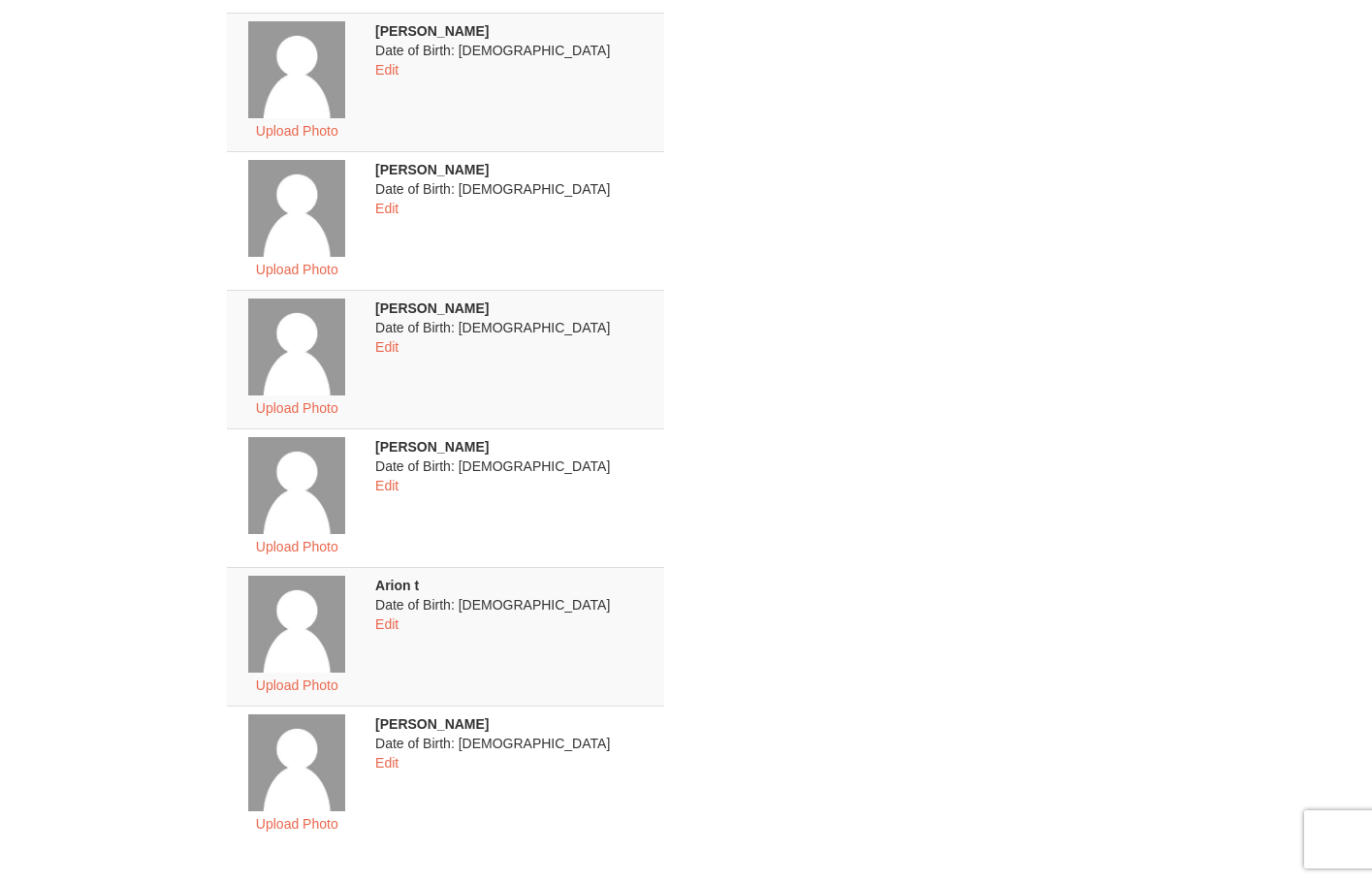
scroll to position [678, 0]
